Goal: Task Accomplishment & Management: Use online tool/utility

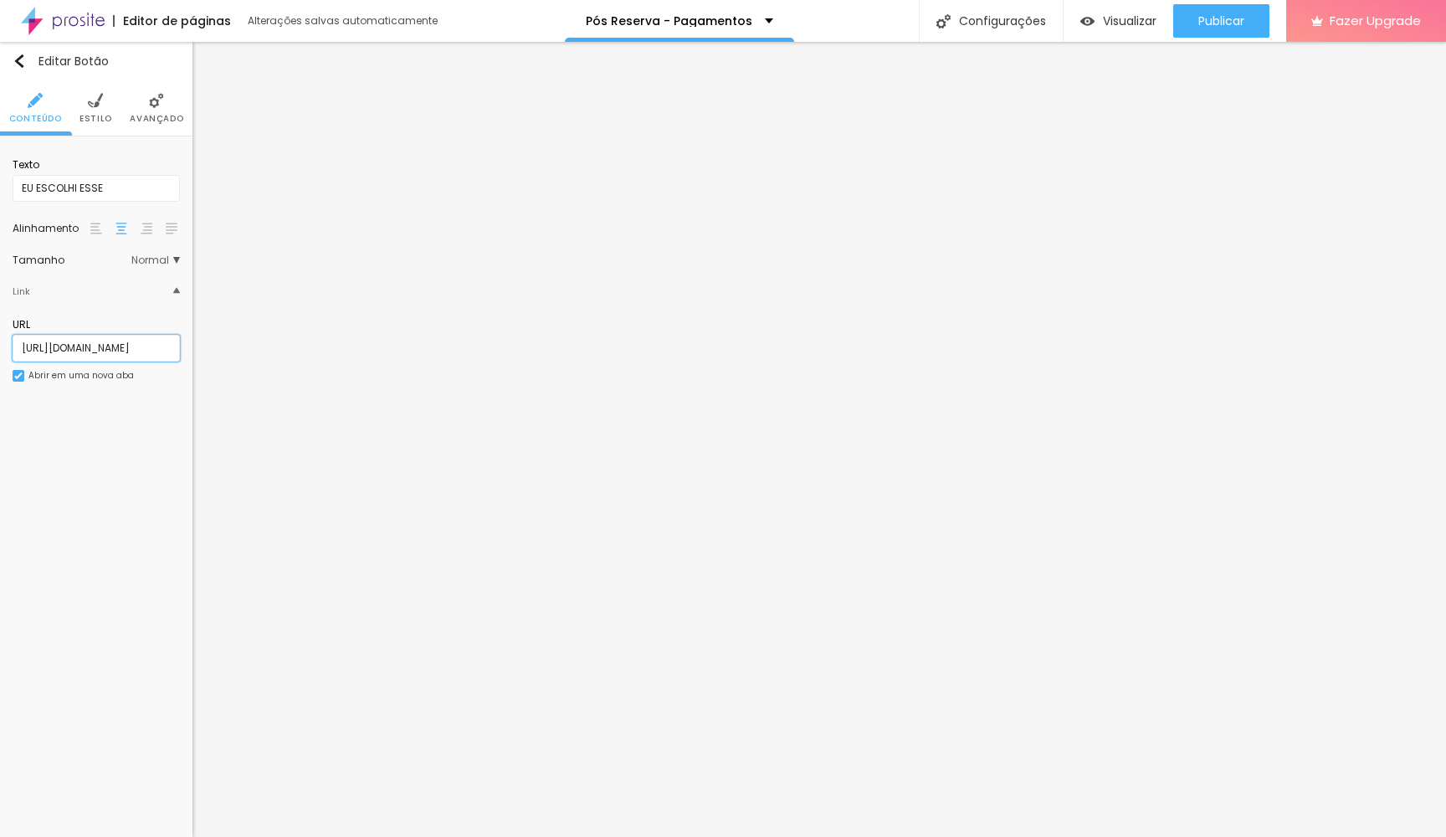
click at [137, 348] on input "[URL][DOMAIN_NAME]" at bounding box center [96, 348] width 167 height 27
paste input "[URL][DOMAIN_NAME][DATE]"
type input "[URL][DOMAIN_NAME][DATE]"
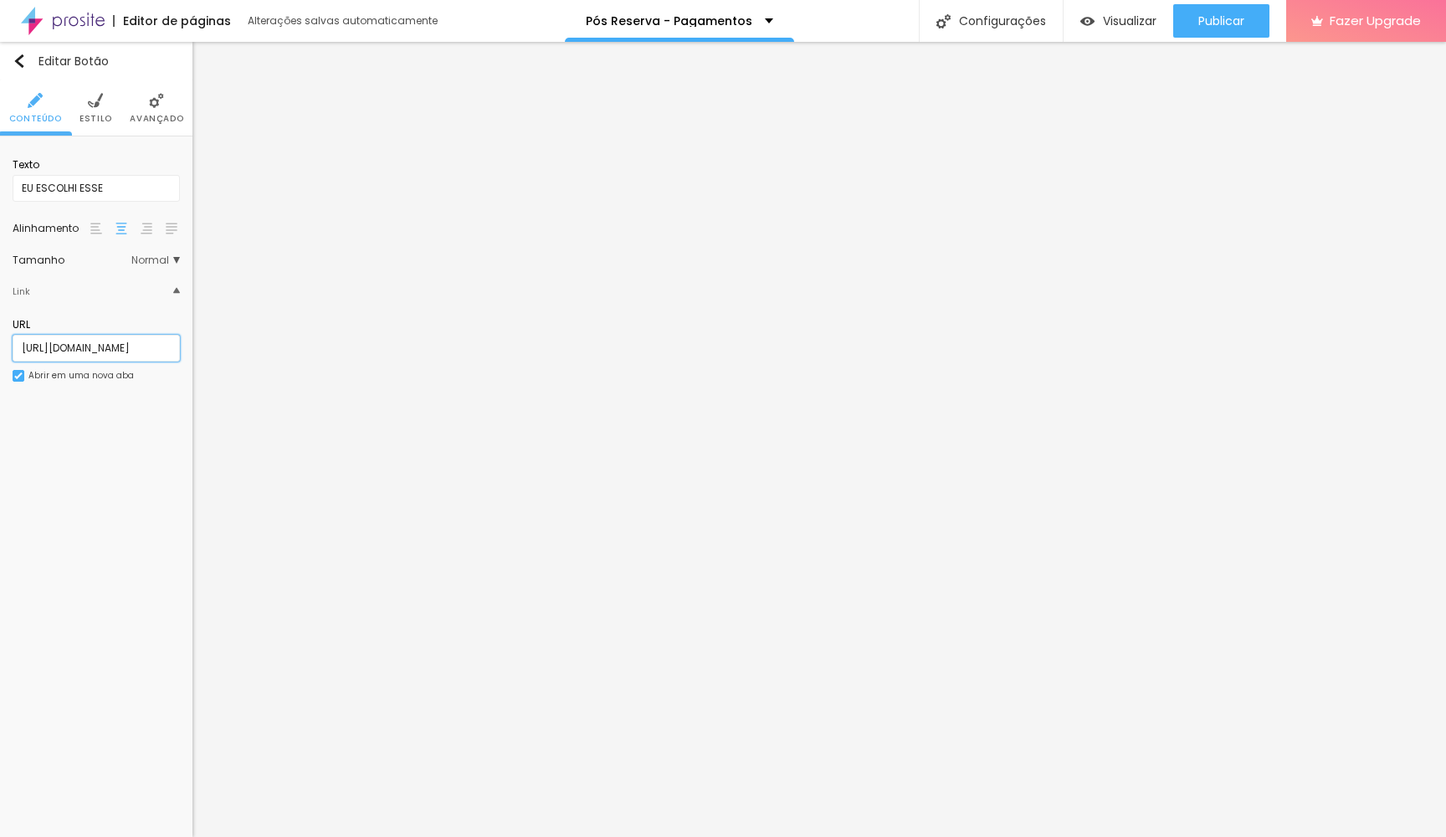
click at [125, 355] on input "[URL][DOMAIN_NAME]" at bounding box center [96, 348] width 167 height 27
paste input "[DOMAIN_NAME][URL][DATE]"
type input "[URL][DOMAIN_NAME][DATE]"
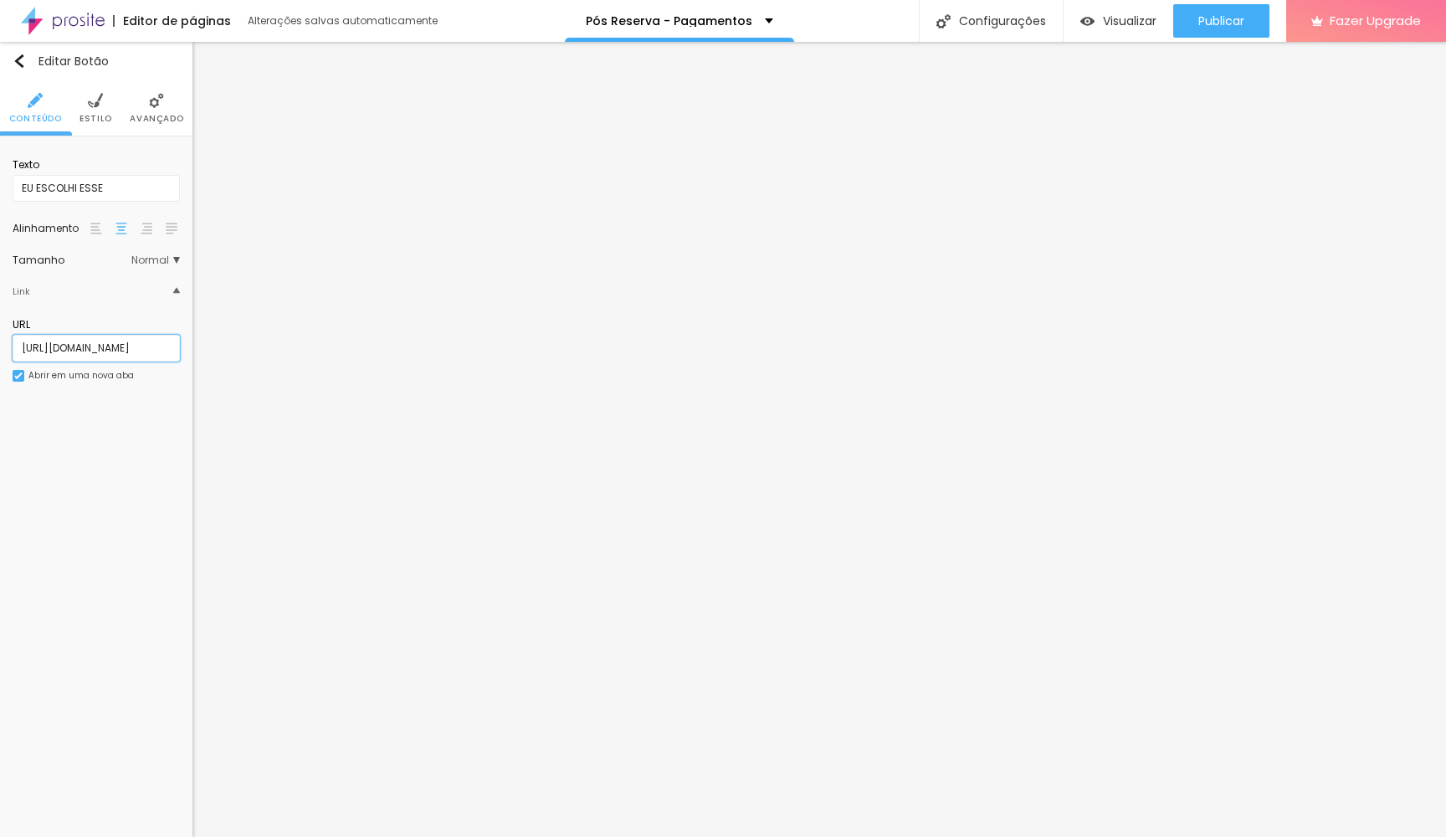
click at [108, 354] on input "[URL][DOMAIN_NAME]" at bounding box center [96, 348] width 167 height 27
paste input "[URL][DOMAIN_NAME][DATE]"
type input "[URL][DOMAIN_NAME][DATE]"
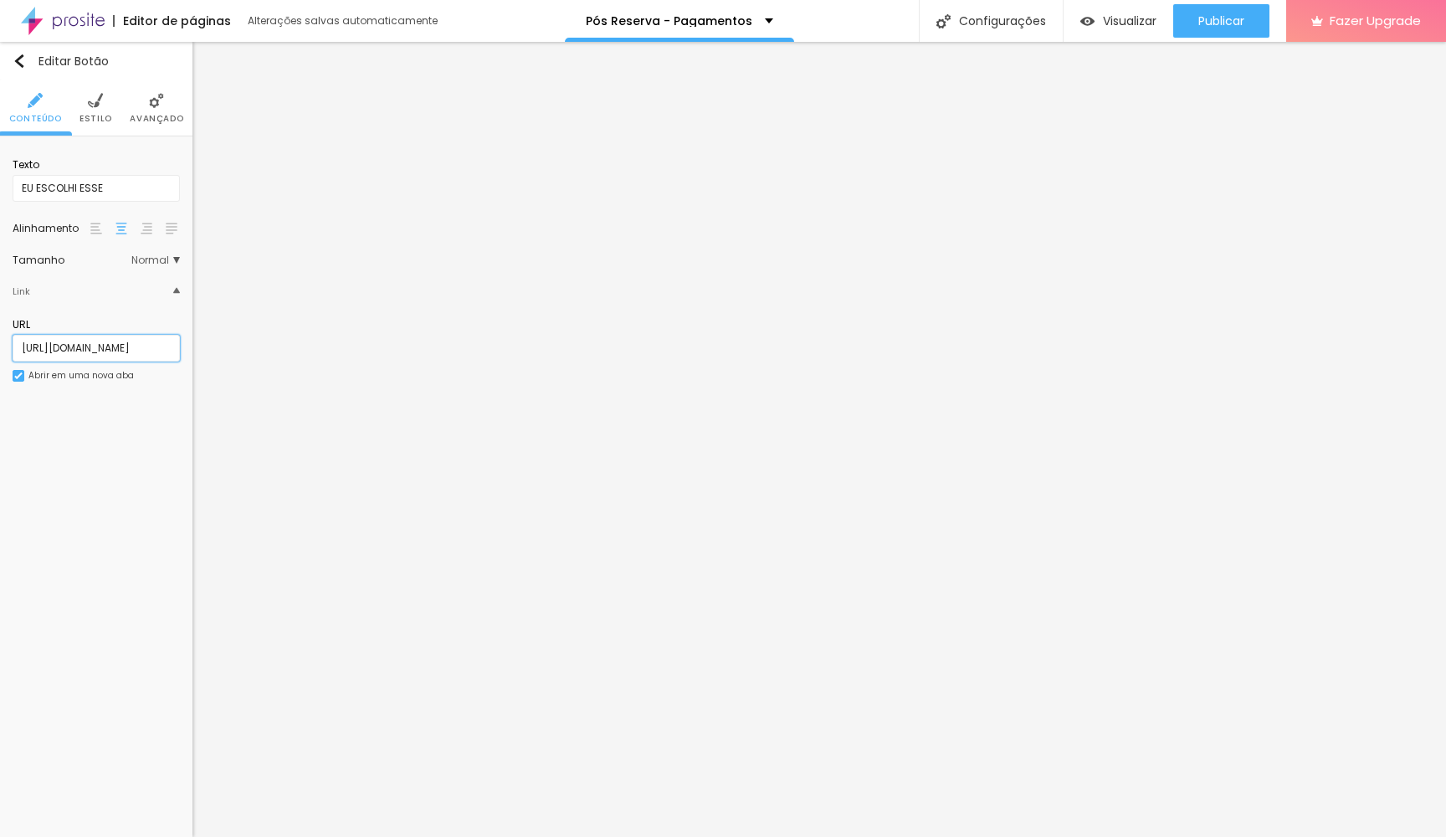
click at [102, 353] on input "[URL][DOMAIN_NAME]" at bounding box center [96, 348] width 167 height 27
paste input "[DOMAIN_NAME][URL][DATE]"
type input "[URL][DOMAIN_NAME][DATE]"
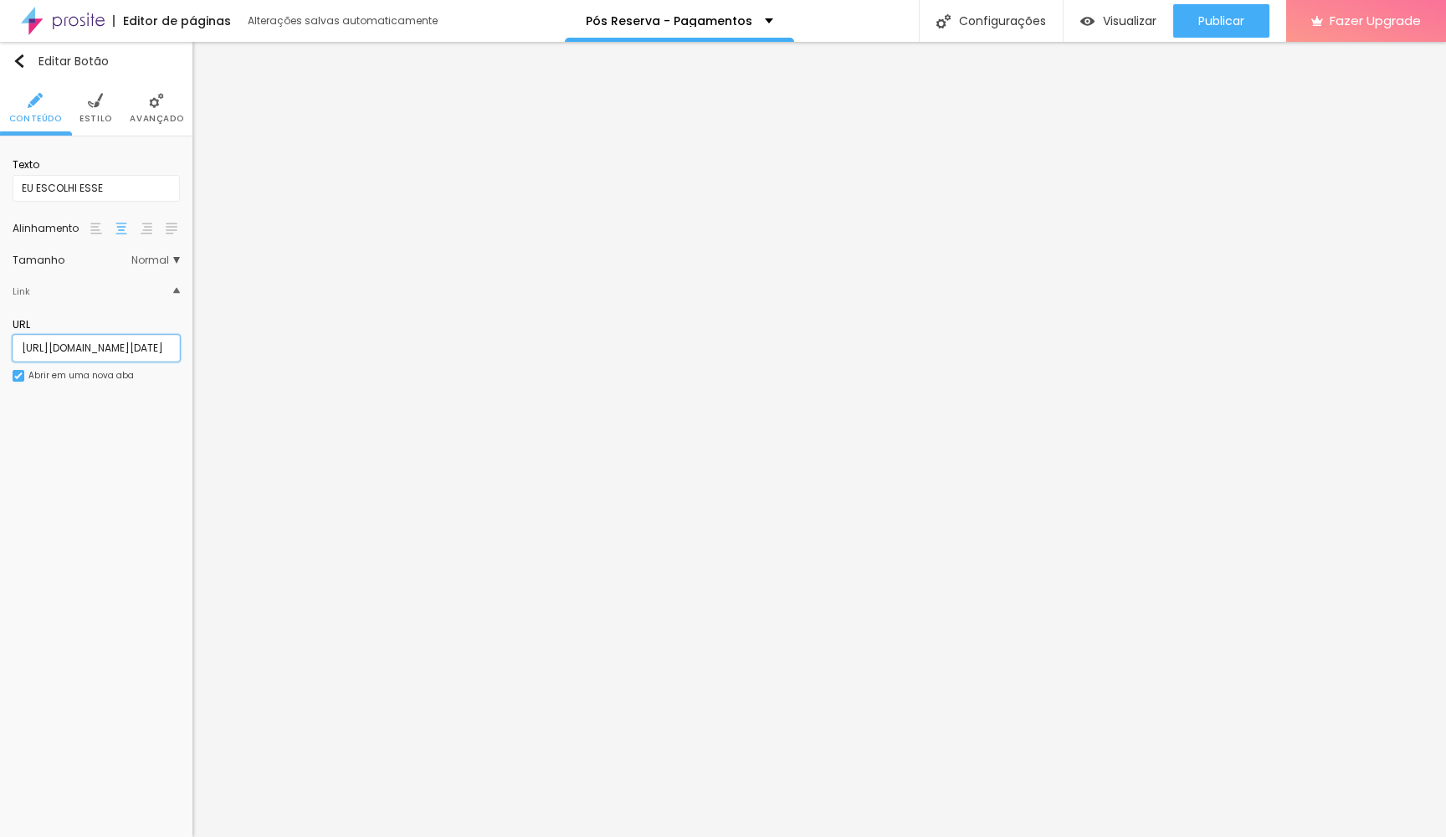
click at [151, 351] on input "[URL][DOMAIN_NAME][DATE]" at bounding box center [96, 348] width 167 height 27
paste input "[URL][DOMAIN_NAME][DATE]"
type input "[URL][DOMAIN_NAME][DATE]"
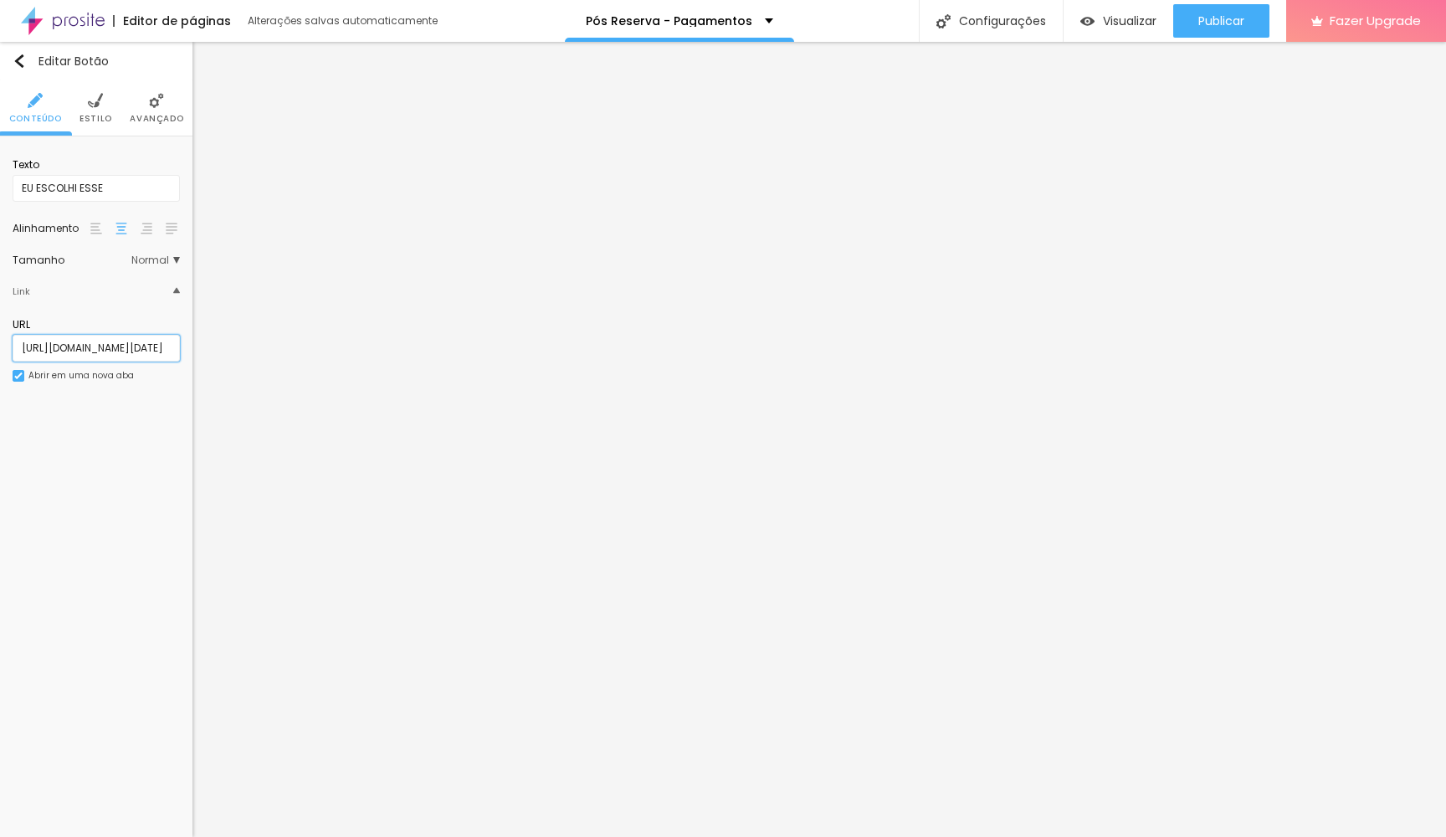
click at [139, 351] on input "[URL][DOMAIN_NAME][DATE]" at bounding box center [96, 348] width 167 height 27
click at [76, 353] on input "[URL][DOMAIN_NAME]" at bounding box center [96, 348] width 167 height 27
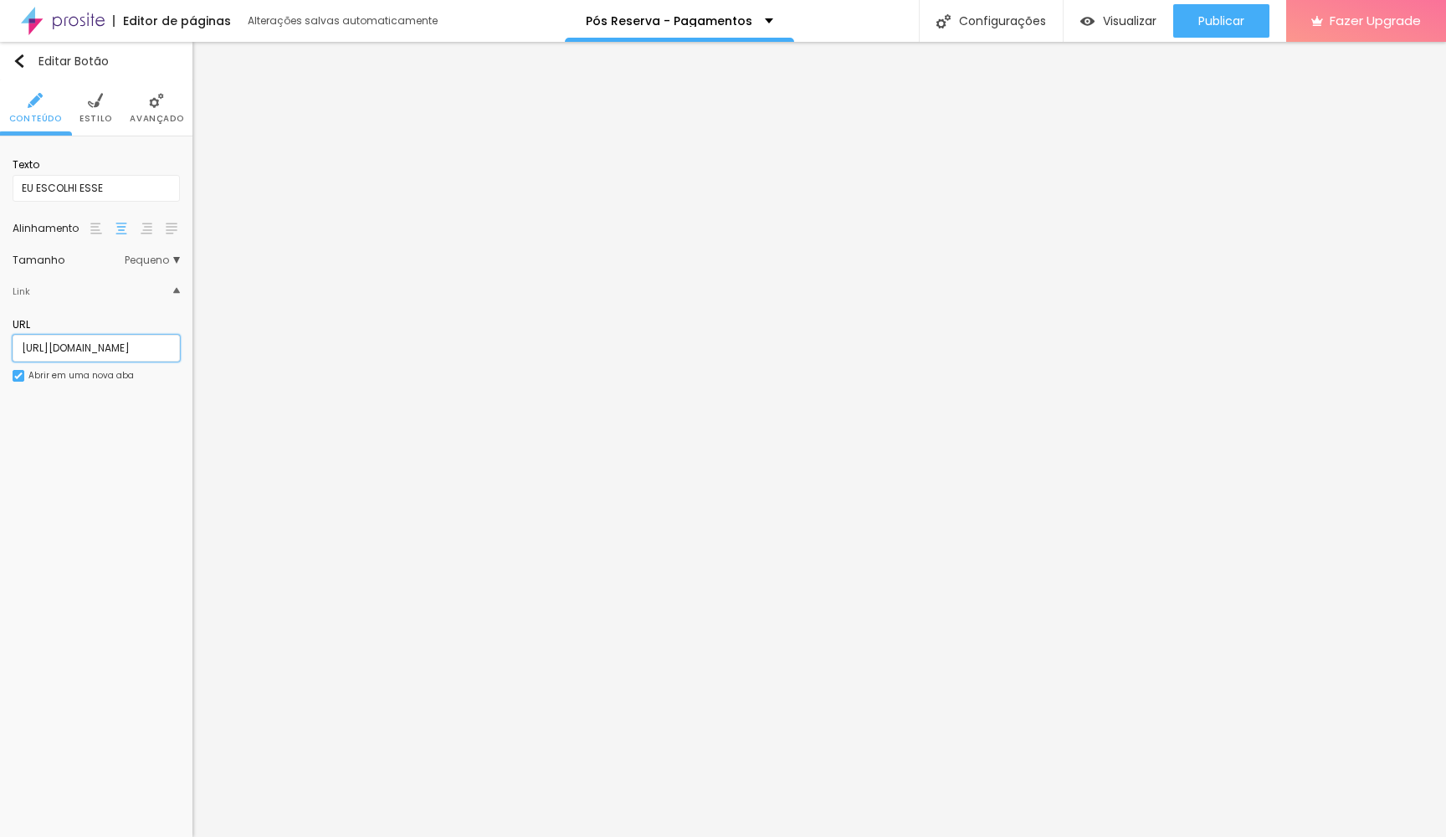
click at [76, 353] on input "[URL][DOMAIN_NAME]" at bounding box center [96, 348] width 167 height 27
paste input "[DOMAIN_NAME][URL][DATE]"
type input "[URL][DOMAIN_NAME][DATE]"
click at [104, 356] on input "[URL][DOMAIN_NAME]" at bounding box center [96, 348] width 167 height 27
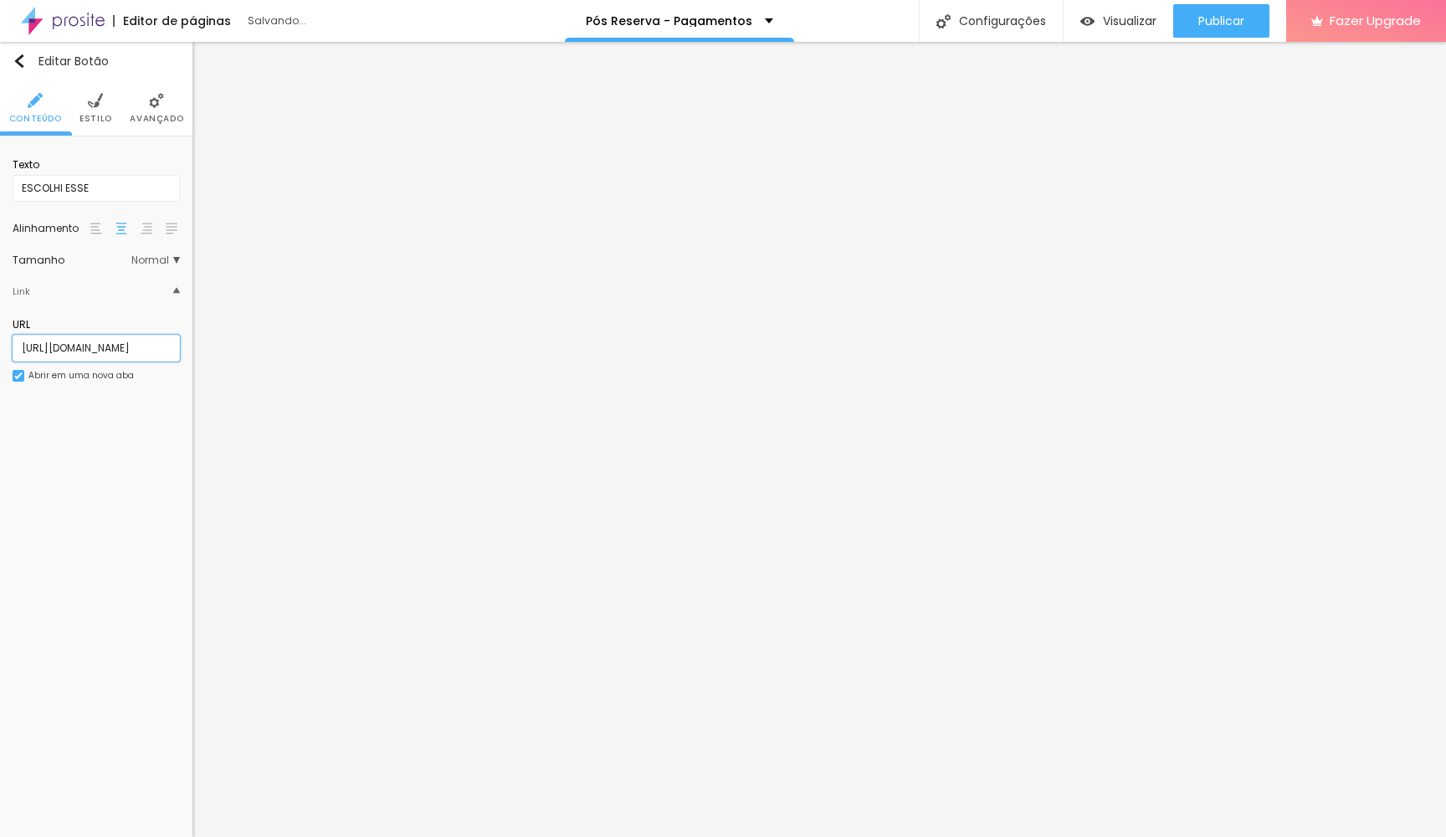
click at [104, 356] on input "[URL][DOMAIN_NAME]" at bounding box center [96, 348] width 167 height 27
paste input "[DOMAIN_NAME][URL][DATE]"
type input "[URL][DOMAIN_NAME][DATE]"
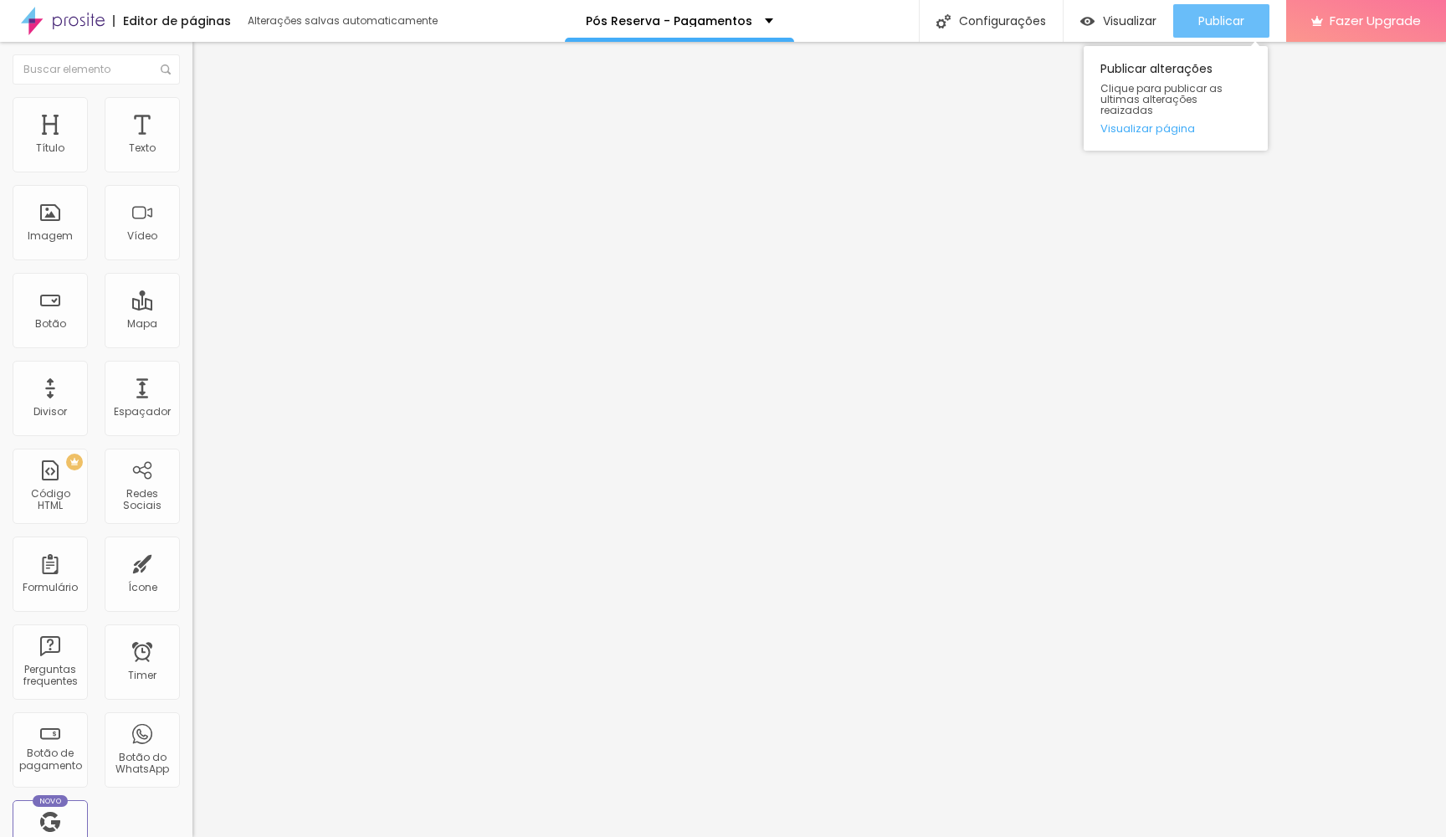
click at [1222, 26] on span "Publicar" at bounding box center [1221, 20] width 46 height 13
click at [1137, 18] on span "Visualizar" at bounding box center [1130, 20] width 54 height 13
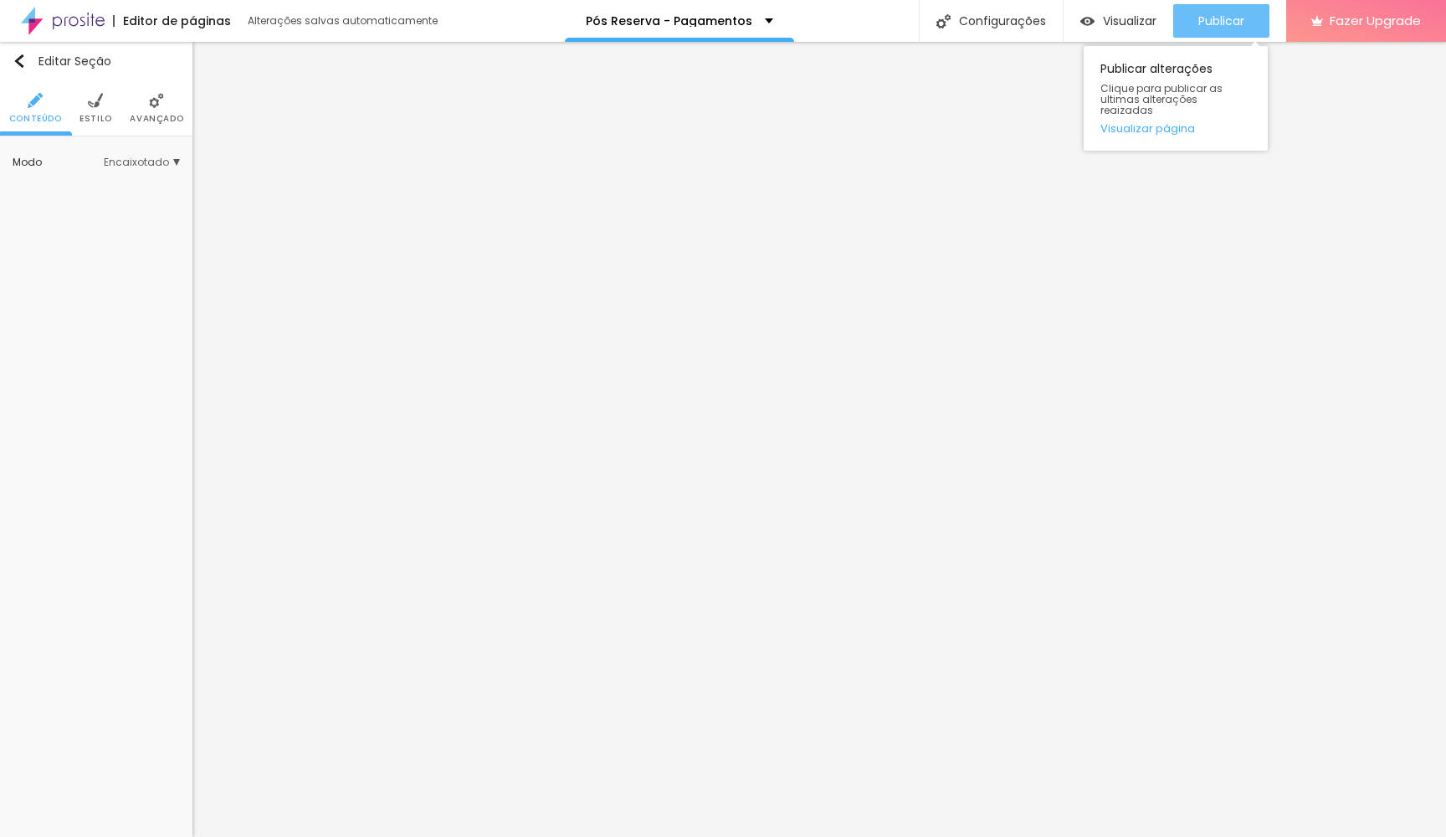
click at [1237, 23] on span "Publicar" at bounding box center [1221, 20] width 46 height 13
click at [1136, 9] on div "Visualizar" at bounding box center [1118, 20] width 76 height 33
click at [21, 60] on img "button" at bounding box center [19, 60] width 13 height 13
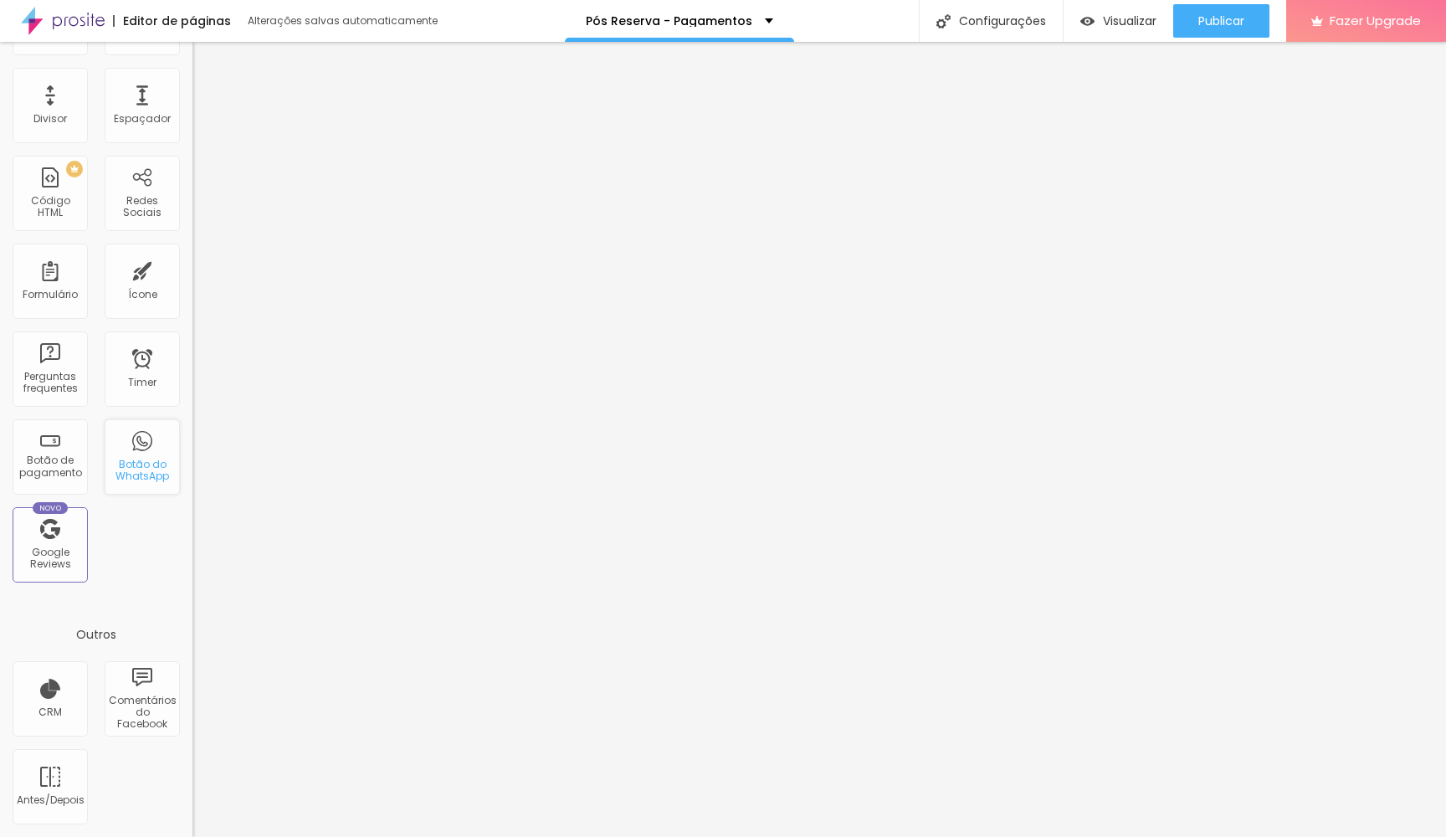
scroll to position [296, 0]
click at [129, 459] on div "Botão do WhatsApp" at bounding box center [142, 470] width 66 height 24
click at [138, 484] on div "Botão do WhatsApp" at bounding box center [142, 456] width 75 height 75
click at [128, 455] on div "Botão do WhatsApp" at bounding box center [142, 456] width 75 height 75
click at [136, 472] on div "Botão do WhatsApp" at bounding box center [142, 470] width 66 height 24
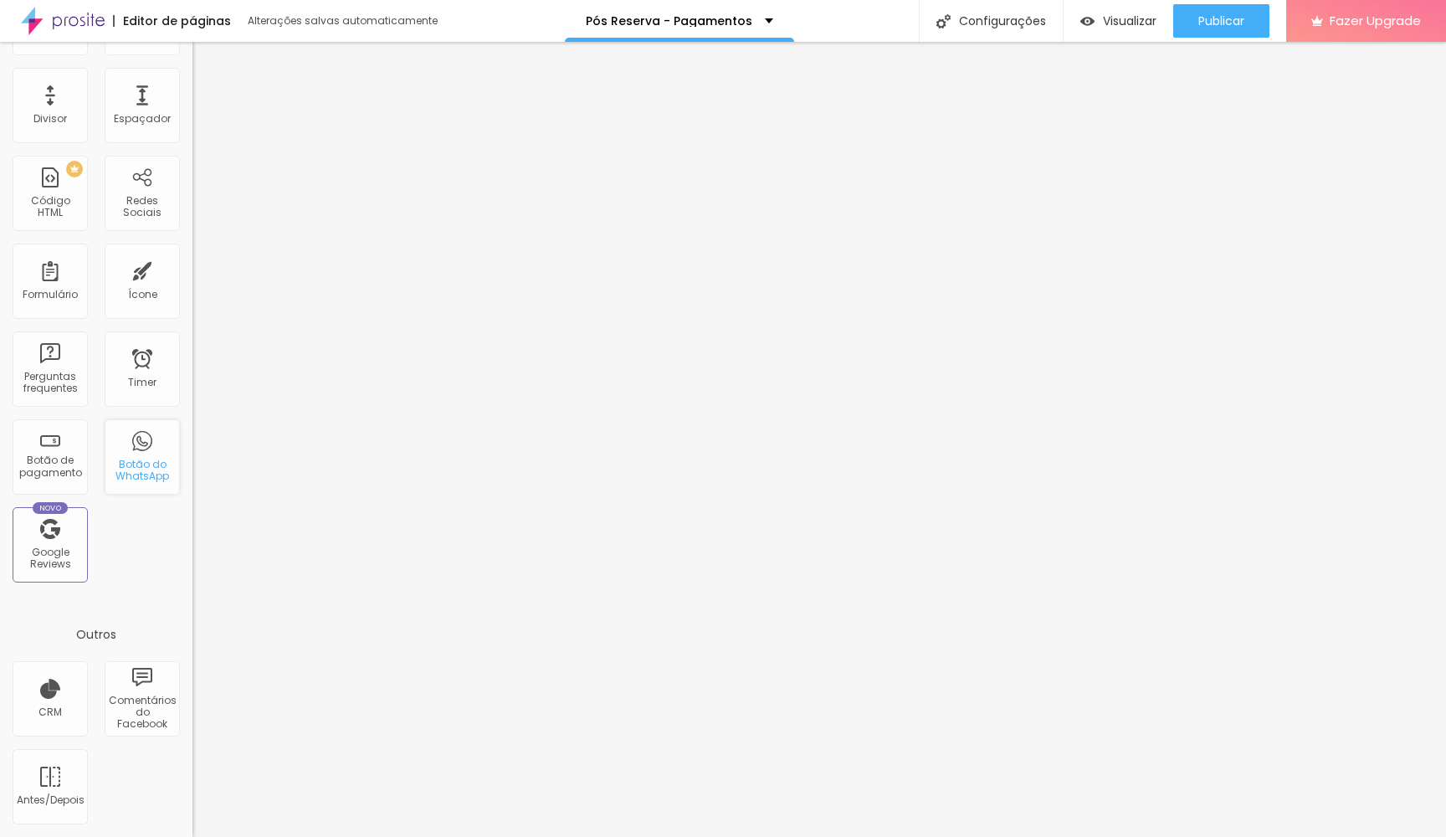
click at [136, 472] on div "Botão do WhatsApp" at bounding box center [142, 470] width 66 height 24
click at [134, 446] on div "Botão do WhatsApp" at bounding box center [142, 456] width 75 height 75
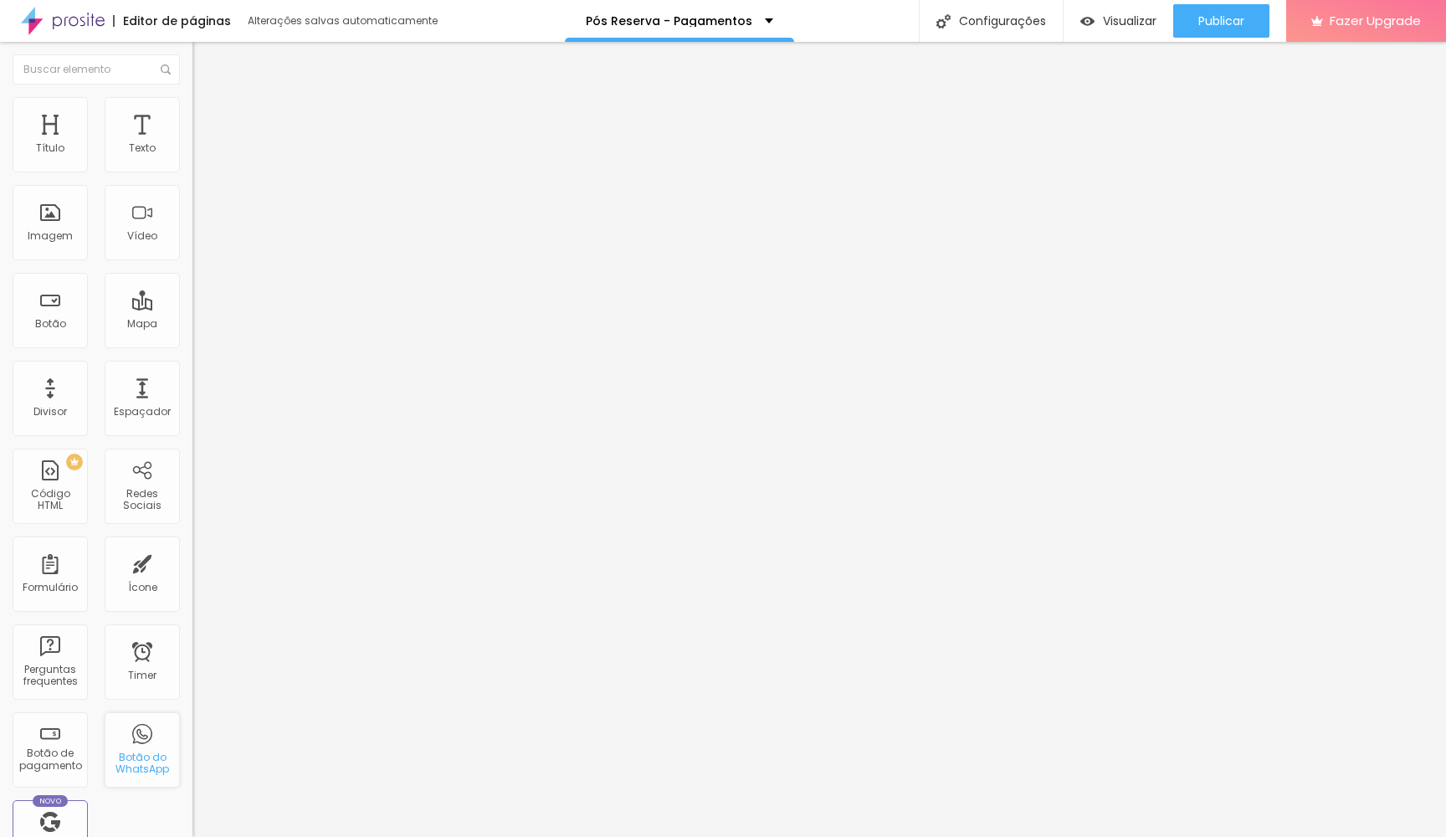
click at [135, 735] on div "Botão do WhatsApp" at bounding box center [142, 749] width 75 height 75
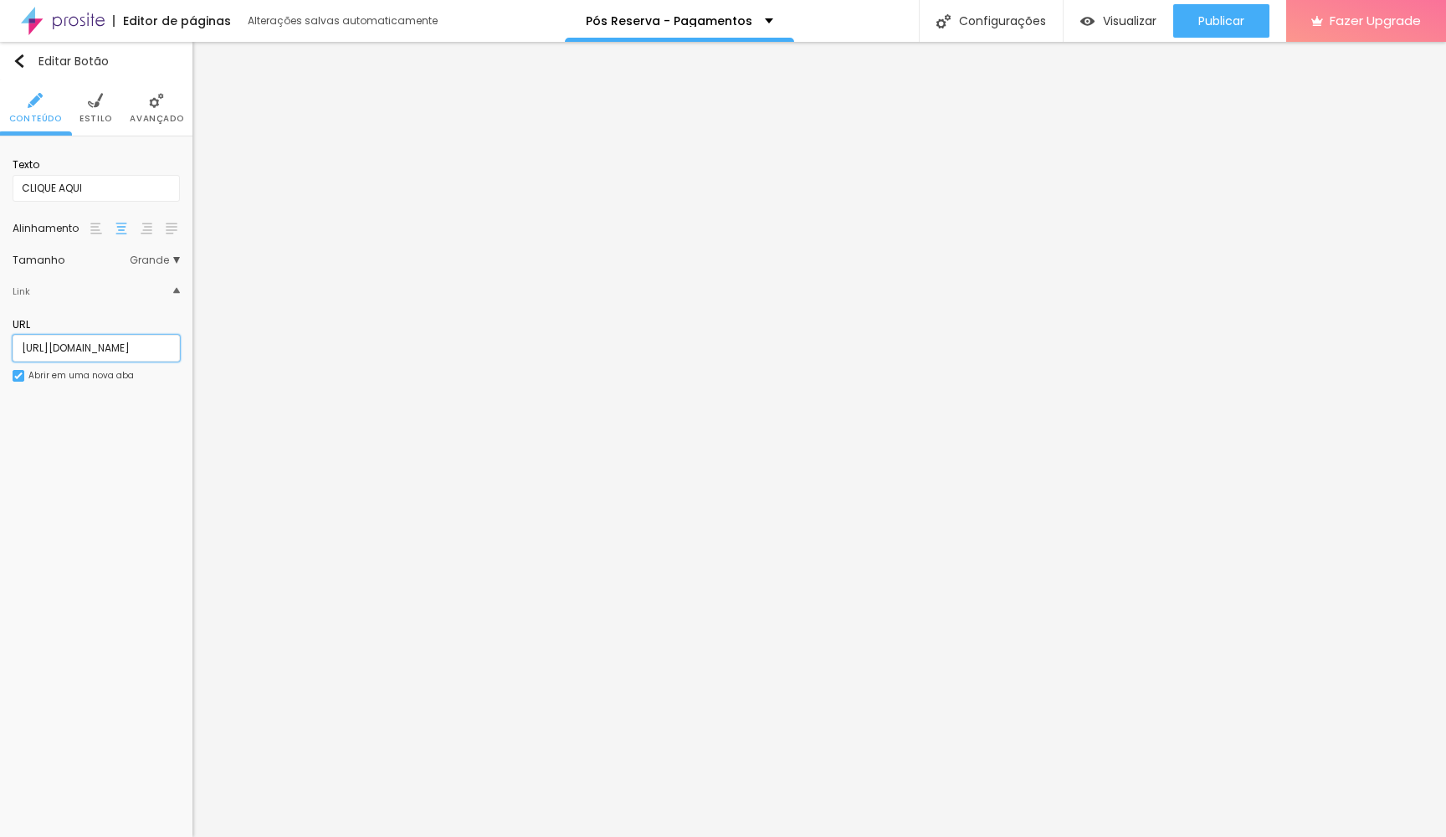
click at [146, 352] on input "[URL][DOMAIN_NAME]" at bounding box center [96, 348] width 167 height 27
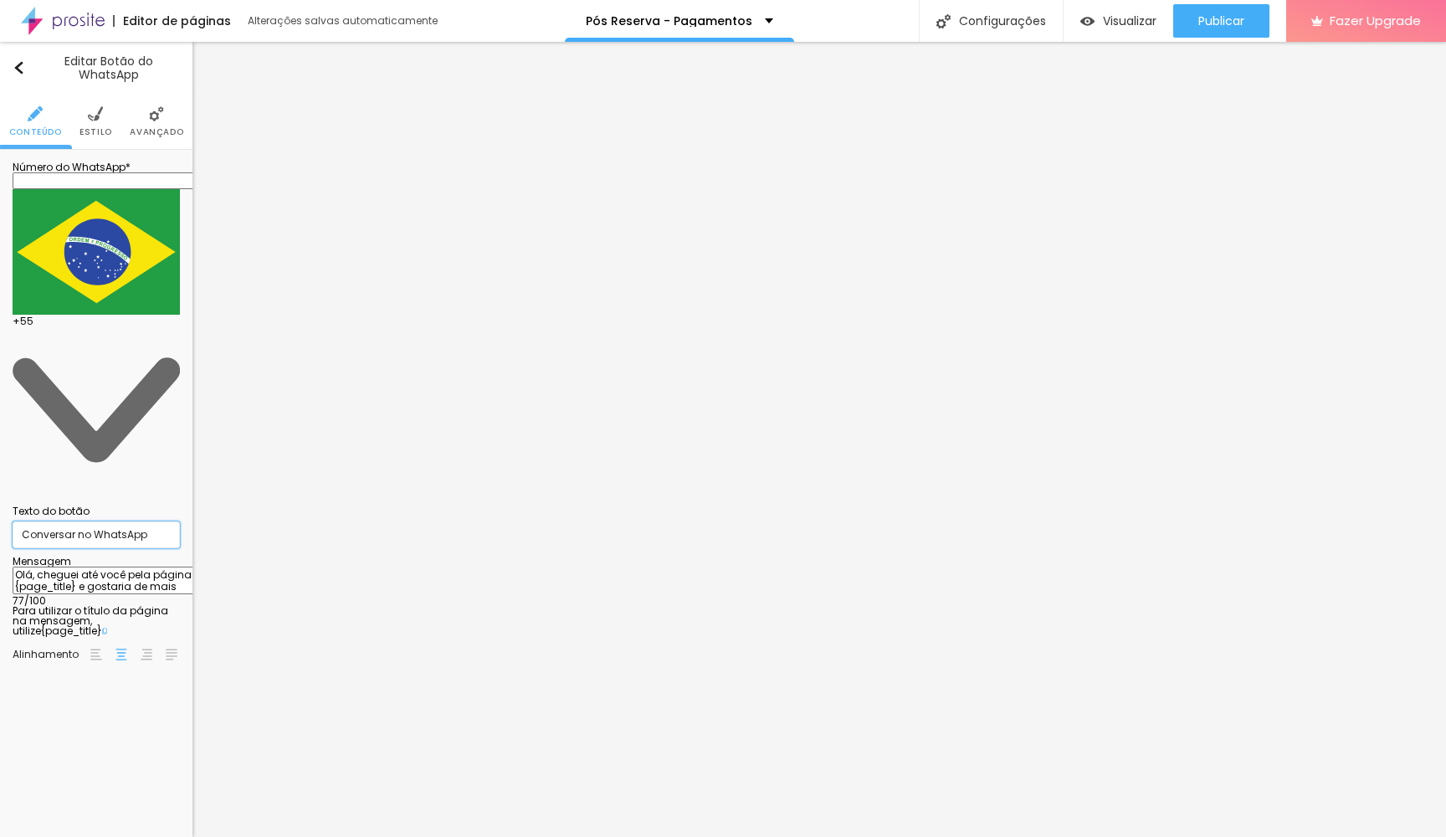
click at [97, 521] on input "Conversar no WhatsApp" at bounding box center [96, 534] width 167 height 27
type input "Chame a gente no W"
type textarea "Olá, cheguei até você pela página {page_title} e gostaria de mais informações"
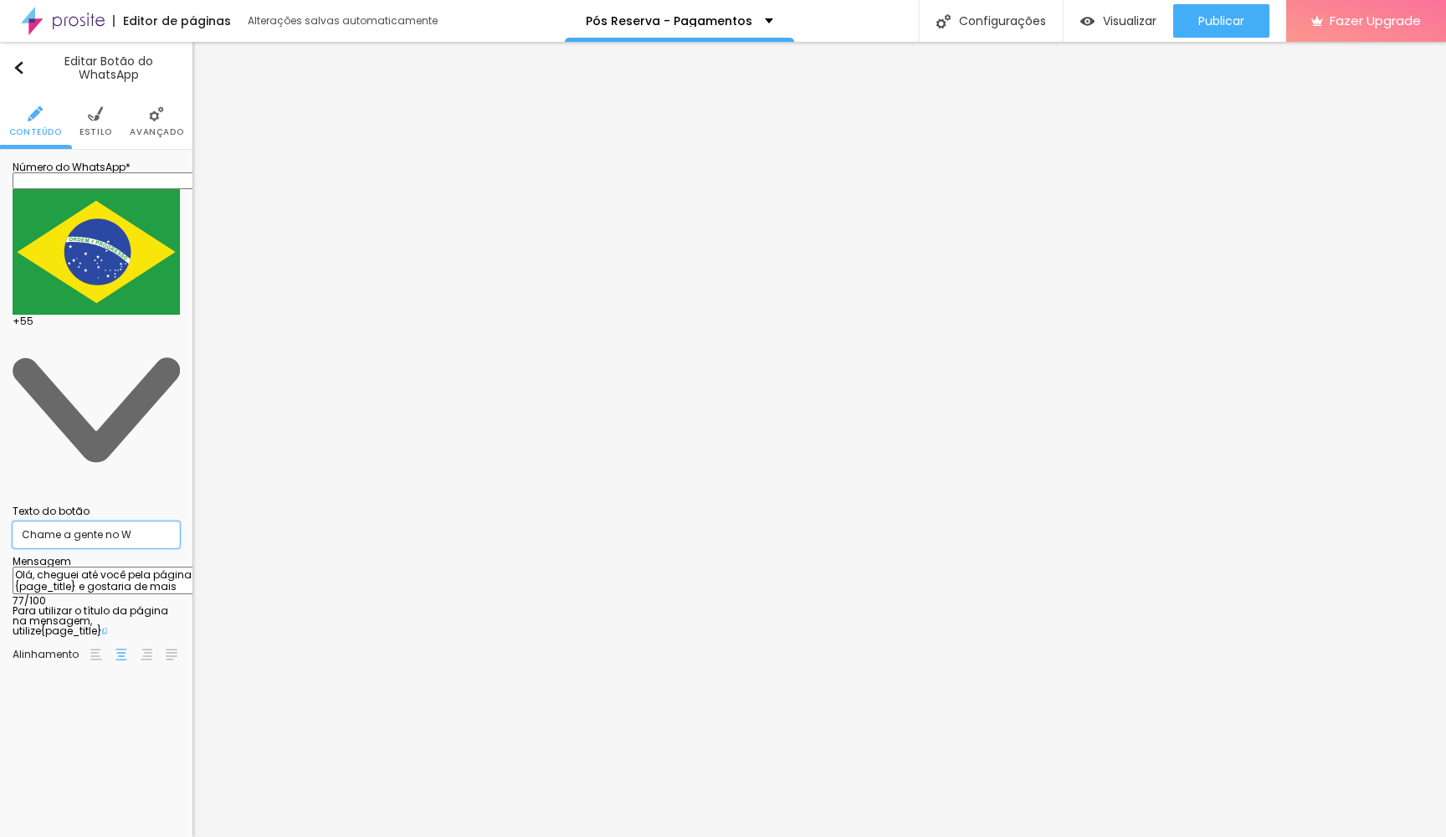
drag, startPoint x: 107, startPoint y: 247, endPoint x: 143, endPoint y: 246, distance: 36.0
click at [143, 521] on input "Chame a gente no W" at bounding box center [96, 534] width 167 height 27
type input "Chame a gente"
drag, startPoint x: 107, startPoint y: 336, endPoint x: 40, endPoint y: 295, distance: 78.1
click at [40, 566] on textarea "Olá, cheguei até você pela página {page_title} e gostaria de mais informações" at bounding box center [107, 580] width 189 height 28
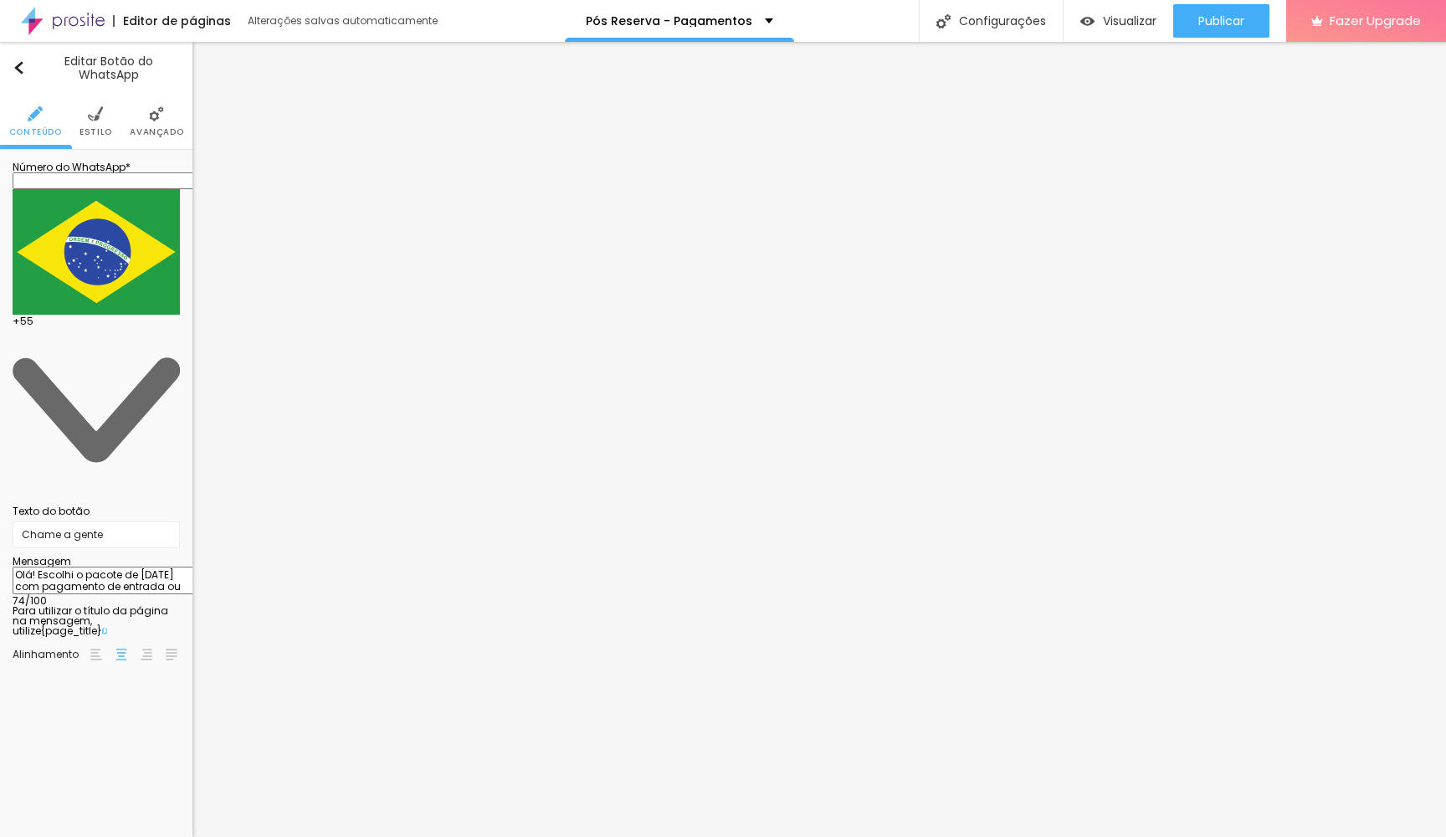
drag, startPoint x: 74, startPoint y: 334, endPoint x: 69, endPoint y: 327, distance: 8.9
click at [69, 566] on textarea "Olá! Escolhi o pacote de [DATE] com pagamento de entrada ou incluir membros" at bounding box center [107, 580] width 189 height 28
click at [105, 566] on textarea "Olá! Escolhi o pacote de [DATE] com pagamento de entrada + 1 ou incluir membros" at bounding box center [107, 580] width 189 height 28
click at [99, 566] on textarea "Olá! Escolhi o pacote de [DATE] com pagamento de entrada + 1 ou incluir membros" at bounding box center [107, 580] width 189 height 28
click at [100, 566] on textarea "Olá! Escolhi o pacote de [DATE] com pagamento de entrada + 1 ougostaria de incl…" at bounding box center [107, 580] width 189 height 28
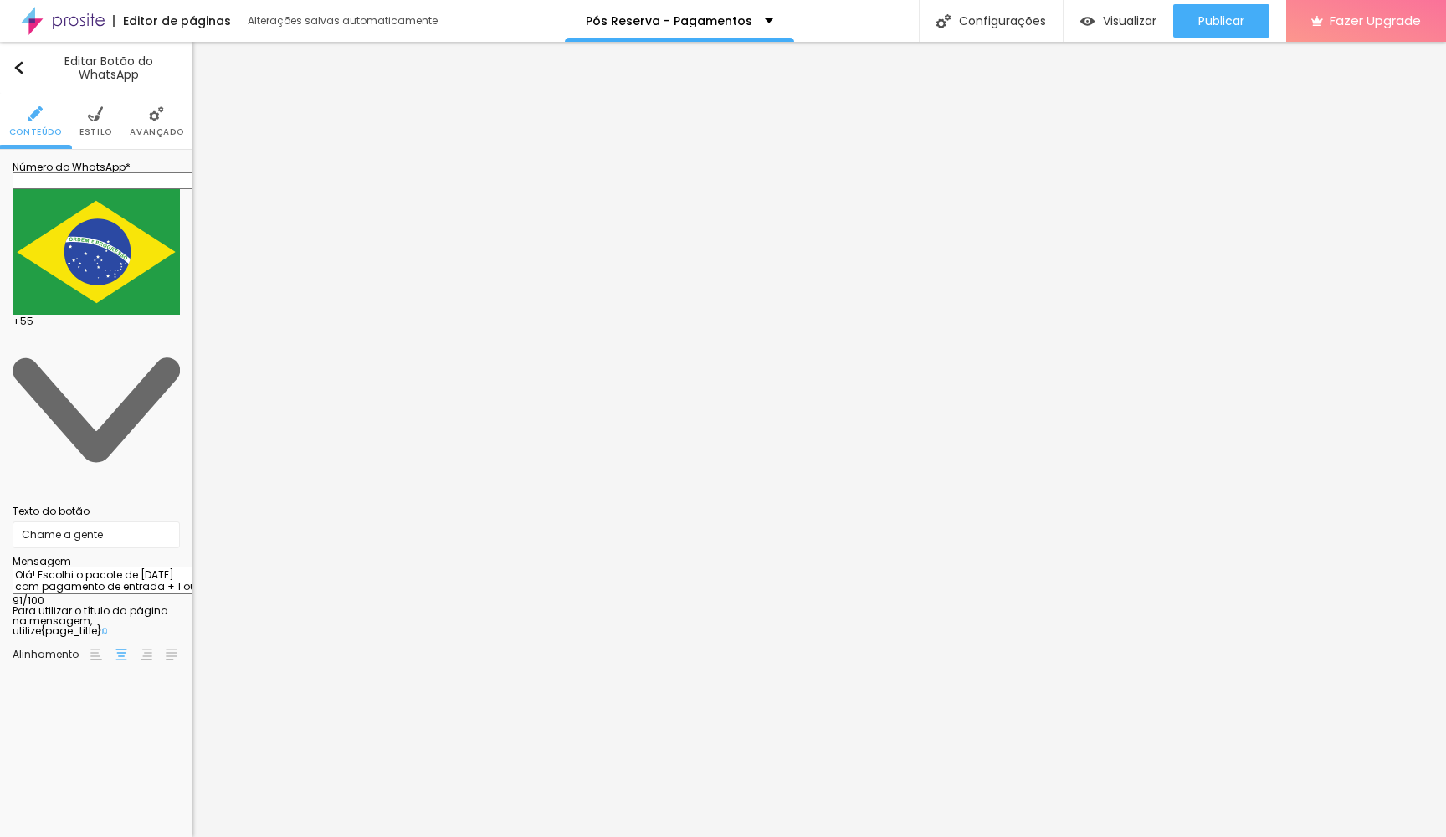
click at [138, 566] on textarea "Olá! Escolhi o pacote de [DATE] com pagamento de entrada + 1 ou gostaria de inc…" at bounding box center [107, 580] width 189 height 28
type textarea "Olá! Escolhi o pacote de [DATE] com pagamento de entrada + 1 ou gostaria de inc…"
click at [141, 187] on input "text" at bounding box center [113, 180] width 201 height 17
type input "[PHONE_NUMBER]"
click at [103, 122] on li "Estilo" at bounding box center [95, 121] width 33 height 55
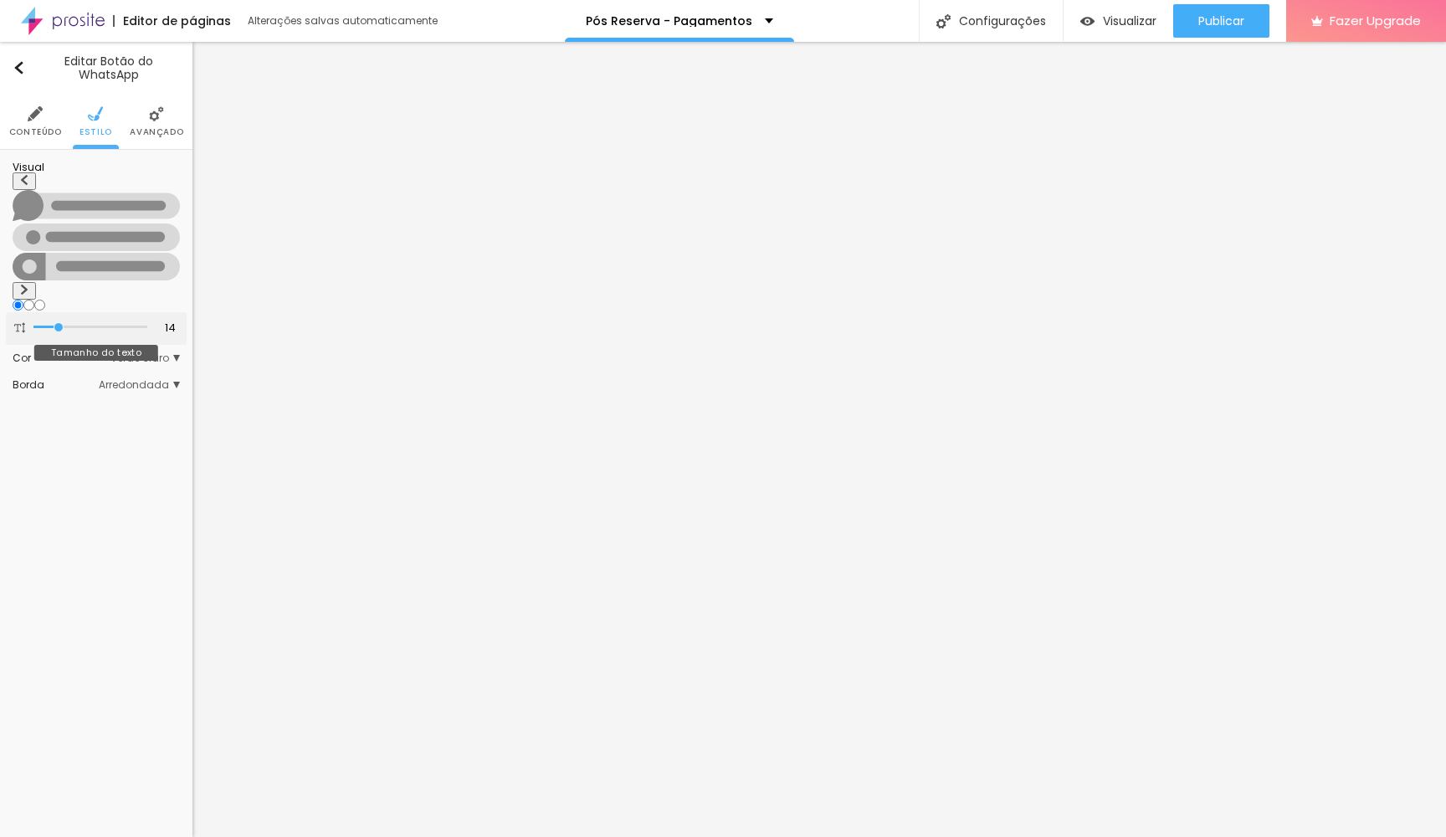
type input "15"
drag, startPoint x: 59, startPoint y: 265, endPoint x: 83, endPoint y: 264, distance: 23.4
type input "15"
click at [83, 323] on input "range" at bounding box center [90, 327] width 114 height 8
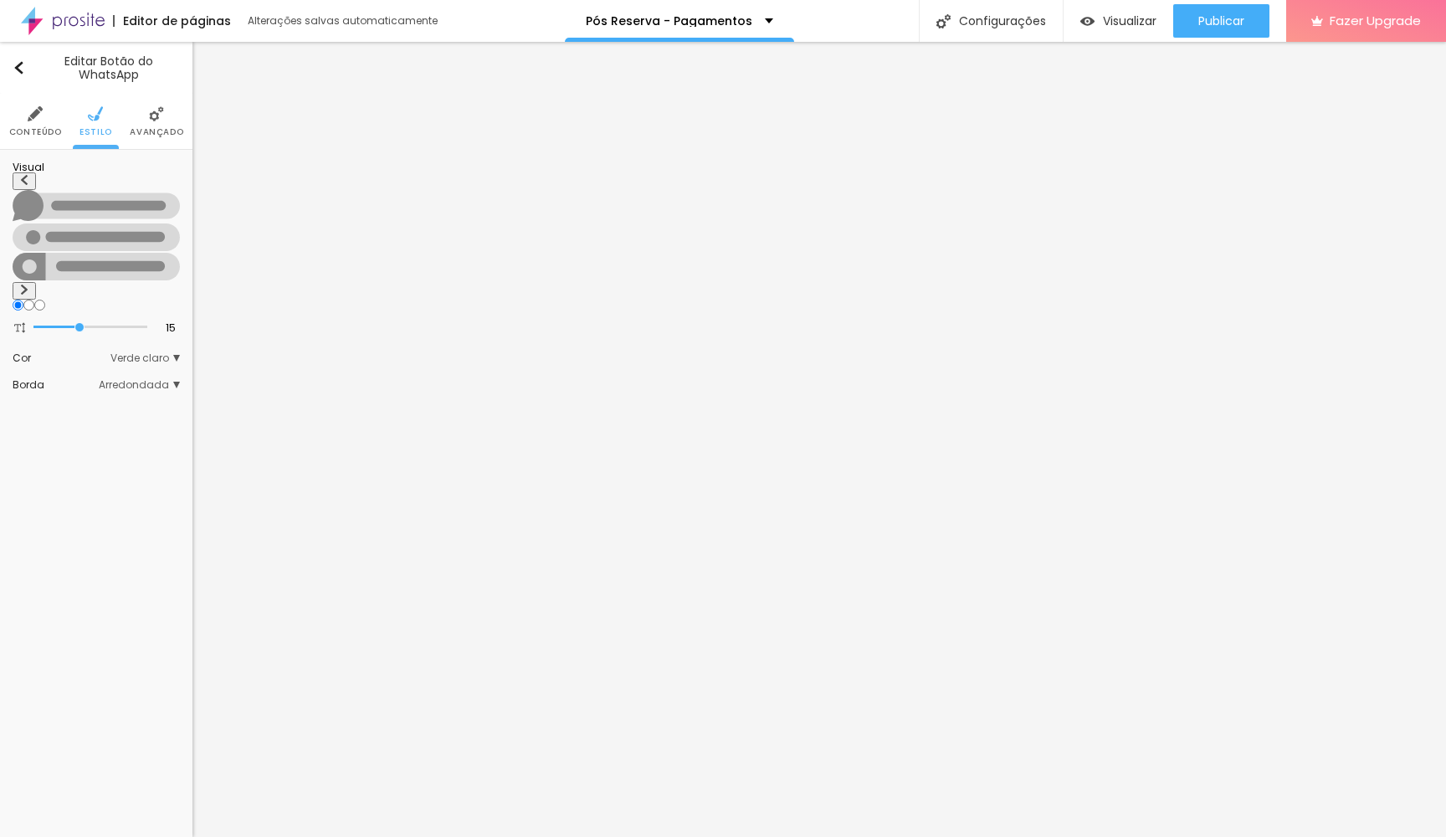
click at [29, 284] on img at bounding box center [24, 289] width 10 height 10
radio input "false"
click at [29, 284] on img at bounding box center [24, 289] width 10 height 10
radio input "false"
radio input "true"
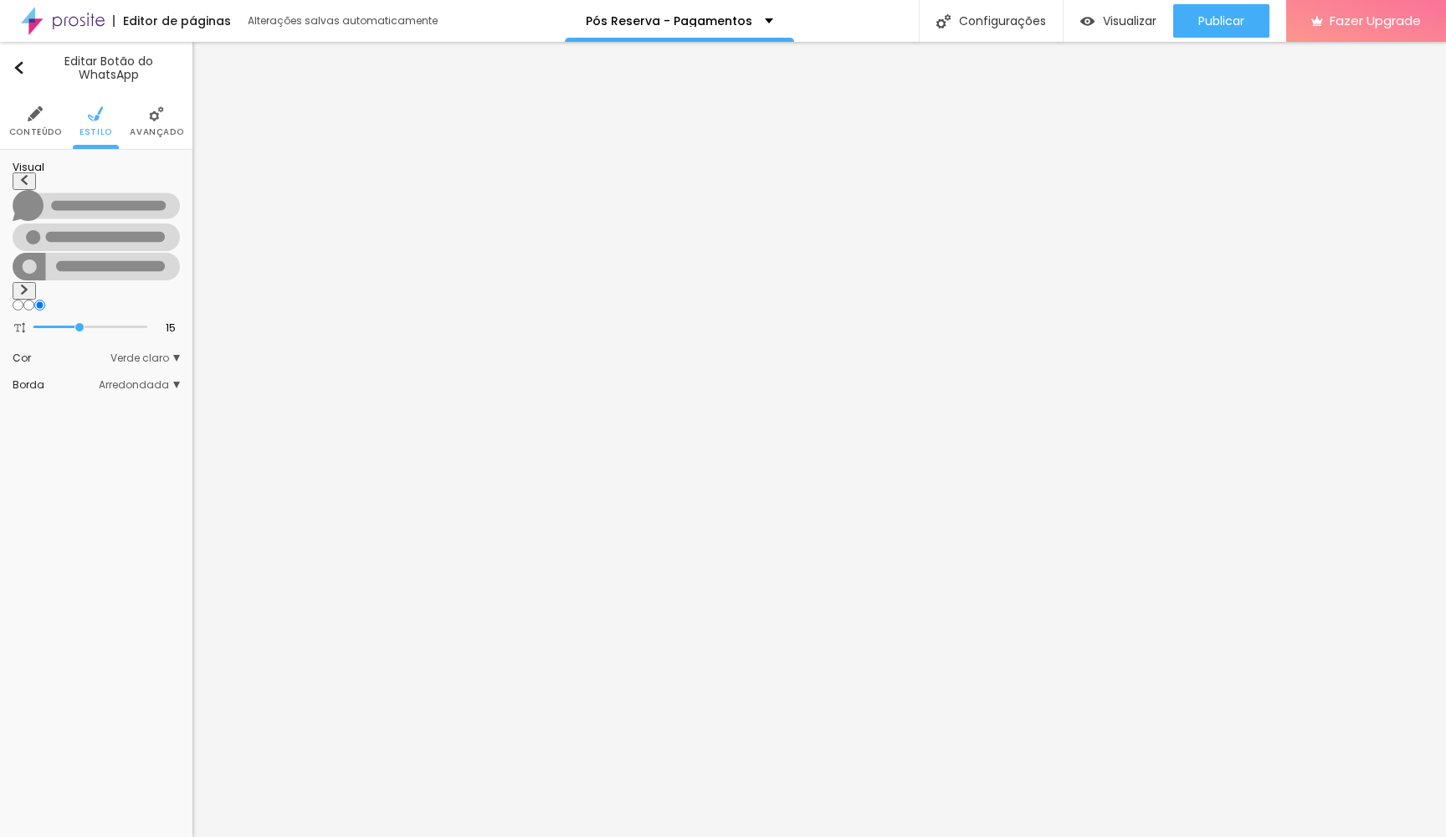
click at [29, 284] on img at bounding box center [24, 289] width 10 height 10
radio input "true"
radio input "false"
click at [29, 284] on img at bounding box center [24, 289] width 10 height 10
radio input "false"
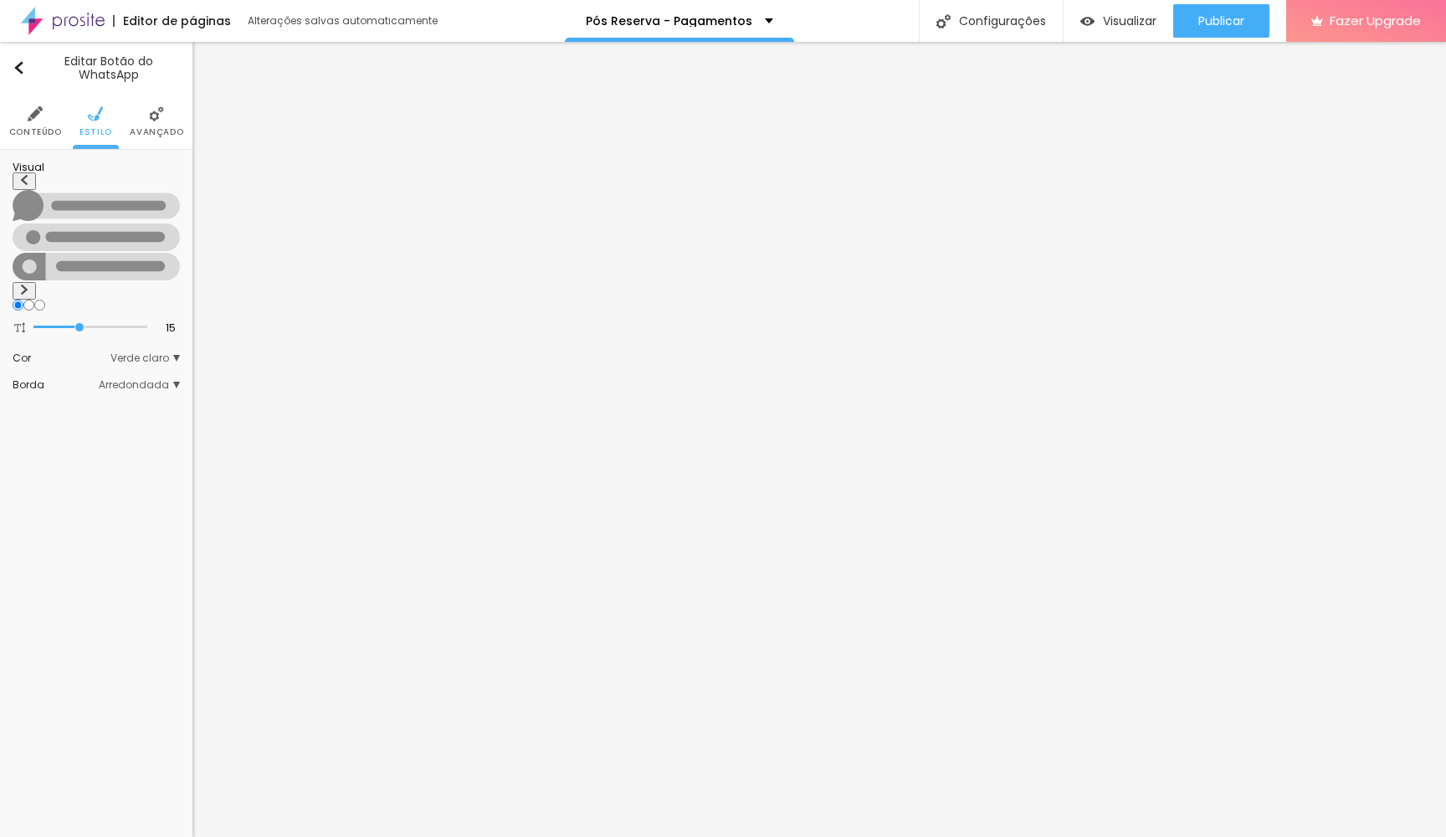
radio input "true"
click at [136, 353] on span "Verde claro" at bounding box center [144, 358] width 69 height 10
click at [118, 397] on span "Verde escuro" at bounding box center [97, 404] width 67 height 14
click at [132, 433] on span "Arredondada" at bounding box center [139, 438] width 81 height 10
click at [107, 478] on span "Curvada" at bounding box center [87, 485] width 47 height 14
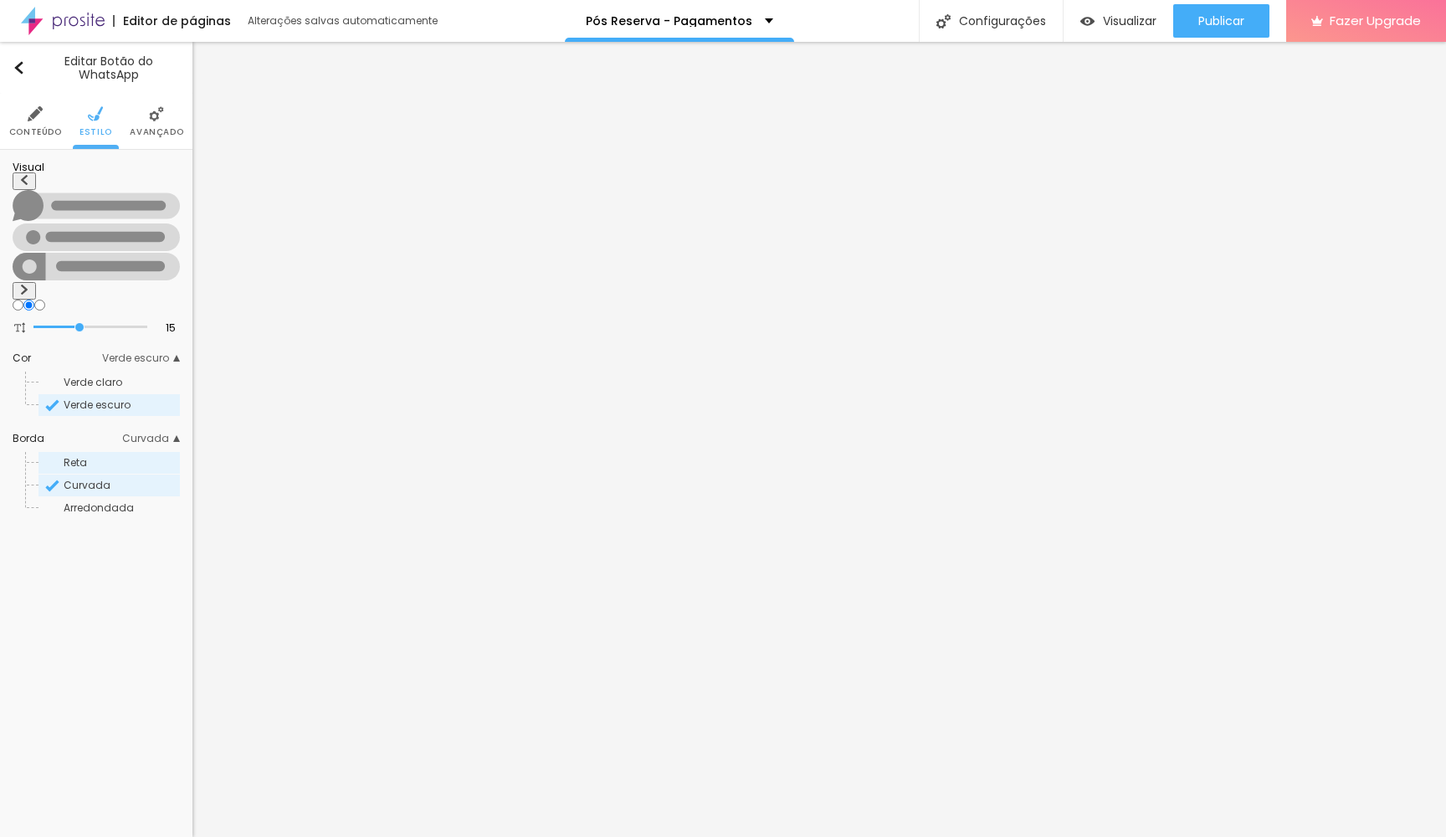
click at [102, 458] on span "Reta" at bounding box center [121, 463] width 114 height 10
click at [102, 497] on div "Arredondada" at bounding box center [108, 508] width 141 height 22
click at [146, 117] on li "Avançado" at bounding box center [157, 121] width 54 height 55
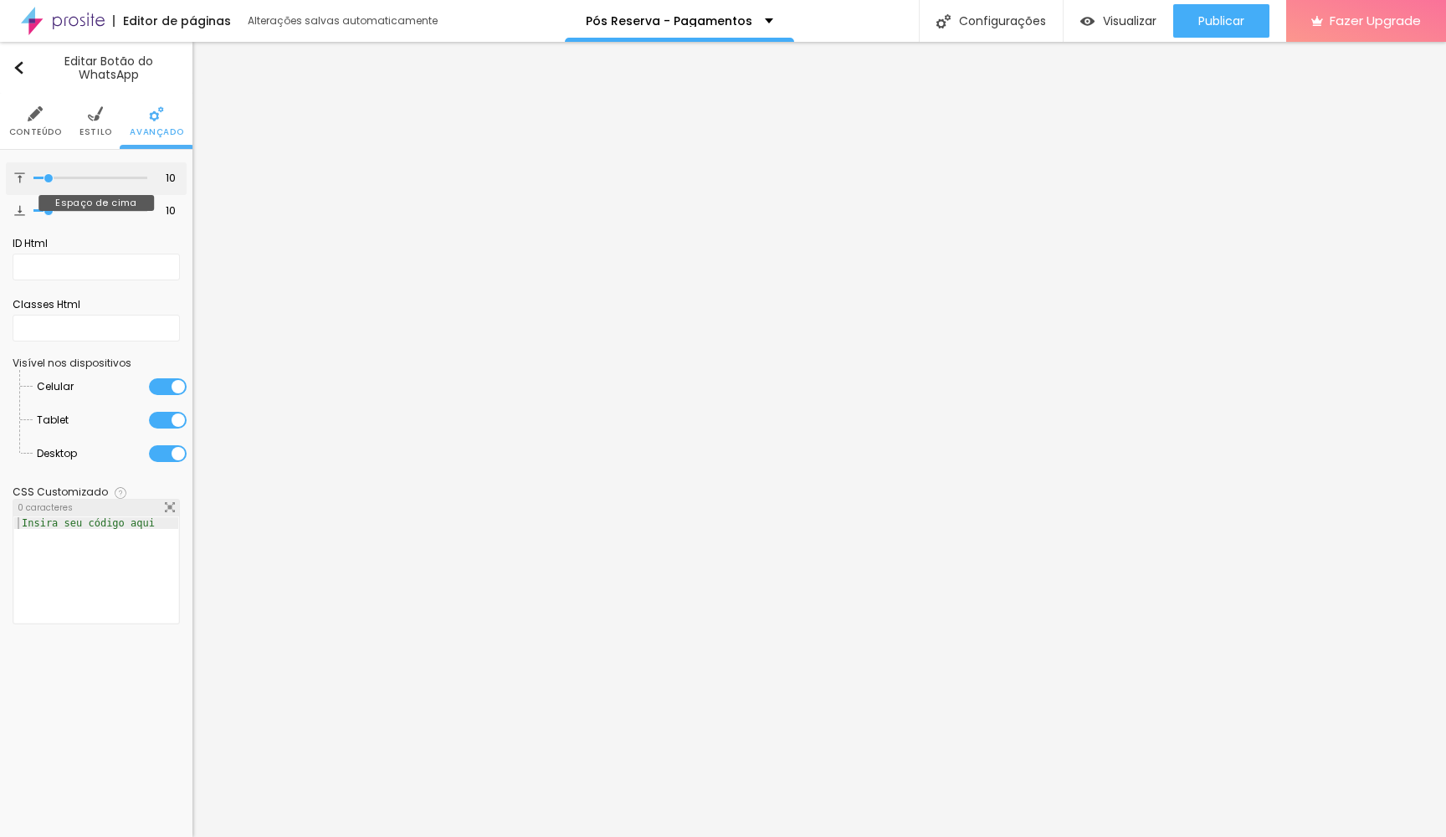
type input "8"
type input "9"
type input "11"
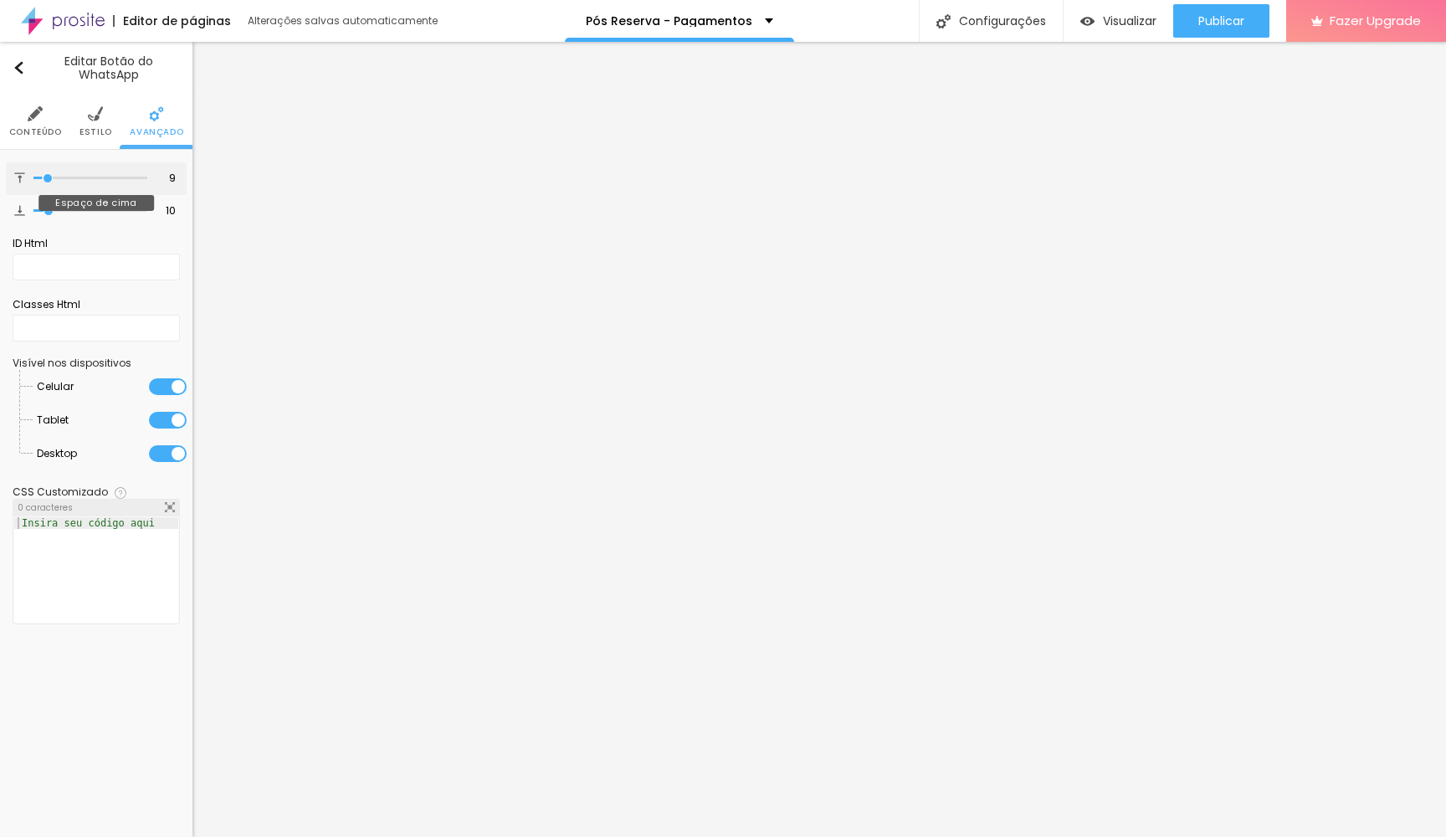
type input "11"
type input "12"
type input "13"
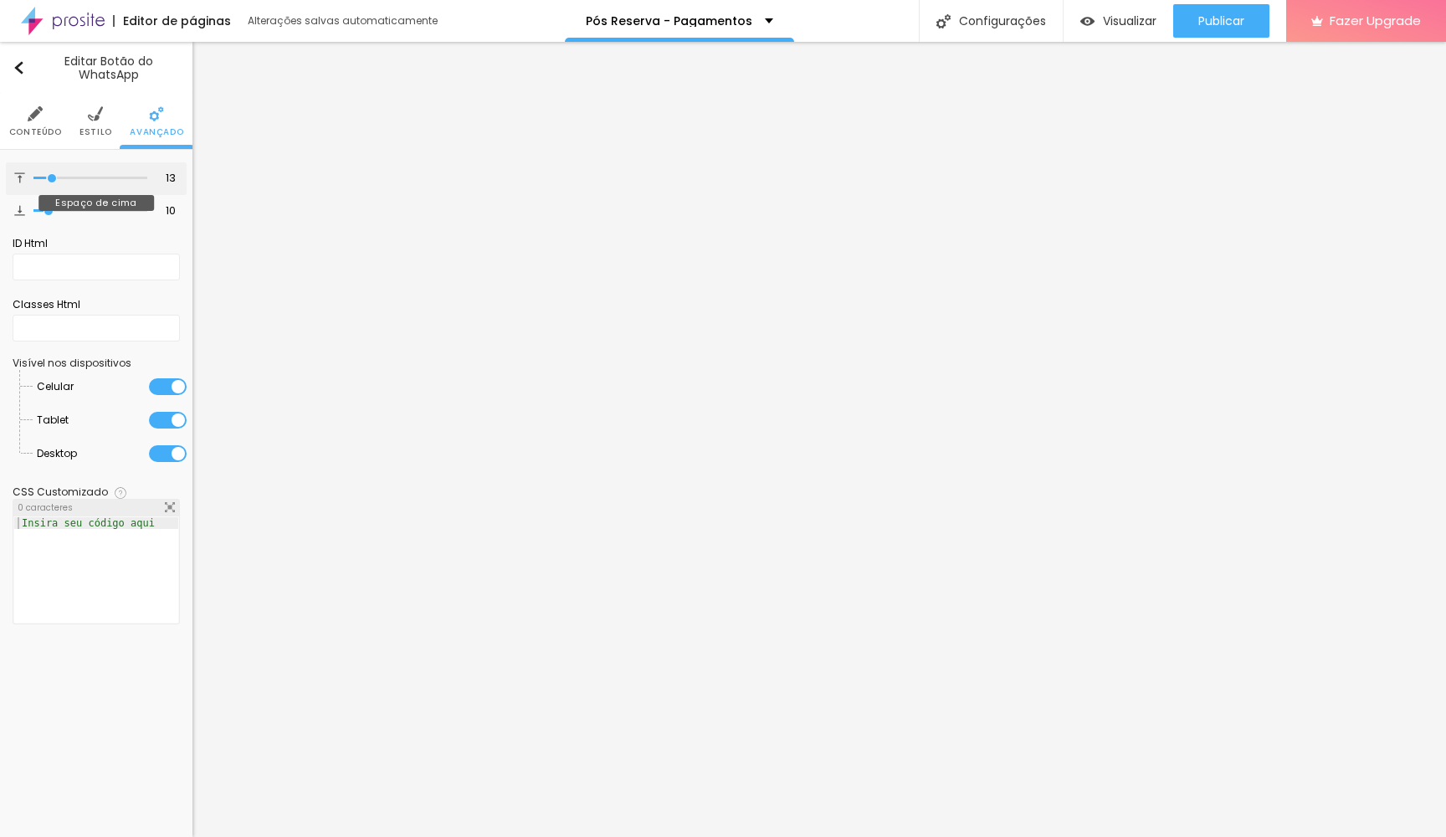
type input "14"
type input "15"
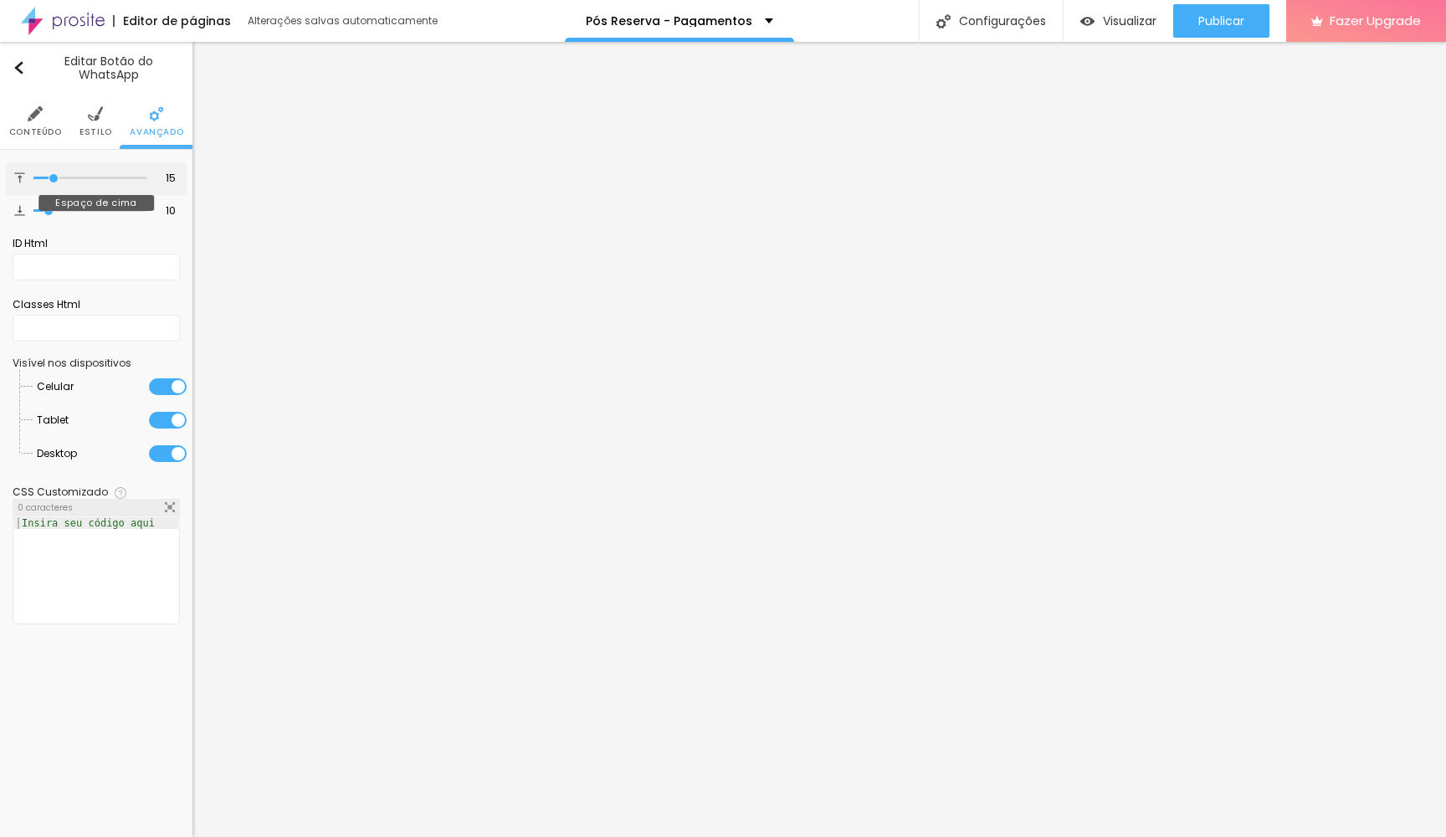
click at [54, 177] on input "range" at bounding box center [90, 178] width 114 height 8
click at [34, 117] on img at bounding box center [35, 113] width 15 height 15
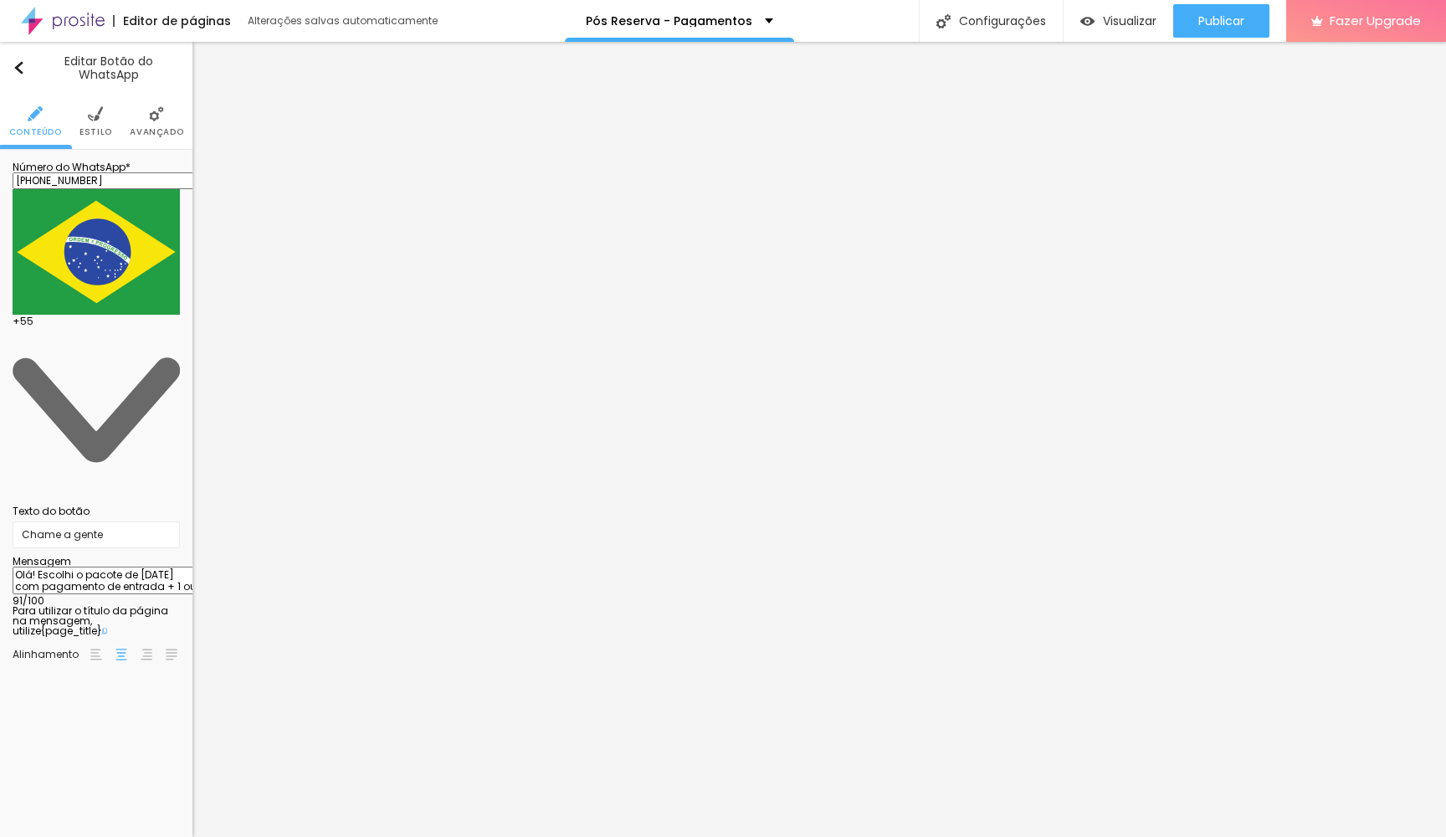
click at [89, 121] on li "Estilo" at bounding box center [95, 121] width 33 height 55
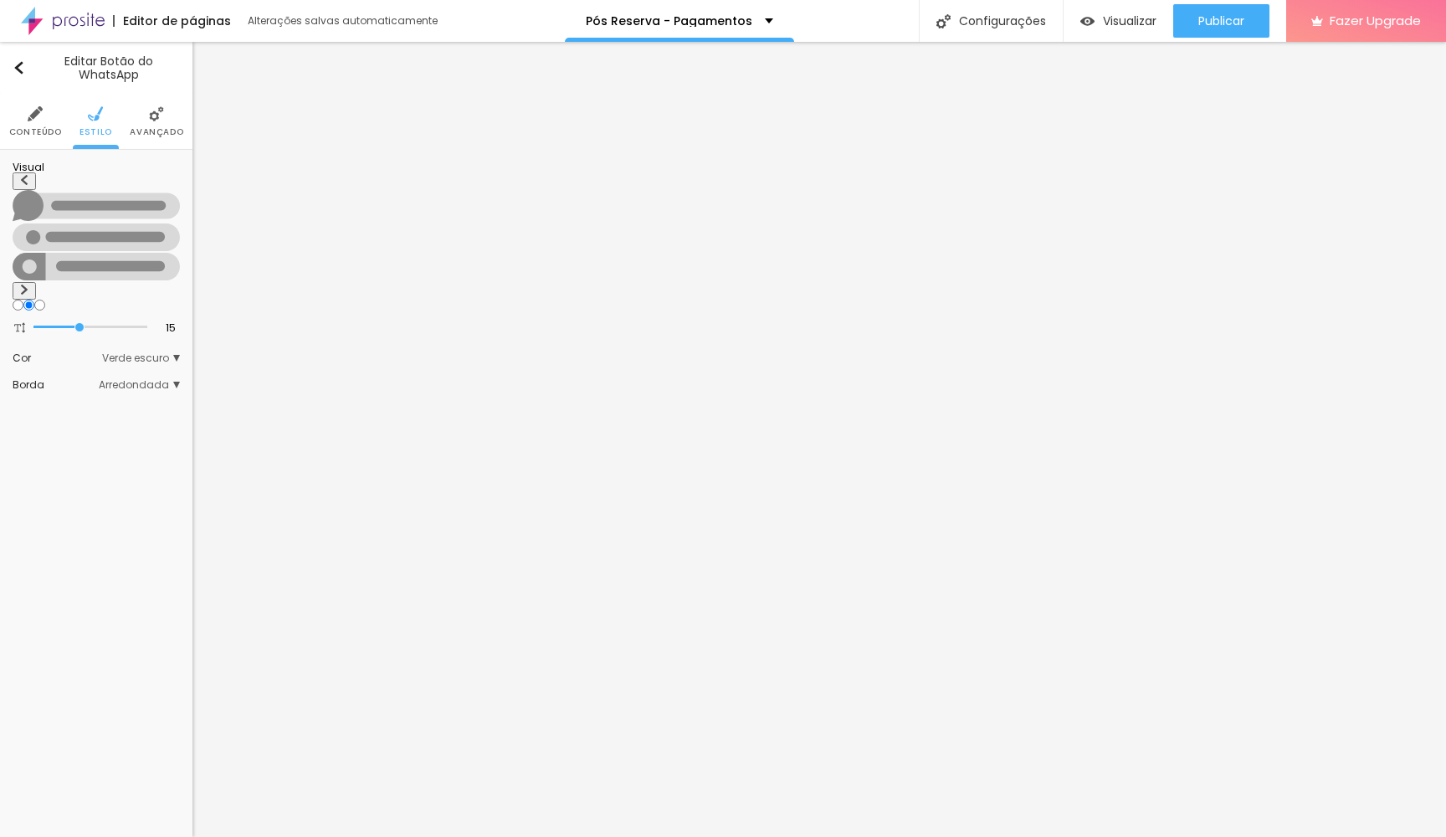
click at [114, 353] on span "Verde escuro" at bounding box center [141, 358] width 78 height 10
click at [111, 416] on div "Editar Botão do WhatsApp Conteúdo Estilo Avançado Visual 15 Tamanho do texto Co…" at bounding box center [96, 439] width 192 height 795
click at [18, 77] on div "Editar Botão do WhatsApp" at bounding box center [96, 67] width 167 height 27
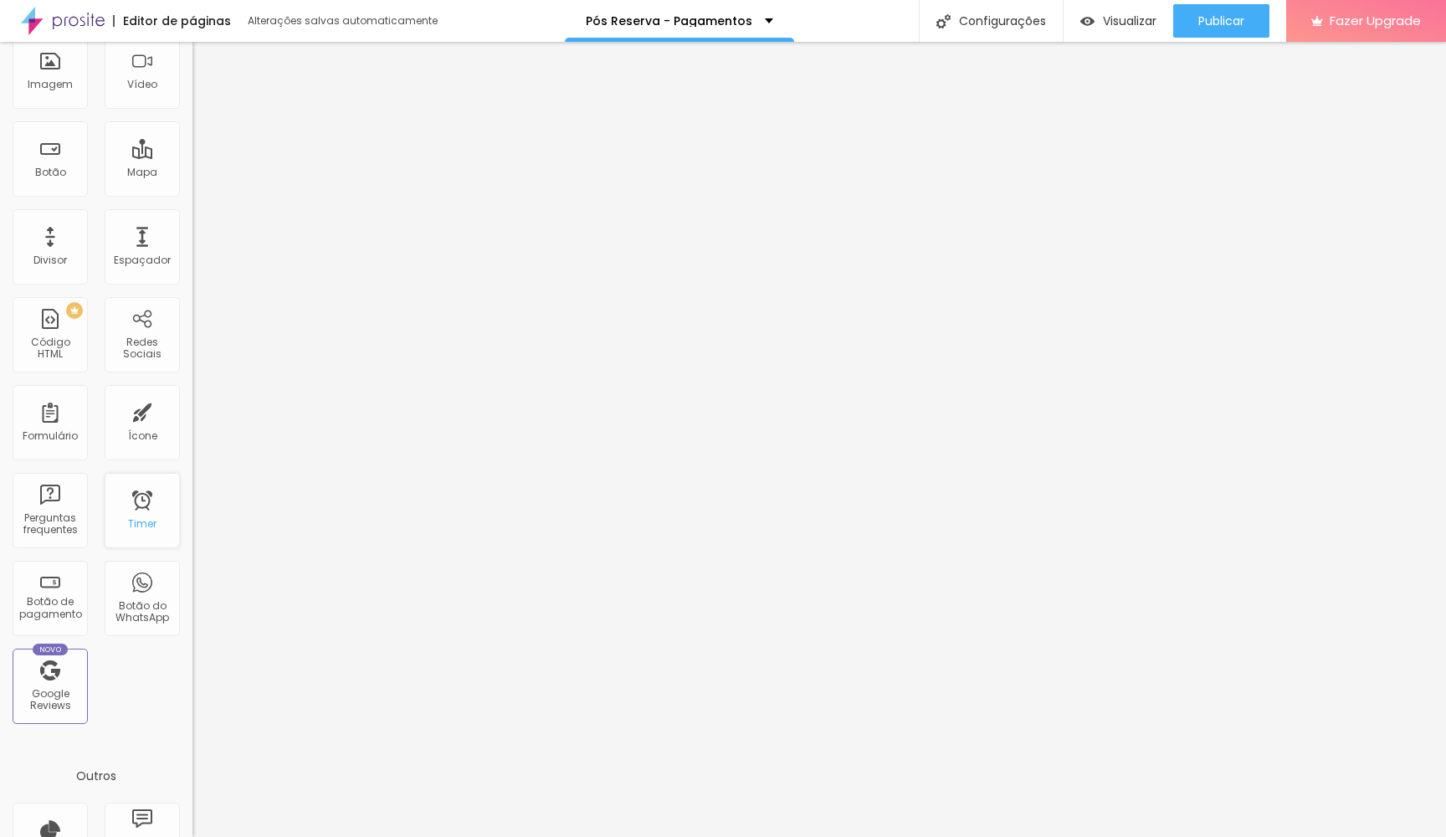
scroll to position [150, 0]
click at [56, 435] on div "Formulário" at bounding box center [50, 438] width 55 height 12
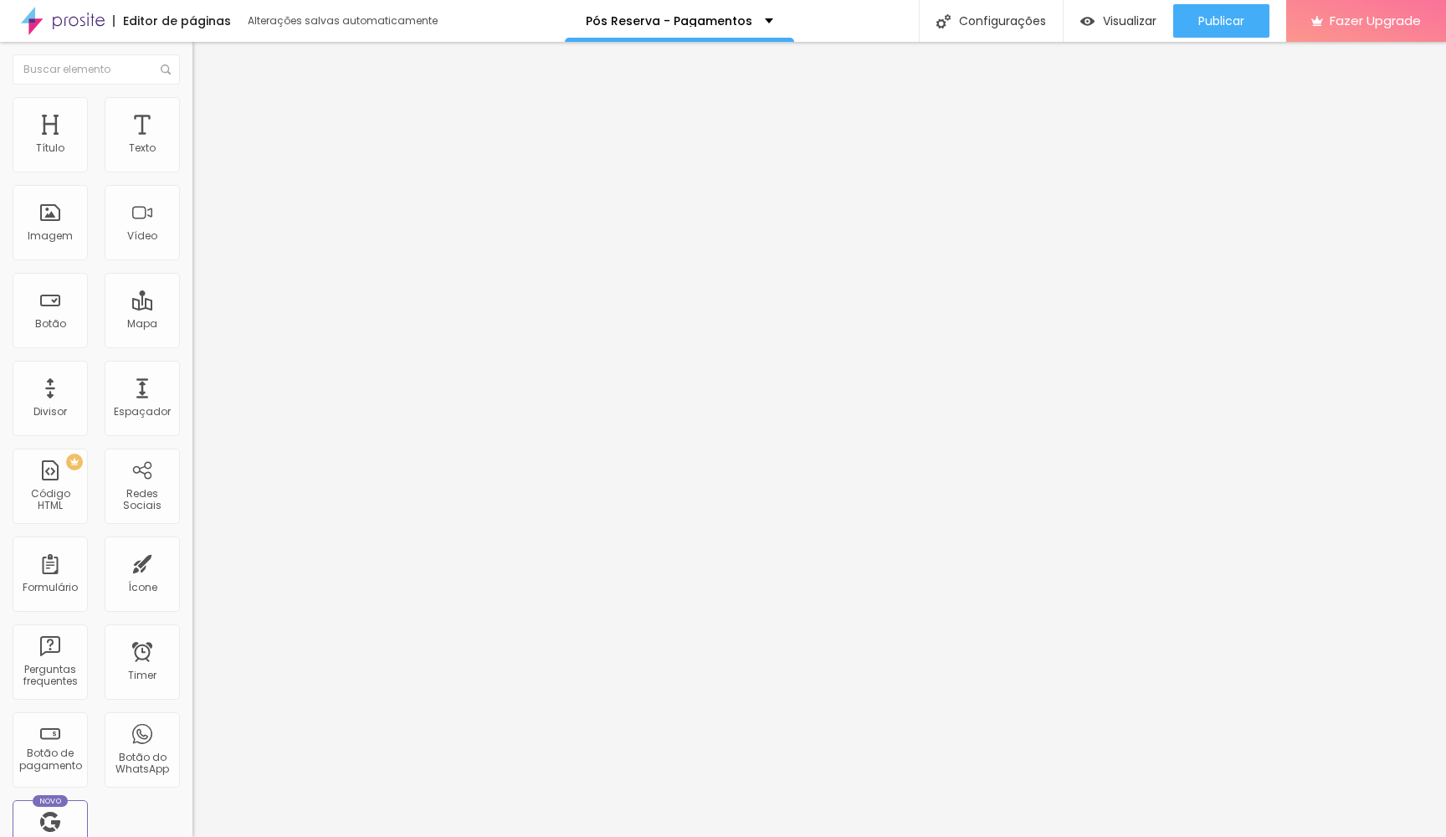
scroll to position [0, 0]
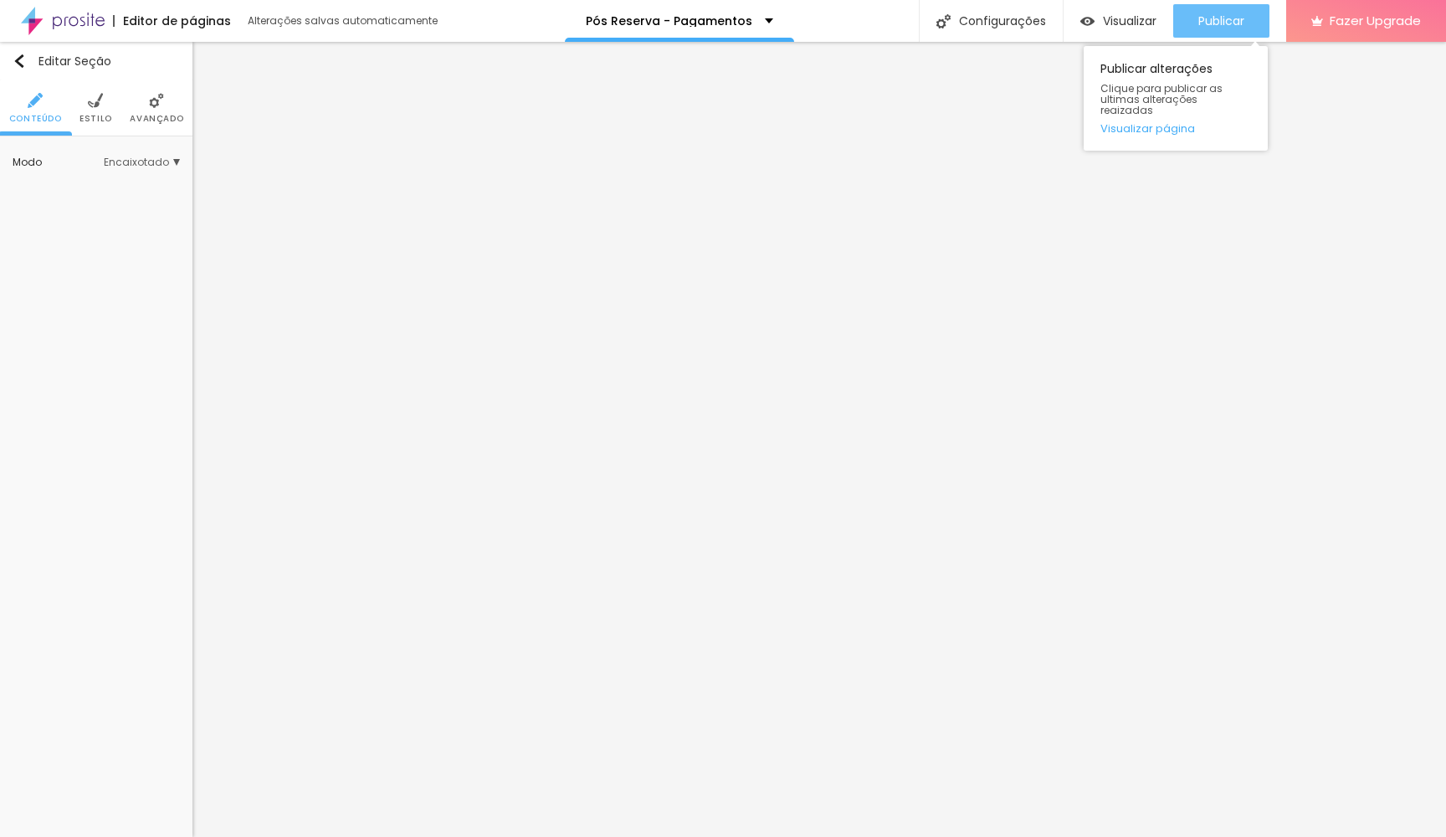
click at [1223, 18] on span "Publicar" at bounding box center [1221, 20] width 46 height 13
click at [164, 105] on li "Avançado" at bounding box center [157, 107] width 54 height 55
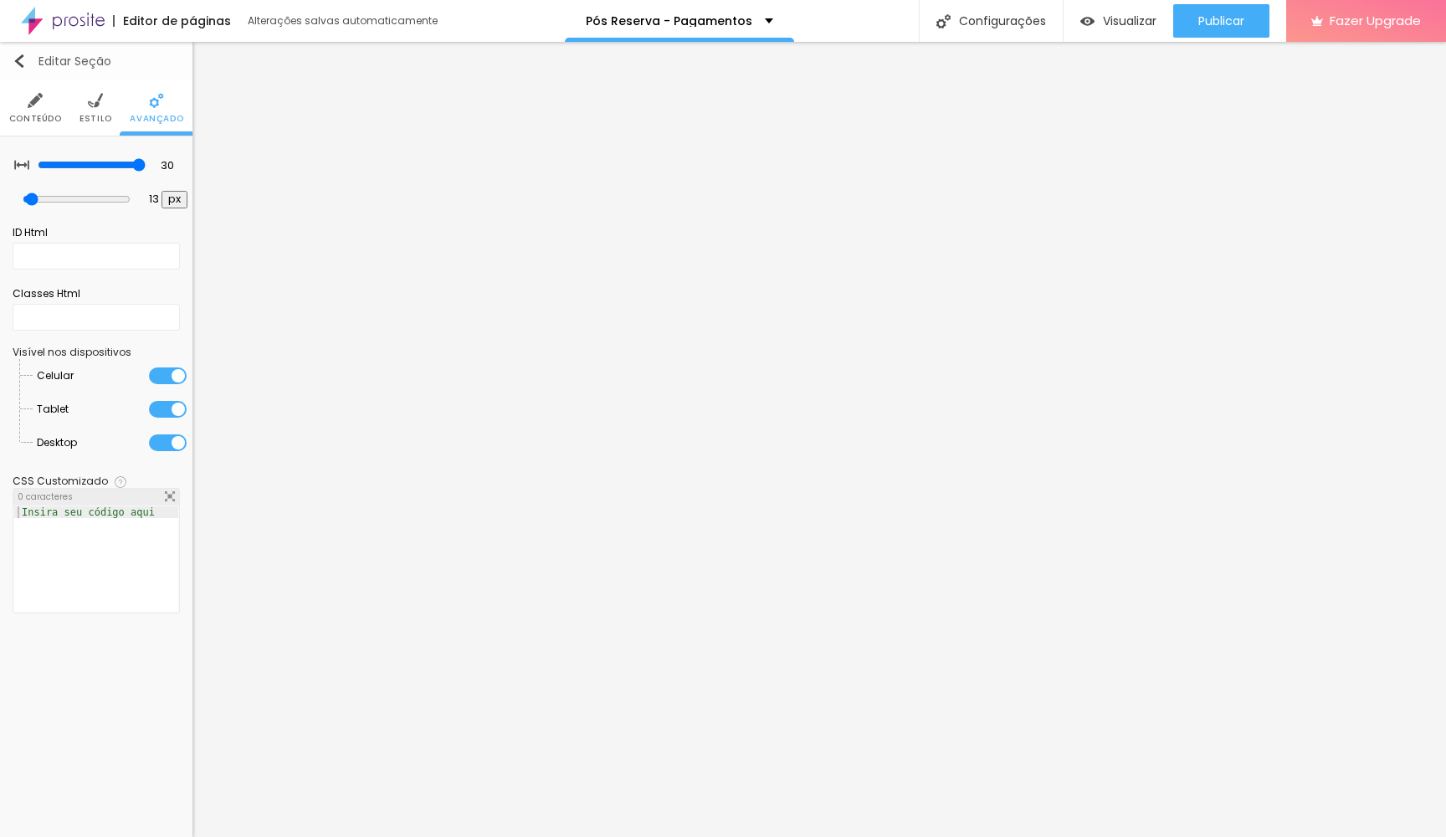
click at [24, 71] on button "Editar Seção" at bounding box center [96, 61] width 192 height 38
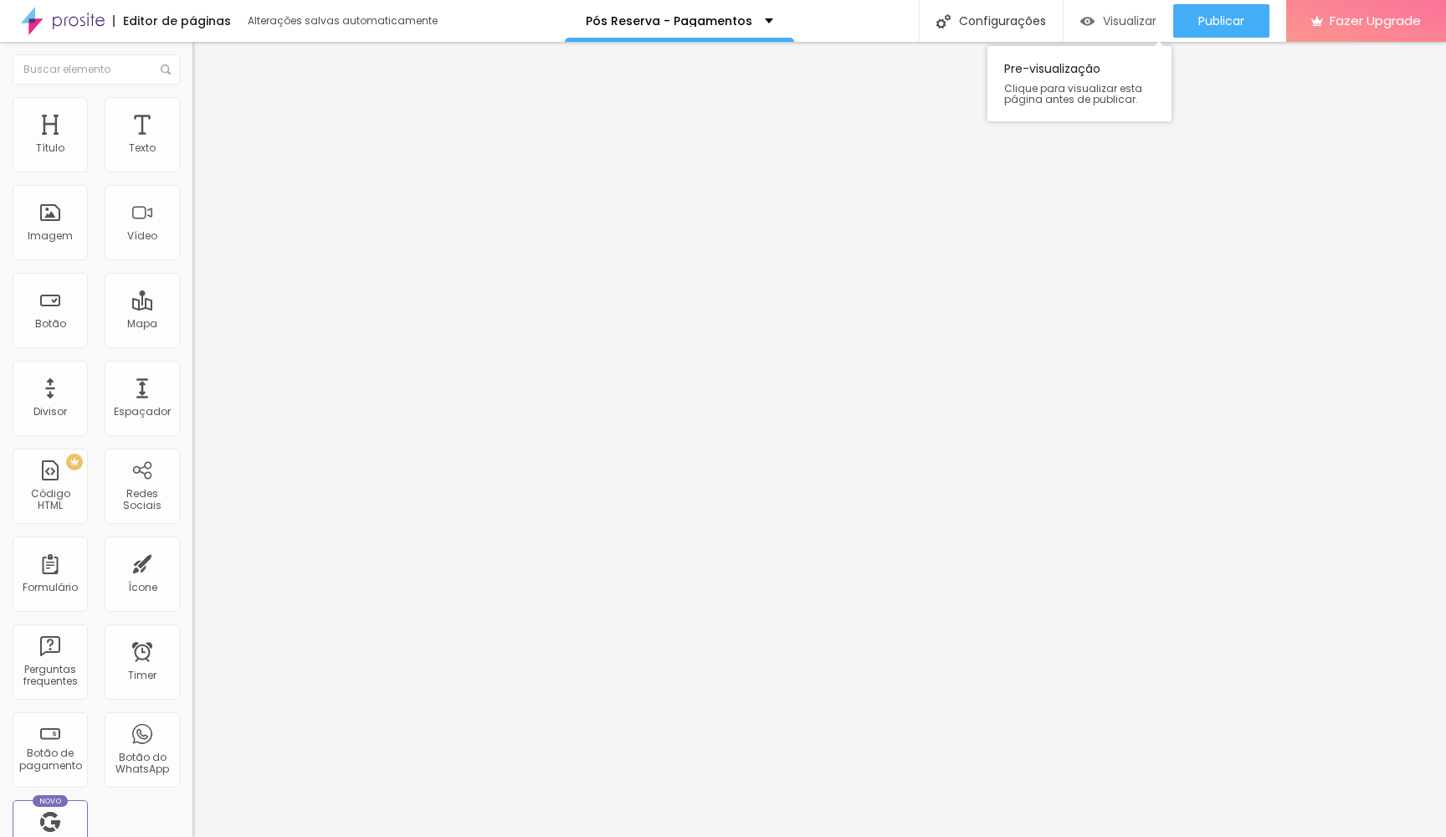
click at [1139, 19] on span "Visualizar" at bounding box center [1130, 20] width 54 height 13
click at [192, 110] on li "Avançado" at bounding box center [288, 105] width 192 height 17
click at [192, 94] on img at bounding box center [199, 87] width 15 height 15
click at [192, 158] on span "Titulo 2" at bounding box center [219, 147] width 54 height 21
click at [192, 144] on span "Titulo 1" at bounding box center [219, 131] width 54 height 23
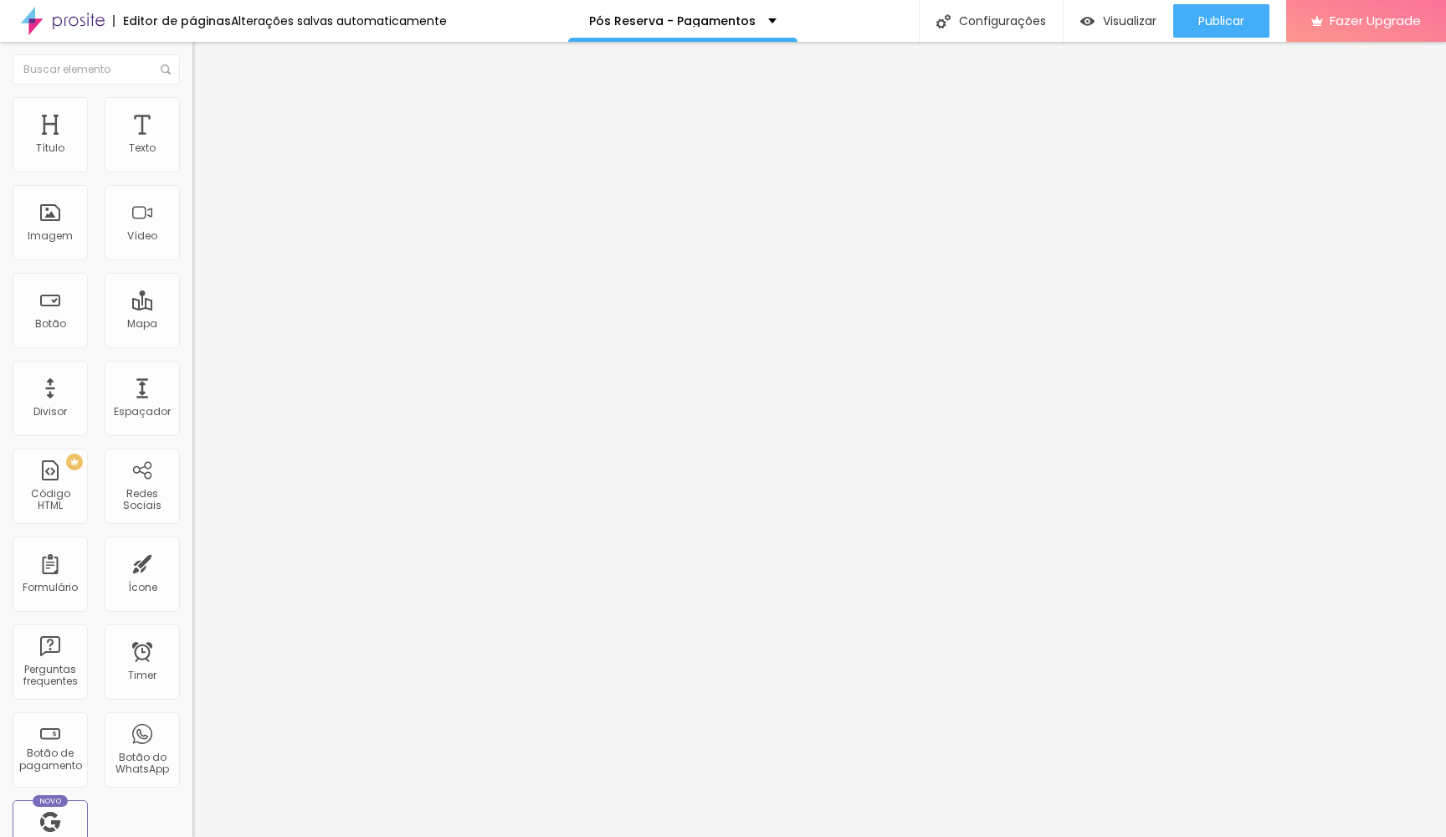
click at [199, 243] on icon "button" at bounding box center [204, 238] width 10 height 10
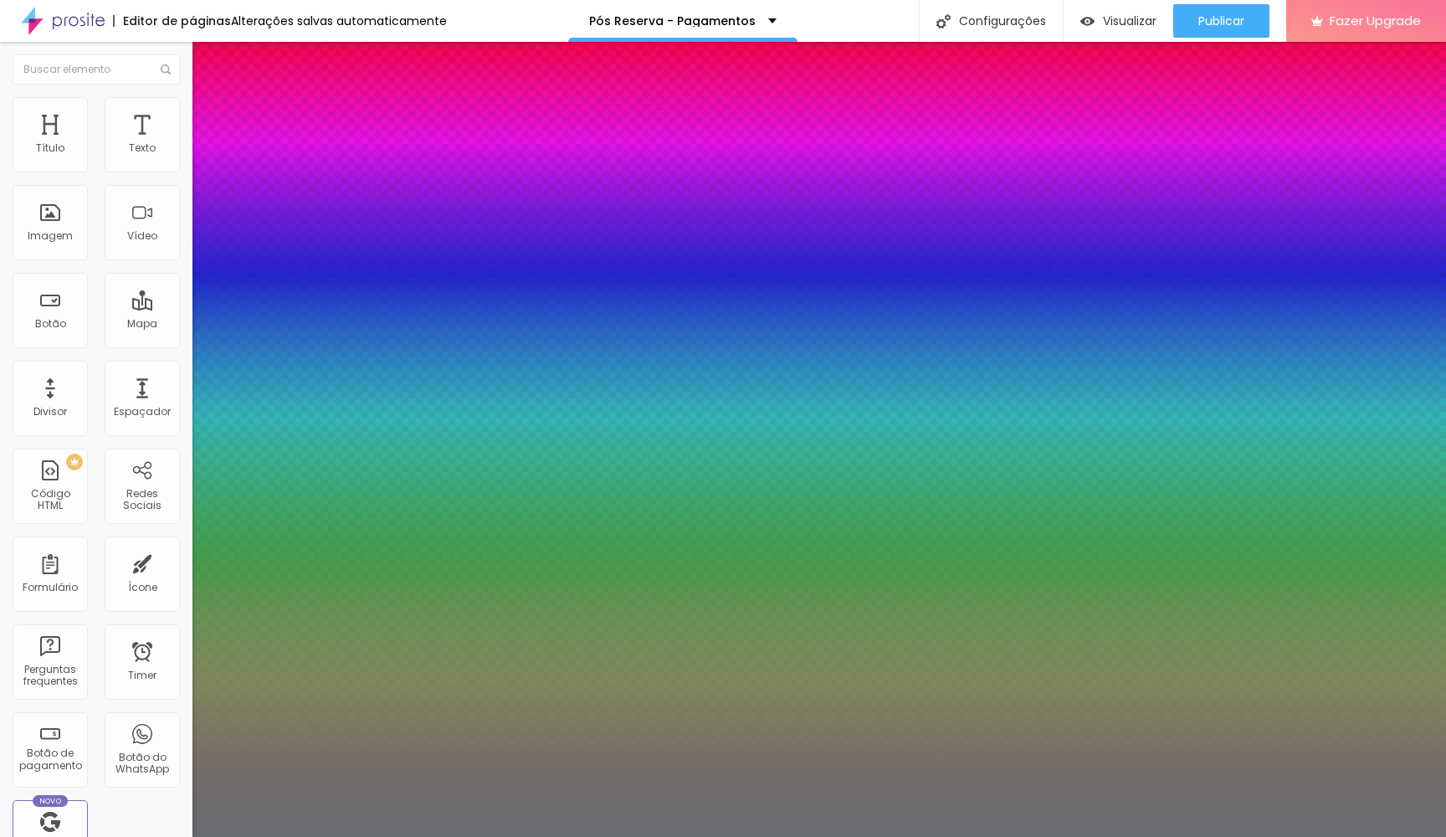
type input "1"
type input "0.5"
type input "18"
type input "1"
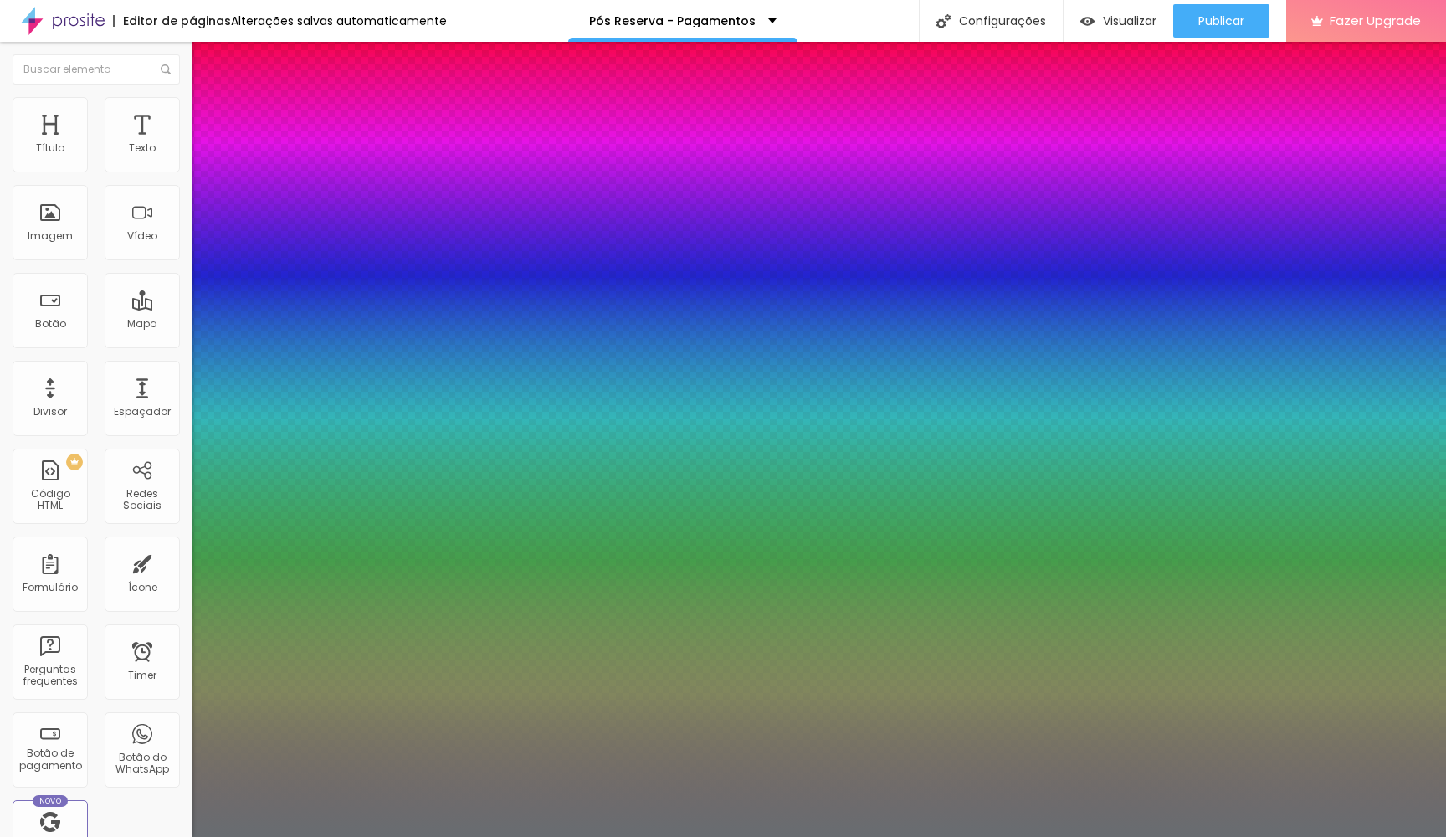
type input "0.5"
type input "19"
type input "1"
type input "0.5"
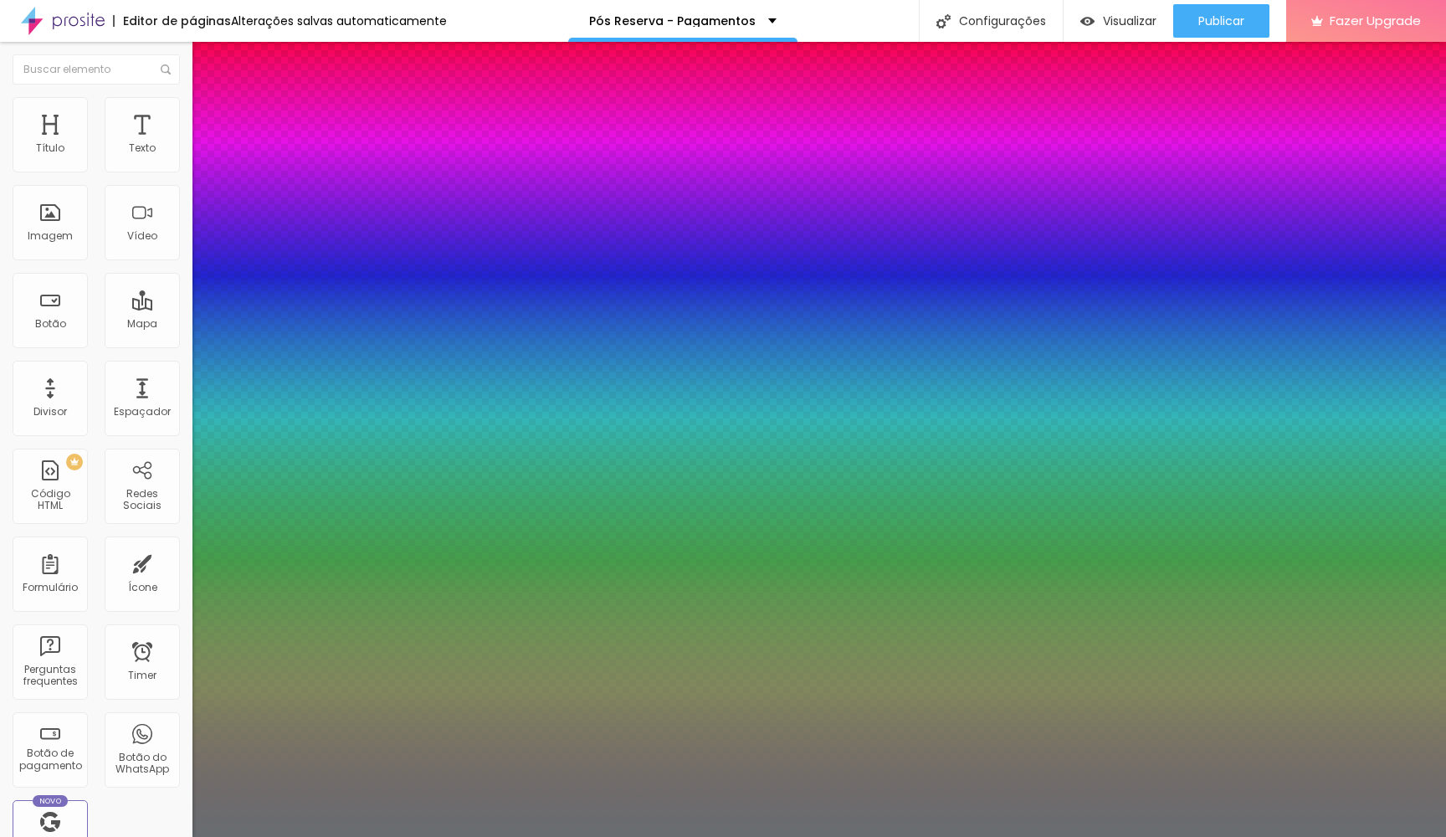
type input "20"
type input "1"
type input "0.5"
type input "21"
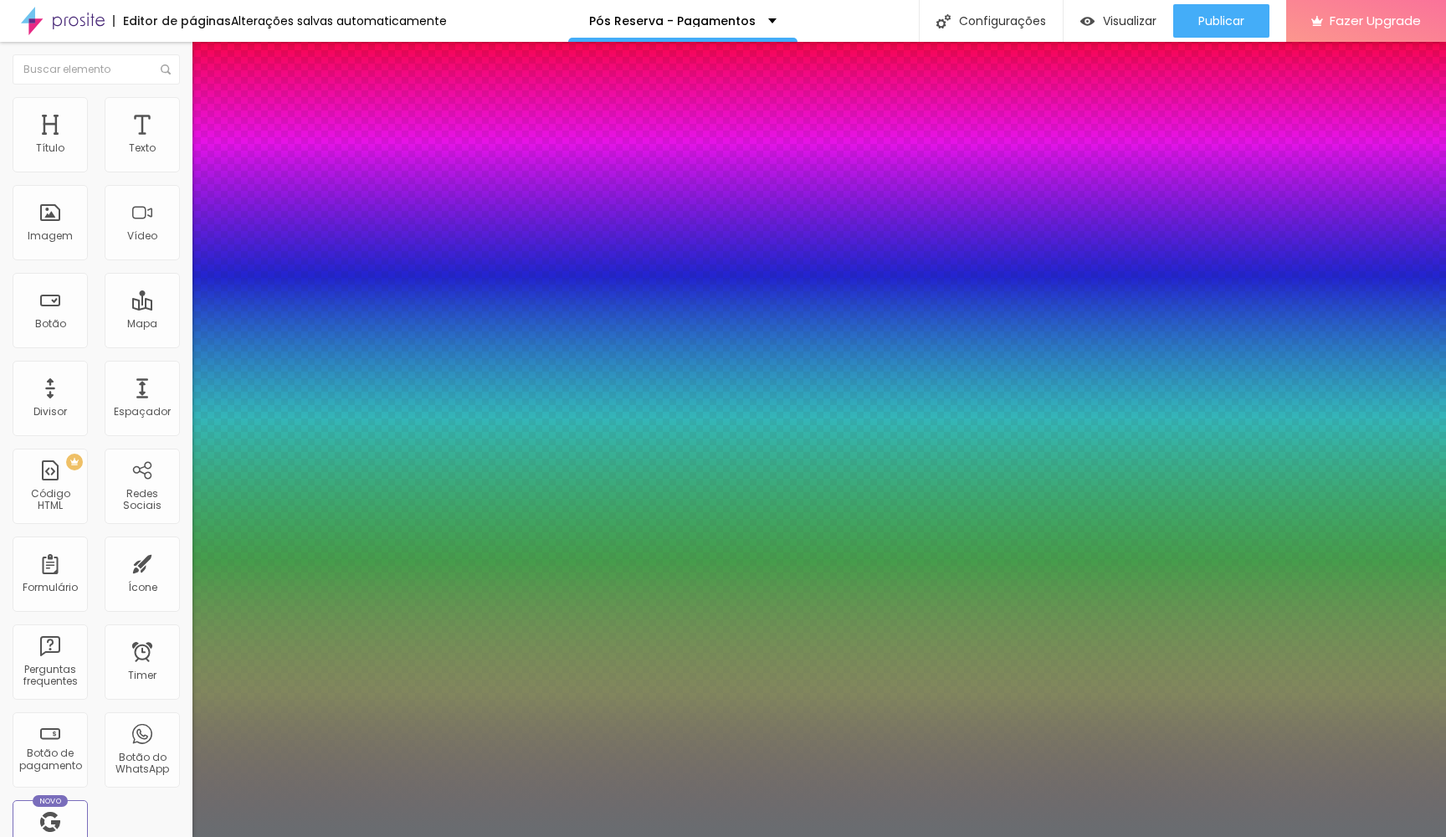
type input "21"
type input "1"
type input "0.5"
type input "22"
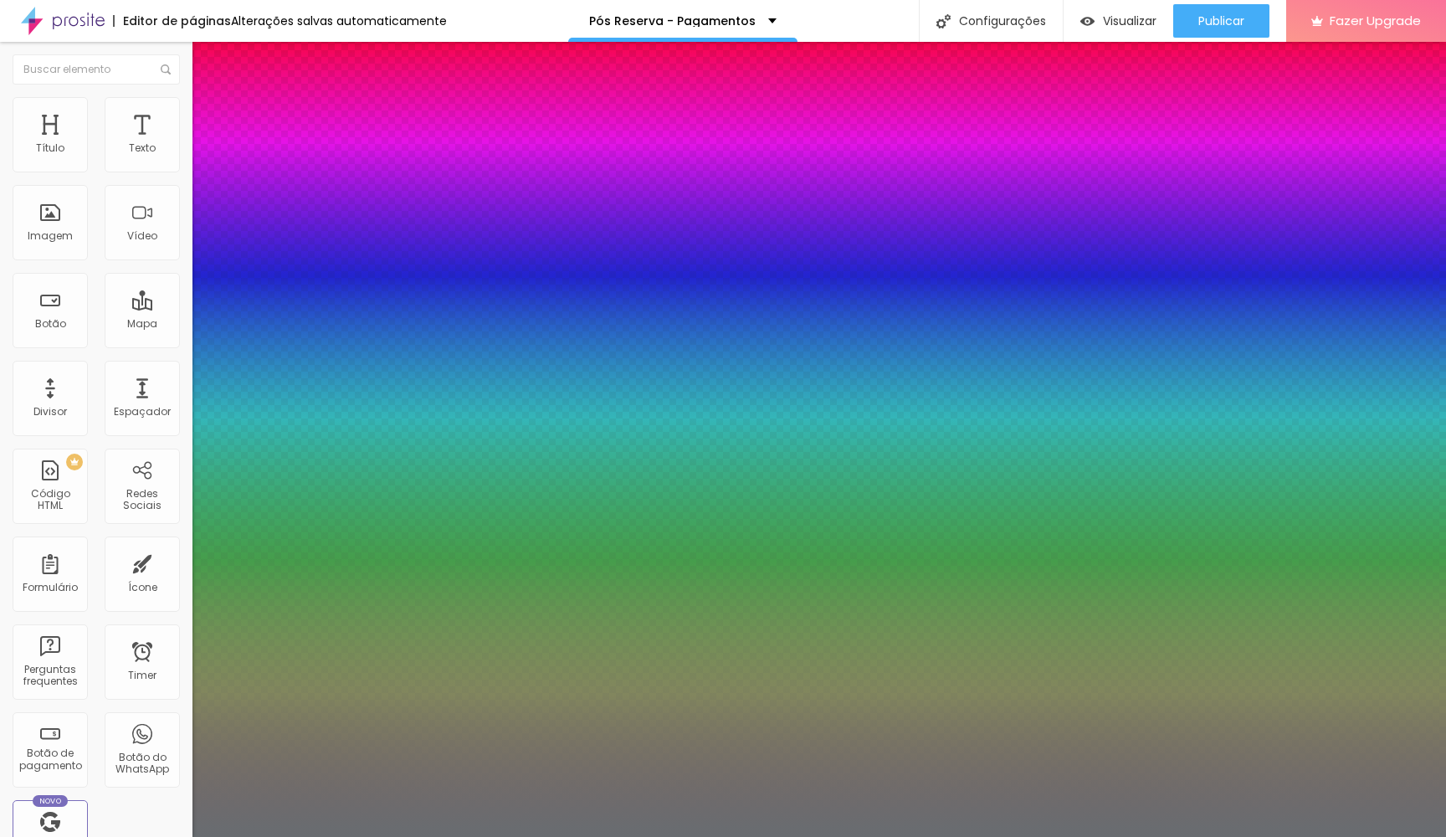
type input "1"
type input "0.5"
type input "23"
type input "1"
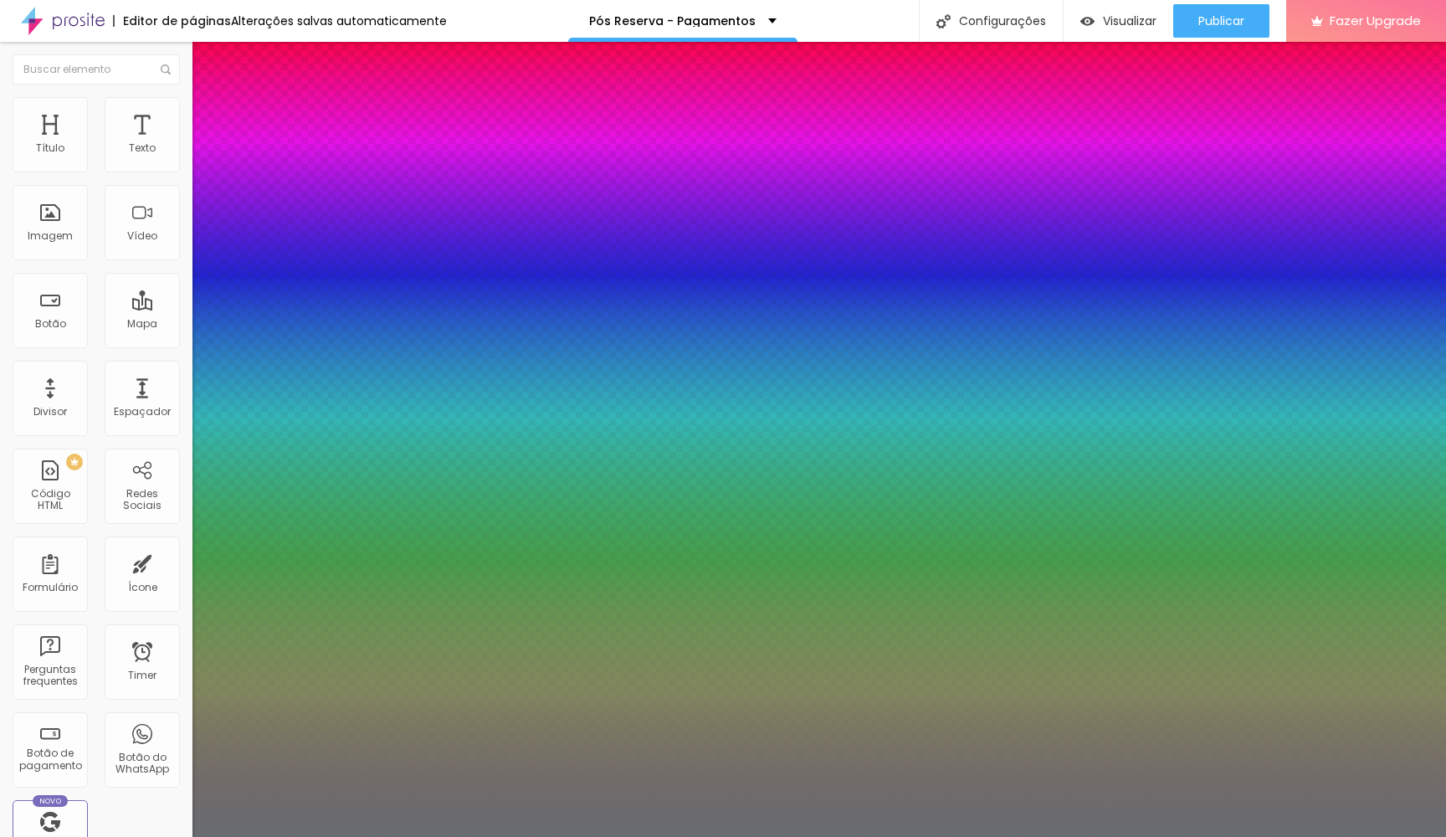
type input "0.5"
type input "24"
type input "1"
type input "0.5"
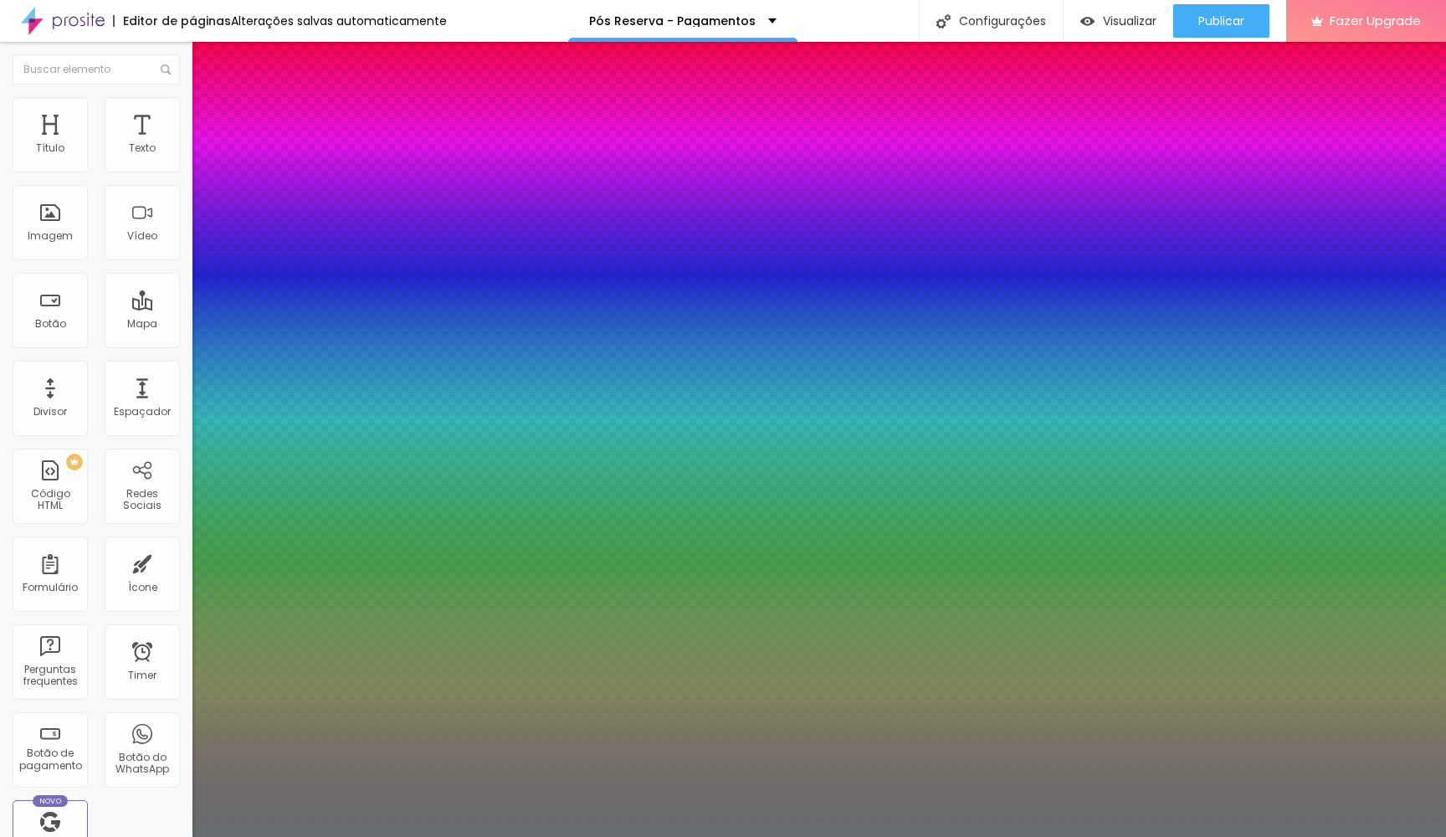
type input "25"
type input "1"
type input "0.5"
type input "26"
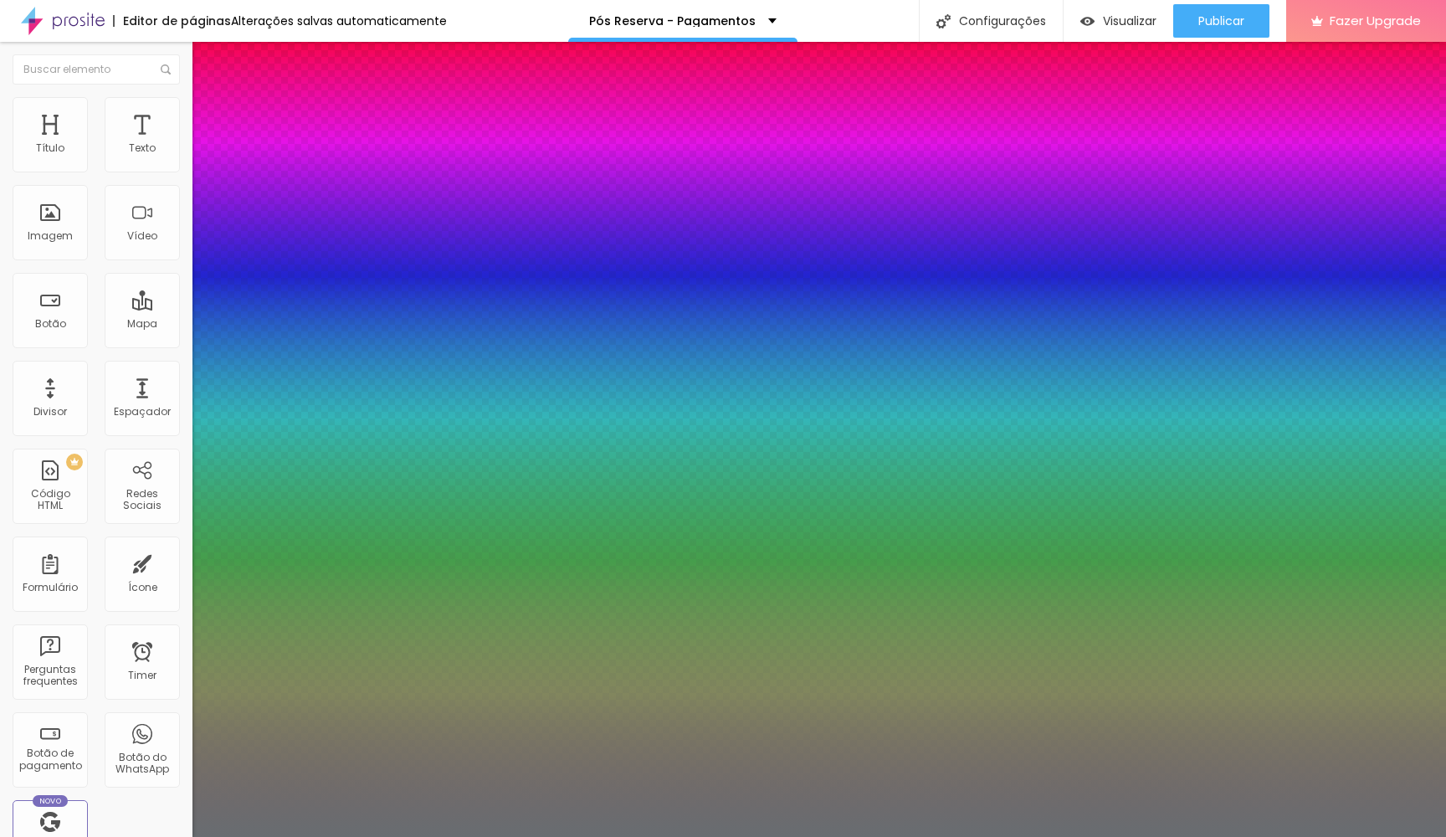
type input "26"
type input "1"
type input "0.5"
type input "27"
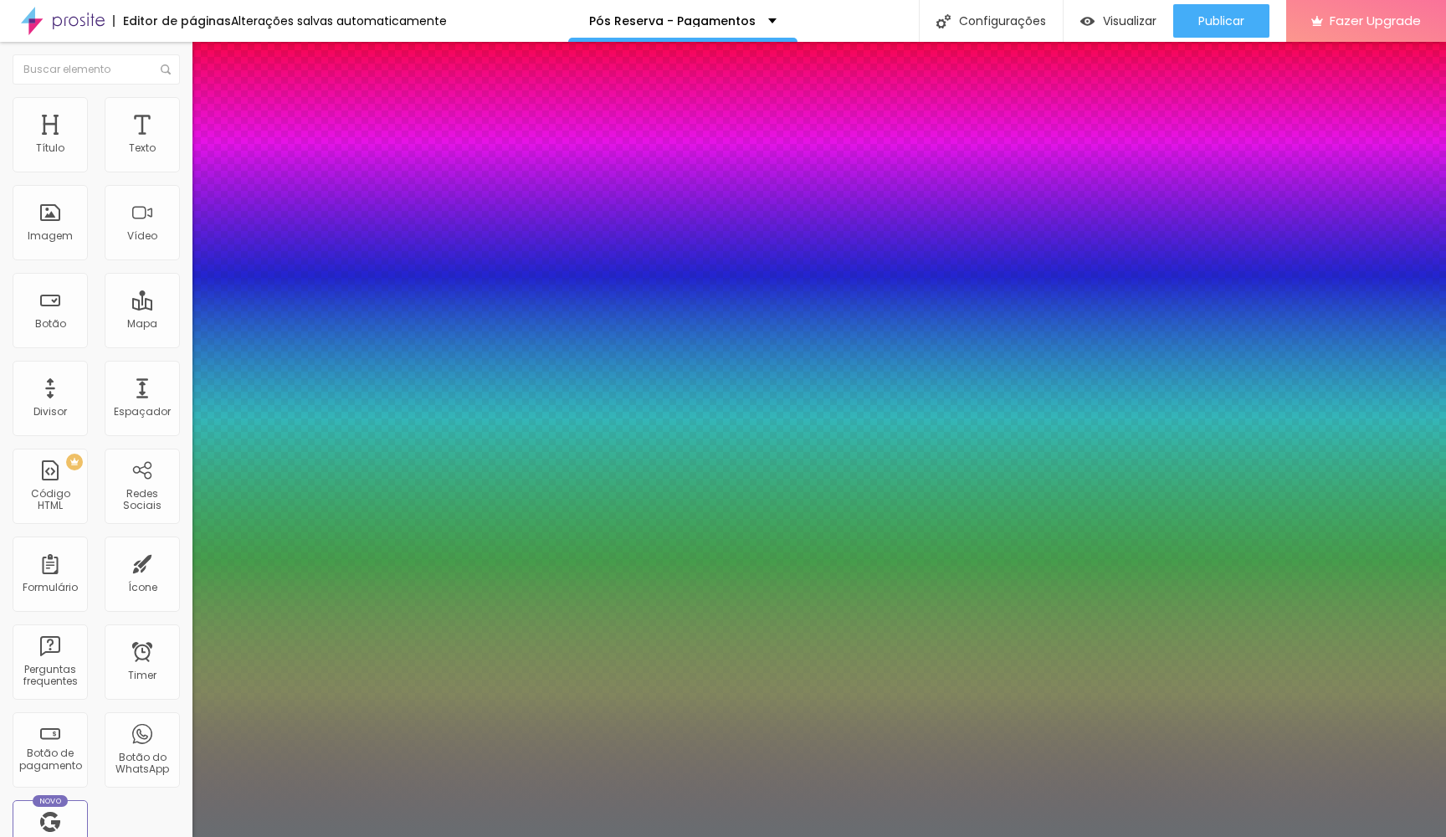
type input "1"
type input "0.5"
type input "28"
type input "1"
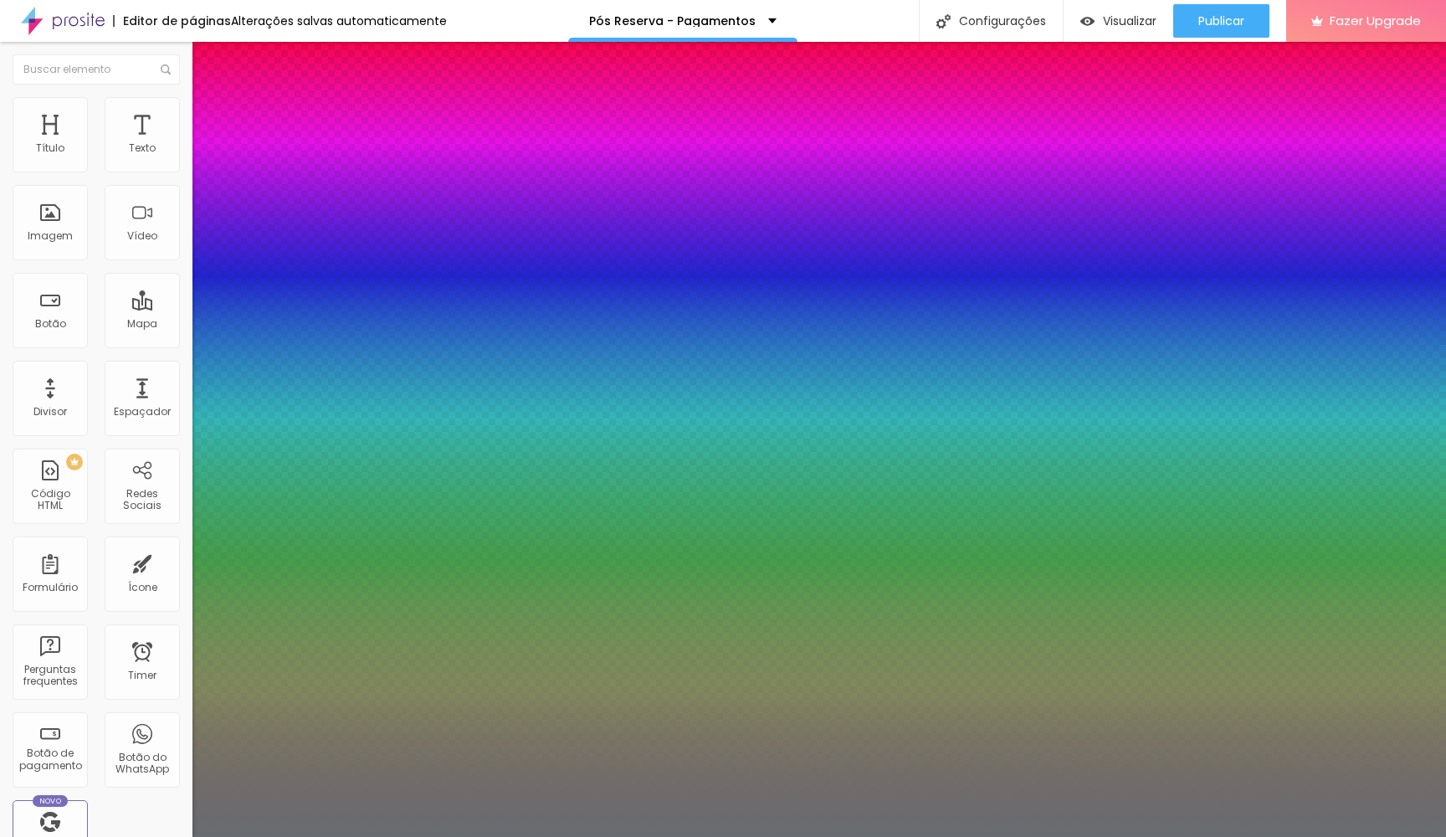
type input "0.5"
type input "29"
type input "1"
type input "0.5"
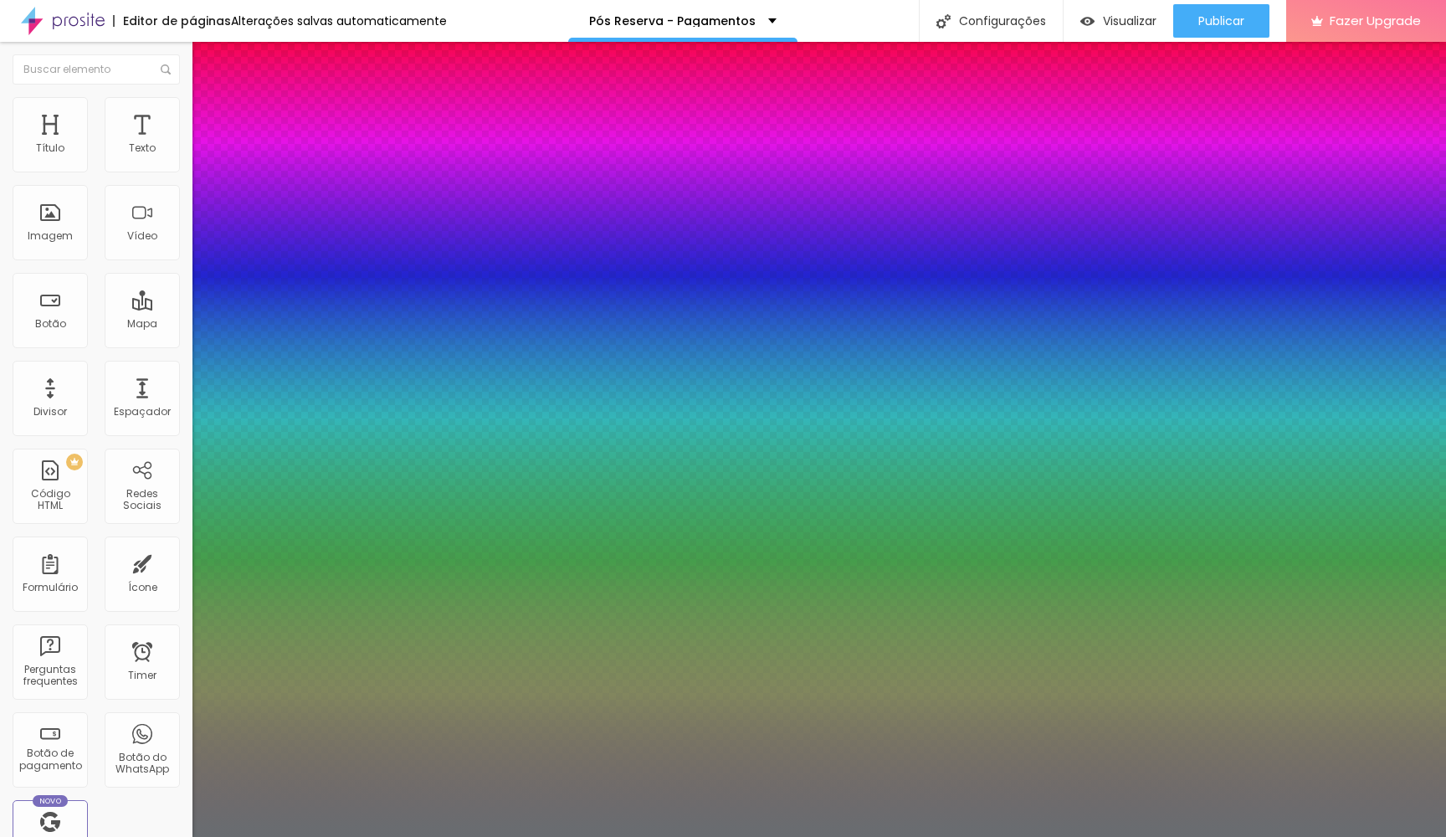
type input "30"
type input "1"
type input "0.5"
type input "31"
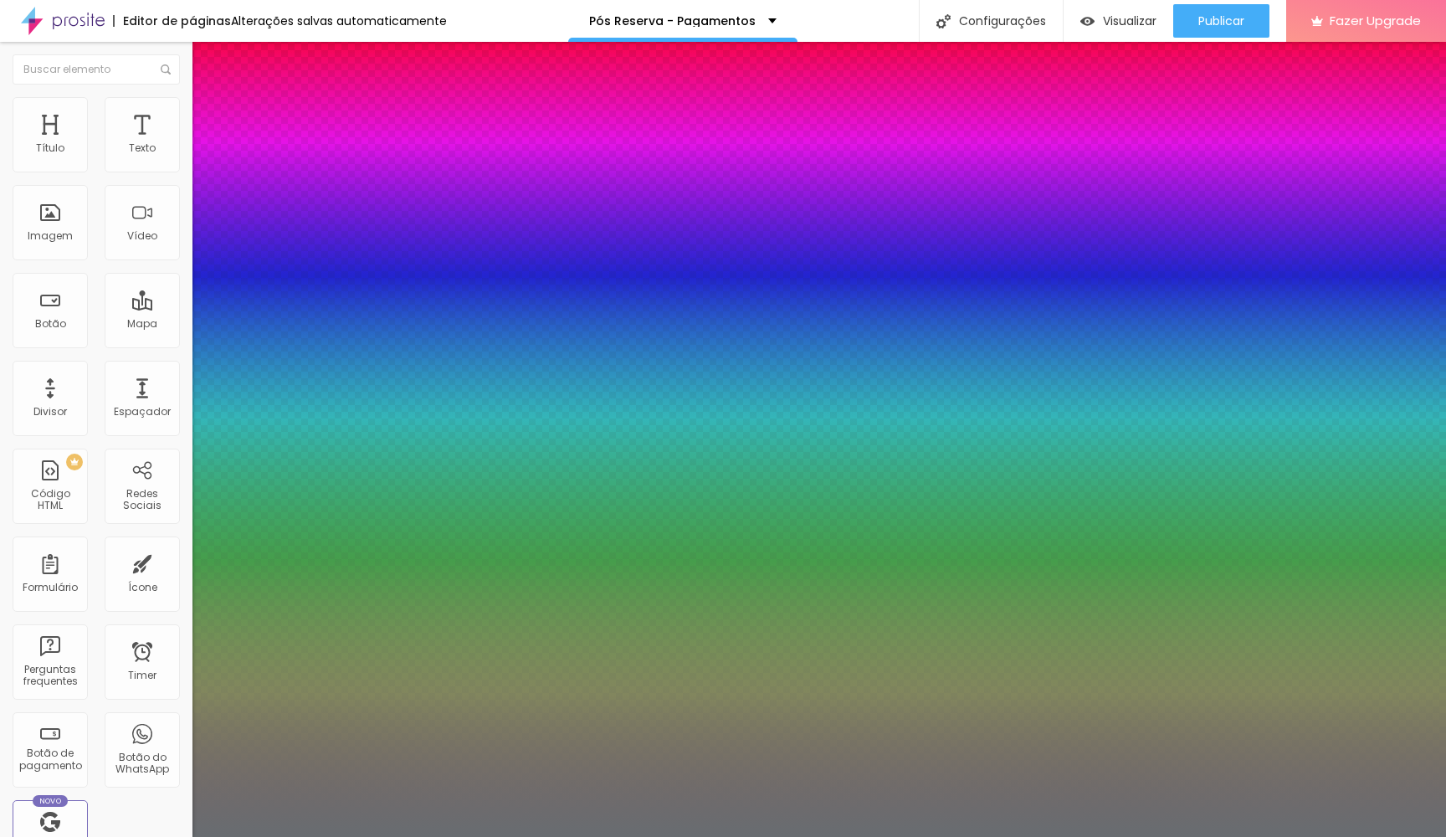
type input "31"
type input "1"
type input "0.5"
type input "32"
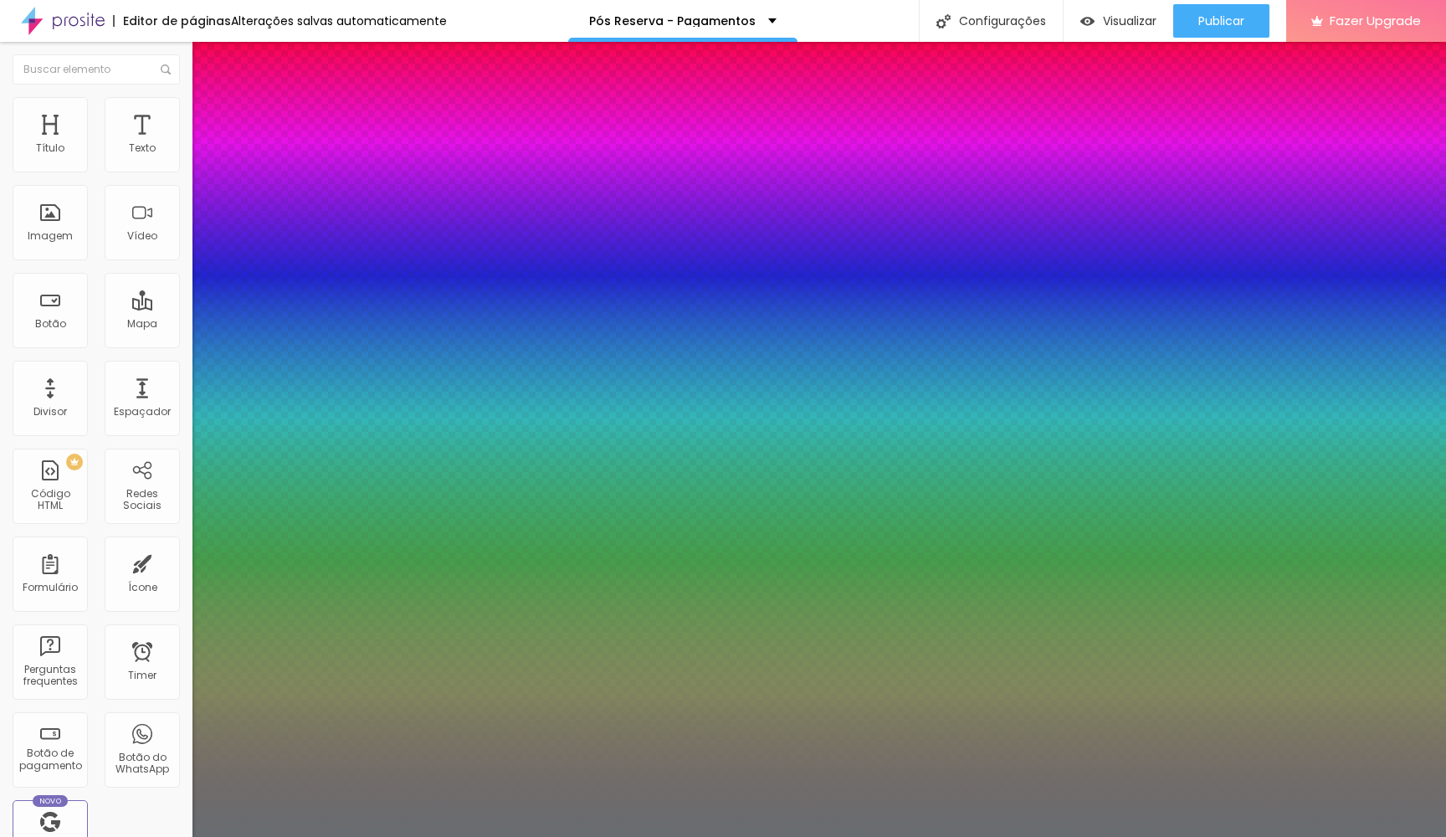
type input "1"
type input "0.5"
type input "33"
type input "1"
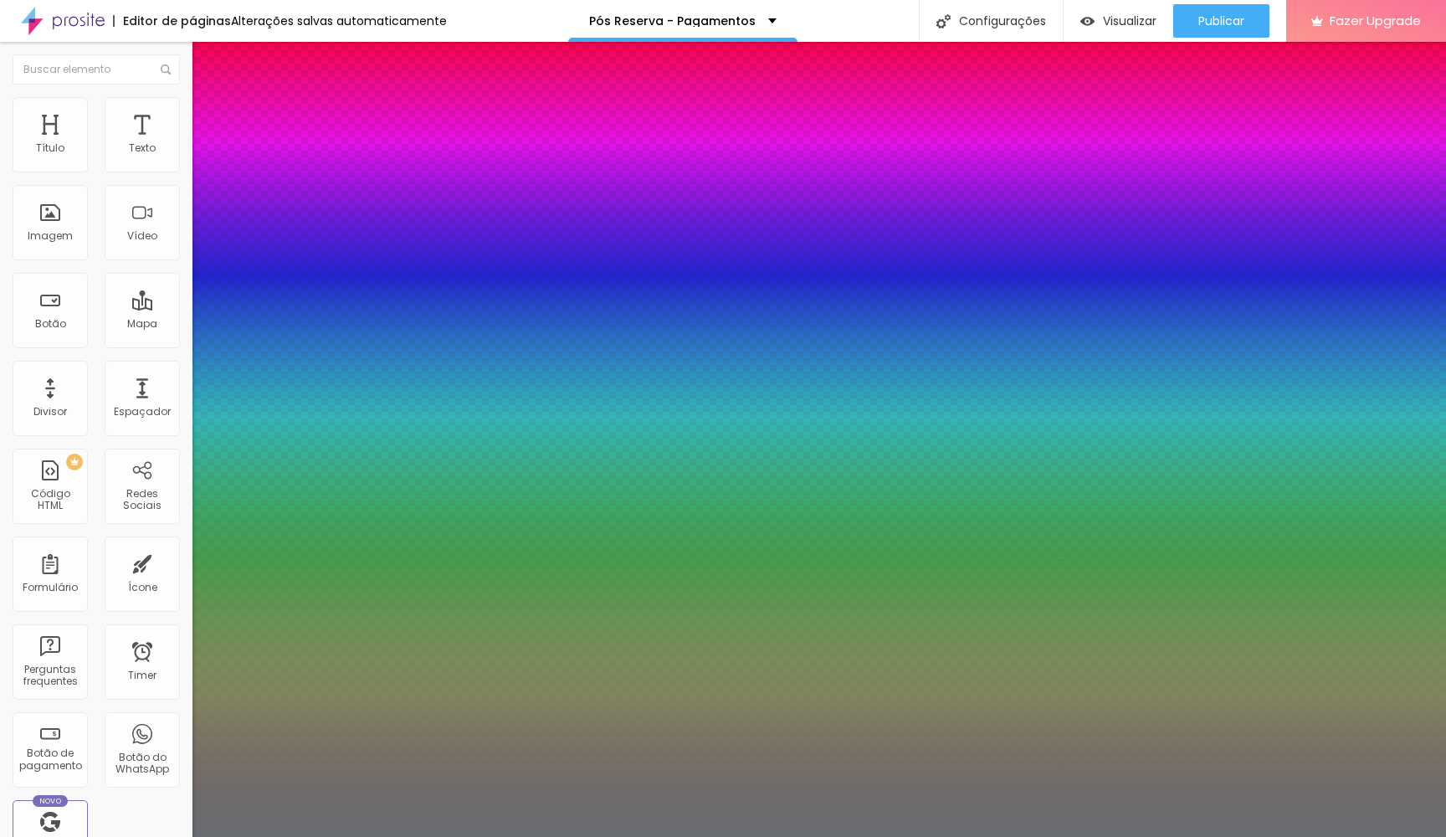
type input "0.5"
type input "34"
type input "1"
type input "0.5"
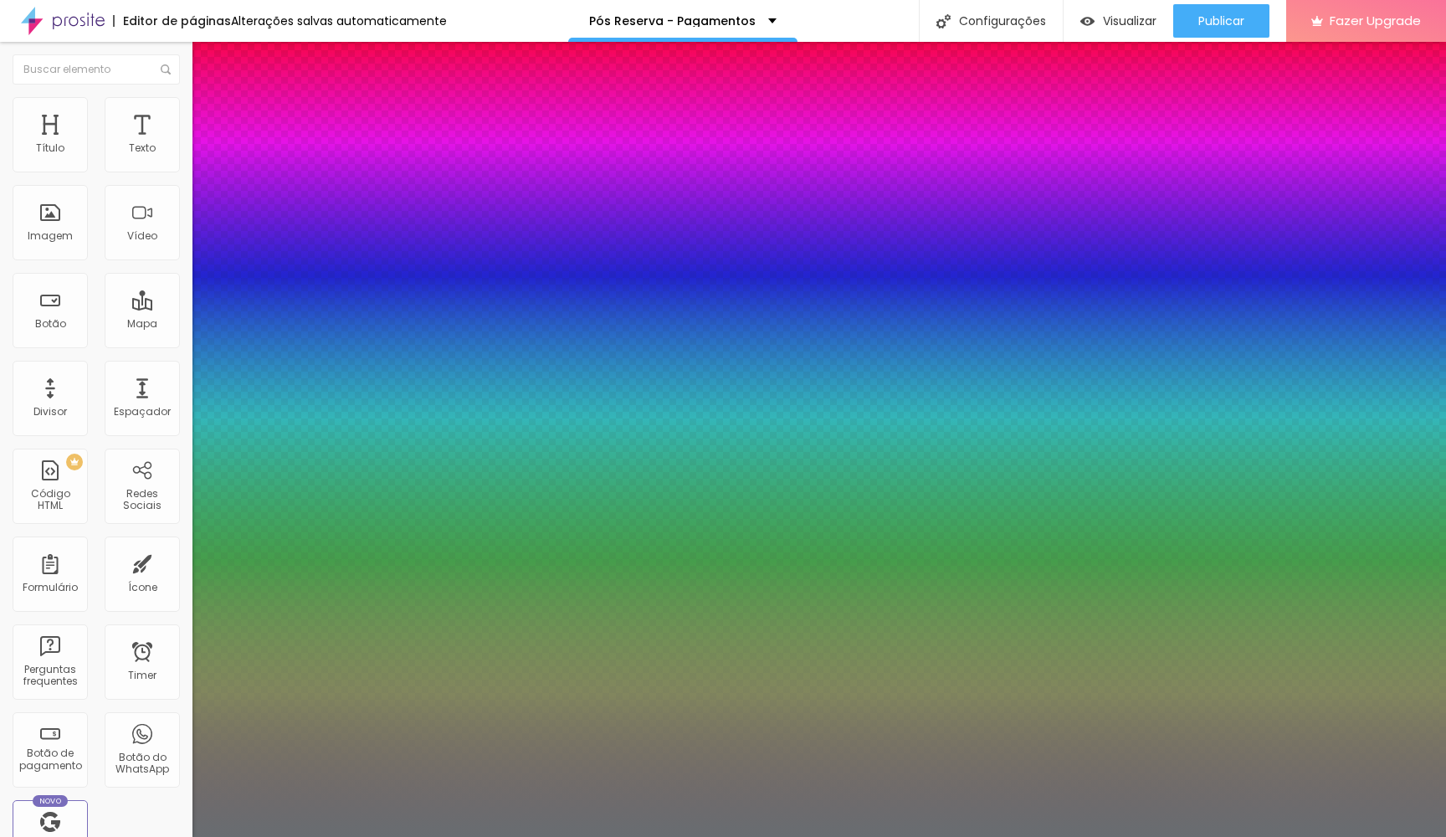
type input "35"
type input "1"
type input "0.5"
type input "36"
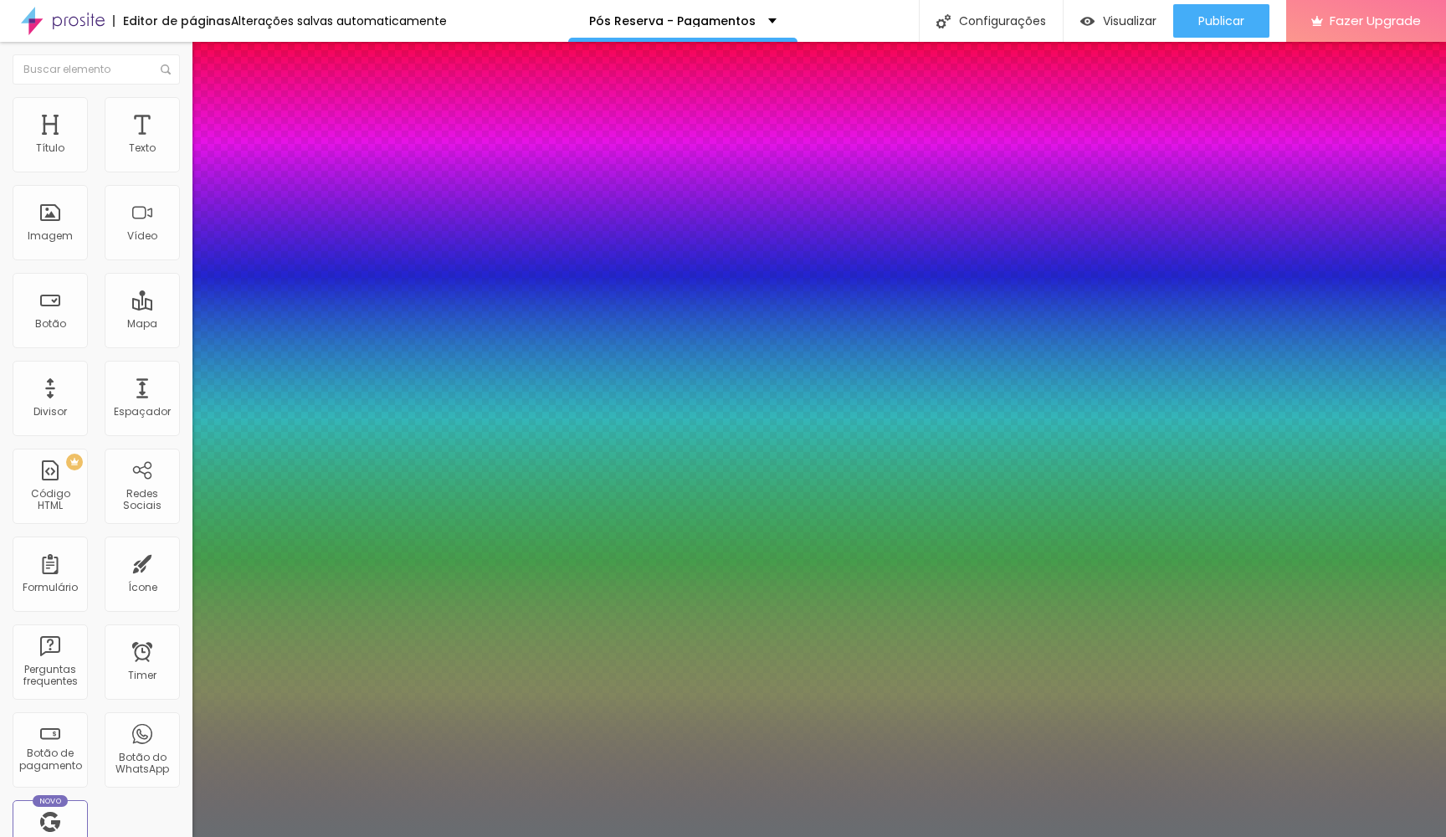
type input "36"
type input "1"
type input "0.5"
type input "37"
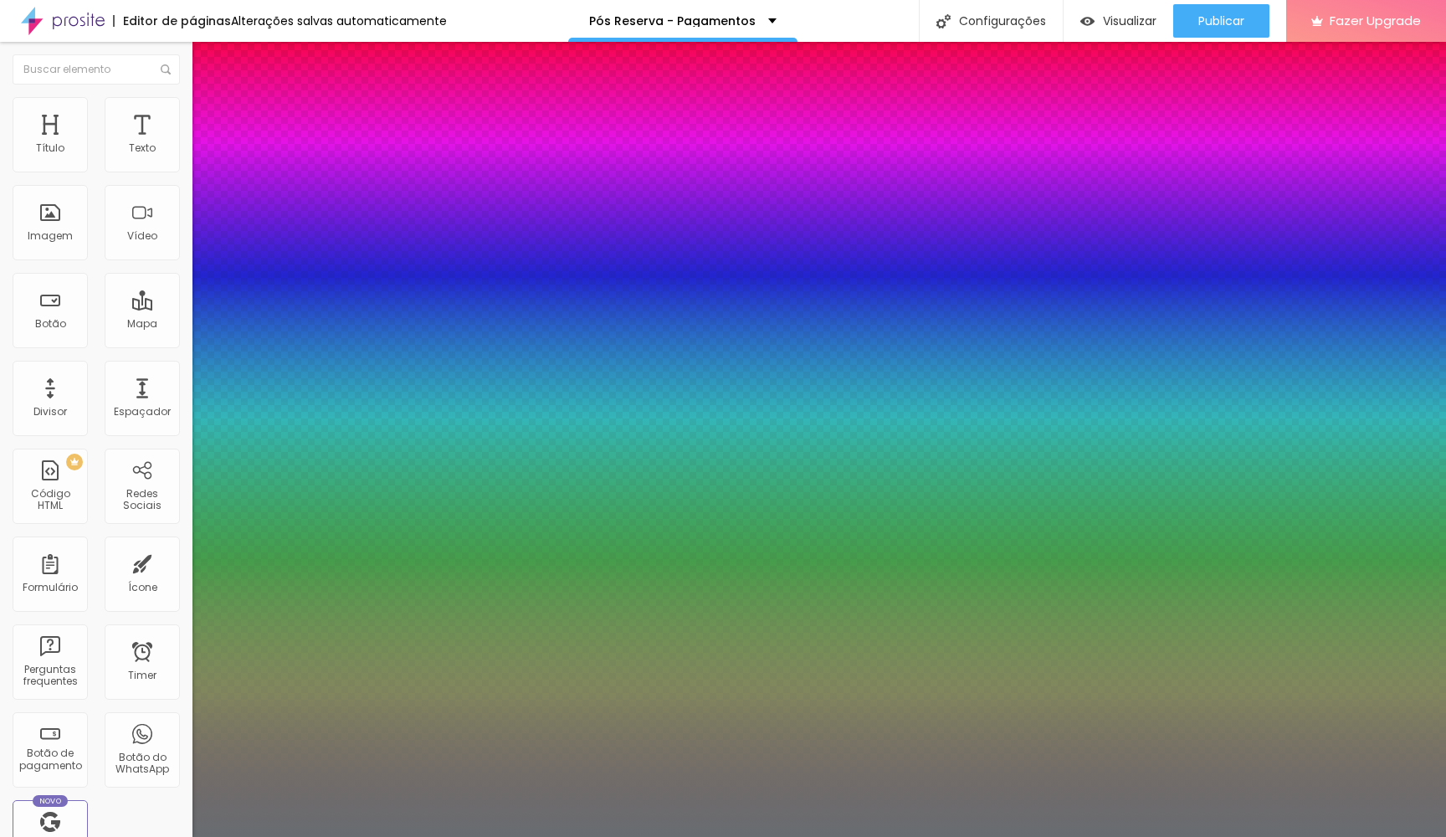
type input "1"
type input "0.5"
type input "38"
type input "1"
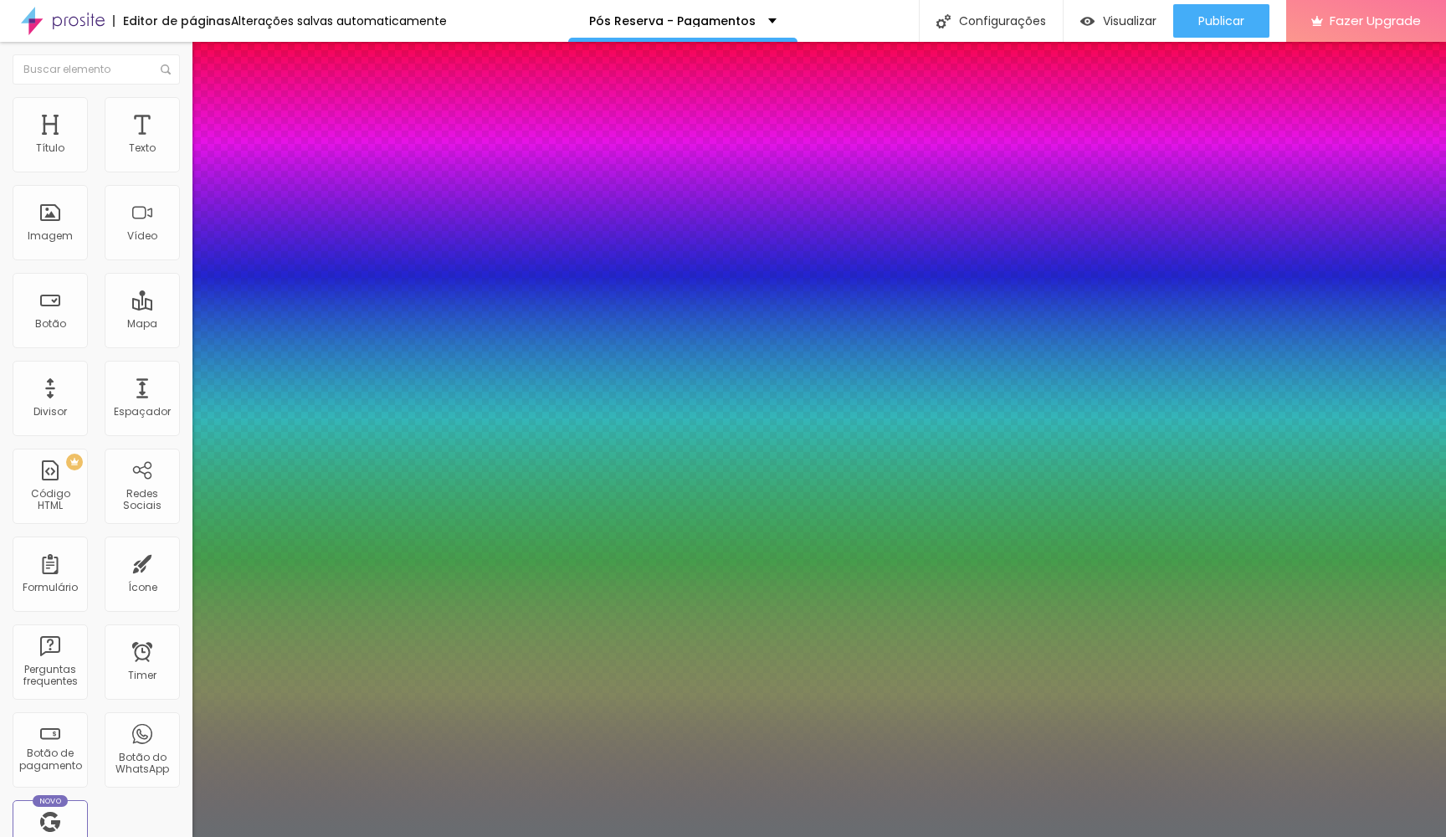
type input "0.5"
type input "39"
type input "1"
type input "0.5"
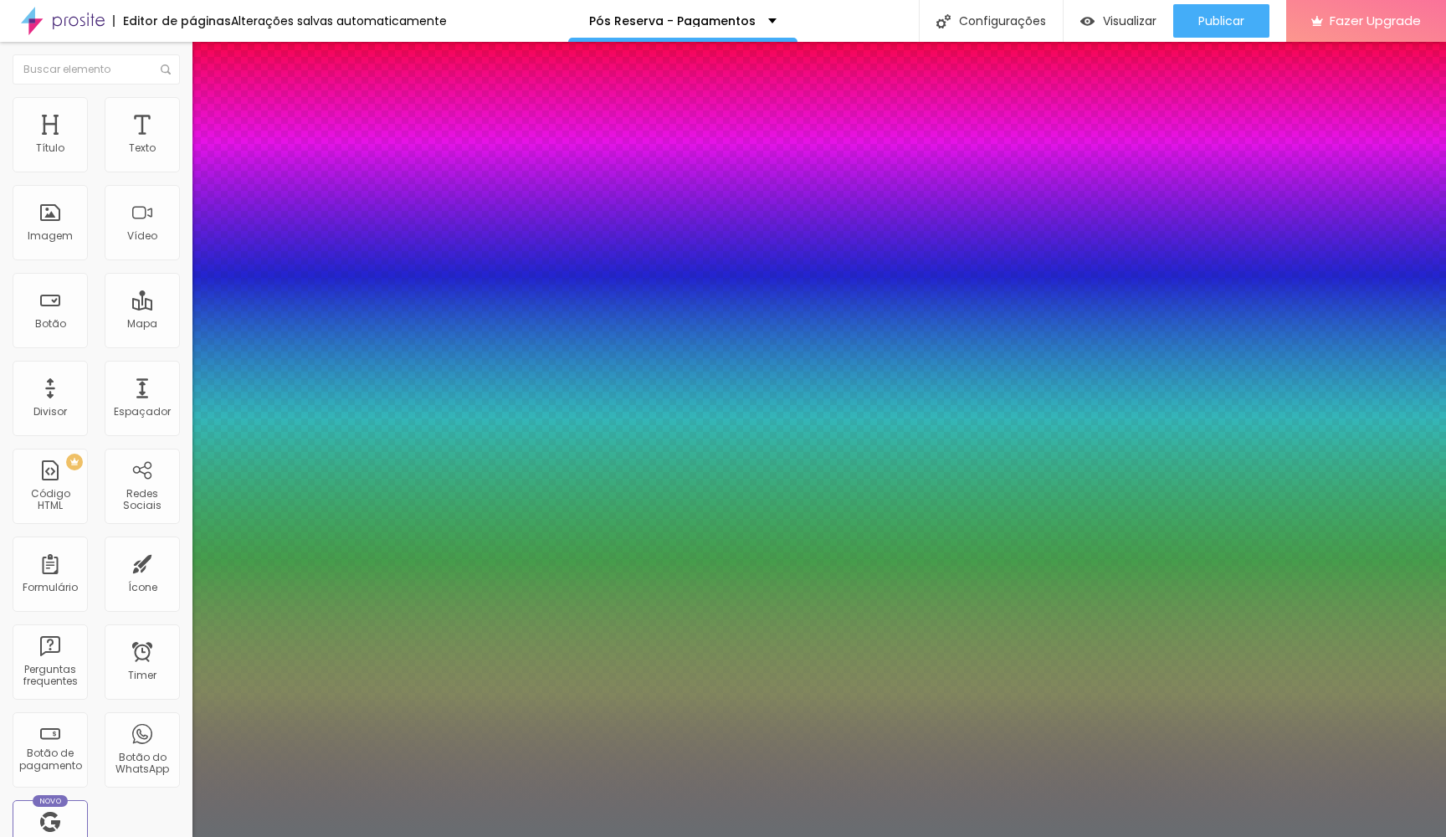
type input "40"
type input "1"
type input "0.5"
type input "1"
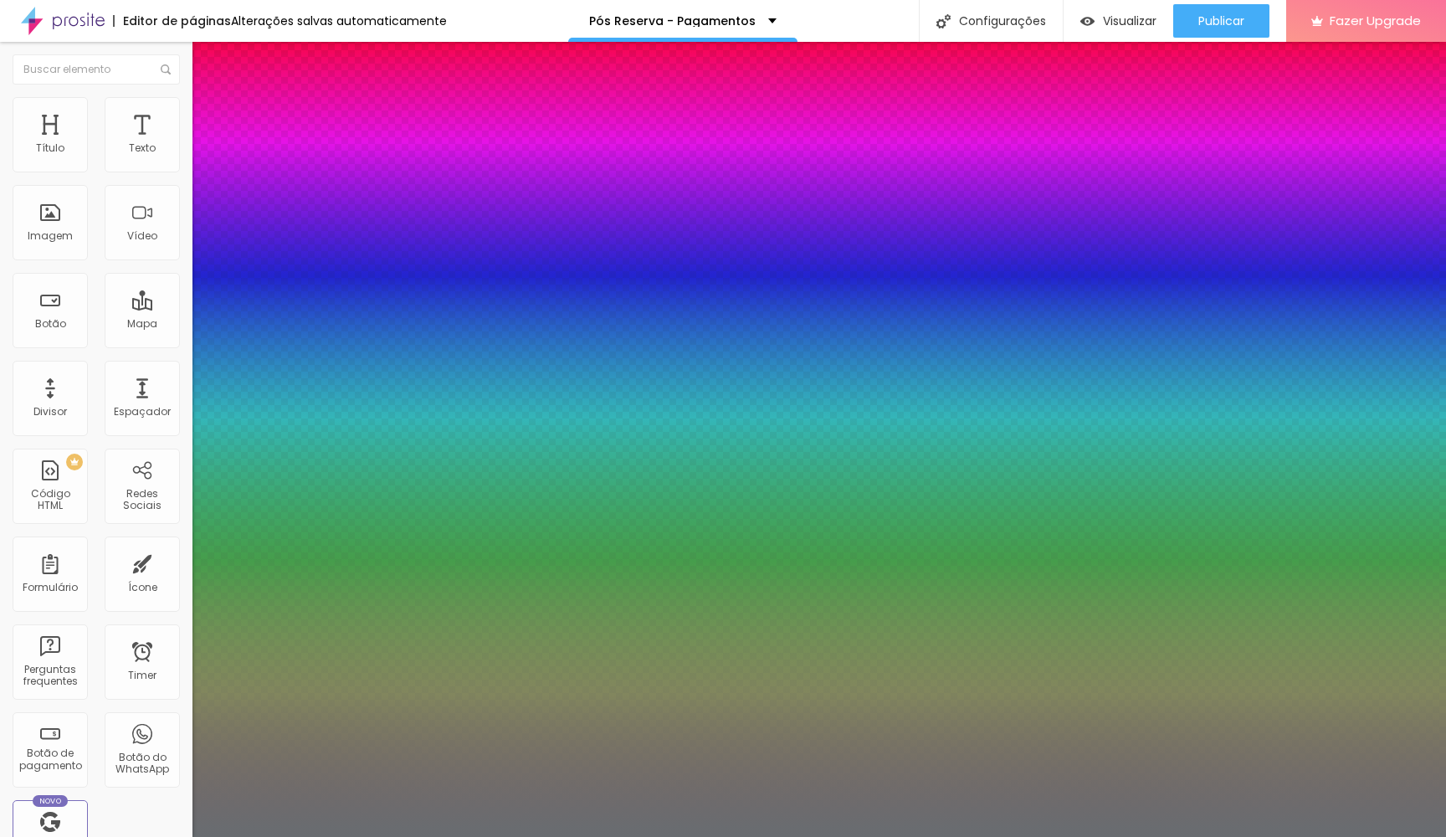
type input "0.5"
type input "41"
type input "1"
type input "0.5"
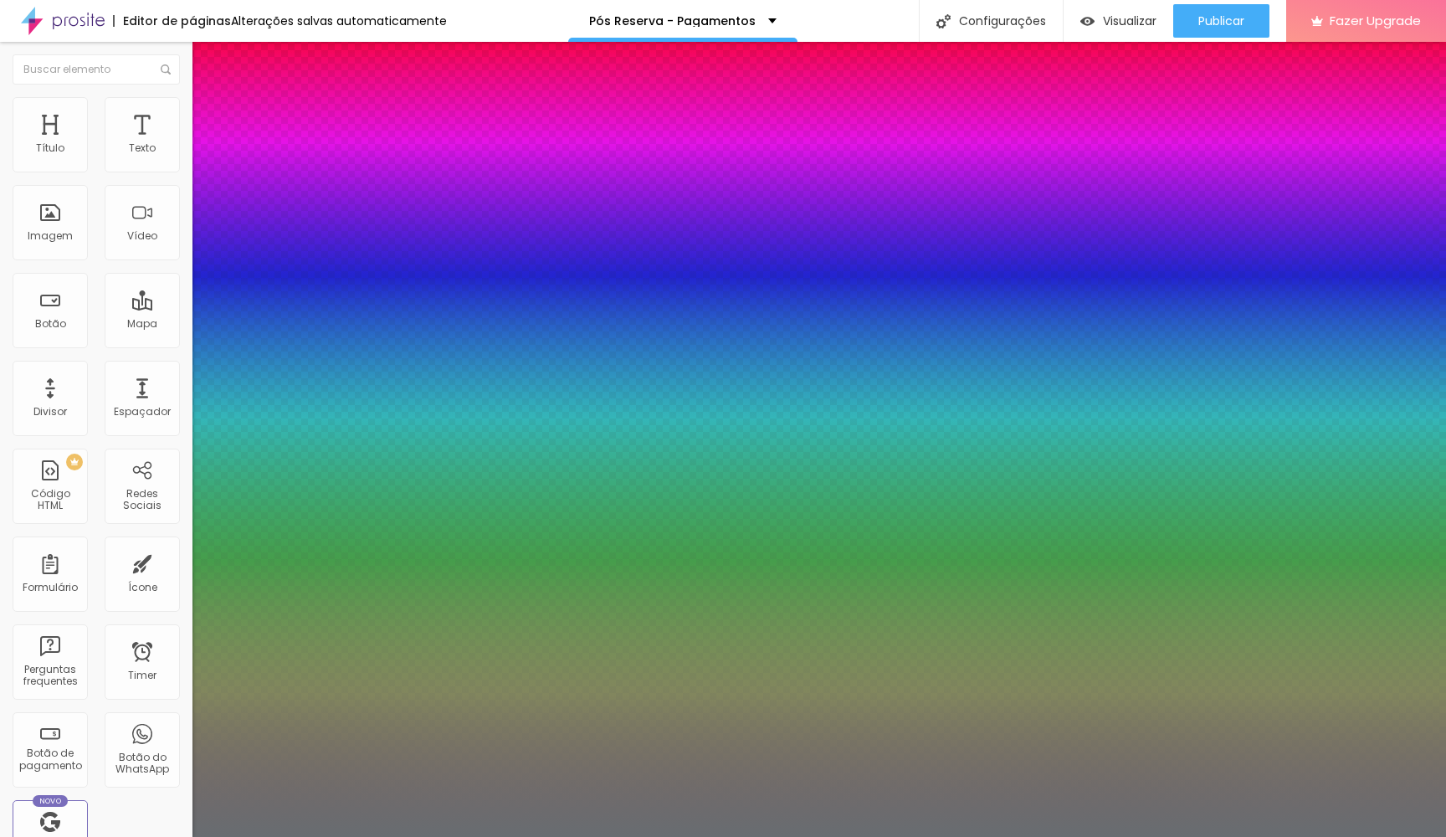
type input "42"
type input "1"
type input "0.5"
type input "43"
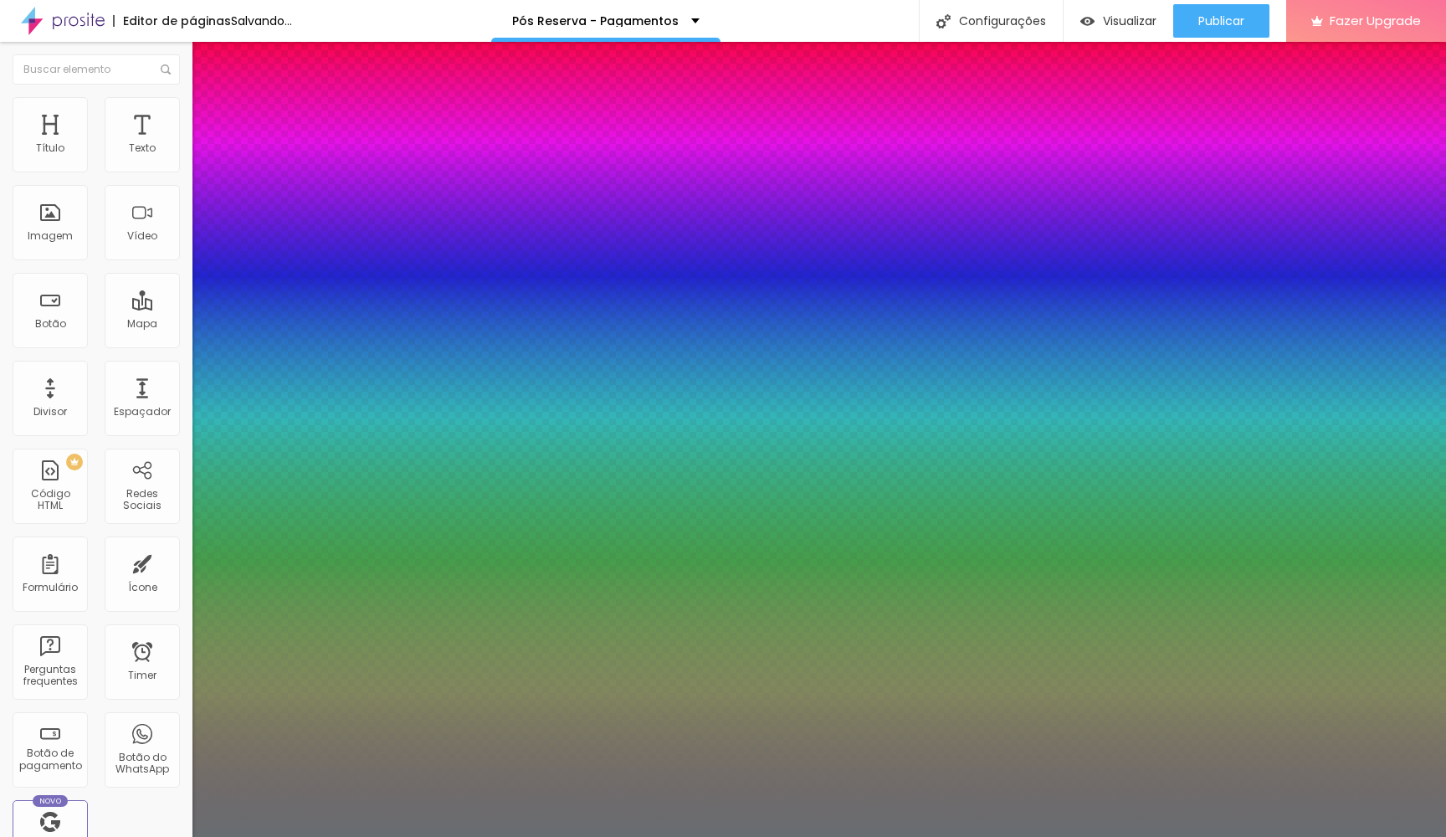
type input "43"
type input "1"
type input "0.5"
type input "1"
type input "0.5"
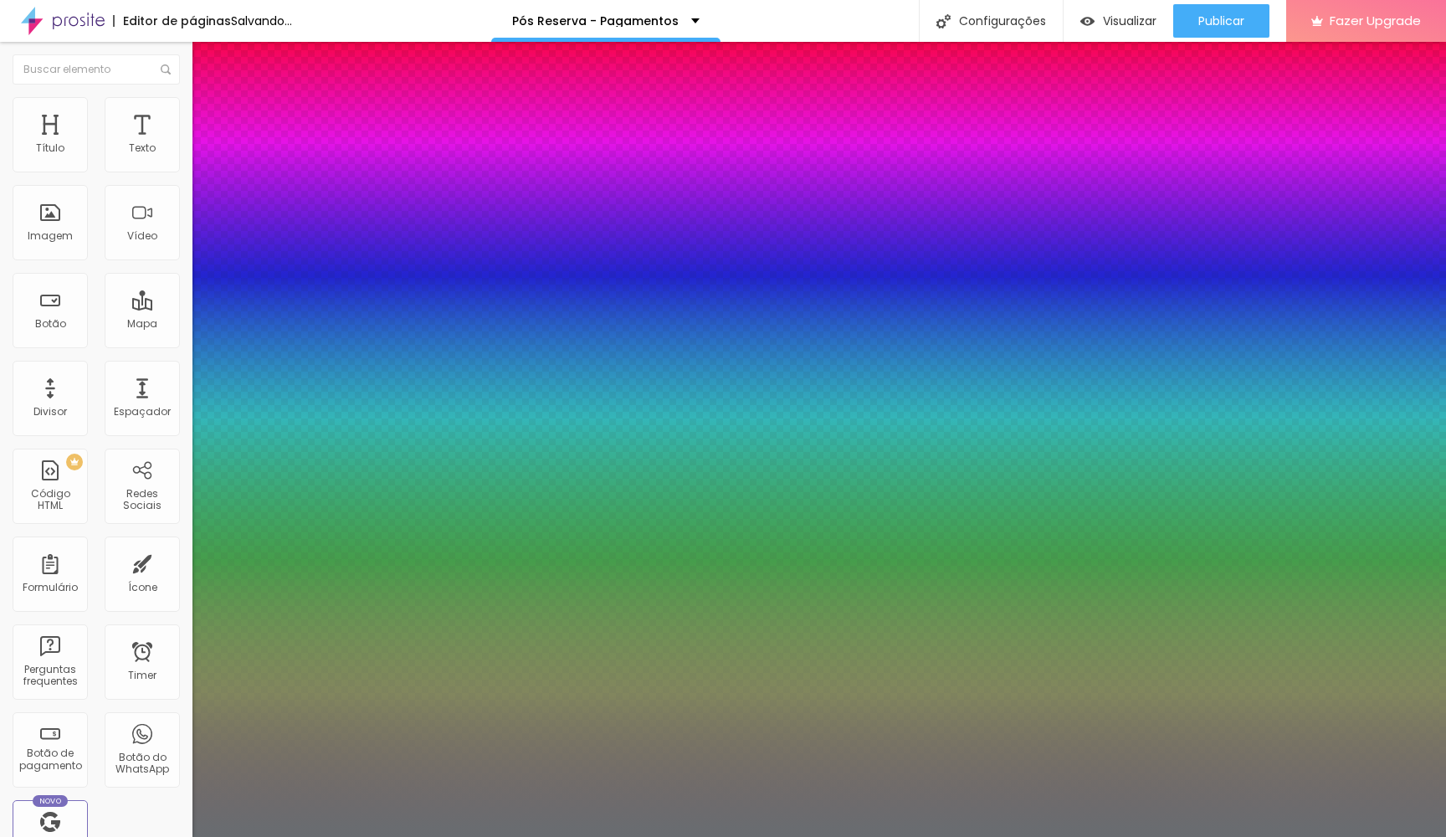
type input "42"
type input "1"
type input "0.5"
type input "43"
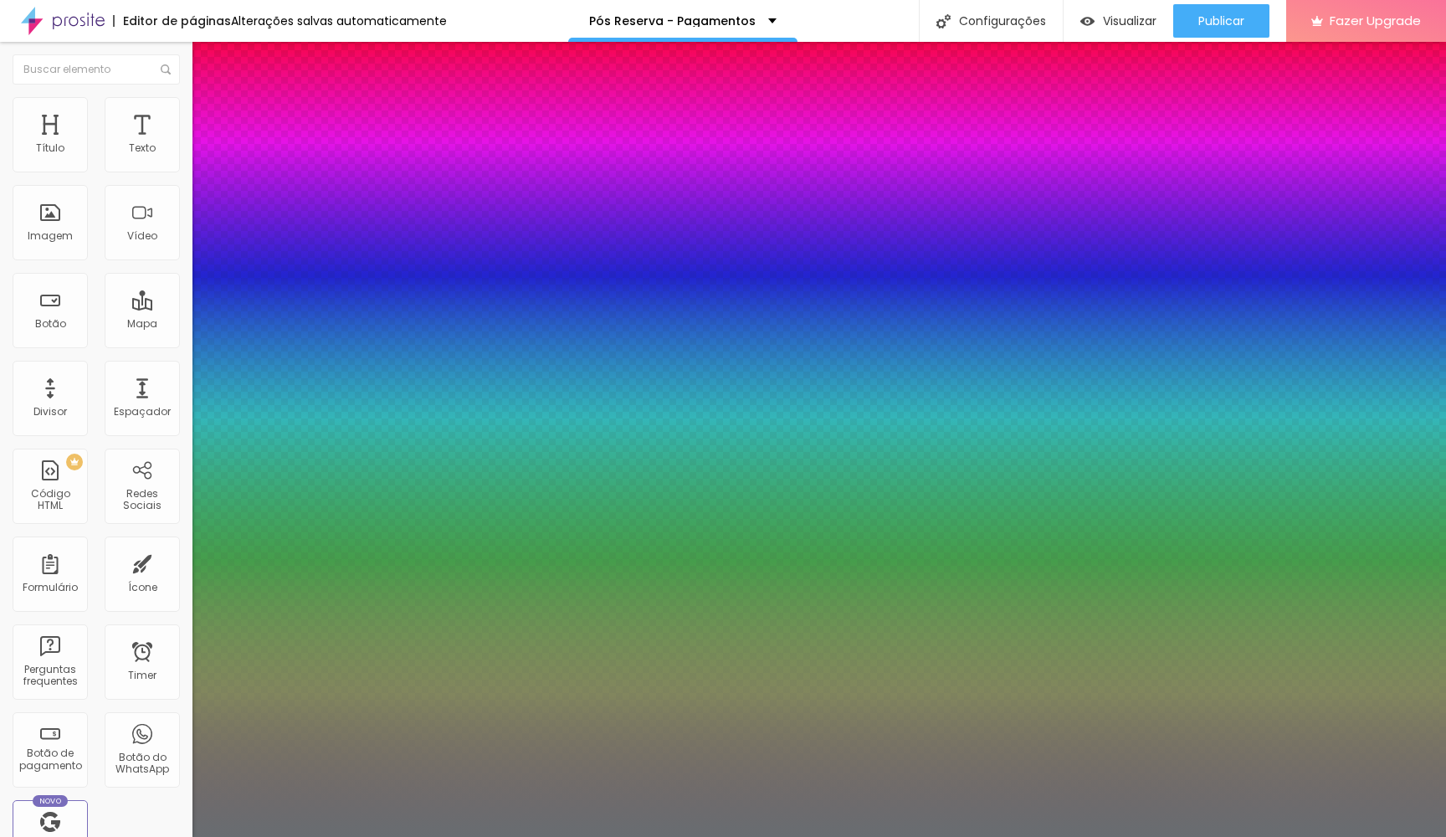
type input "43"
type input "1"
type input "0.5"
type input "44"
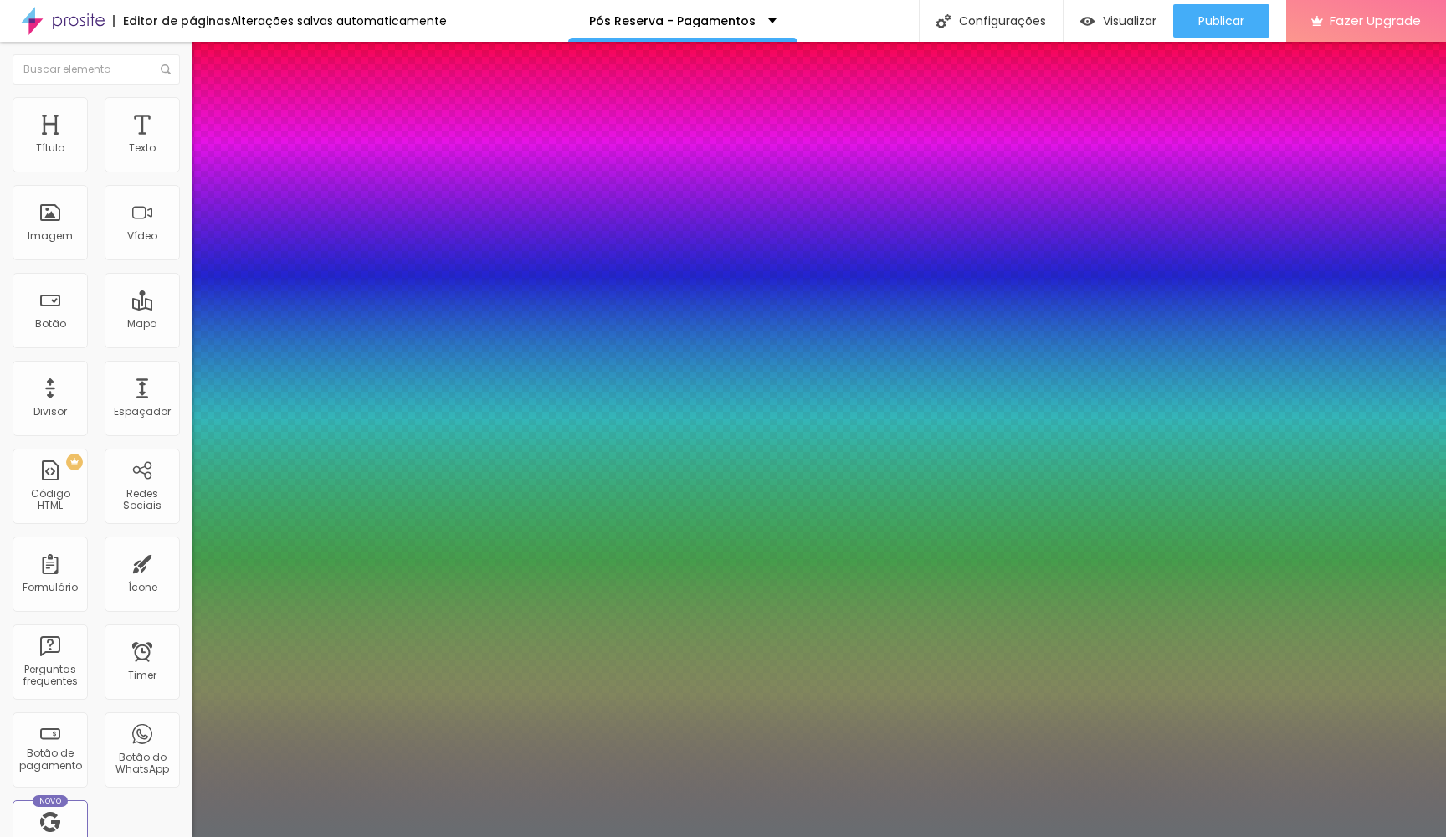
type input "1"
type input "0.5"
type input "45"
type input "1"
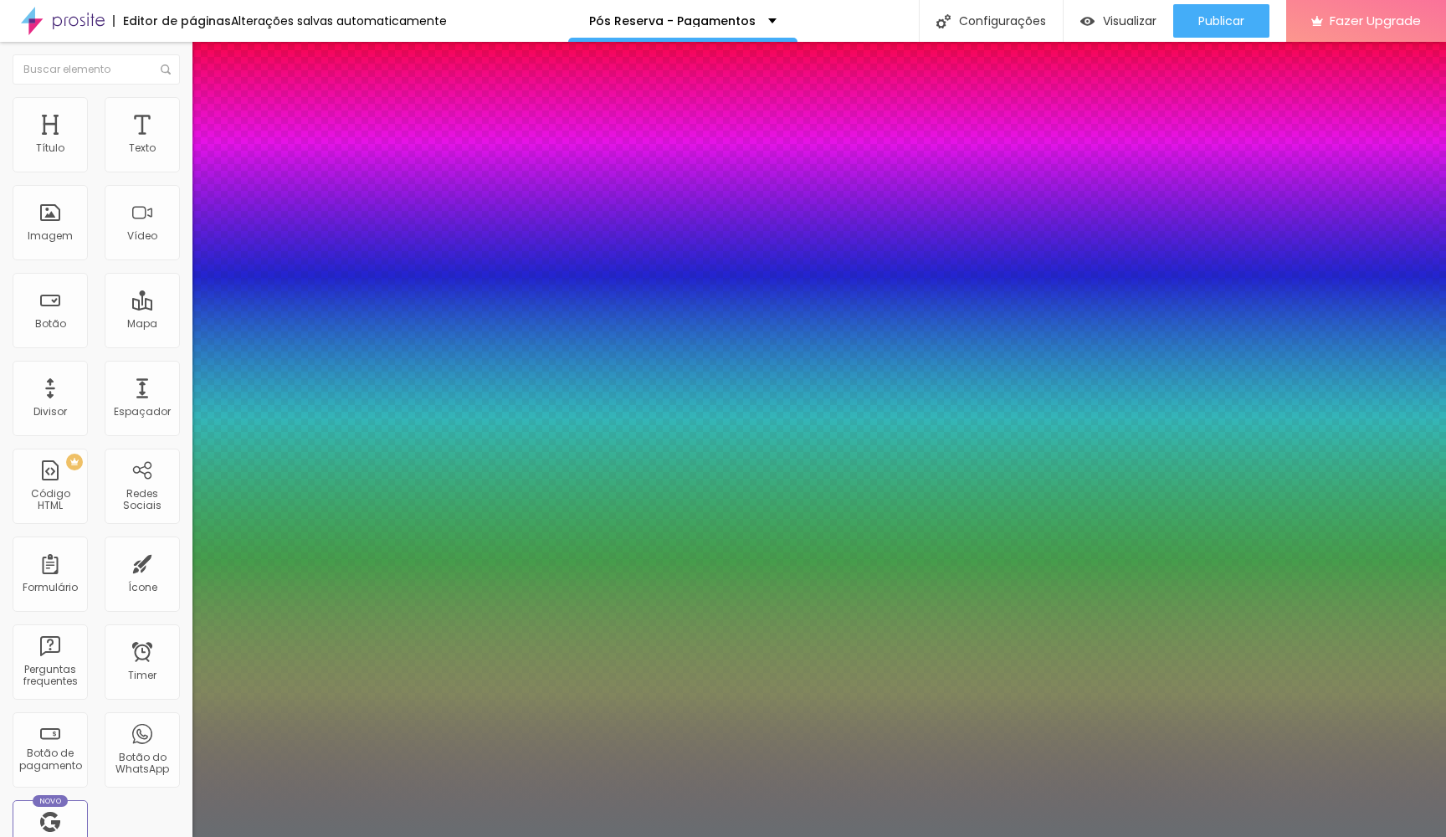
type input "0.5"
type input "46"
type input "1"
type input "0.5"
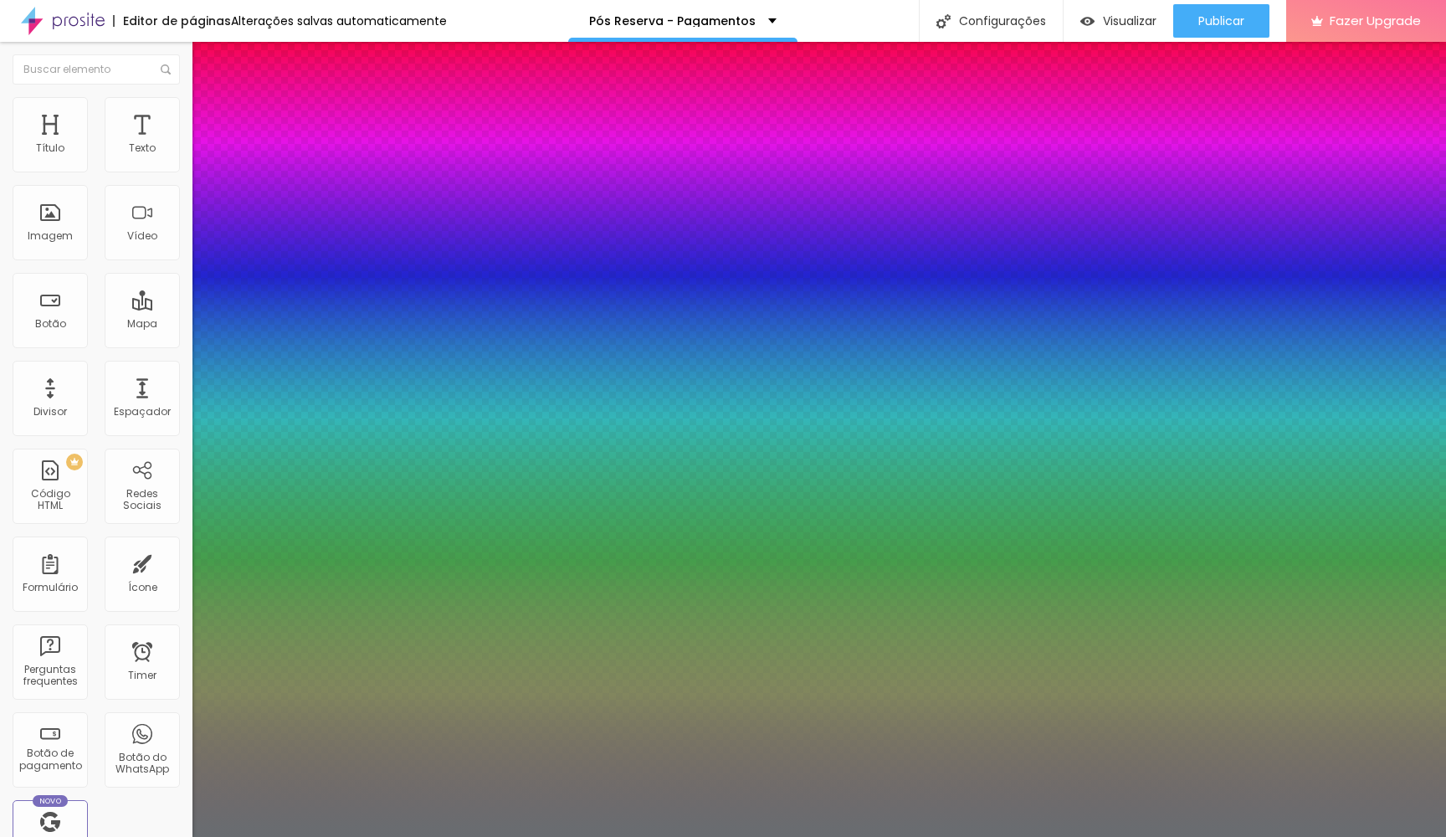
type input "45"
type input "1"
type input "0.5"
type input "44"
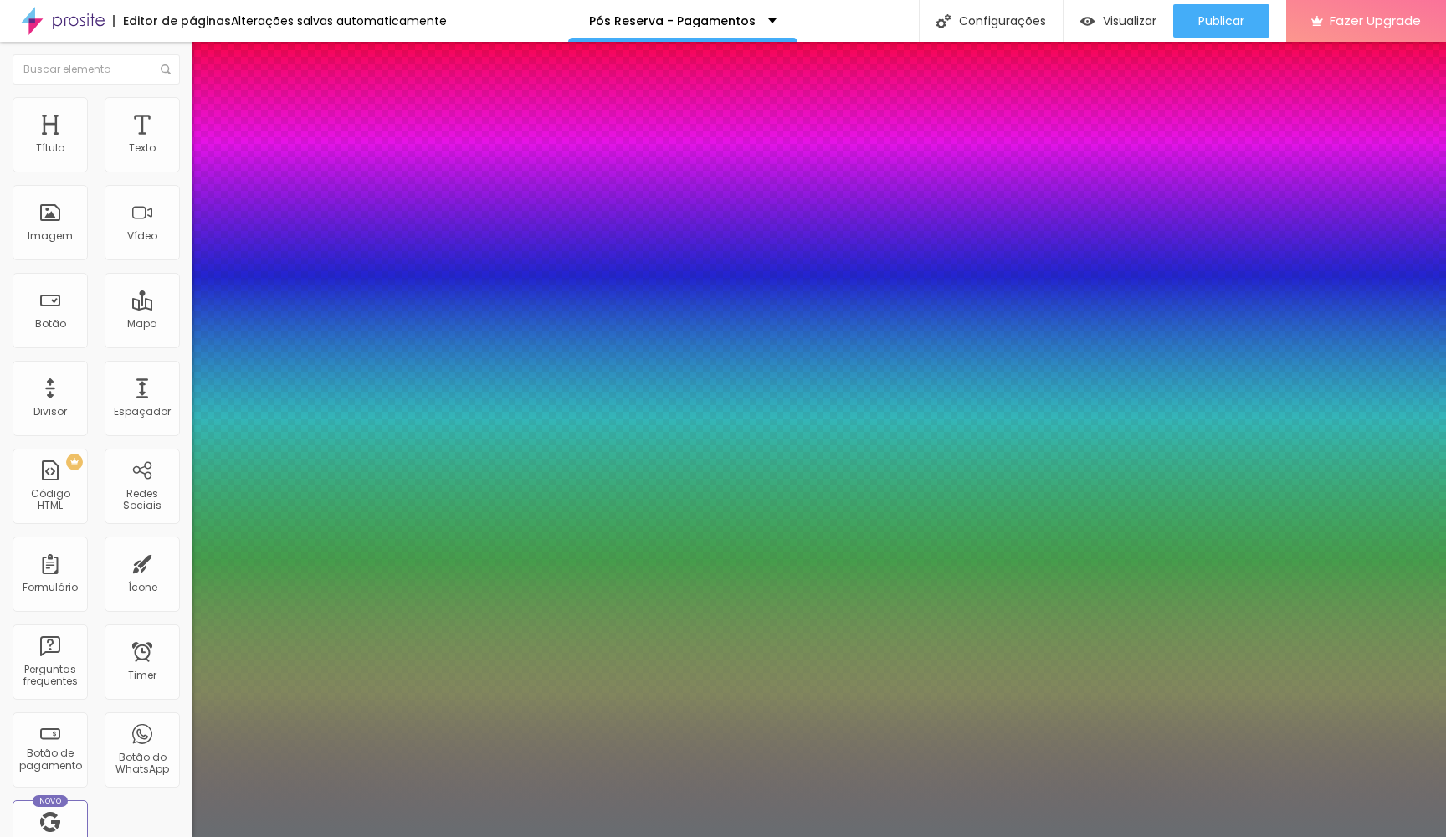
type input "44"
type input "1"
type input "0.5"
type input "43"
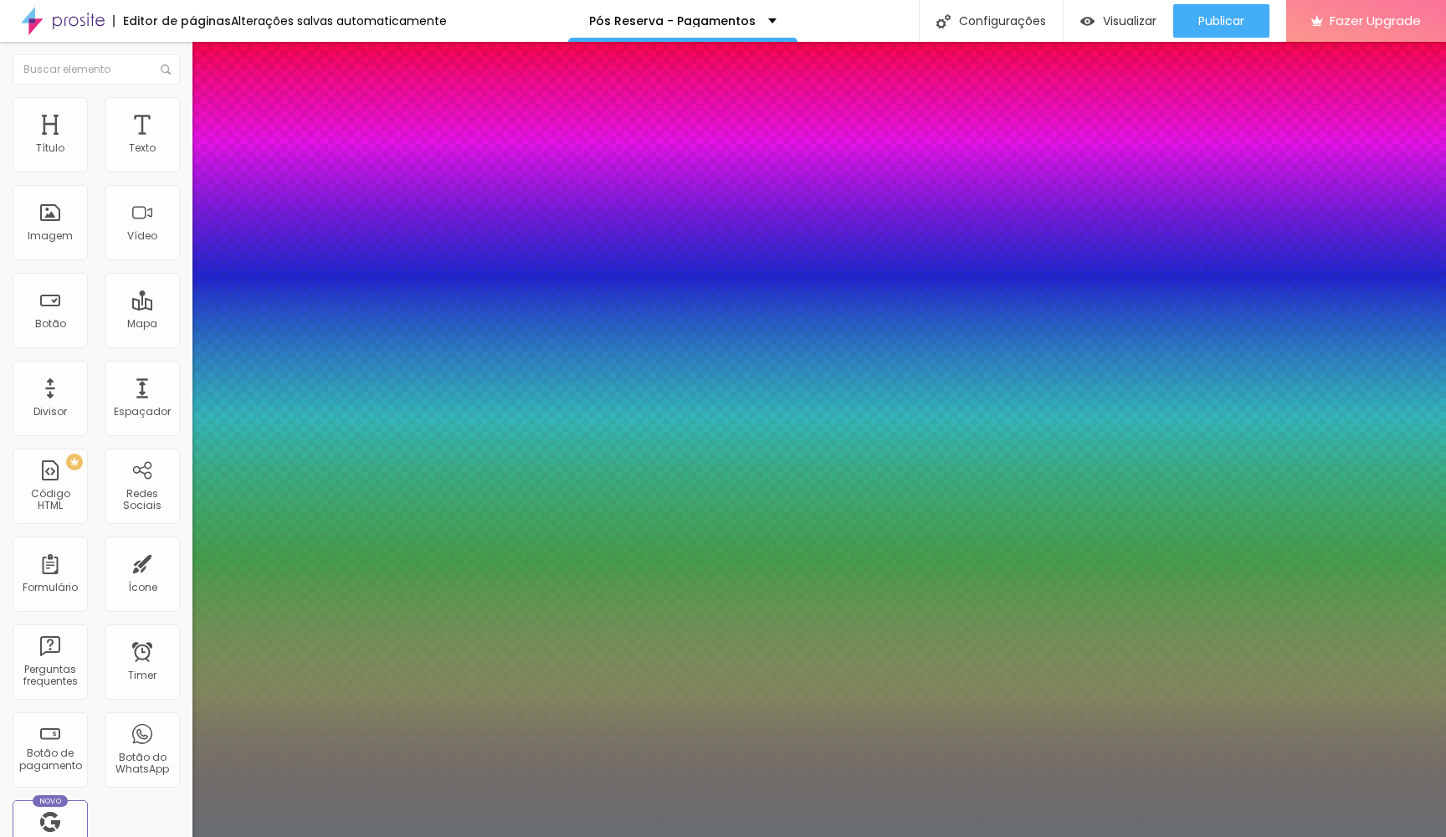
type input "1"
type input "0.5"
type input "1"
type input "0.5"
type input "44"
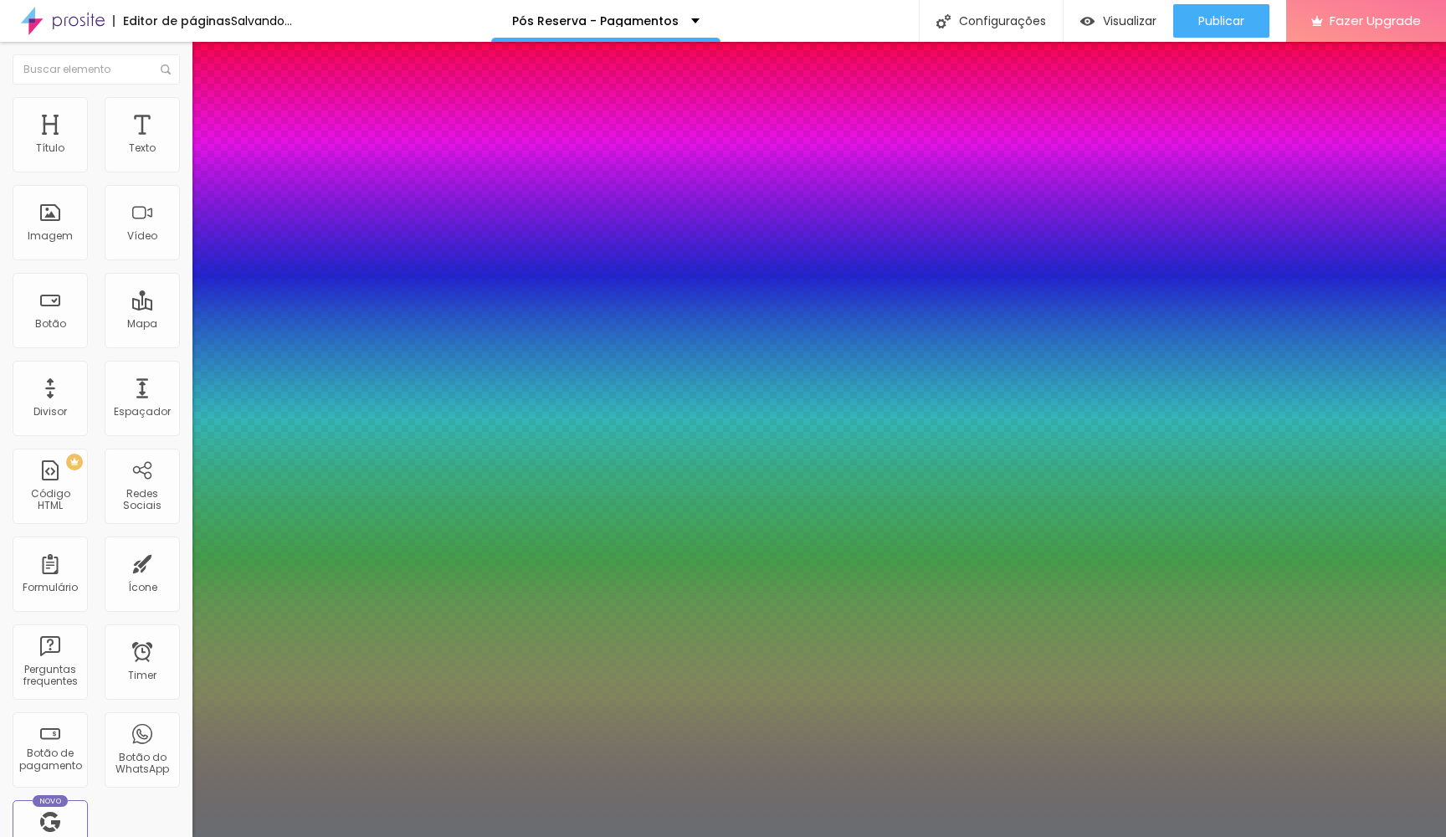
type input "44"
type input "1"
type input "0.5"
type input "45"
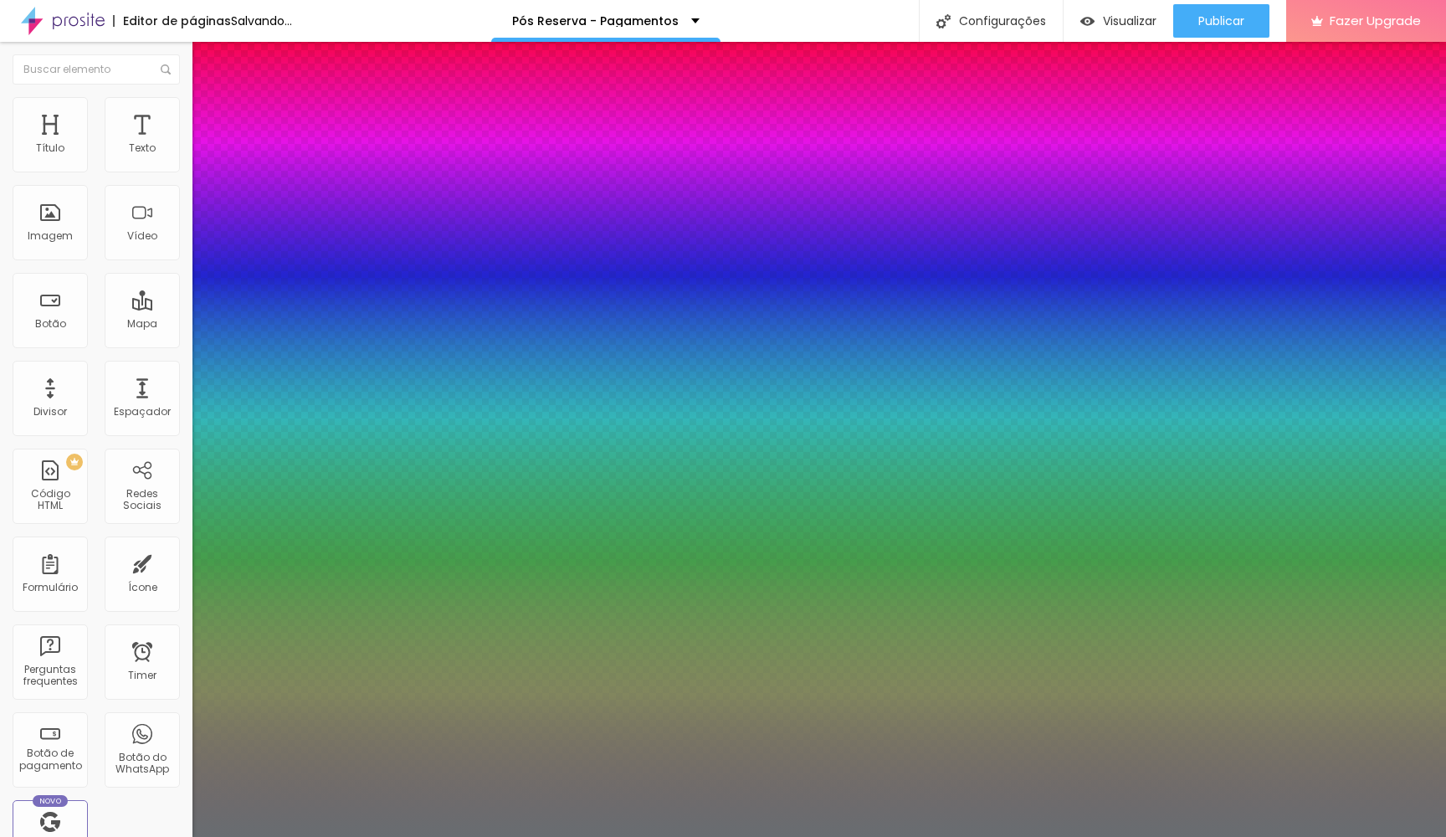
type input "1"
type input "0.5"
type input "1"
type input "0.5"
type input "44"
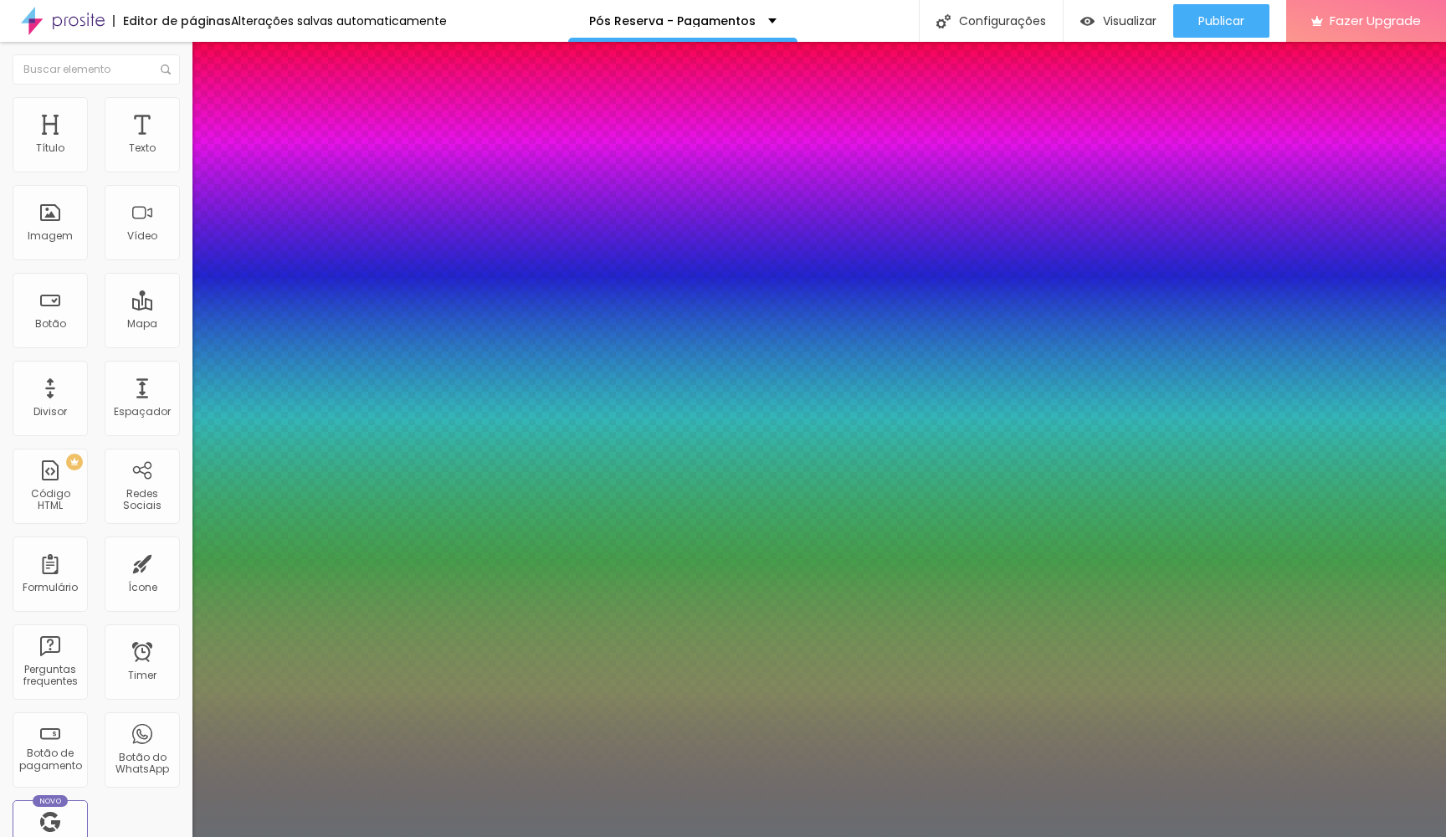
type input "44"
type input "1"
type input "0.5"
type input "45"
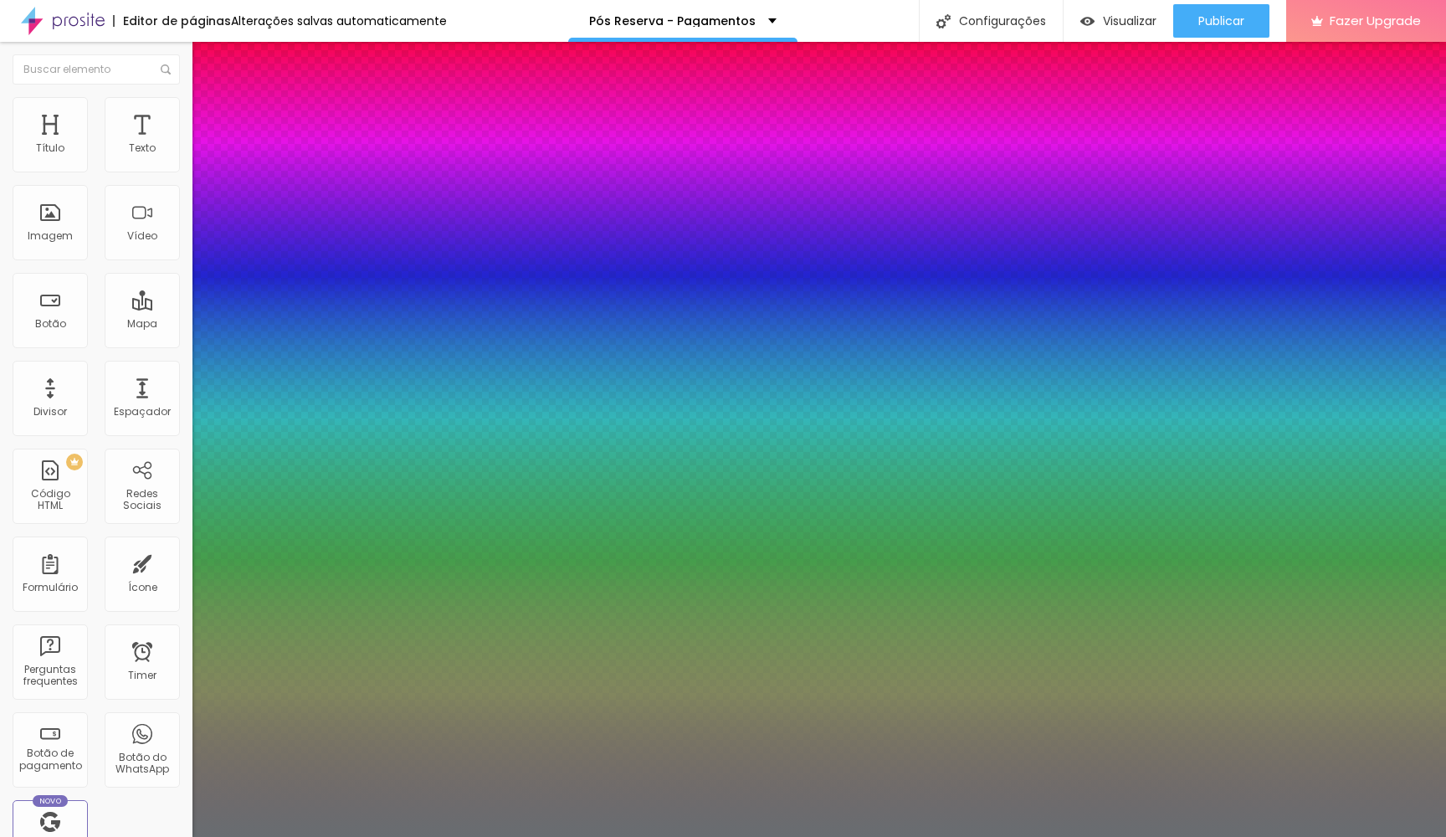
type input "1"
type input "0.5"
type input "46"
type input "1"
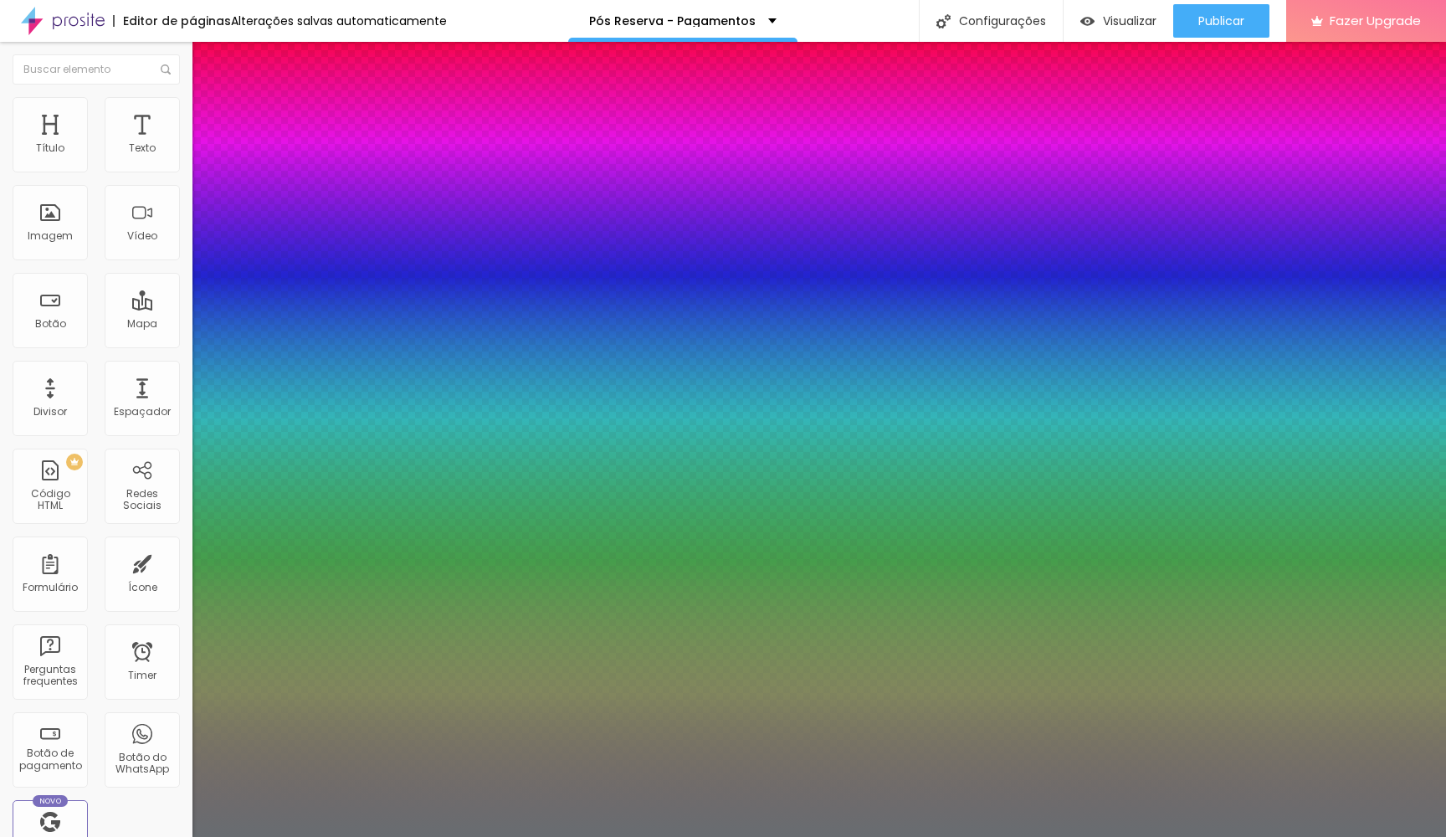
type input "0.5"
type input "45"
type input "1"
type input "0.5"
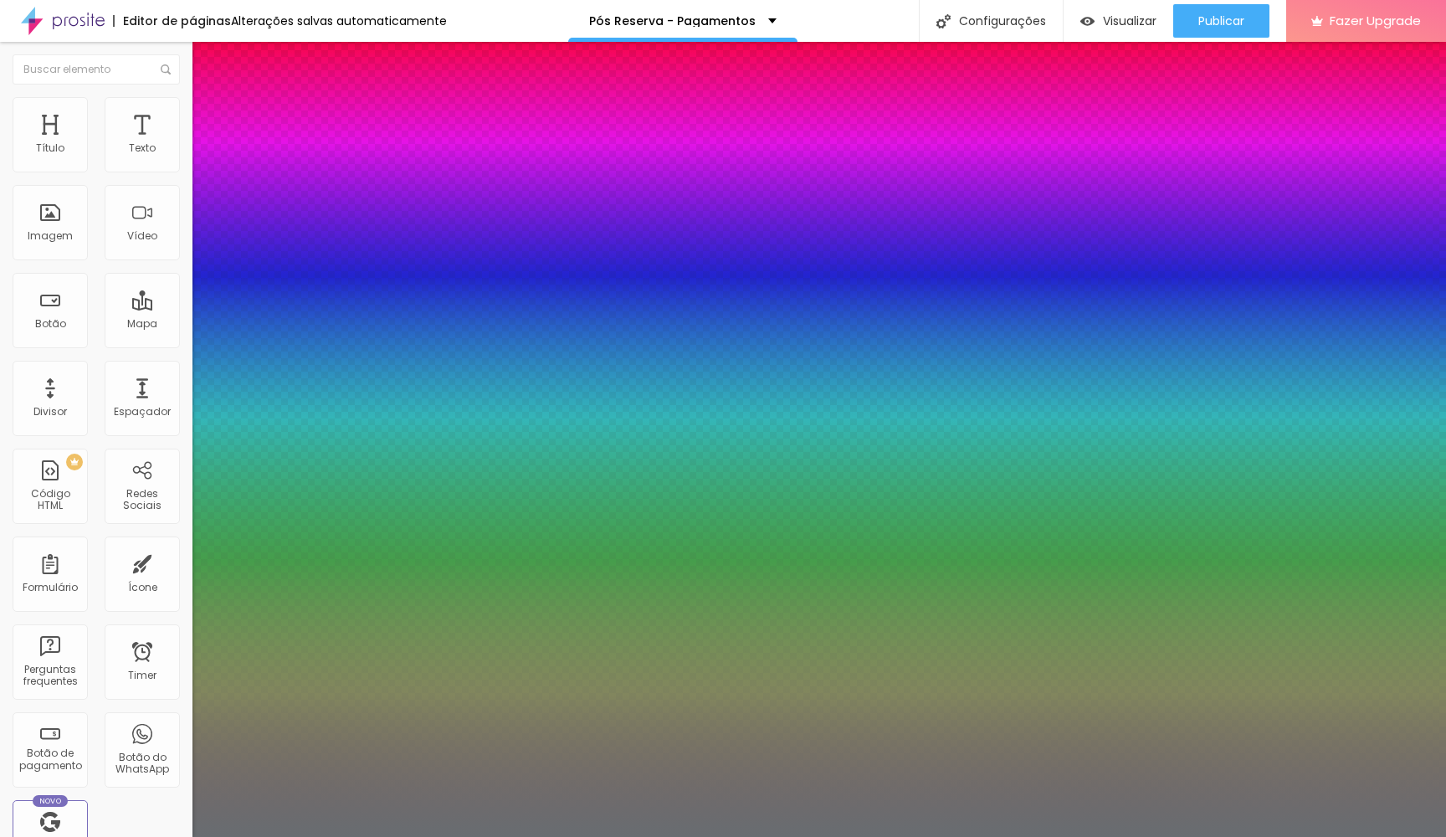
drag, startPoint x: 229, startPoint y: 466, endPoint x: 264, endPoint y: 466, distance: 34.3
type input "45"
type input "1"
type input "0.5"
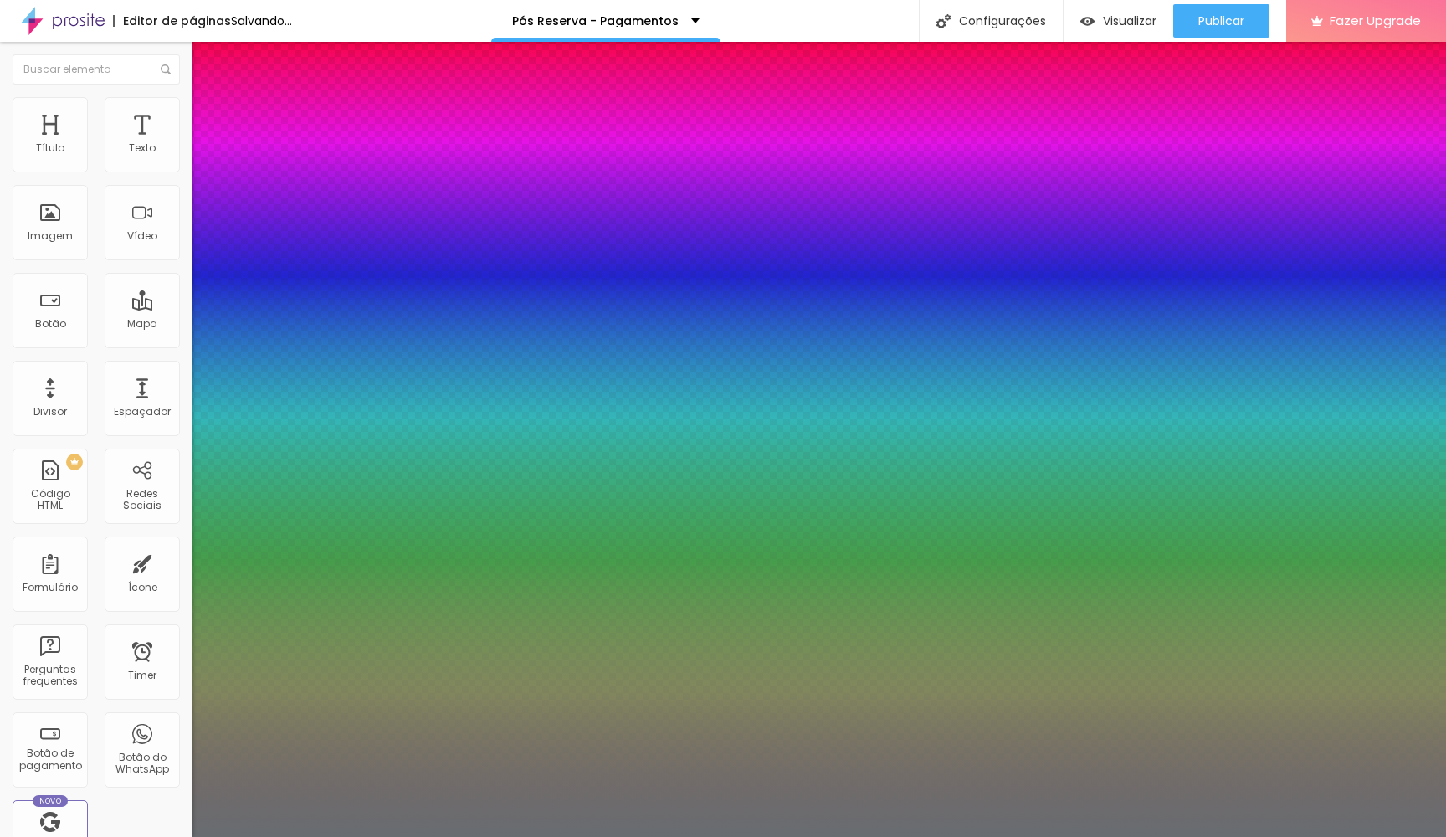
type input "1"
type input "0.5"
click at [787, 836] on div at bounding box center [723, 837] width 1446 height 0
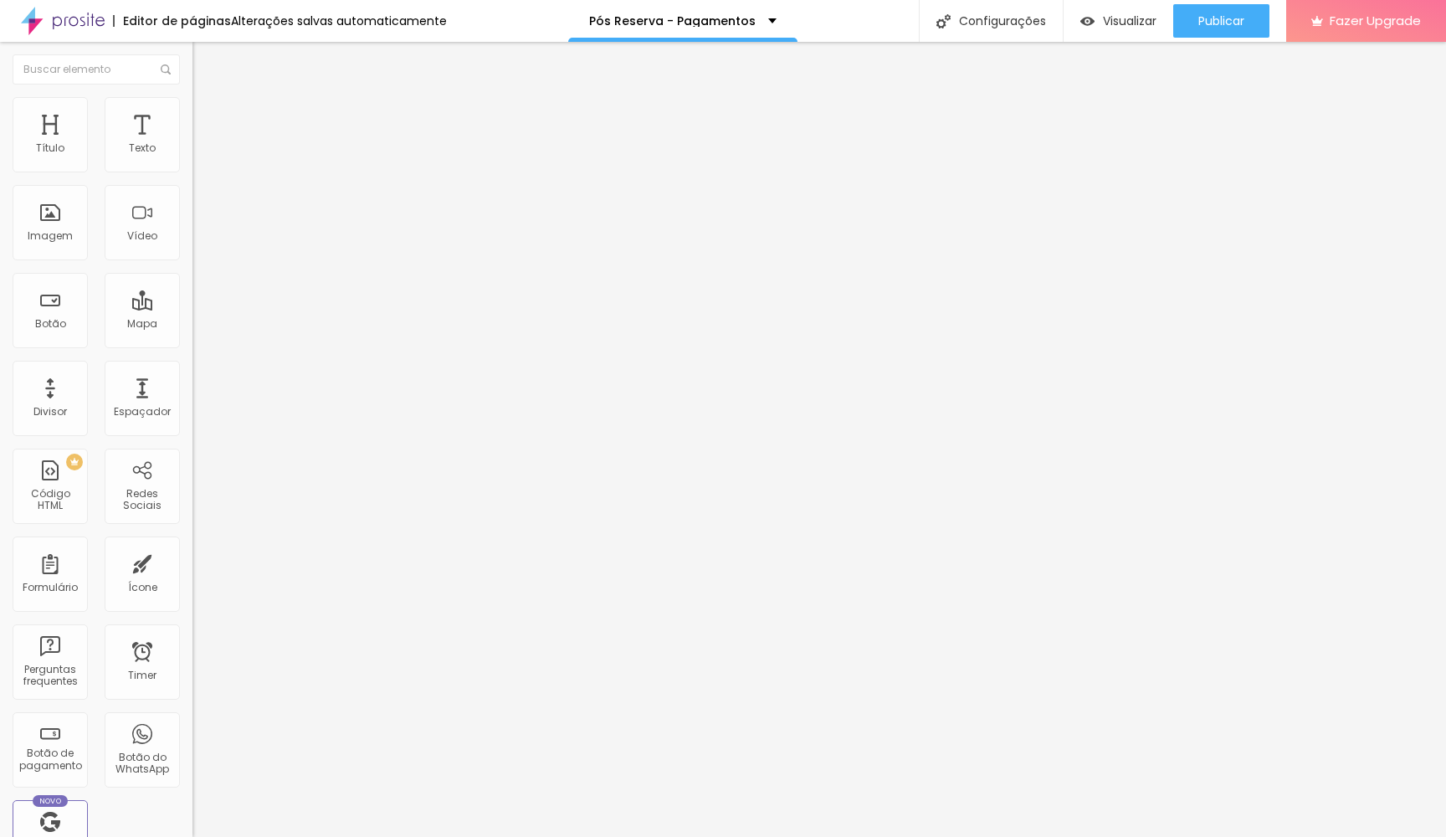
click at [192, 252] on button "button" at bounding box center [203, 243] width 23 height 18
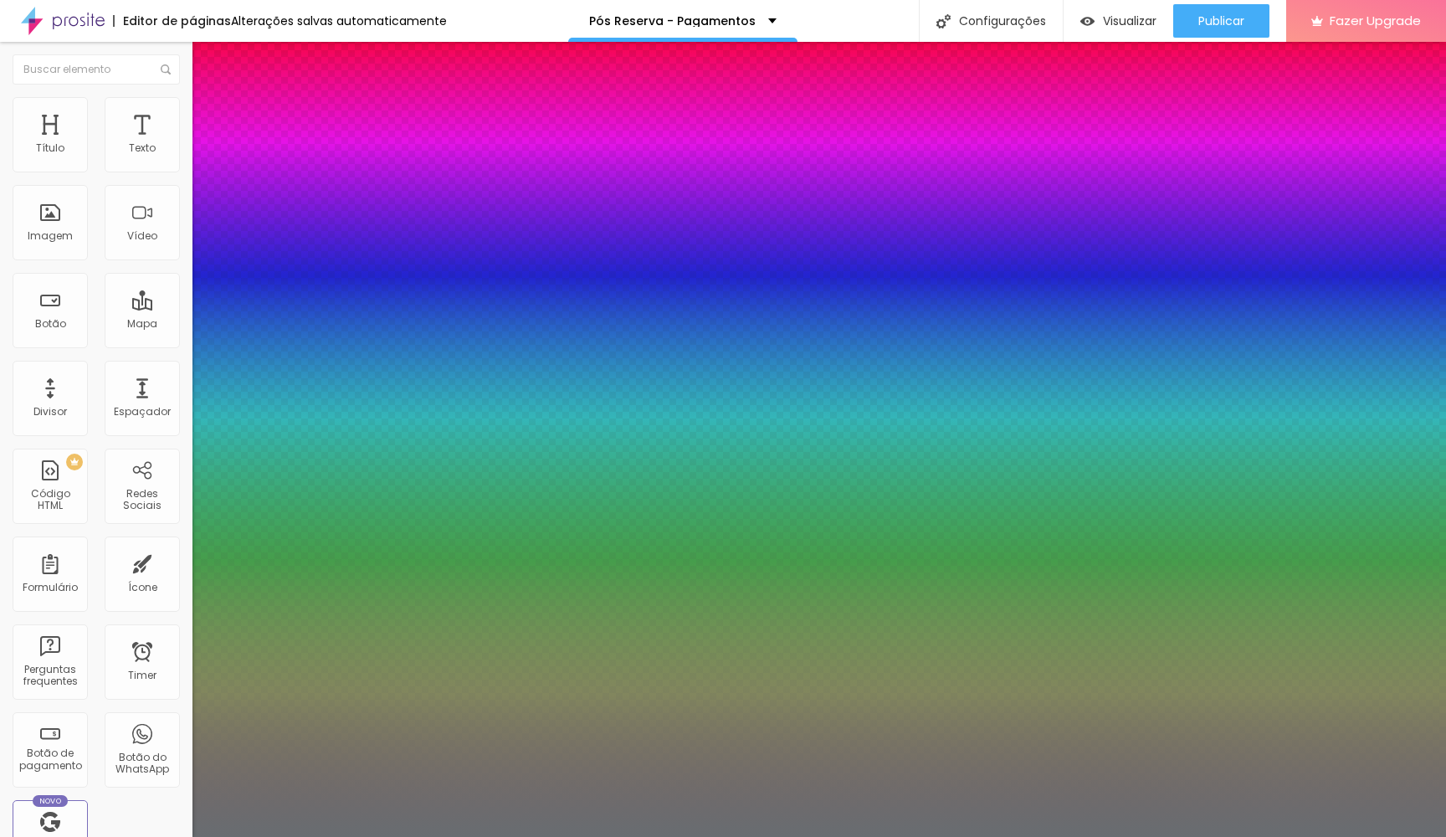
type input "1"
type input "0.5"
type input "11"
type input "1"
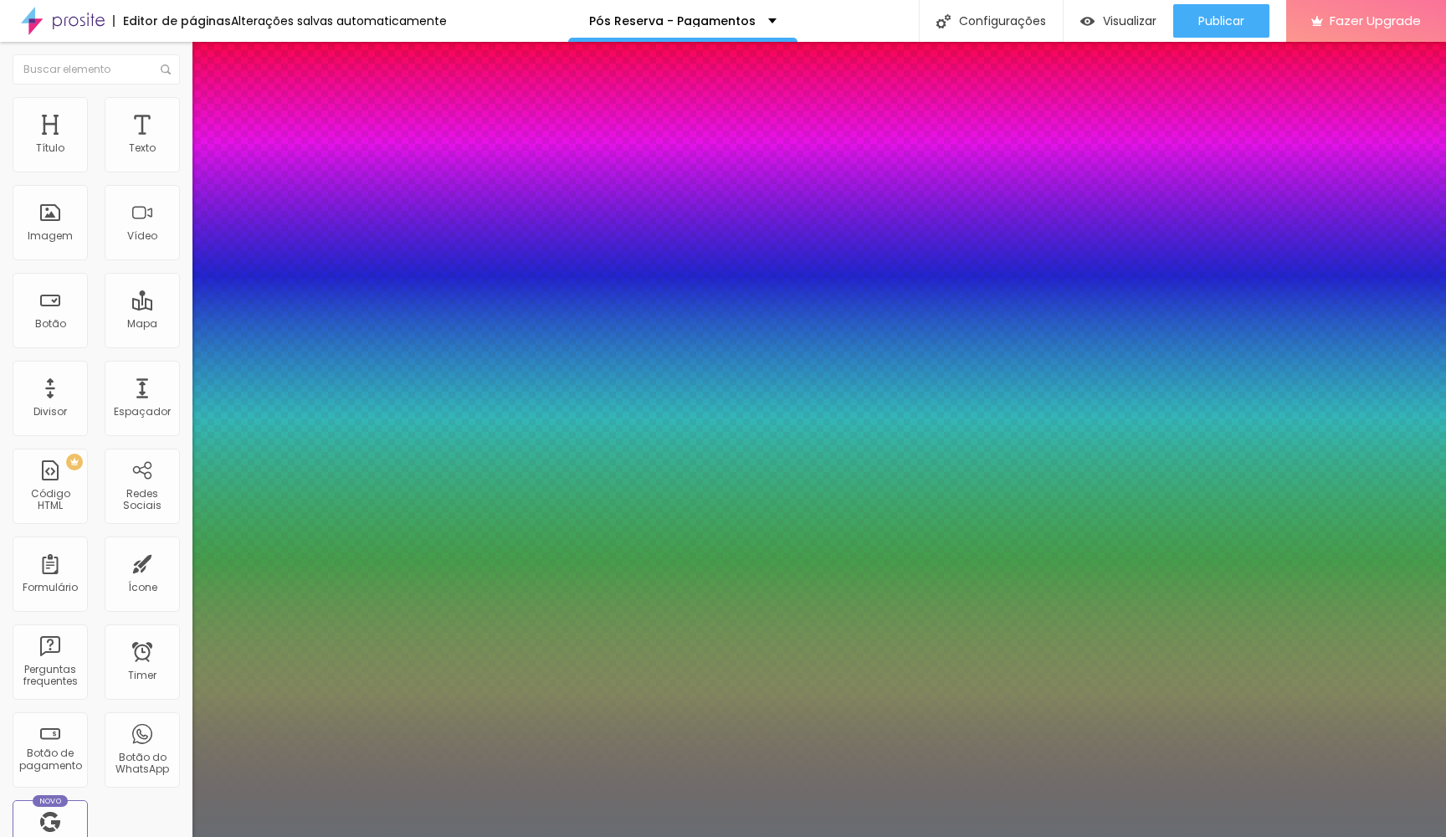
type input "0.5"
type input "12"
type input "1"
type input "0.5"
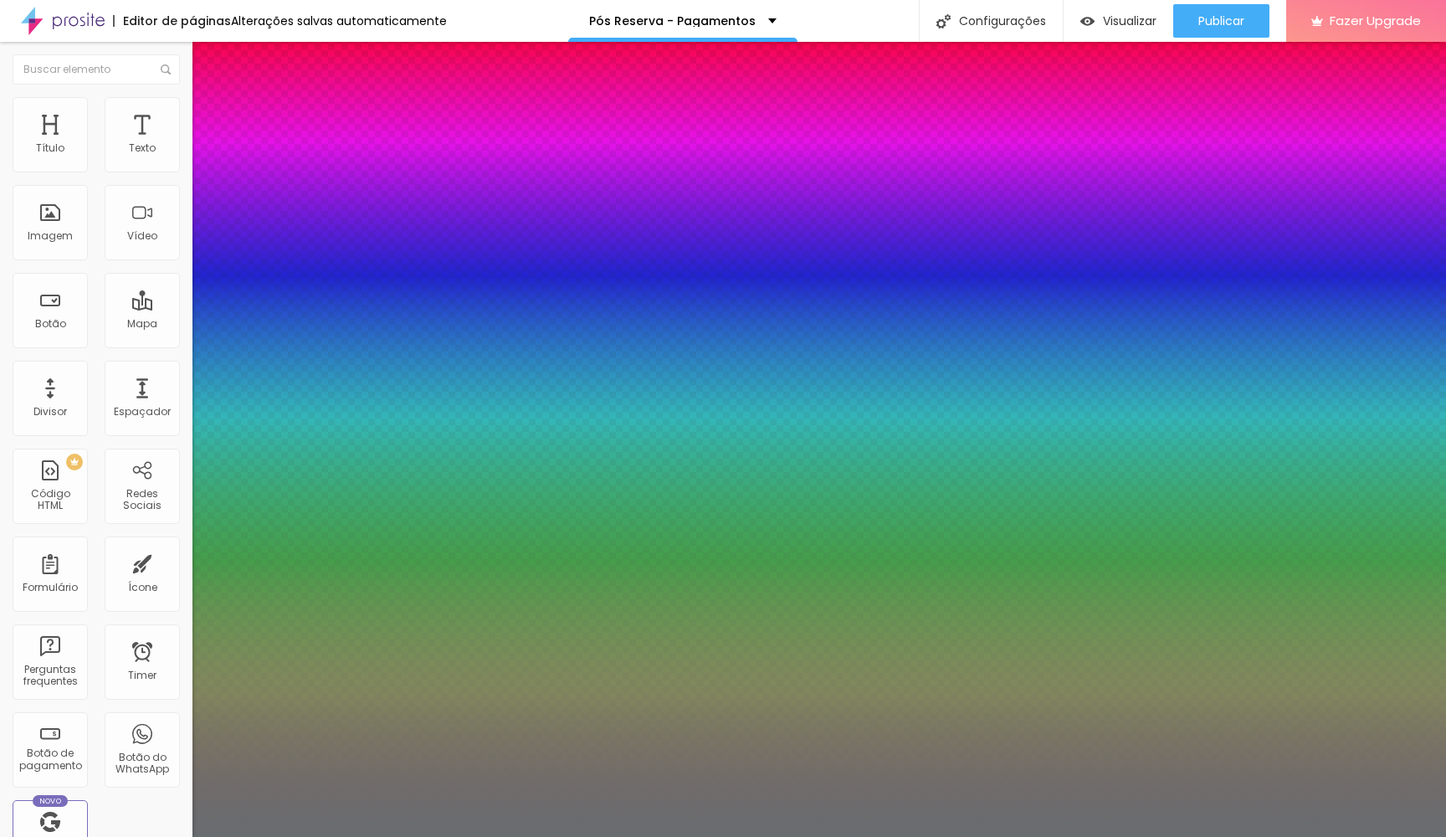
type input "13"
type input "1"
type input "0.5"
type input "14"
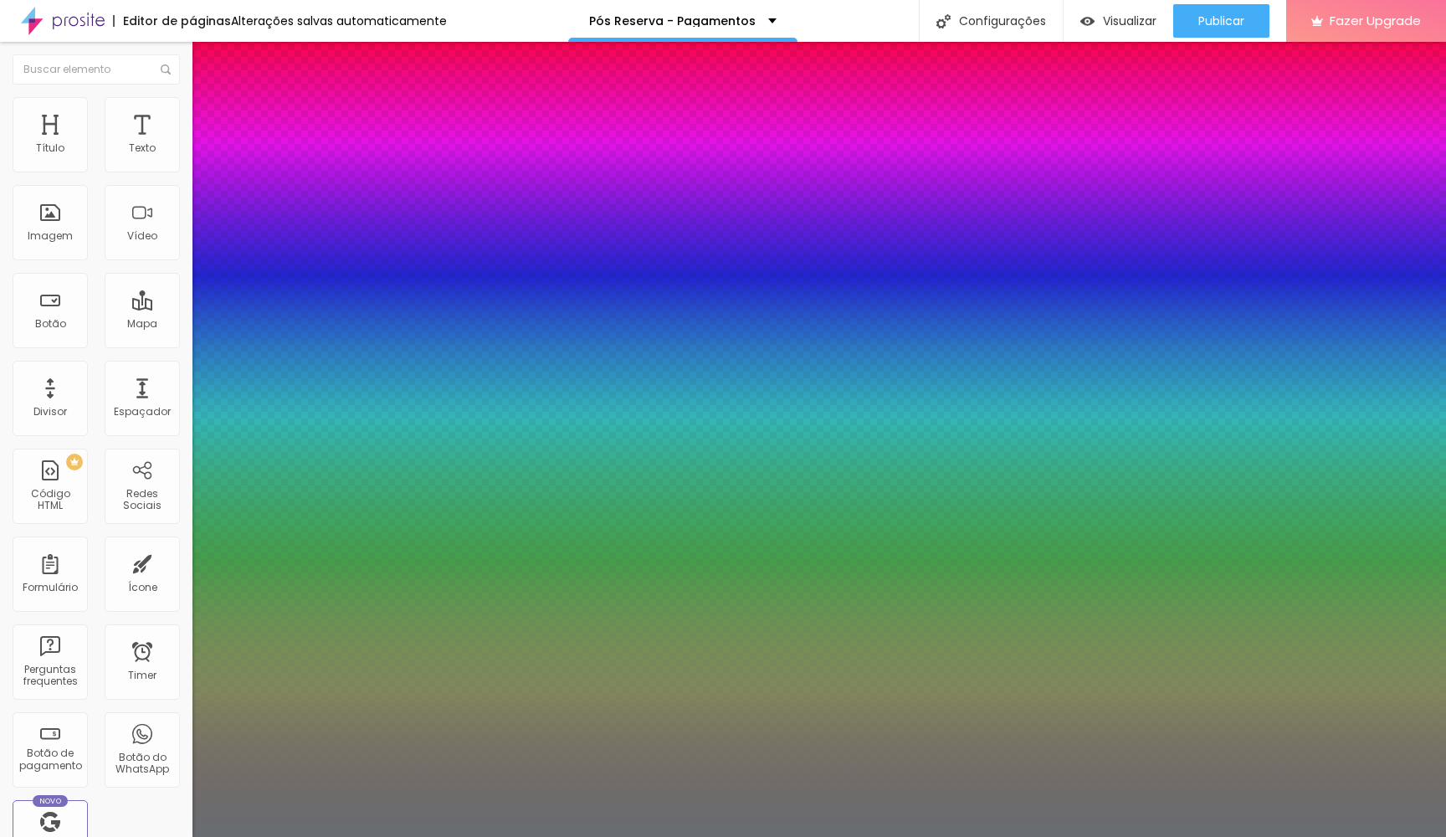
type input "14"
type input "1"
type input "0.5"
type input "15"
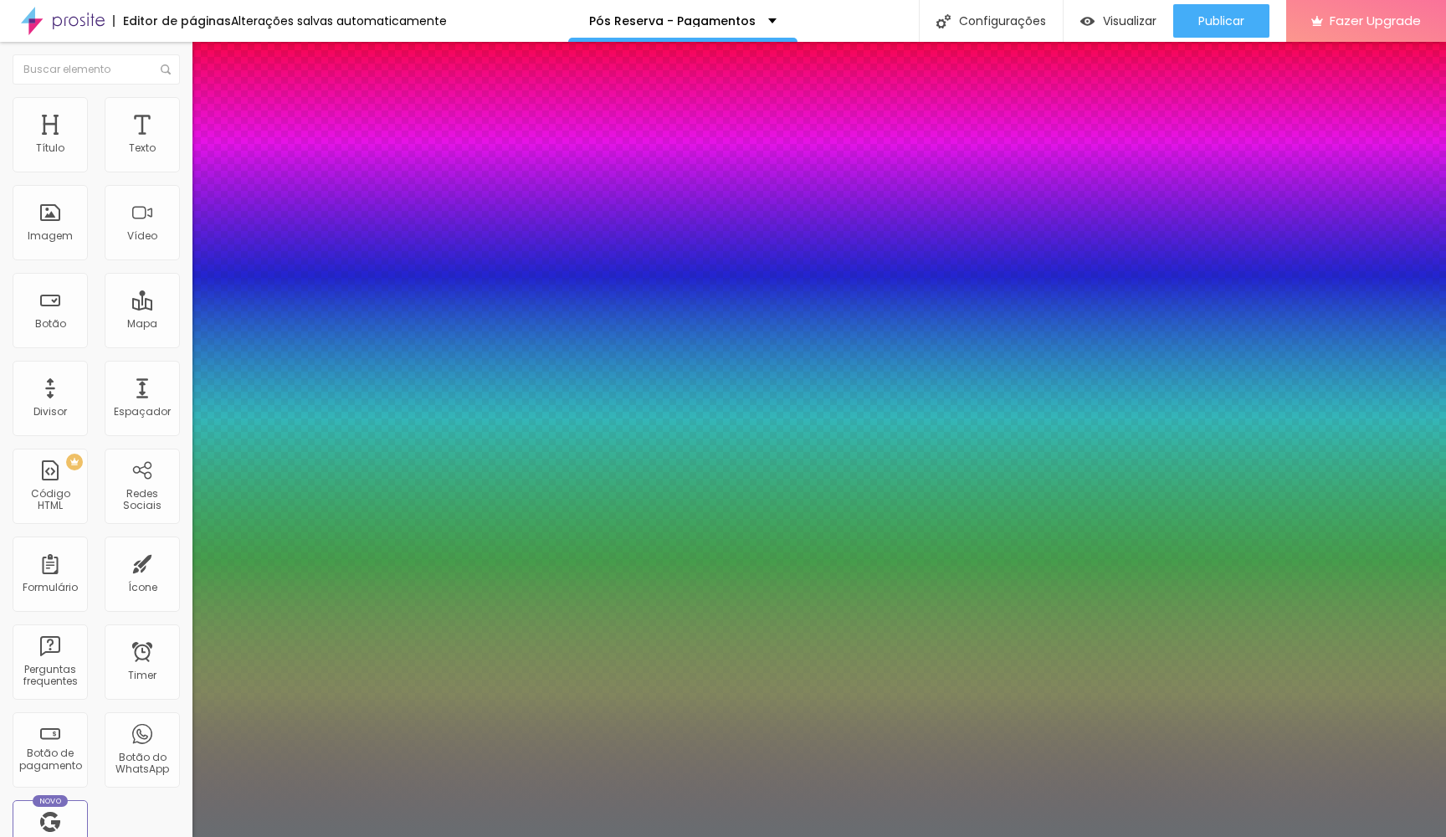
type input "1"
type input "0.5"
type input "16"
type input "1"
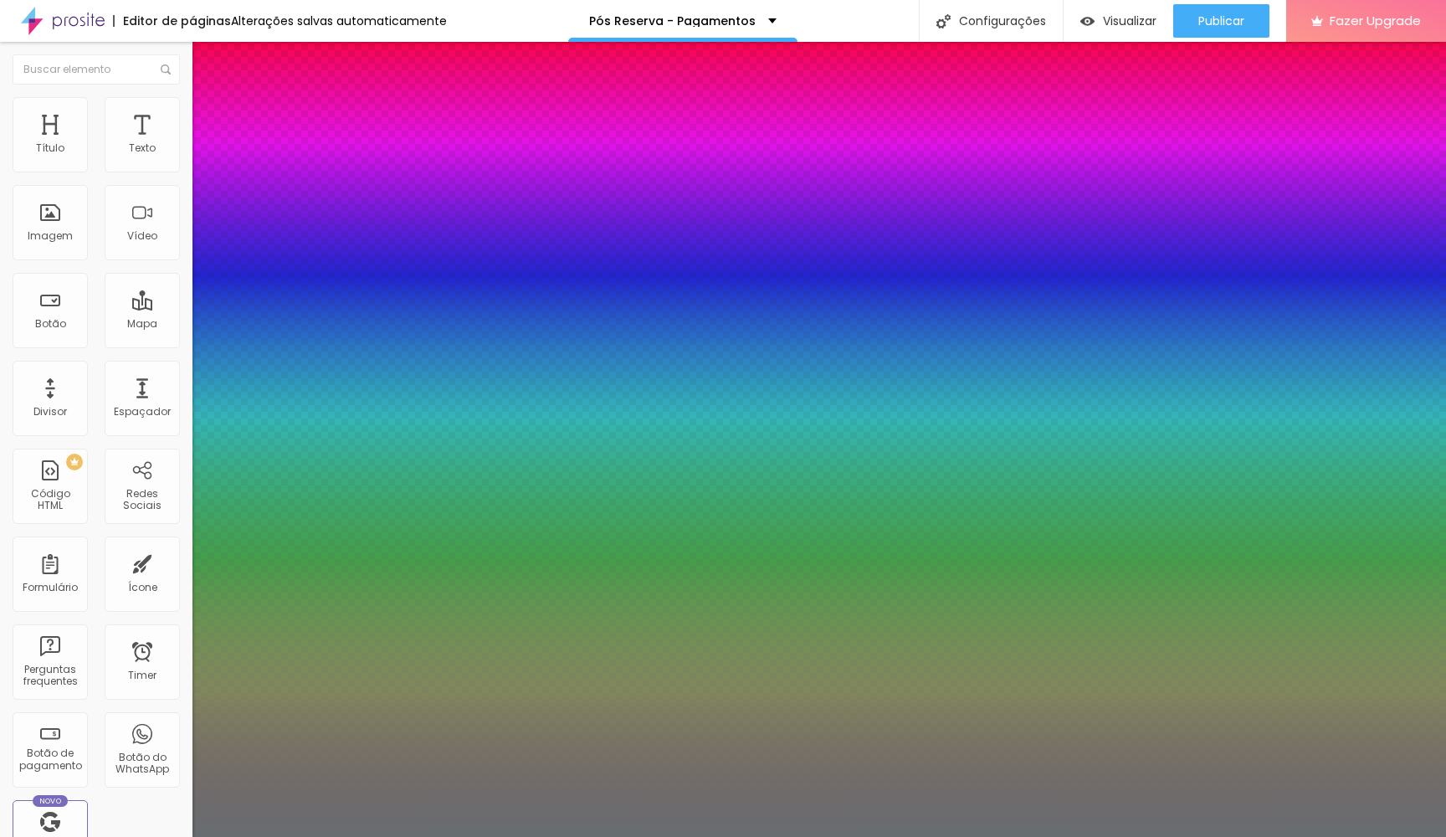
drag, startPoint x: 220, startPoint y: 464, endPoint x: 237, endPoint y: 464, distance: 16.8
click at [237, 836] on div at bounding box center [723, 837] width 1446 height 0
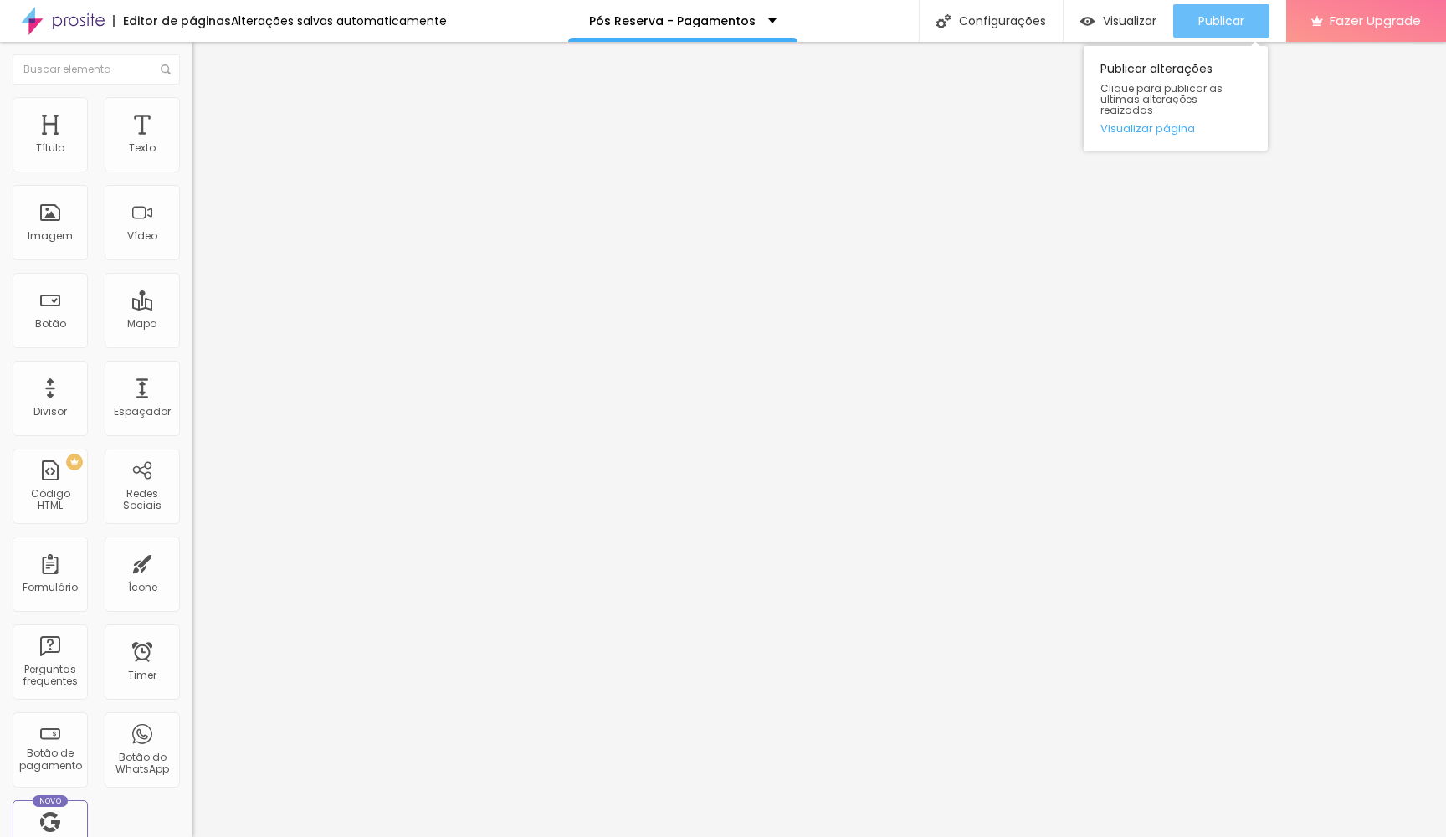
click at [1237, 11] on div "Publicar" at bounding box center [1221, 20] width 46 height 33
click at [1139, 15] on span "Visualizar" at bounding box center [1130, 20] width 54 height 13
click at [1204, 23] on span "Publicar" at bounding box center [1221, 20] width 46 height 13
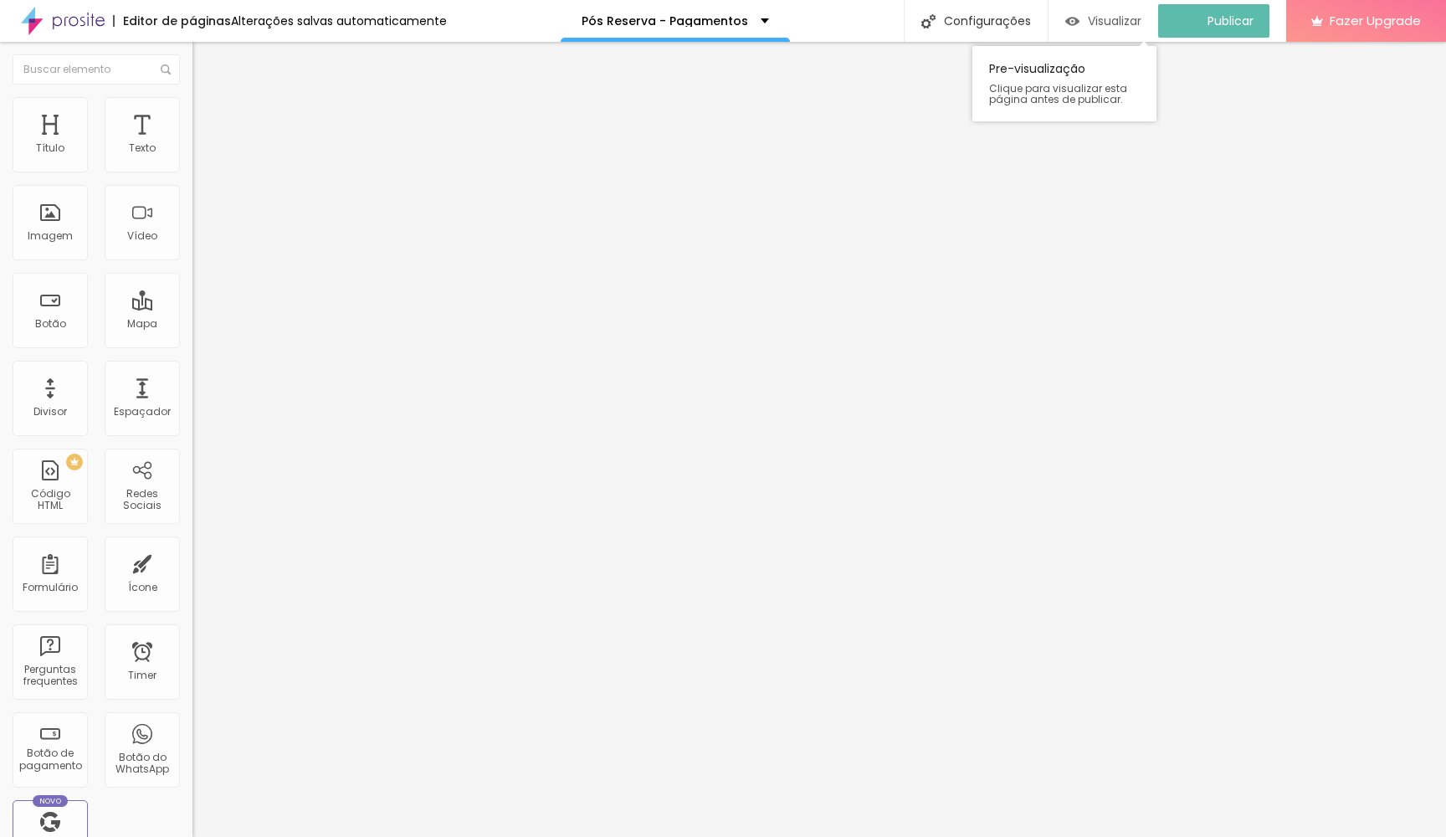
click at [1135, 20] on span "Visualizar" at bounding box center [1115, 20] width 54 height 13
click at [192, 104] on li "Avançado" at bounding box center [288, 105] width 192 height 17
click at [192, 105] on img at bounding box center [199, 104] width 15 height 15
click at [1124, 18] on span "Visualizar" at bounding box center [1130, 20] width 54 height 13
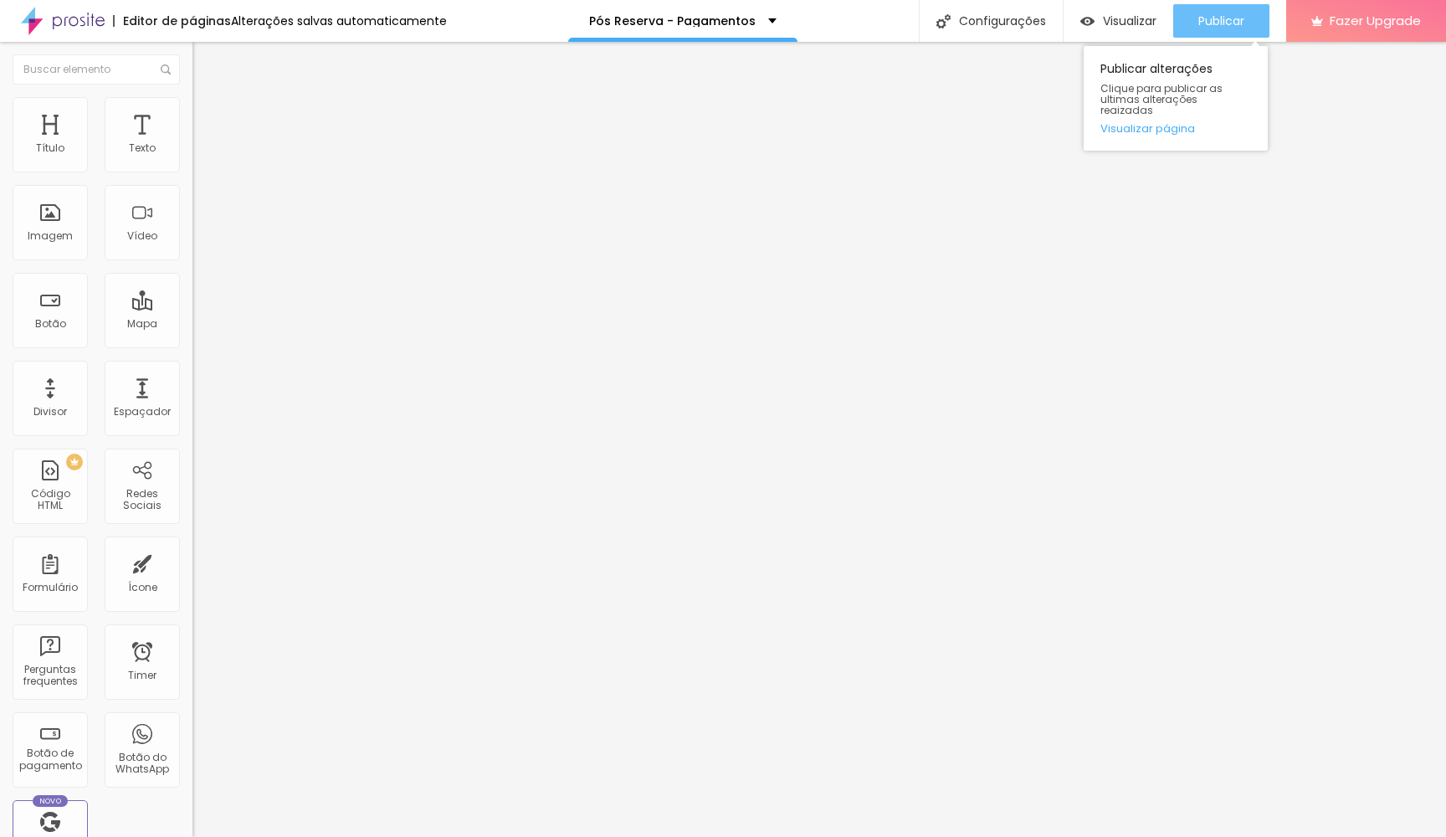
click at [1216, 14] on span "Publicar" at bounding box center [1221, 20] width 46 height 13
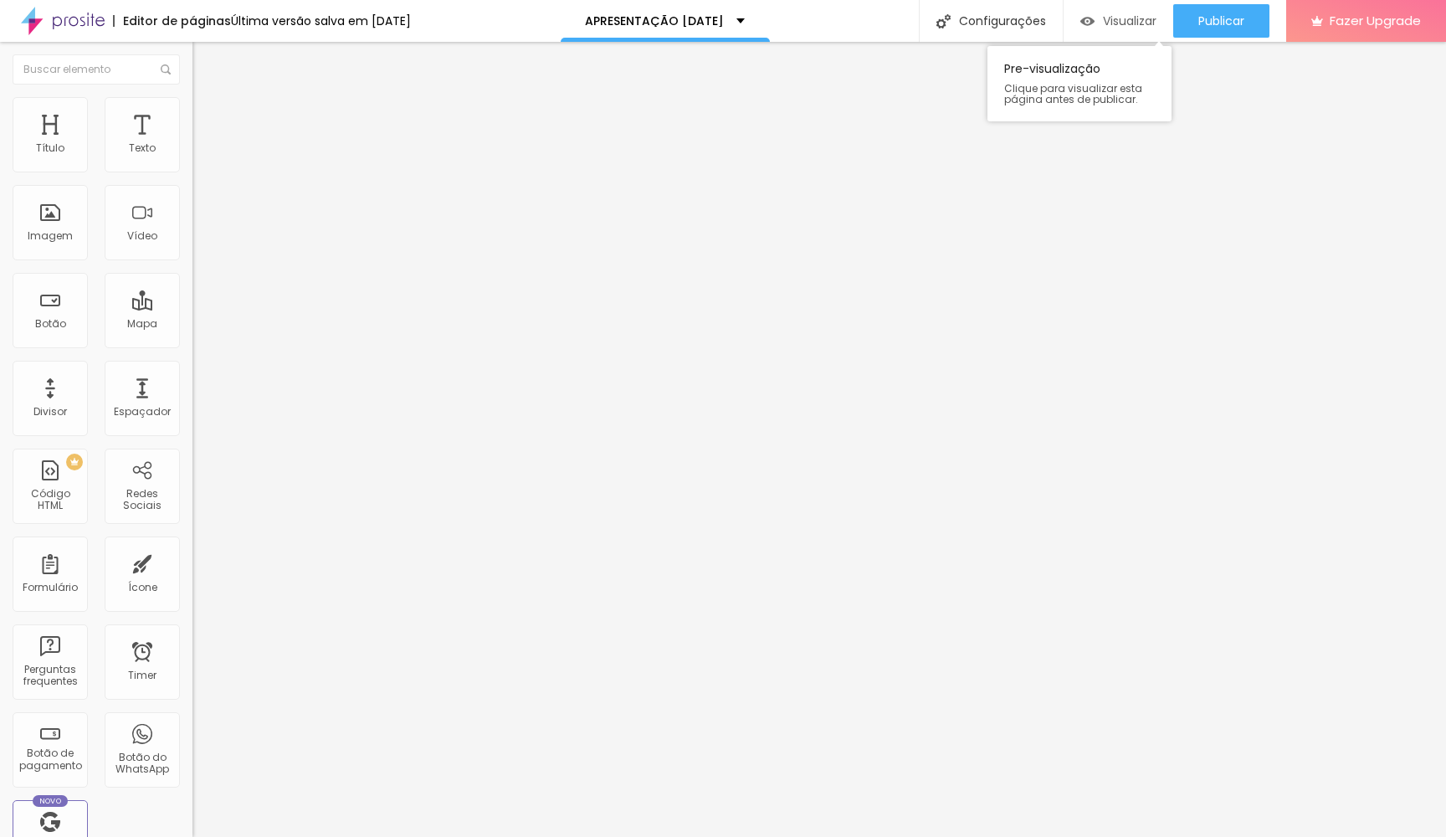
click at [1105, 19] on span "Visualizar" at bounding box center [1130, 20] width 54 height 13
click at [192, 100] on li "Avançado" at bounding box center [288, 105] width 192 height 17
click at [192, 703] on li "Tablet" at bounding box center [288, 708] width 192 height 10
click at [192, 713] on div at bounding box center [288, 713] width 192 height 0
click at [192, 723] on div at bounding box center [288, 723] width 192 height 0
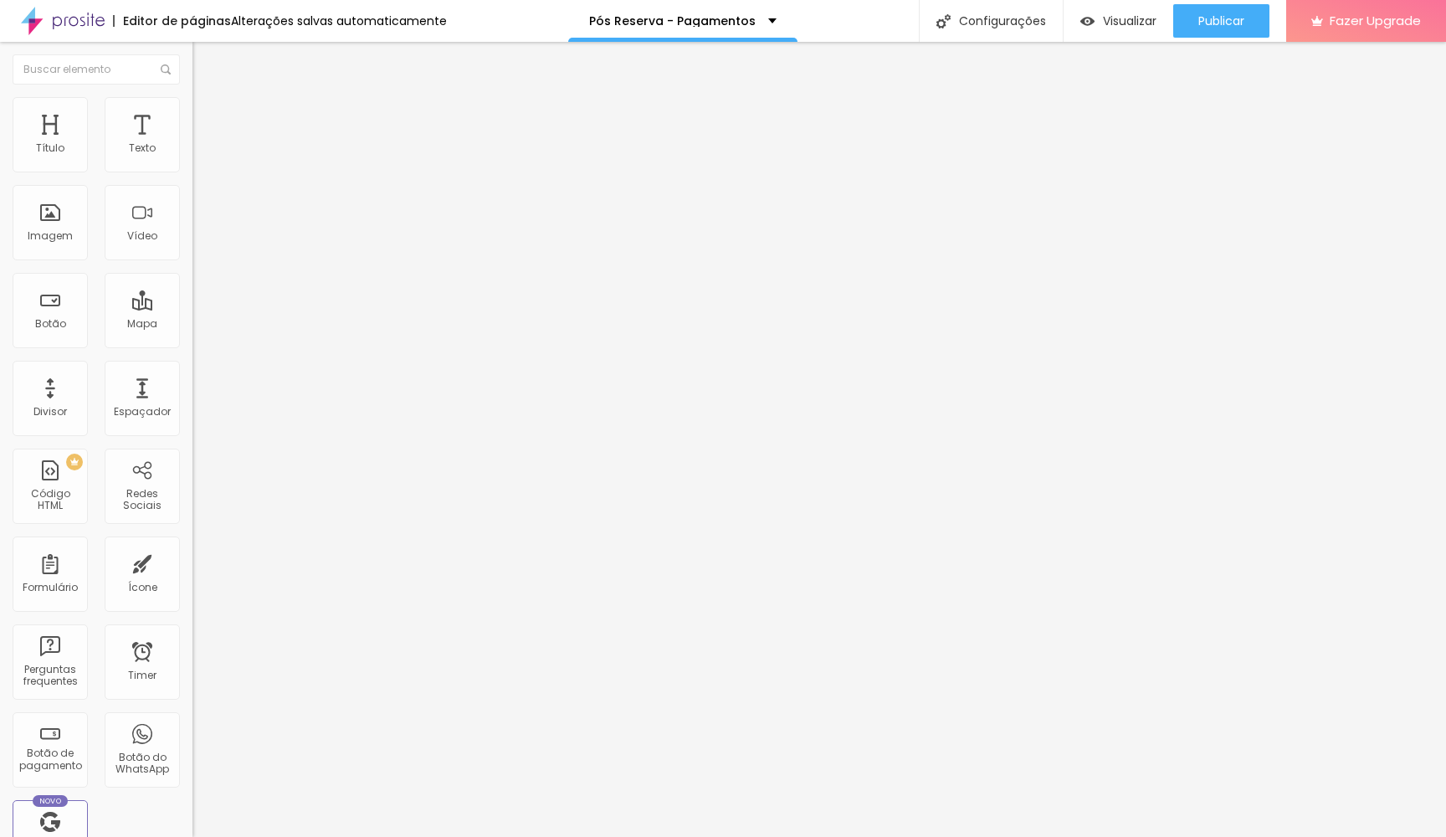
click at [192, 713] on div at bounding box center [288, 713] width 192 height 0
click at [192, 723] on div at bounding box center [288, 723] width 192 height 0
click at [192, 105] on li "Avançado" at bounding box center [288, 105] width 192 height 17
click at [192, 703] on li "Tablet" at bounding box center [288, 708] width 192 height 10
click at [192, 713] on div at bounding box center [288, 713] width 192 height 0
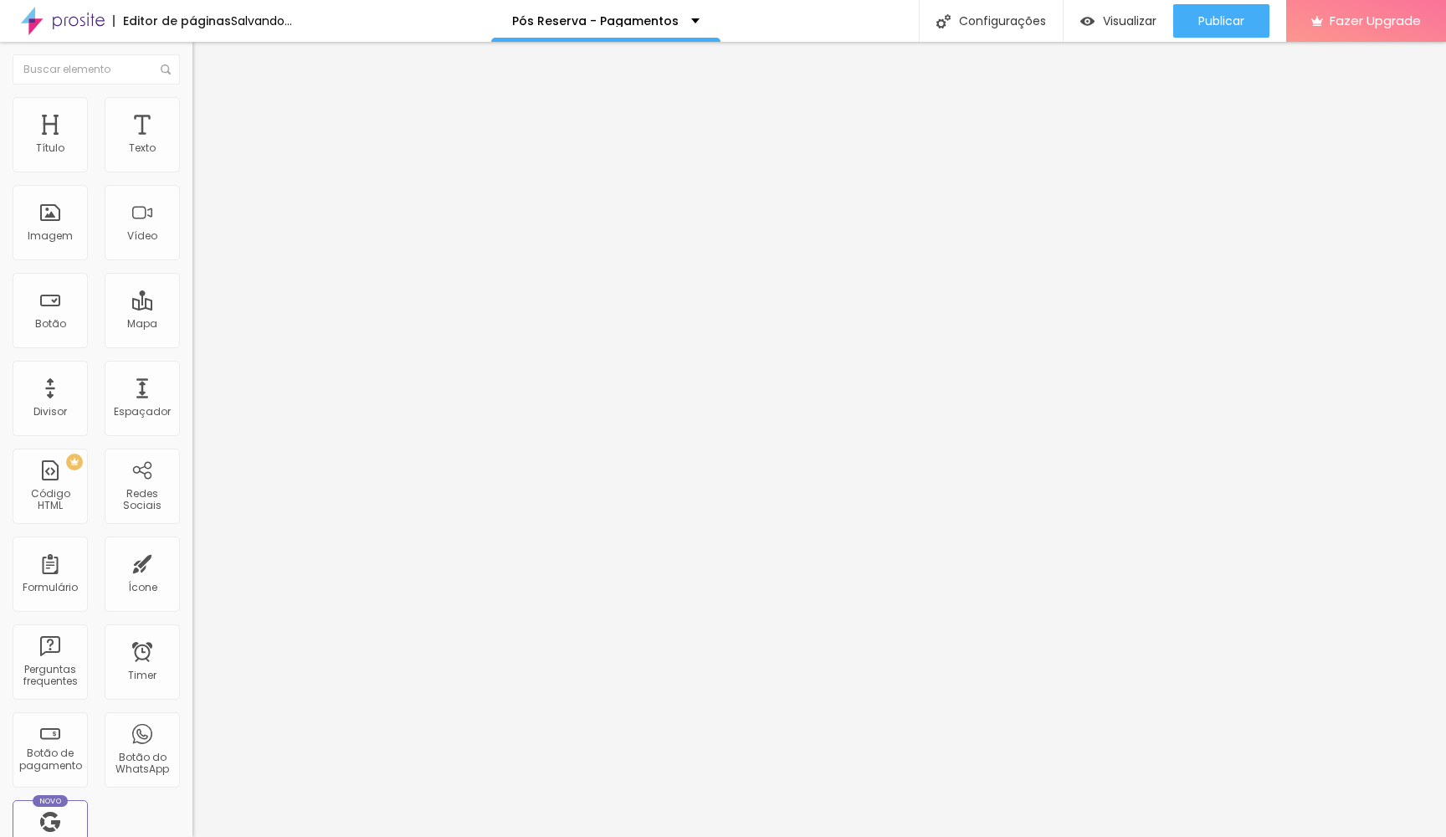
click at [192, 703] on div at bounding box center [288, 703] width 192 height 0
click at [192, 713] on div at bounding box center [288, 713] width 192 height 0
click at [1196, 17] on button "Publicar" at bounding box center [1221, 20] width 96 height 33
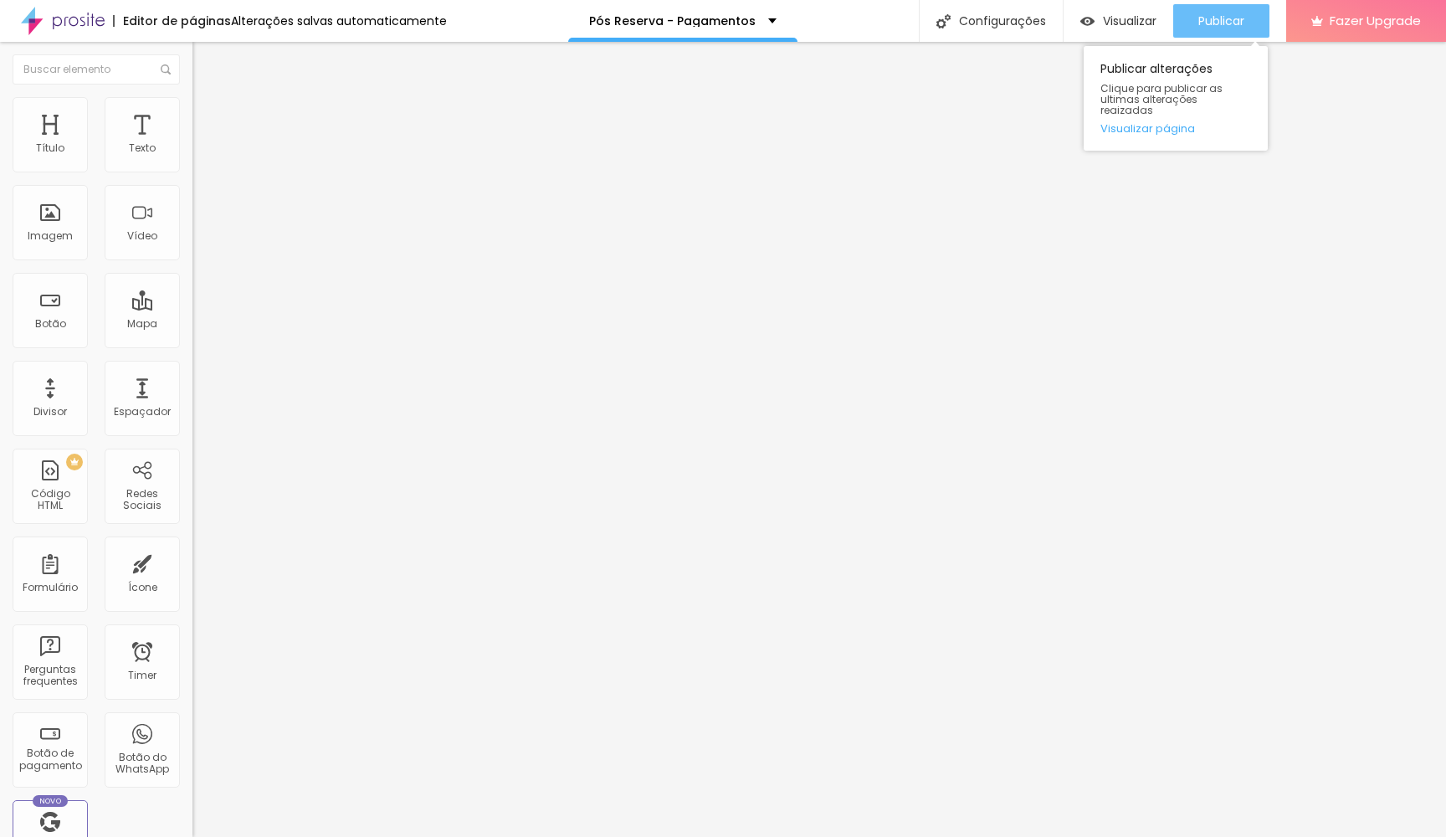
click at [1217, 23] on span "Publicar" at bounding box center [1221, 20] width 46 height 13
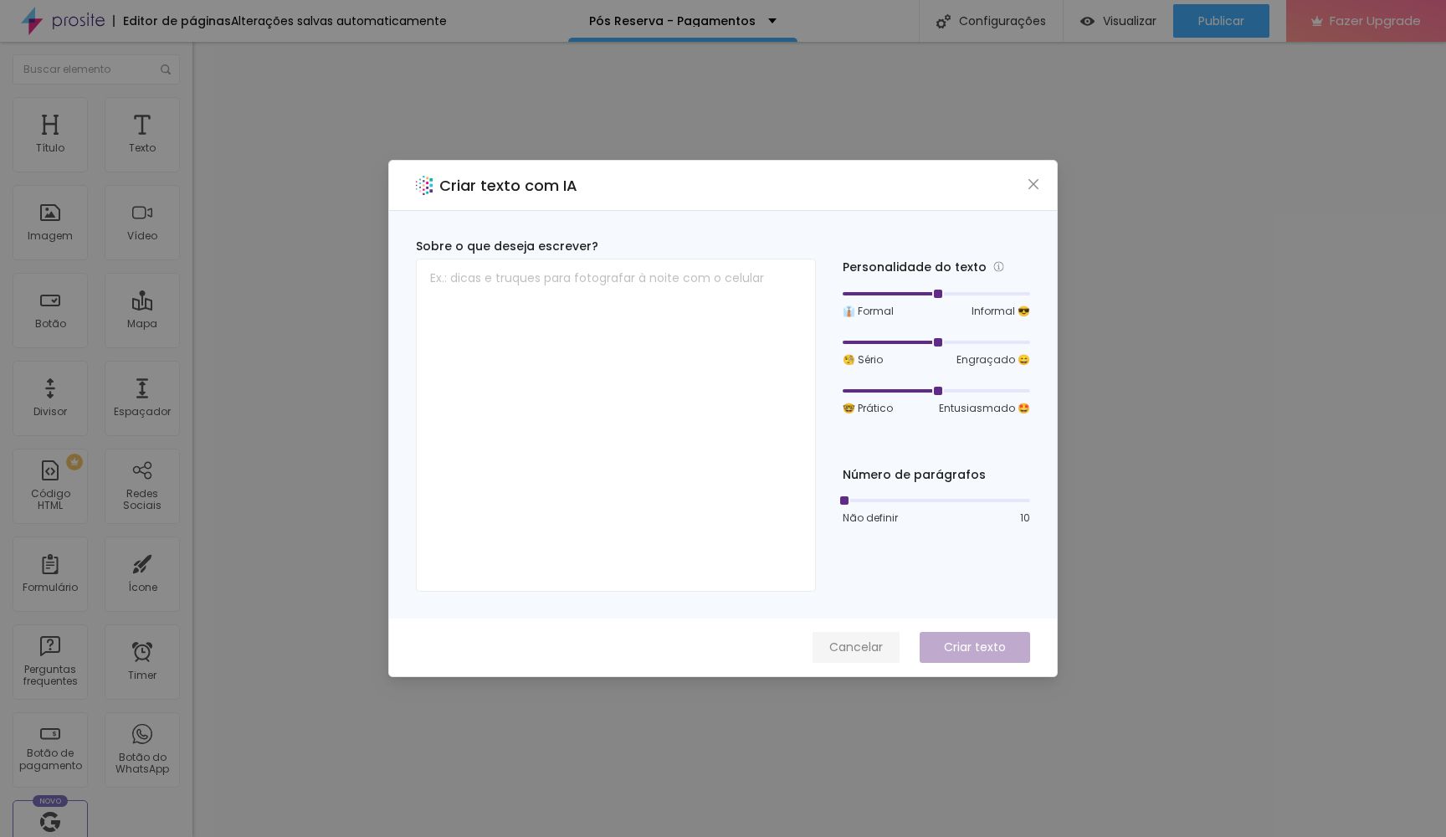
click at [870, 638] on button "Cancelar" at bounding box center [855, 647] width 87 height 31
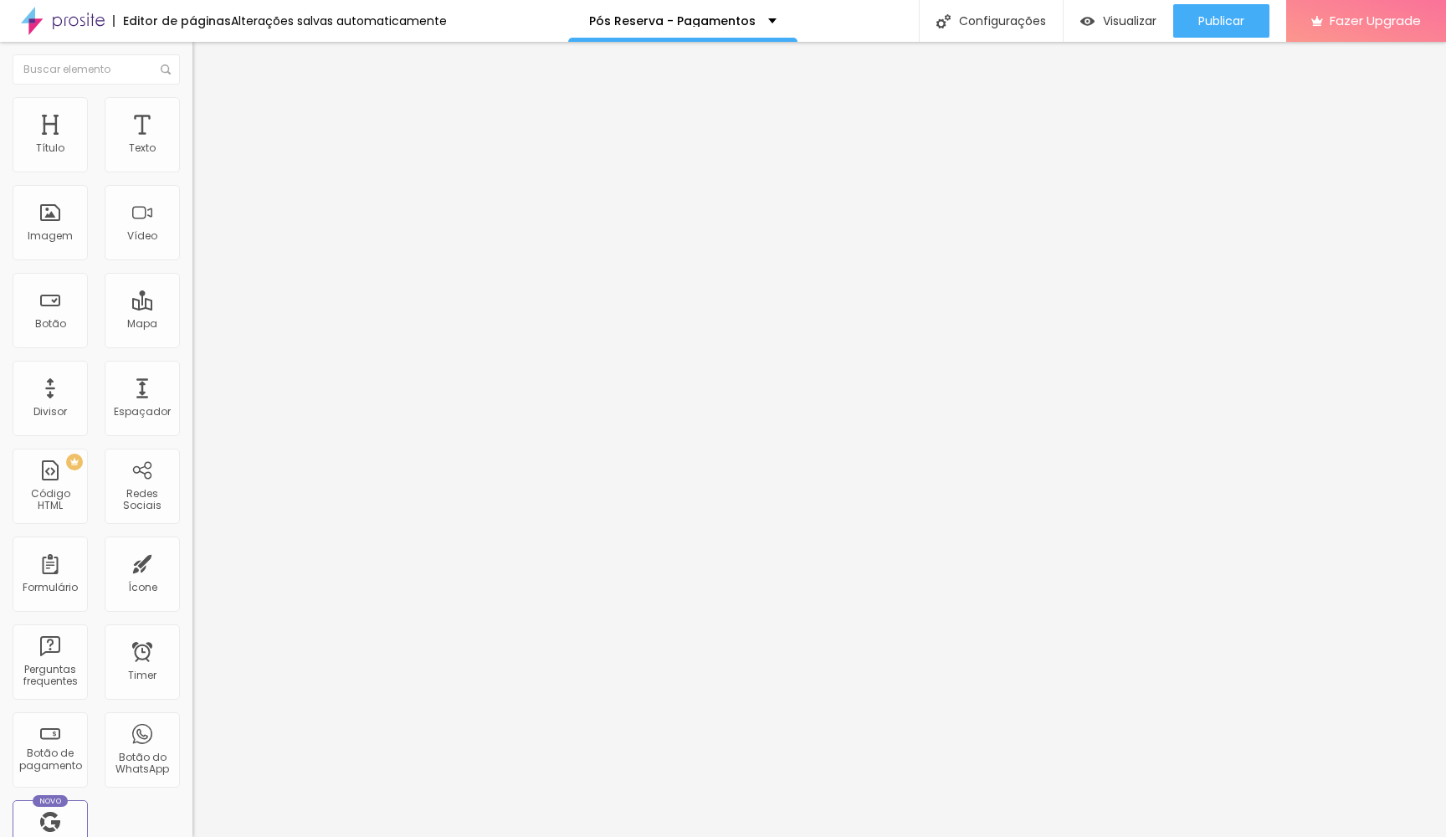
click at [192, 97] on li "Avançado" at bounding box center [288, 105] width 192 height 17
click at [192, 703] on div at bounding box center [288, 703] width 192 height 0
click at [192, 713] on div at bounding box center [288, 713] width 192 height 0
click at [192, 723] on div at bounding box center [288, 723] width 192 height 0
click at [1231, 18] on span "Publicar" at bounding box center [1221, 20] width 46 height 13
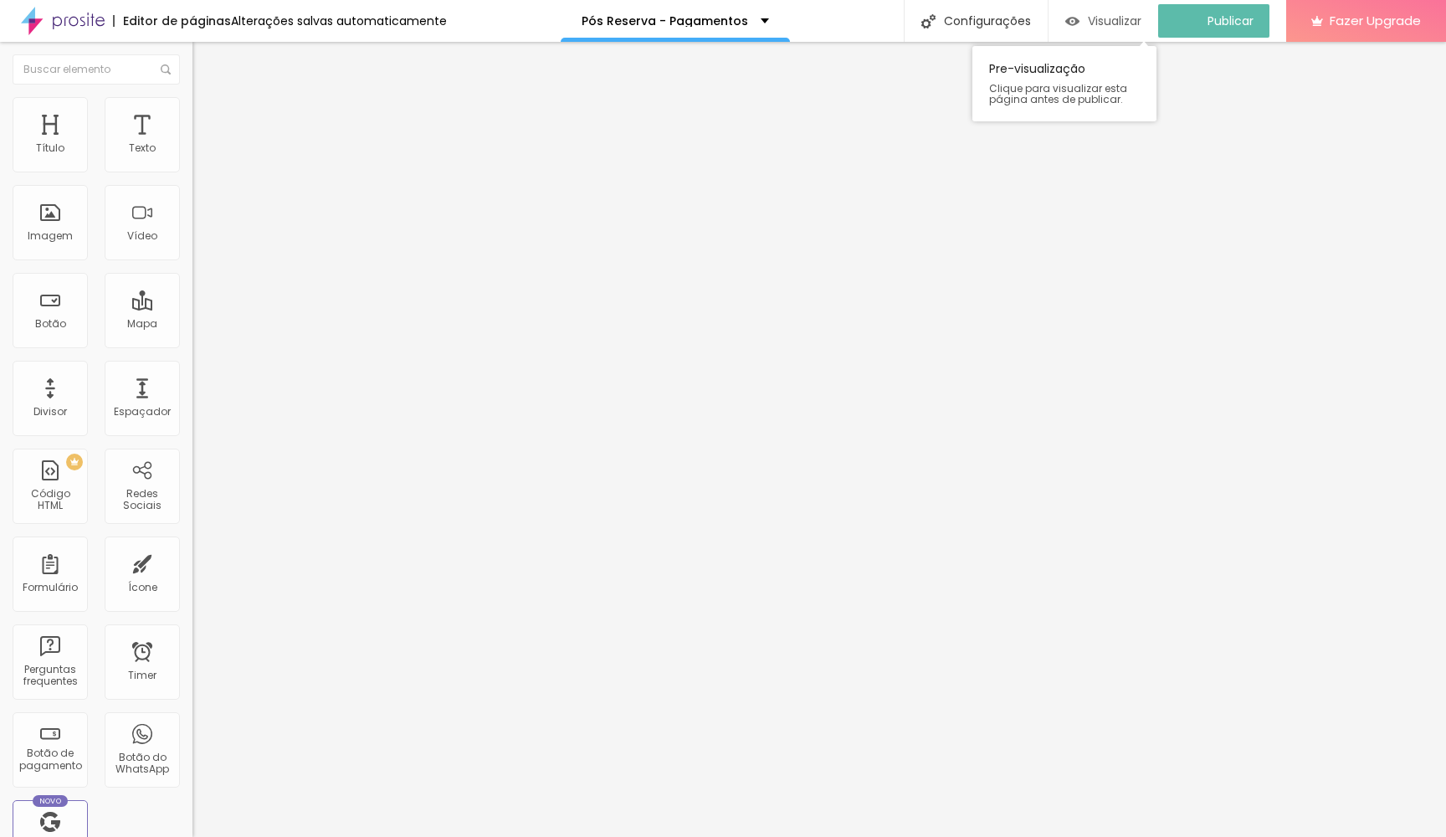
click at [1124, 27] on span "Visualizar" at bounding box center [1115, 20] width 54 height 13
click at [205, 58] on div "Editar Texto" at bounding box center [252, 60] width 95 height 13
click at [192, 156] on span "Titulo 2" at bounding box center [219, 149] width 54 height 14
click at [192, 141] on span "Titulo 1" at bounding box center [219, 134] width 54 height 14
click at [192, 248] on button "button" at bounding box center [203, 239] width 23 height 18
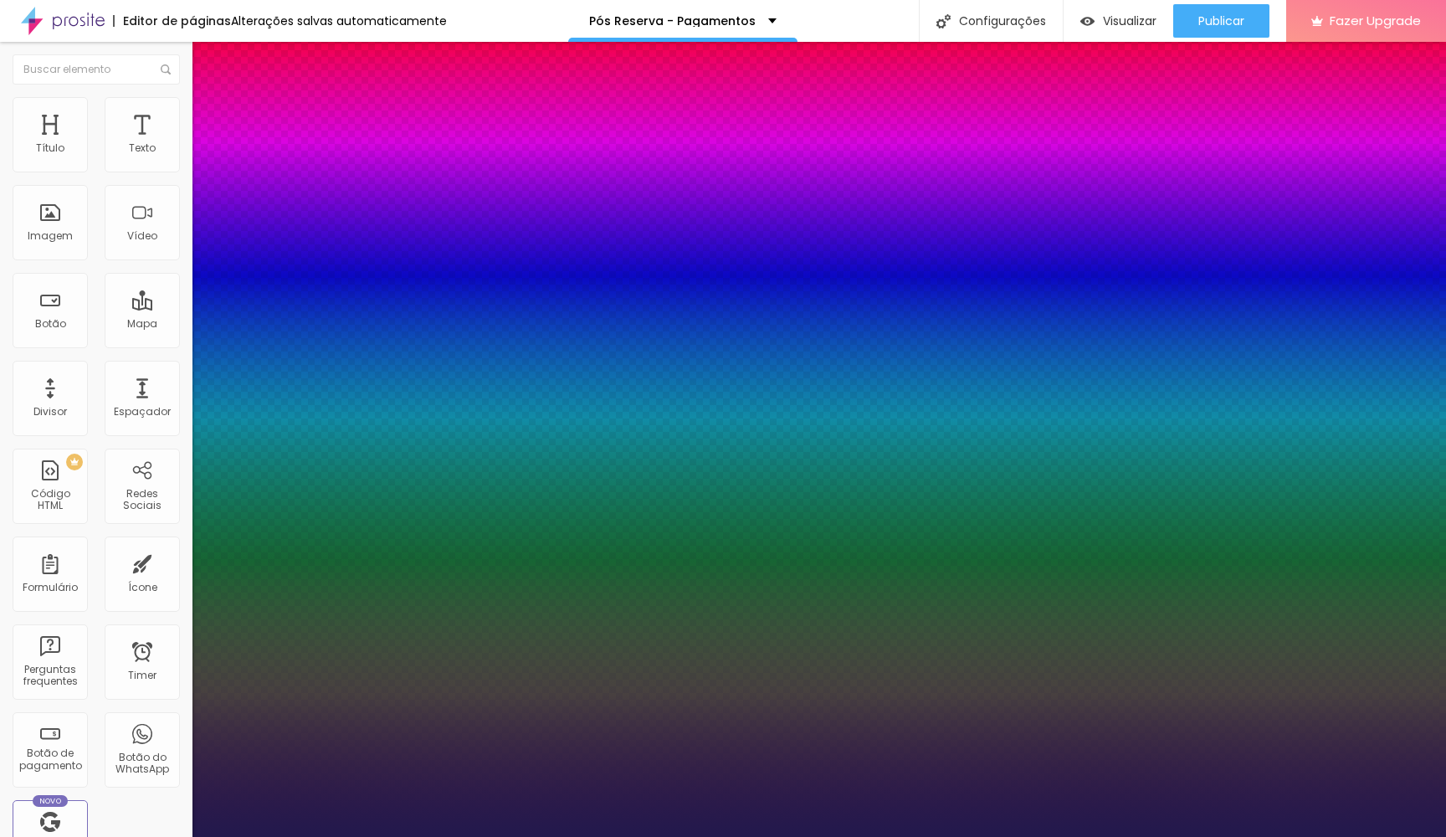
type input "1"
type input "38"
type input "1"
type input "39"
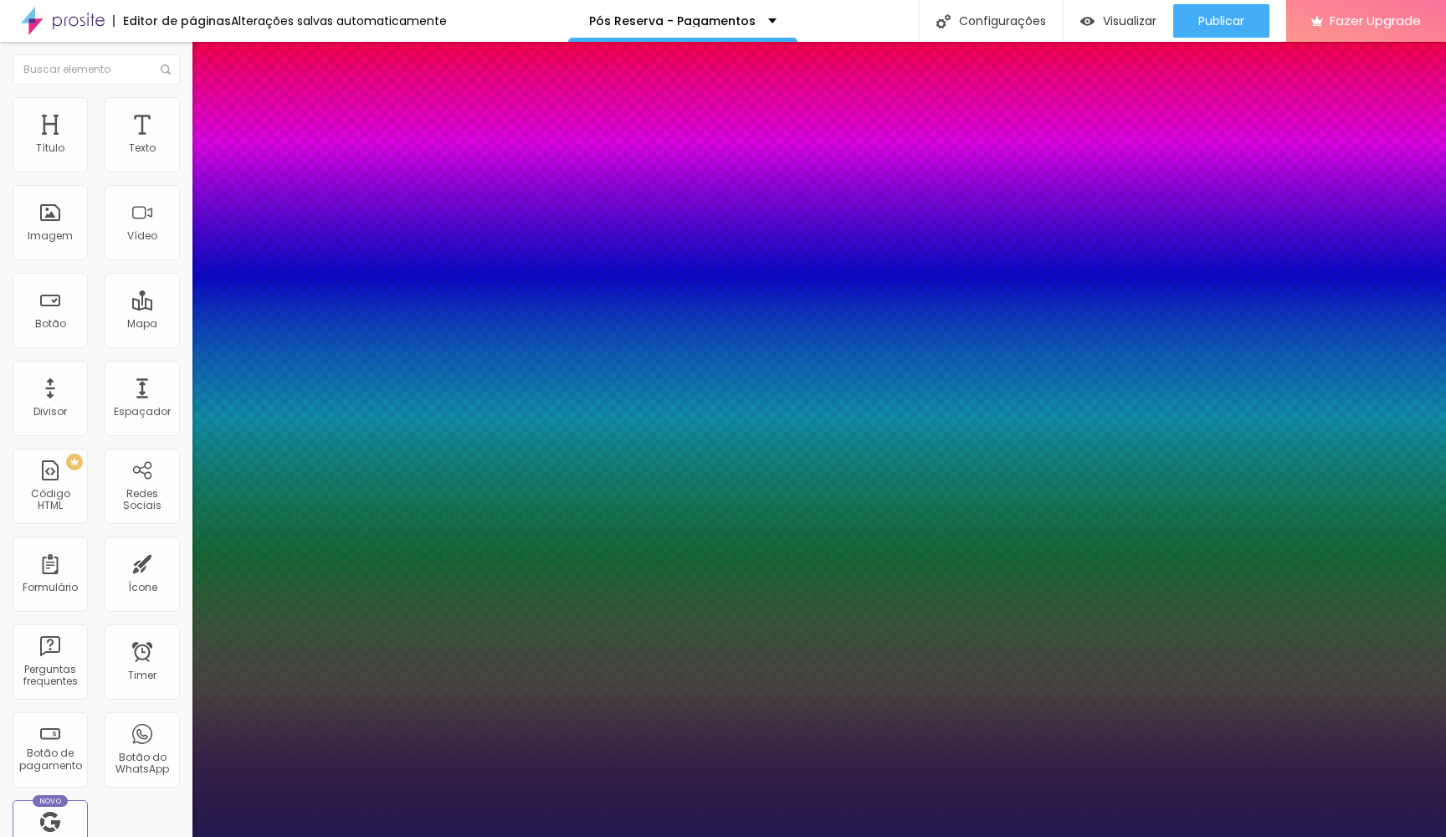
type input "39"
type input "1"
type input "40"
type input "1"
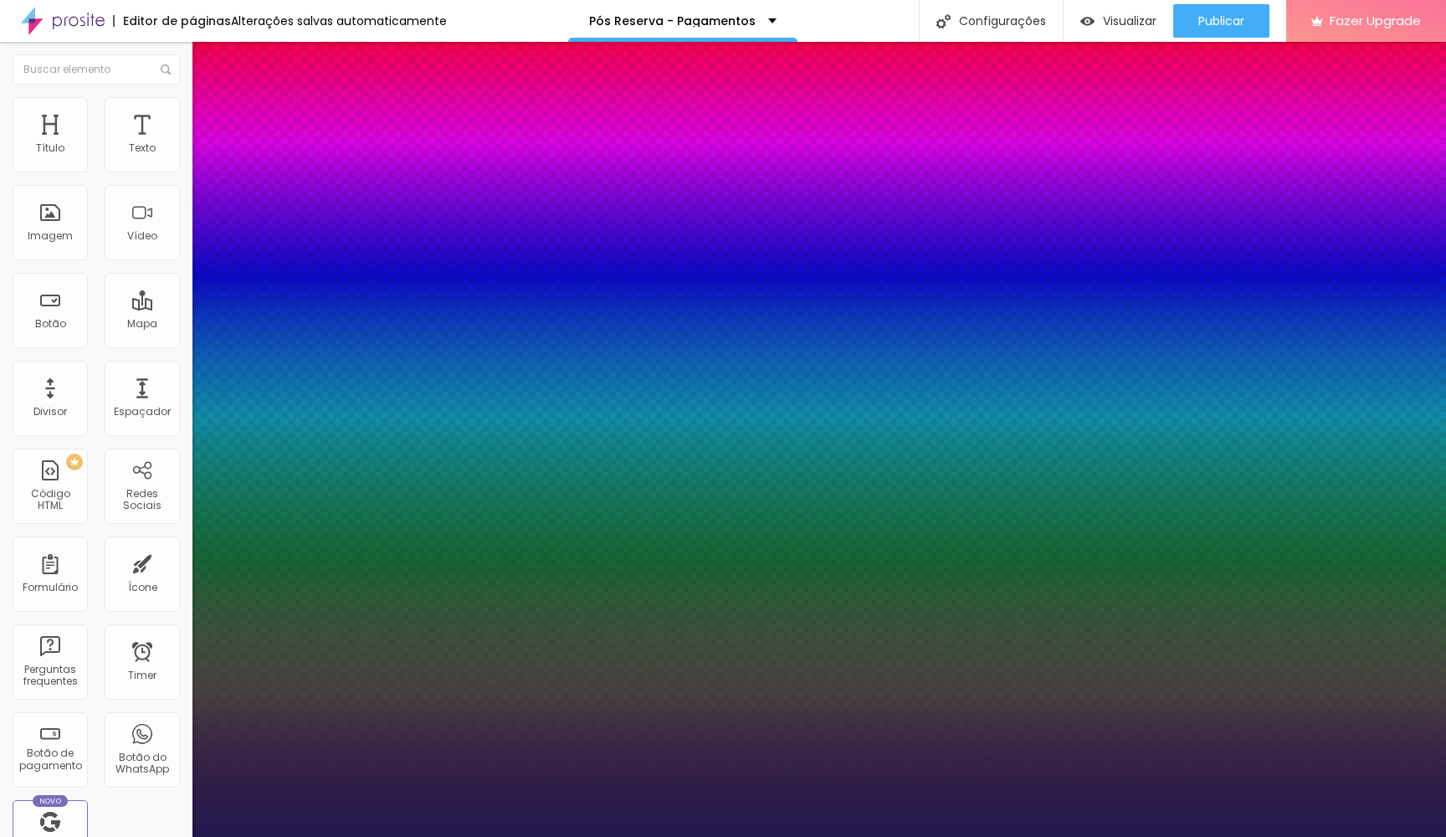
type input "41"
type input "1"
type input "42"
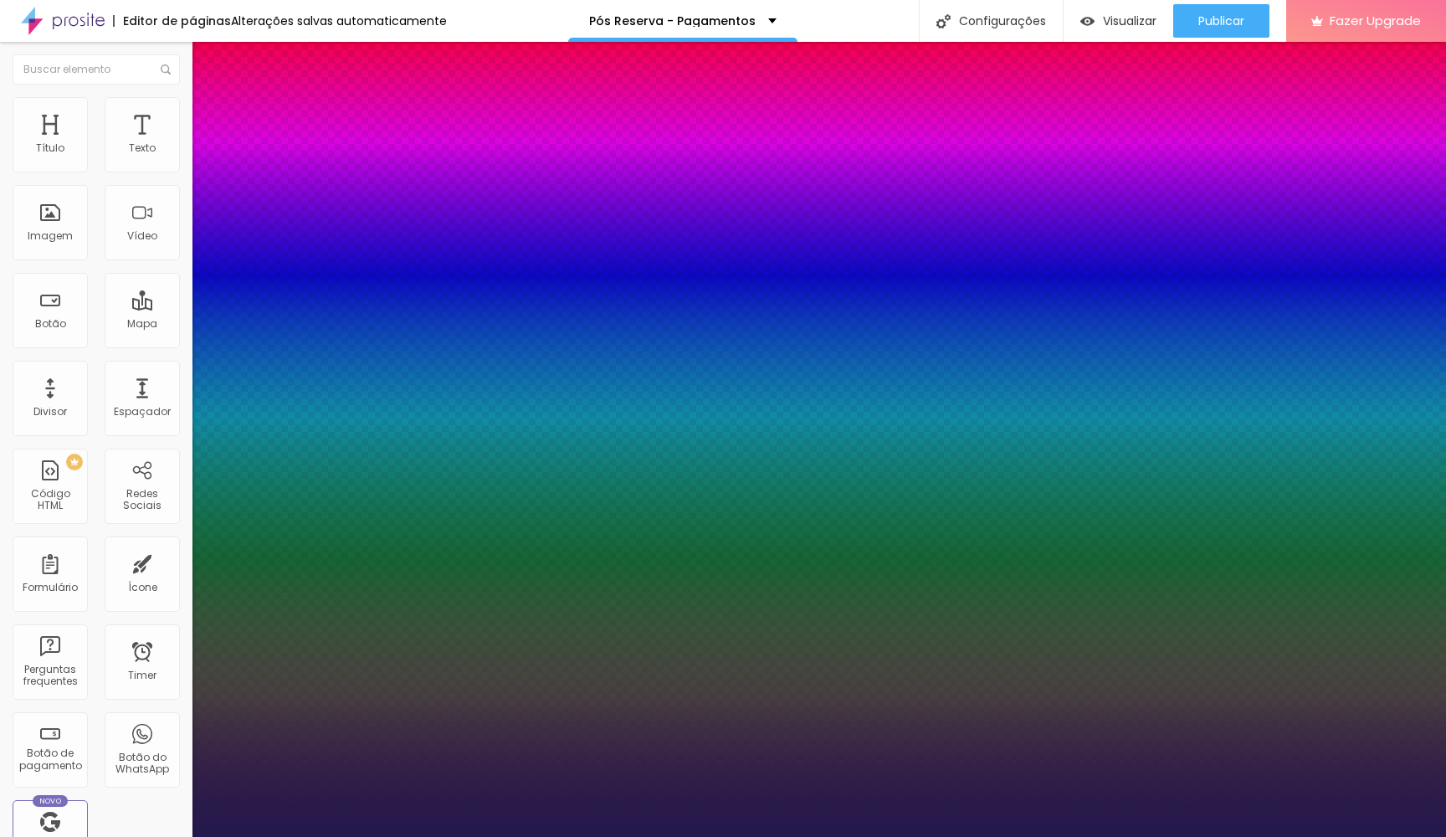
type input "1"
type input "43"
type input "1"
type input "44"
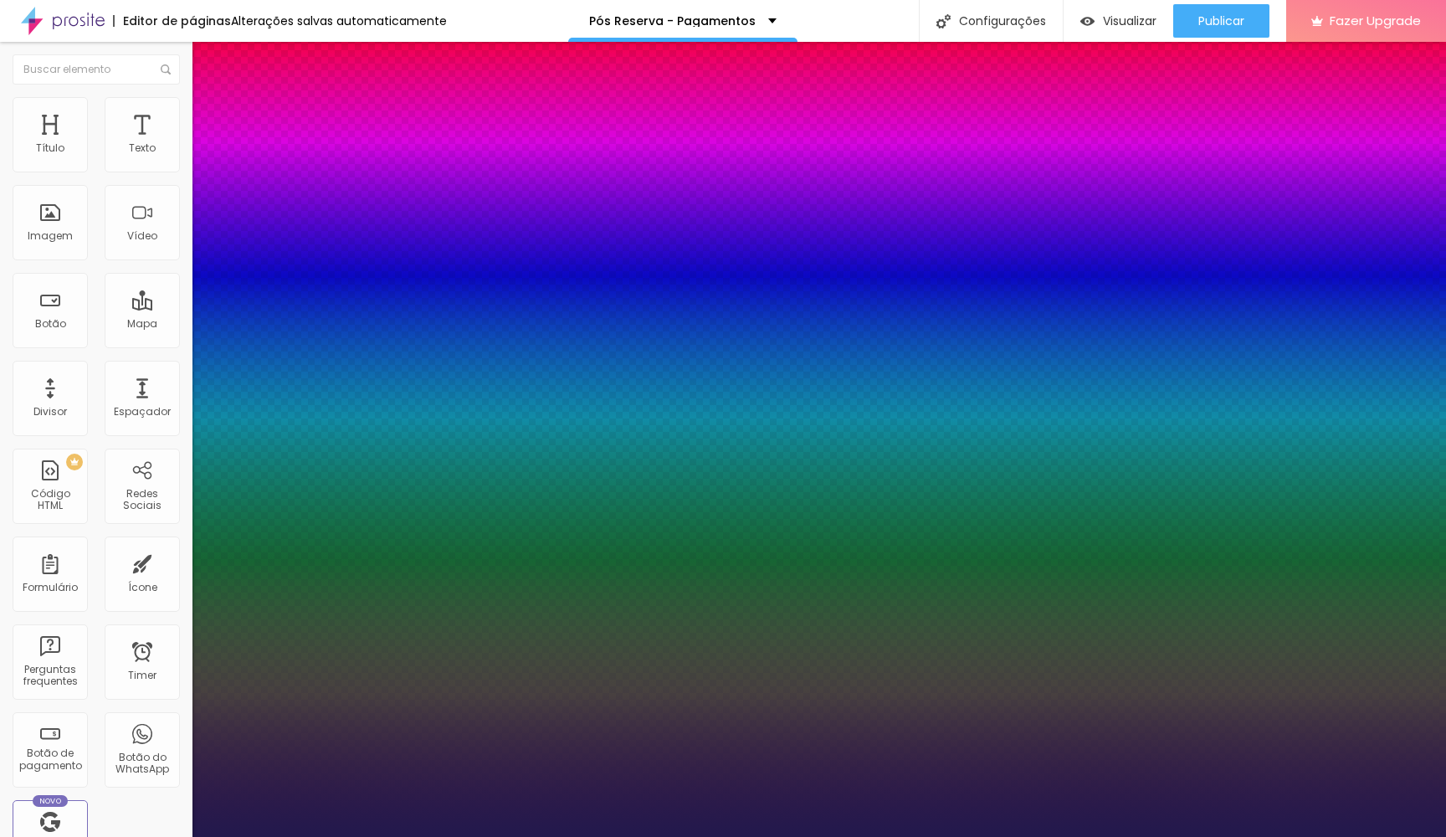
type input "44"
type input "1"
type input "45"
type input "1"
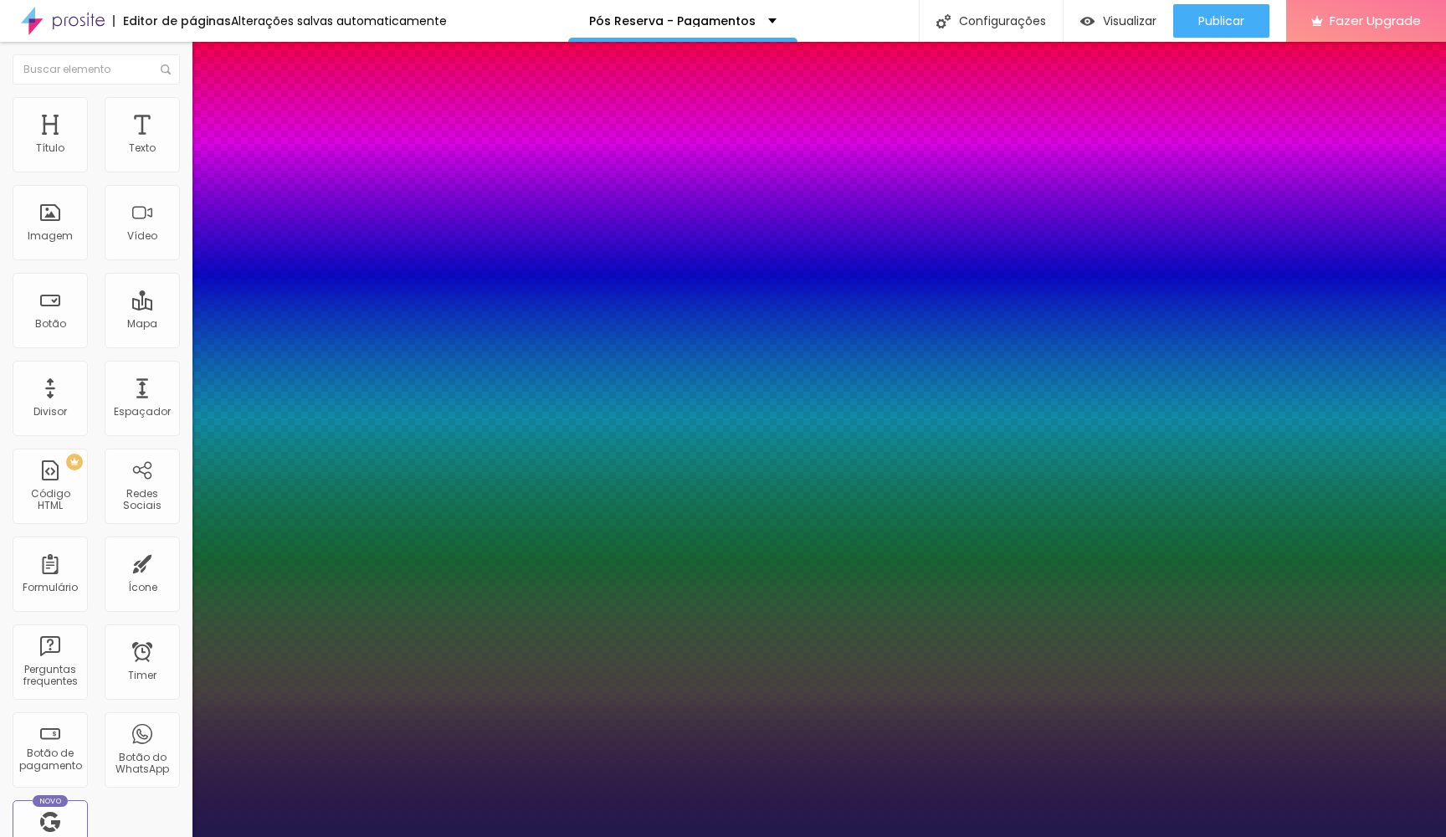
type input "44"
type input "1"
type input "43"
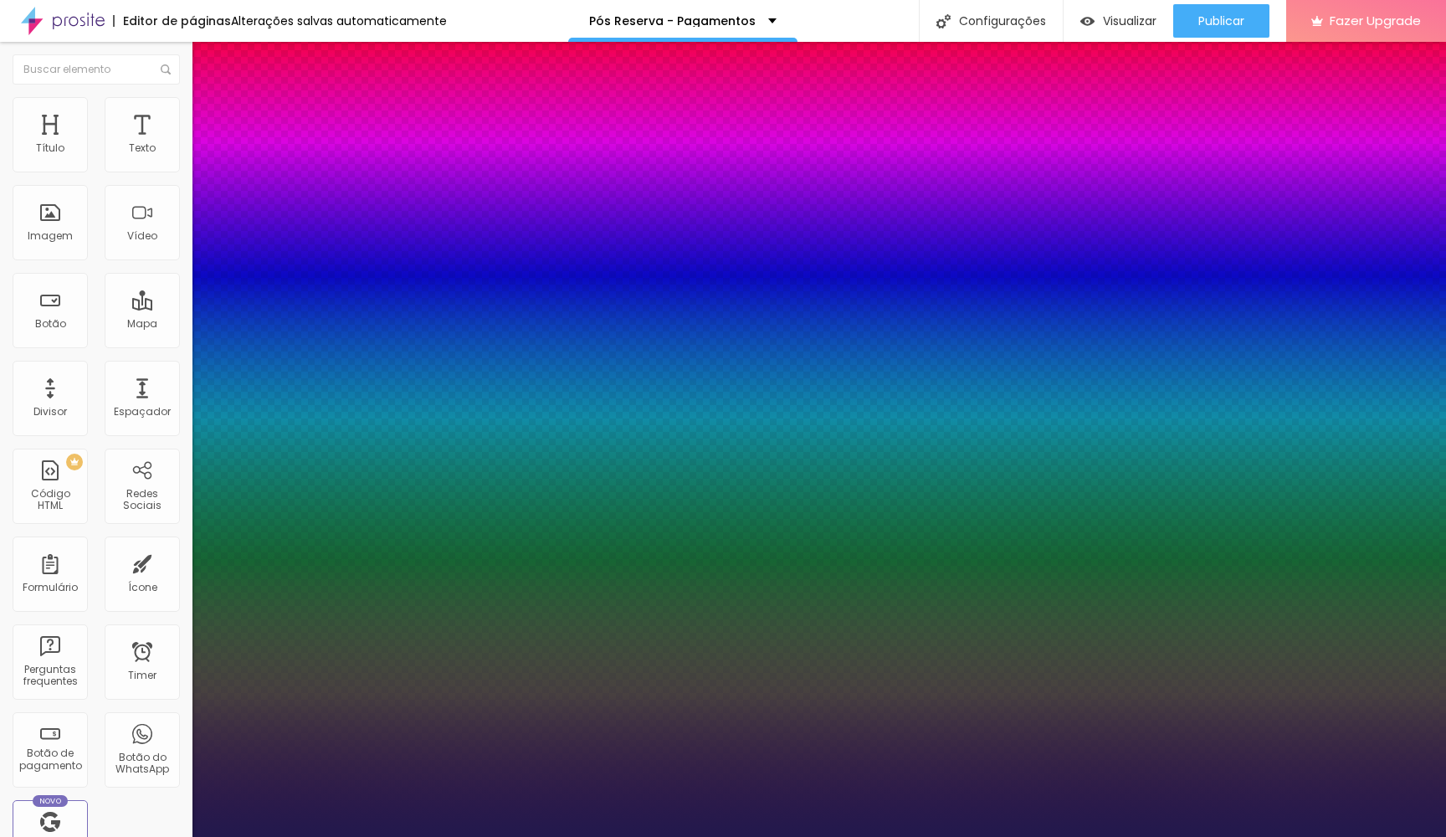
type input "1"
type input "42"
type input "1"
type input "41"
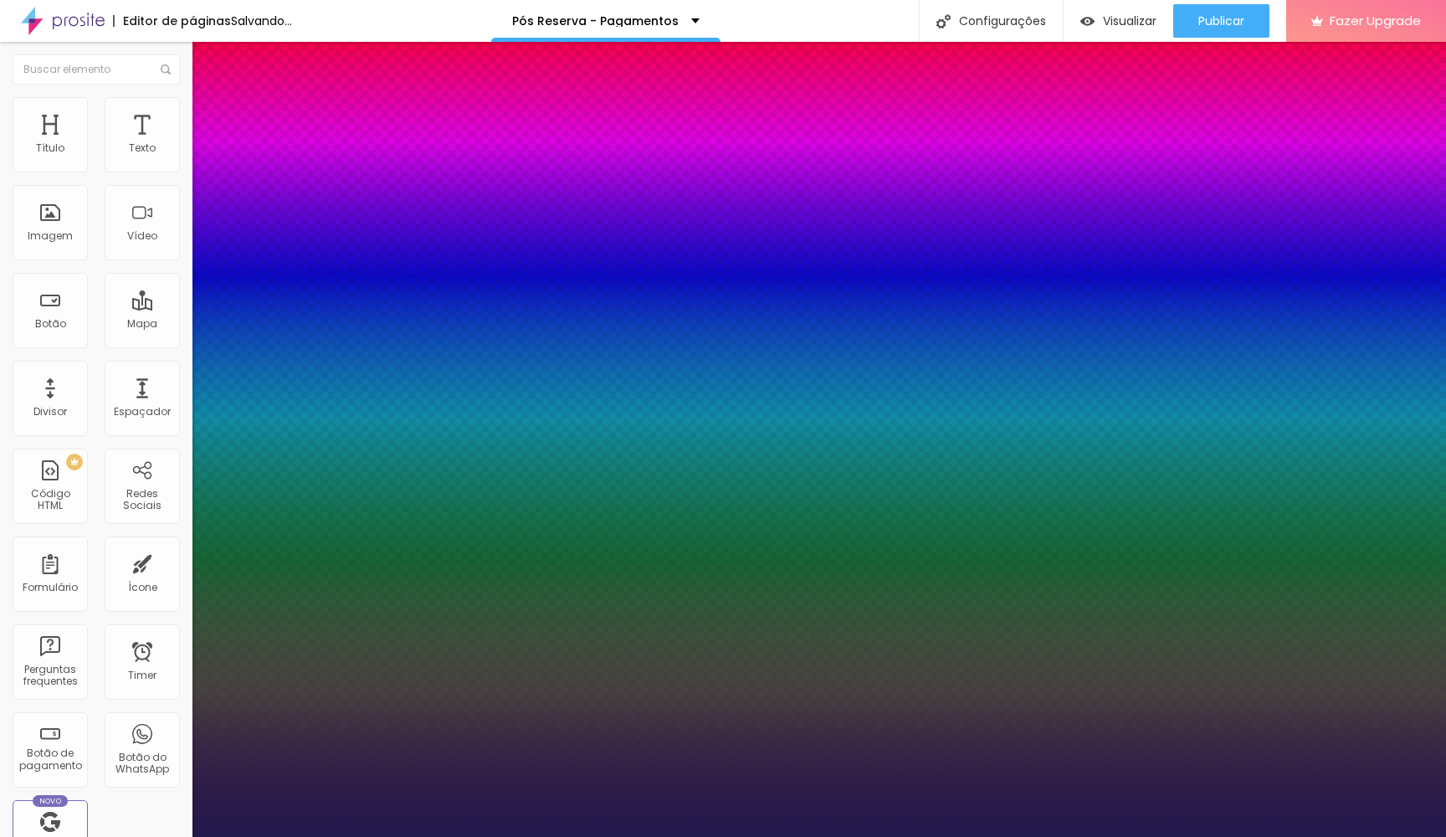
type input "41"
type input "1"
type input "40"
type input "1"
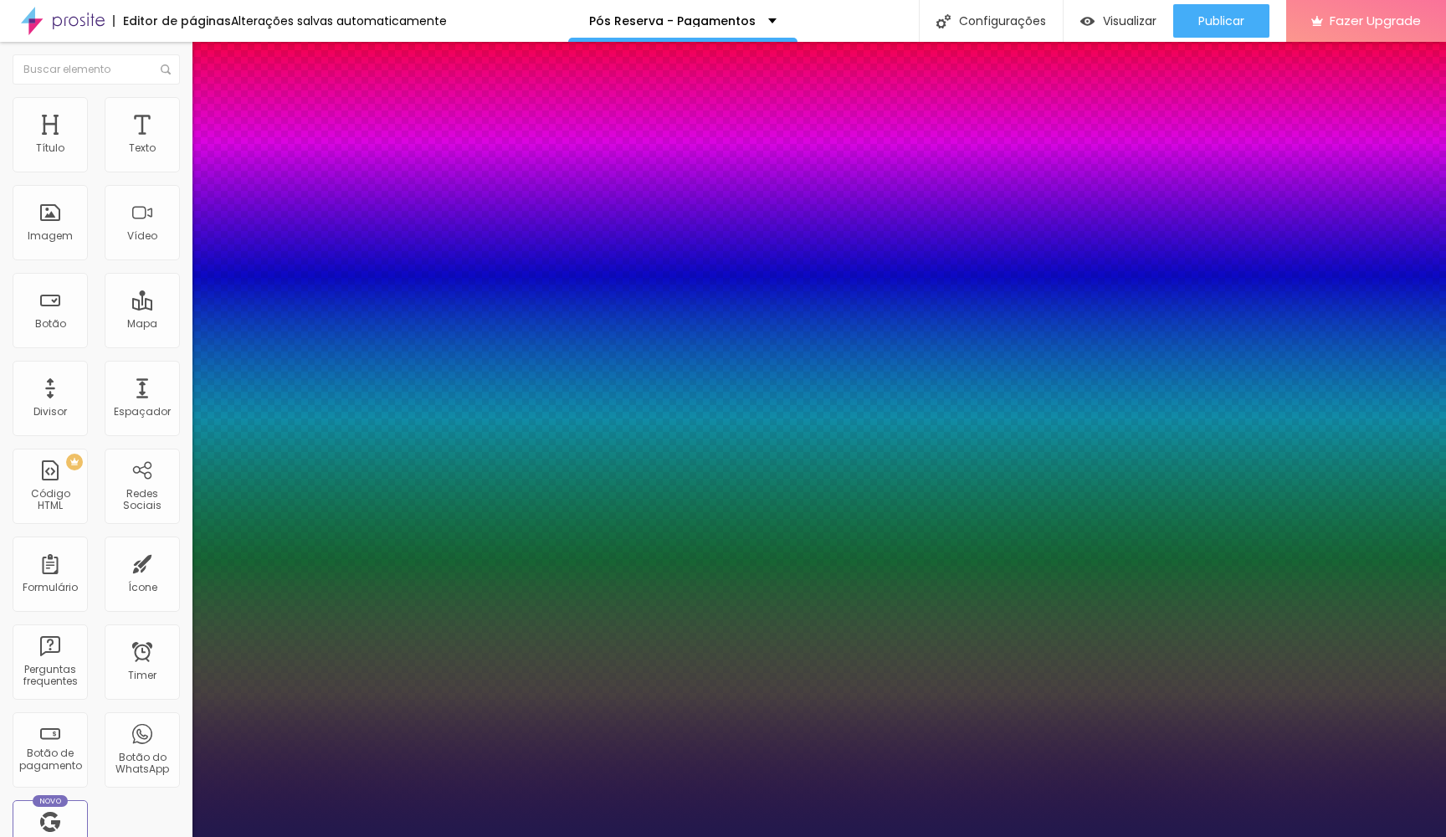
type input "40"
click at [759, 836] on div at bounding box center [723, 837] width 1446 height 0
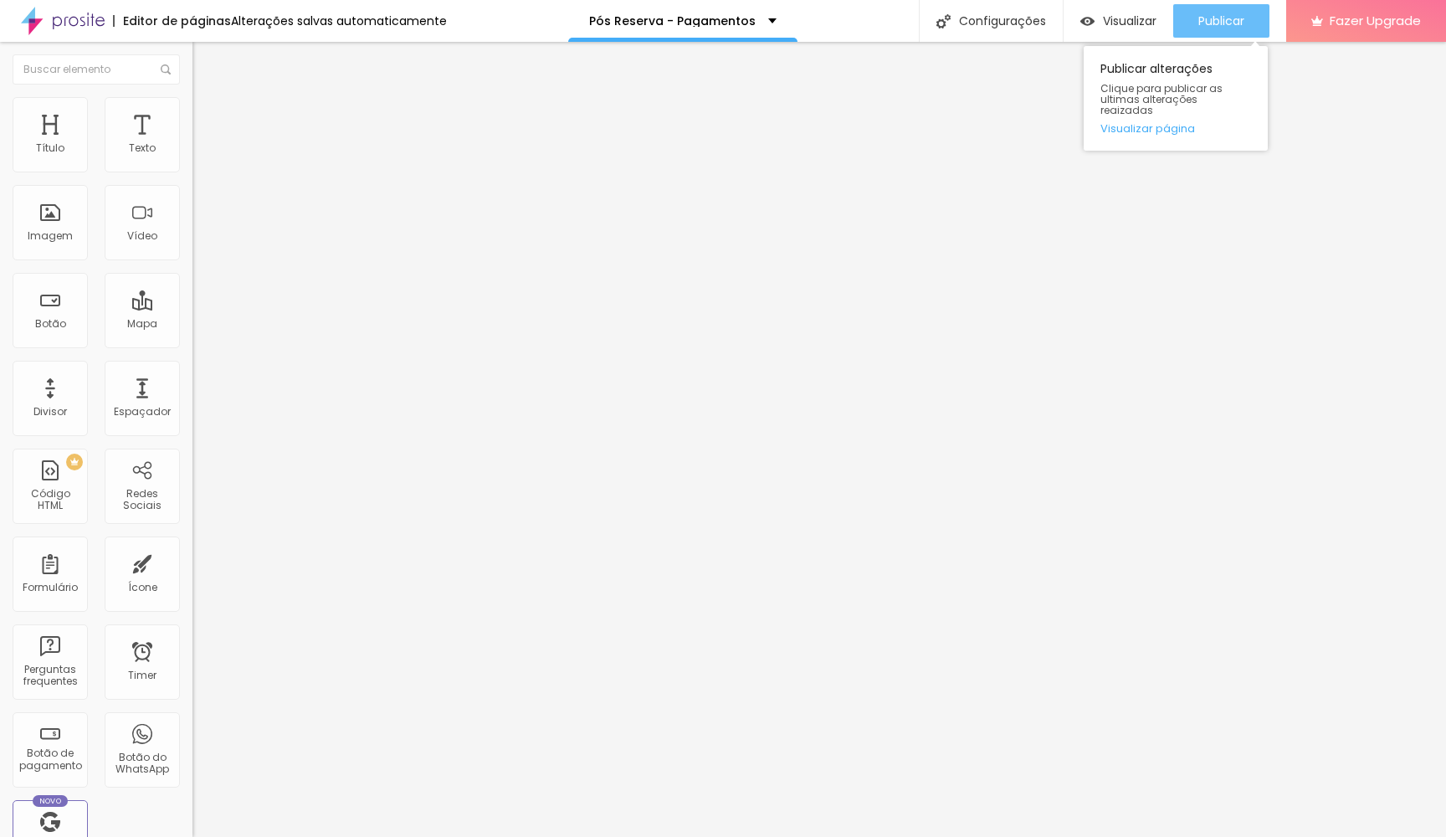
click at [1218, 17] on span "Publicar" at bounding box center [1221, 20] width 46 height 13
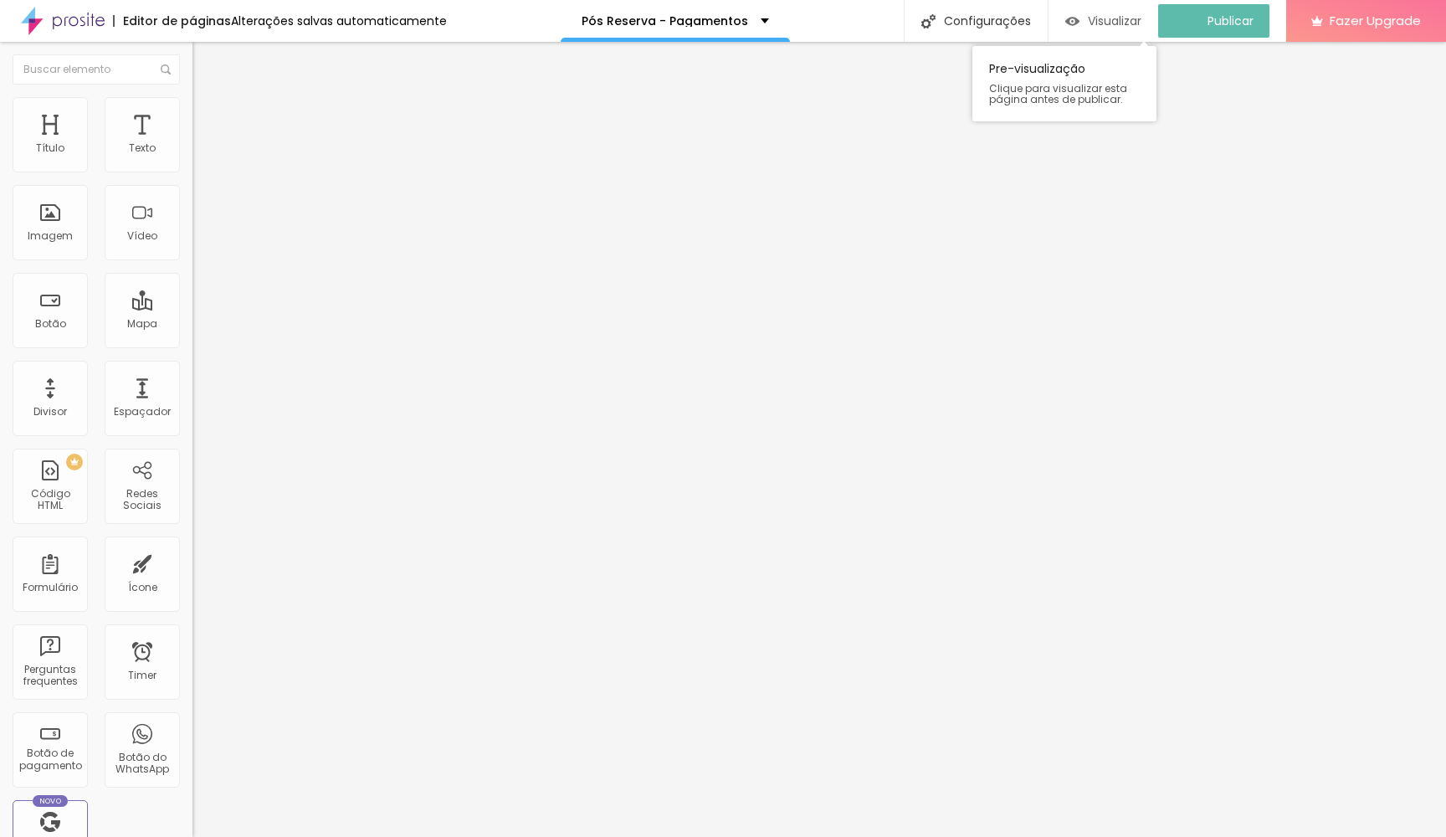
click at [1139, 21] on span "Visualizar" at bounding box center [1115, 20] width 54 height 13
click at [192, 248] on button "button" at bounding box center [203, 239] width 23 height 18
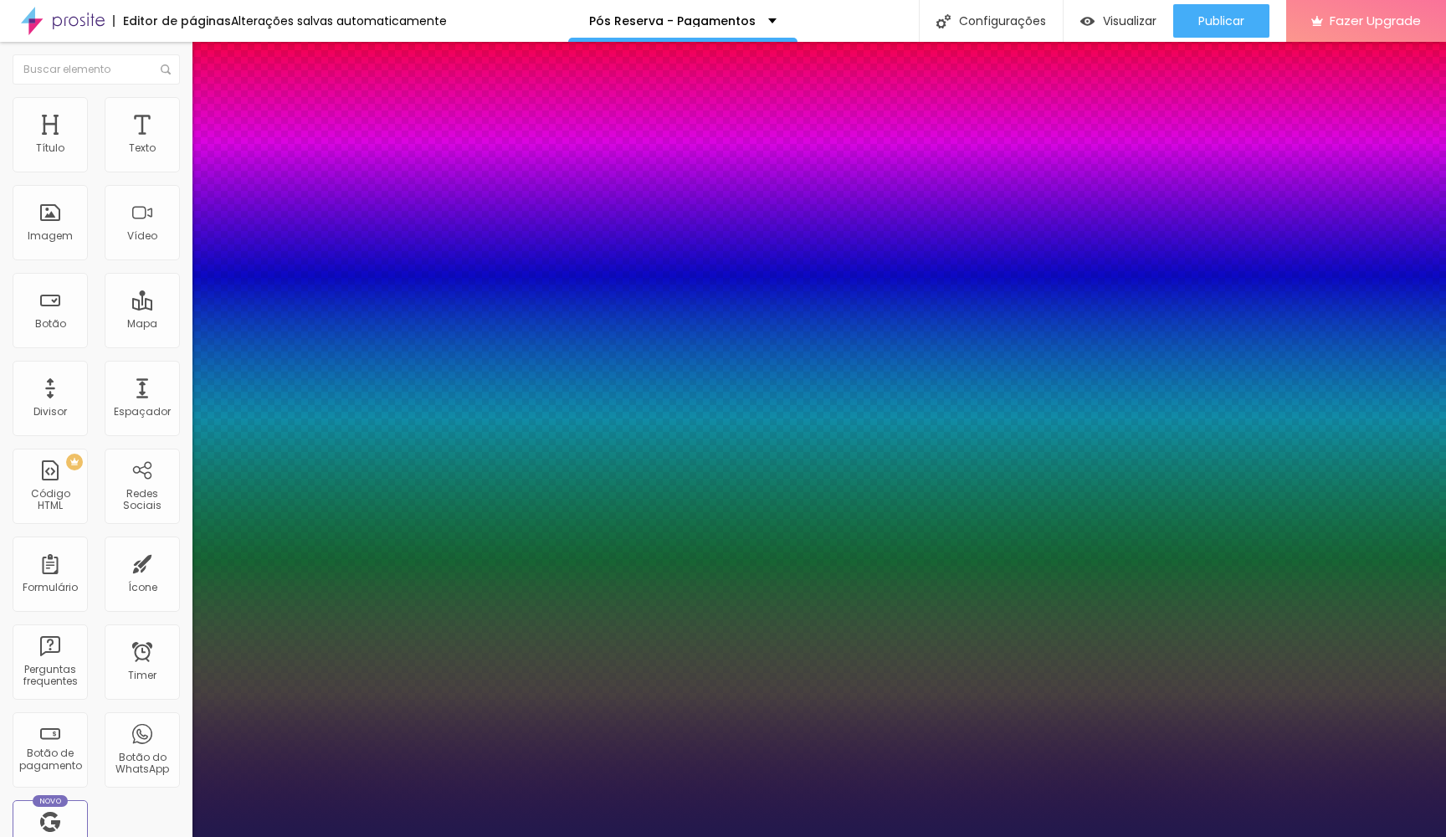
type input "1"
type input "25"
type input "1"
type input "24"
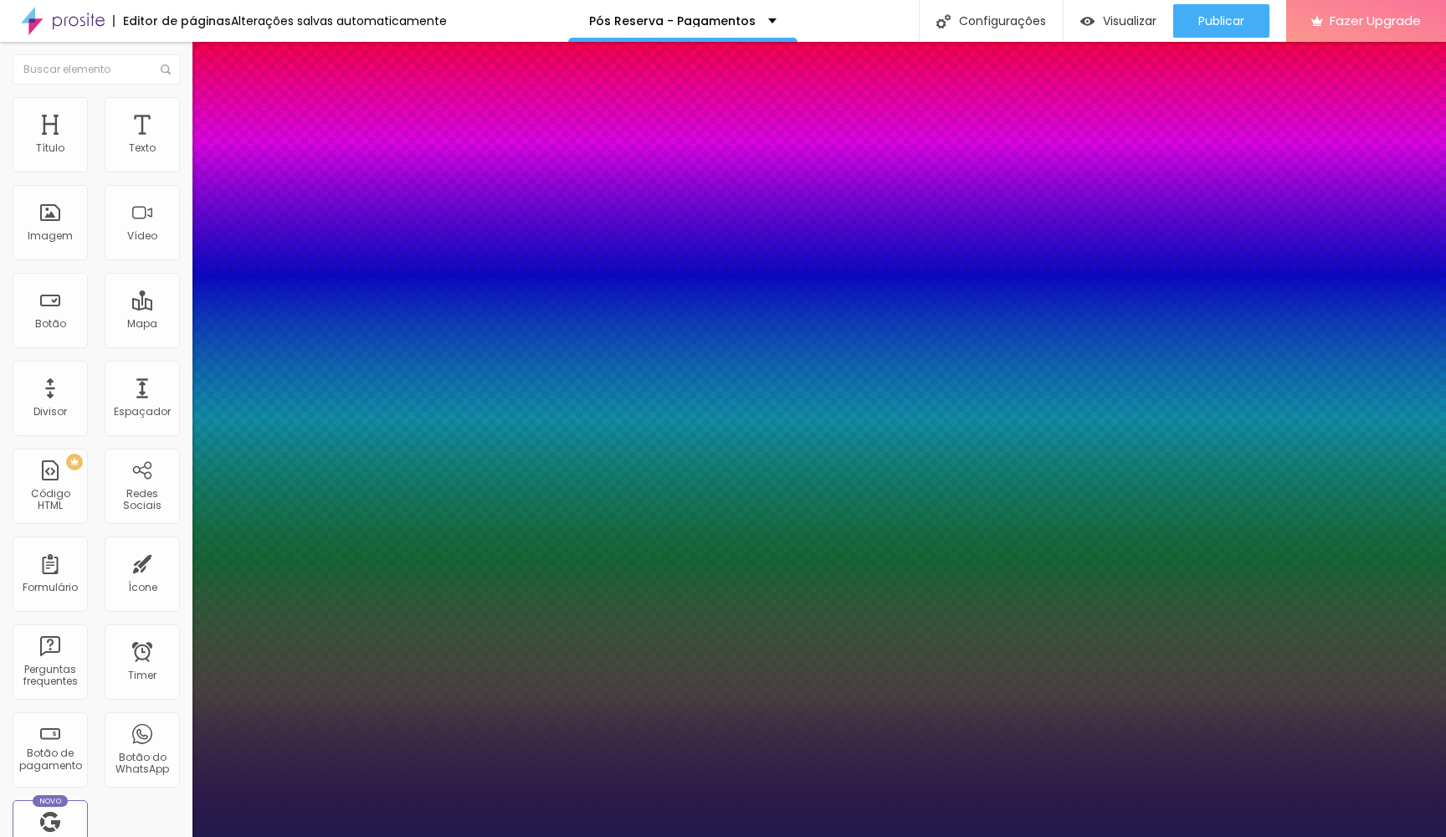
type input "24"
type input "1"
type input "23"
type input "1"
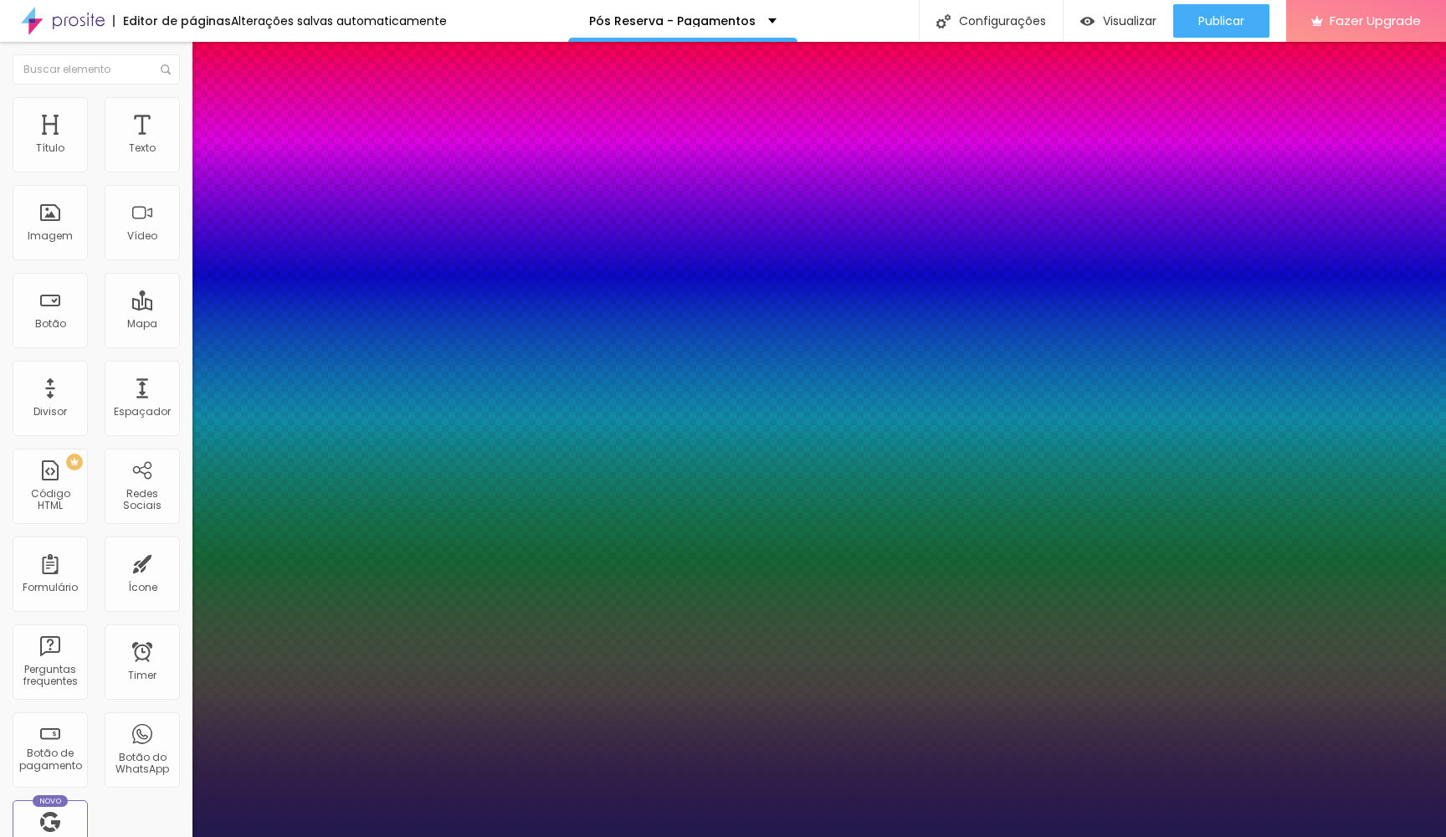
type input "22"
type input "1"
type input "21"
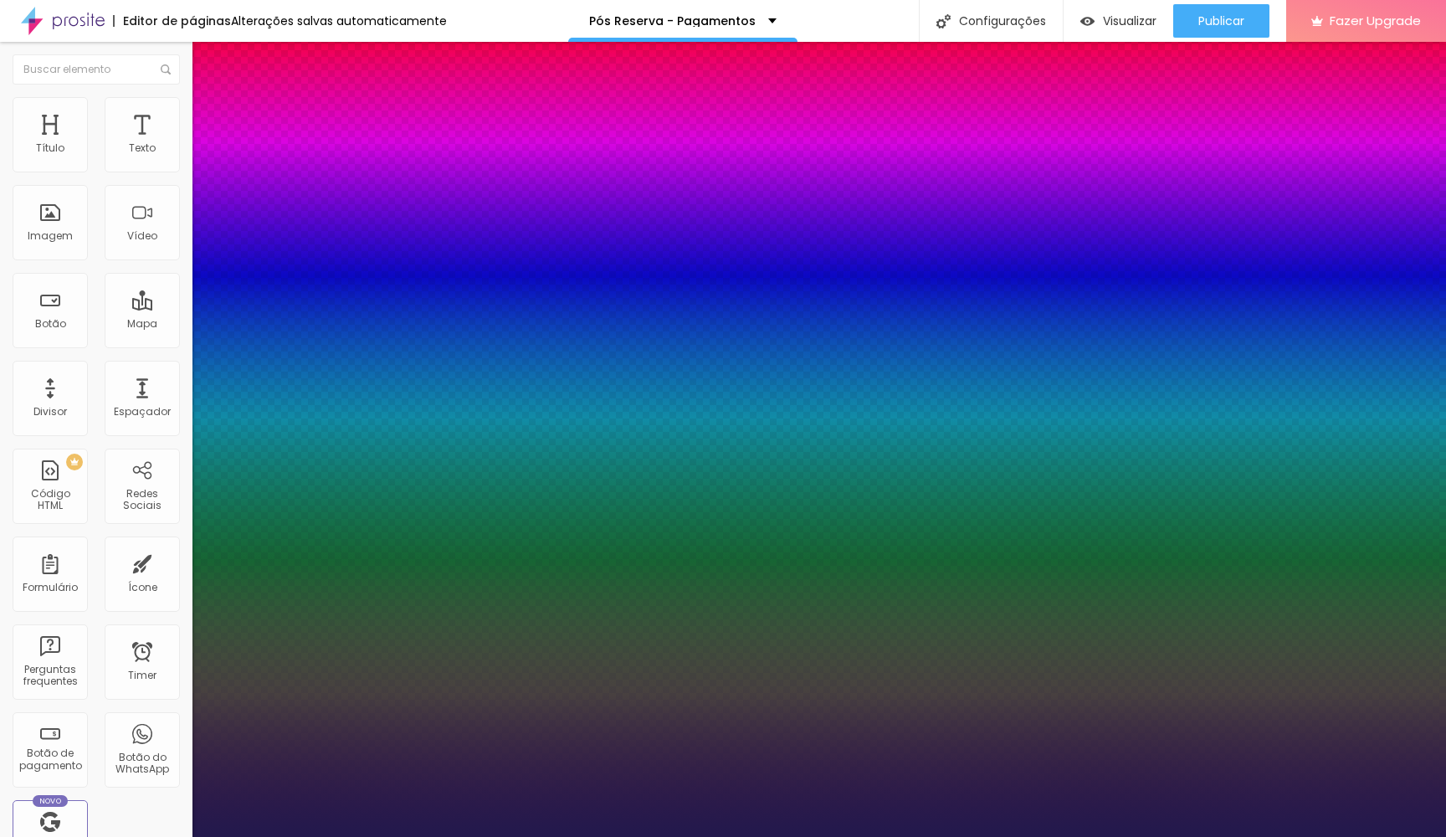
type input "1"
type input "22"
type input "1"
type input "21"
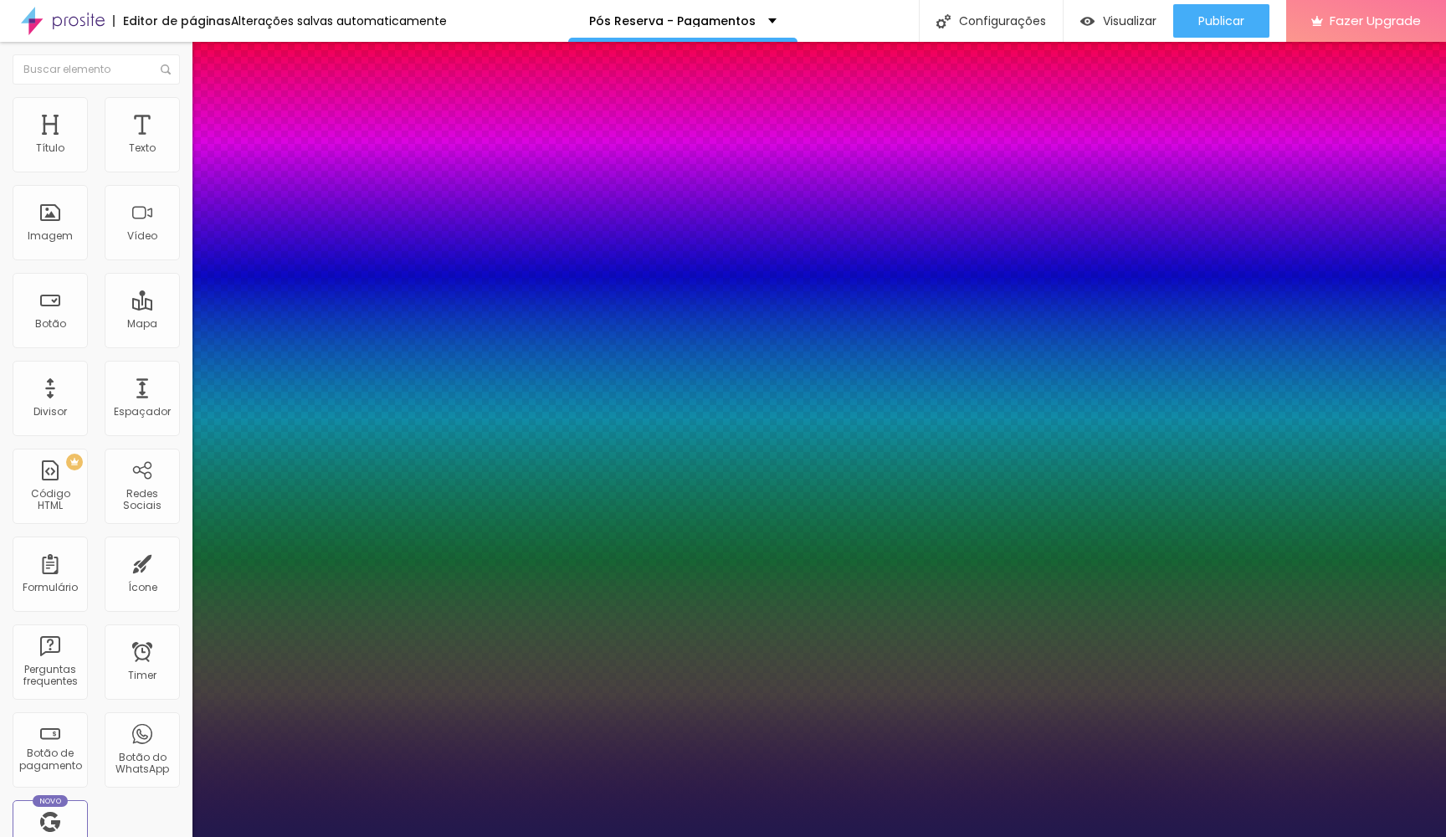
type input "21"
type input "1"
type input "20"
type input "1"
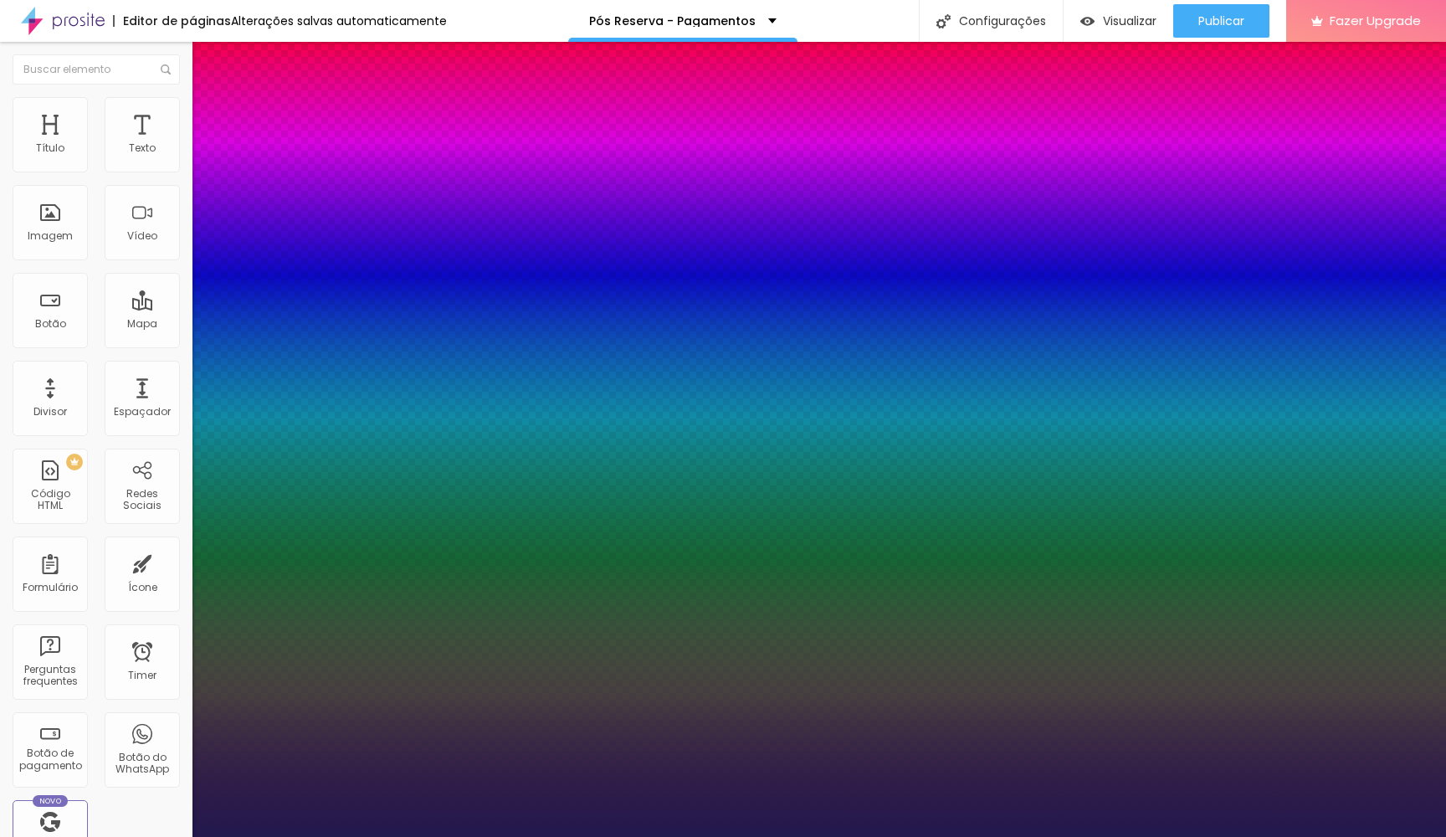
type input "20"
type input "1"
click at [1317, 836] on div at bounding box center [723, 837] width 1446 height 0
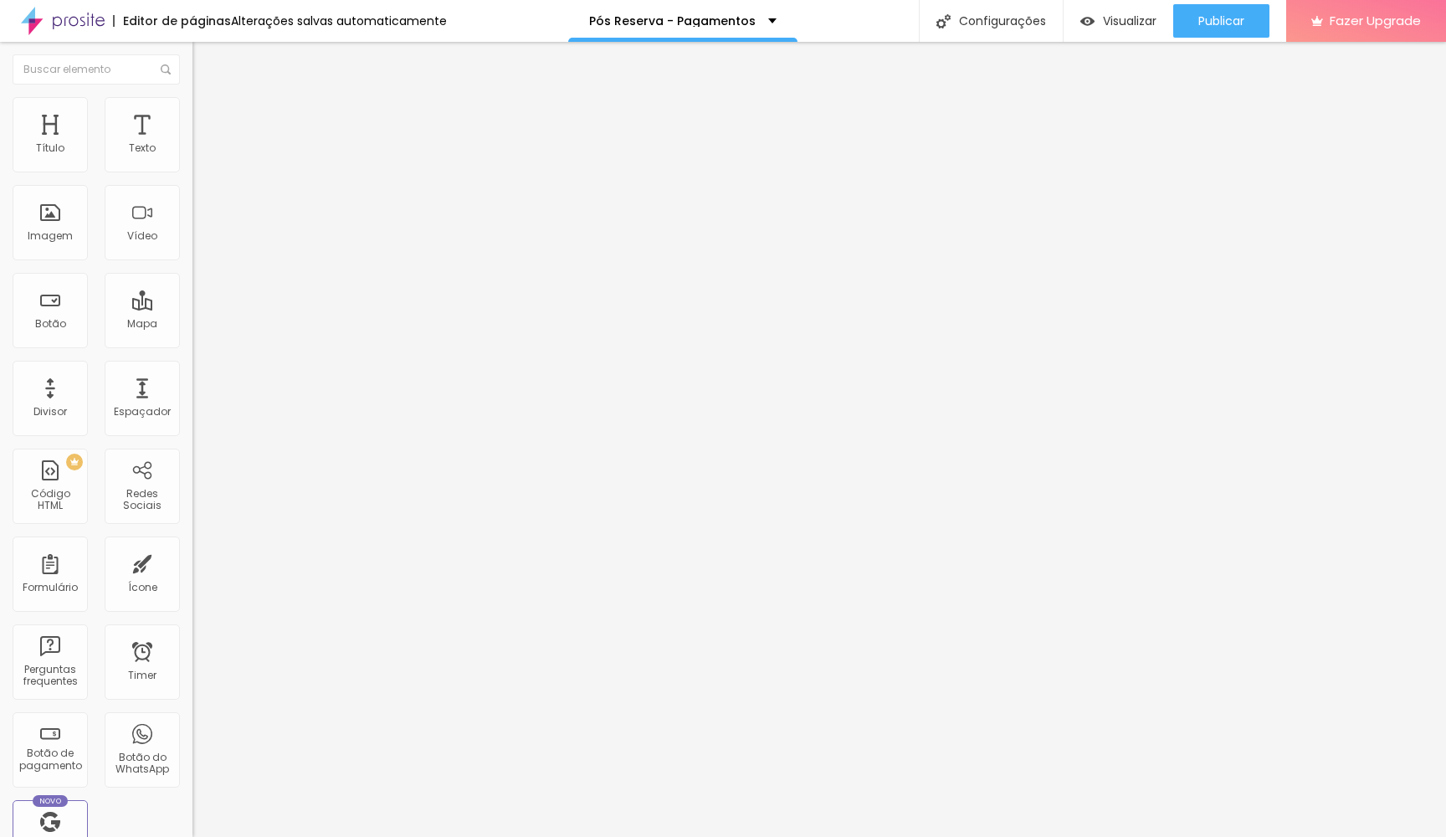
click at [192, 102] on img at bounding box center [199, 104] width 15 height 15
click at [192, 703] on div at bounding box center [288, 703] width 192 height 0
click at [192, 723] on div at bounding box center [288, 723] width 192 height 0
click at [192, 97] on li "Avançado" at bounding box center [288, 105] width 192 height 17
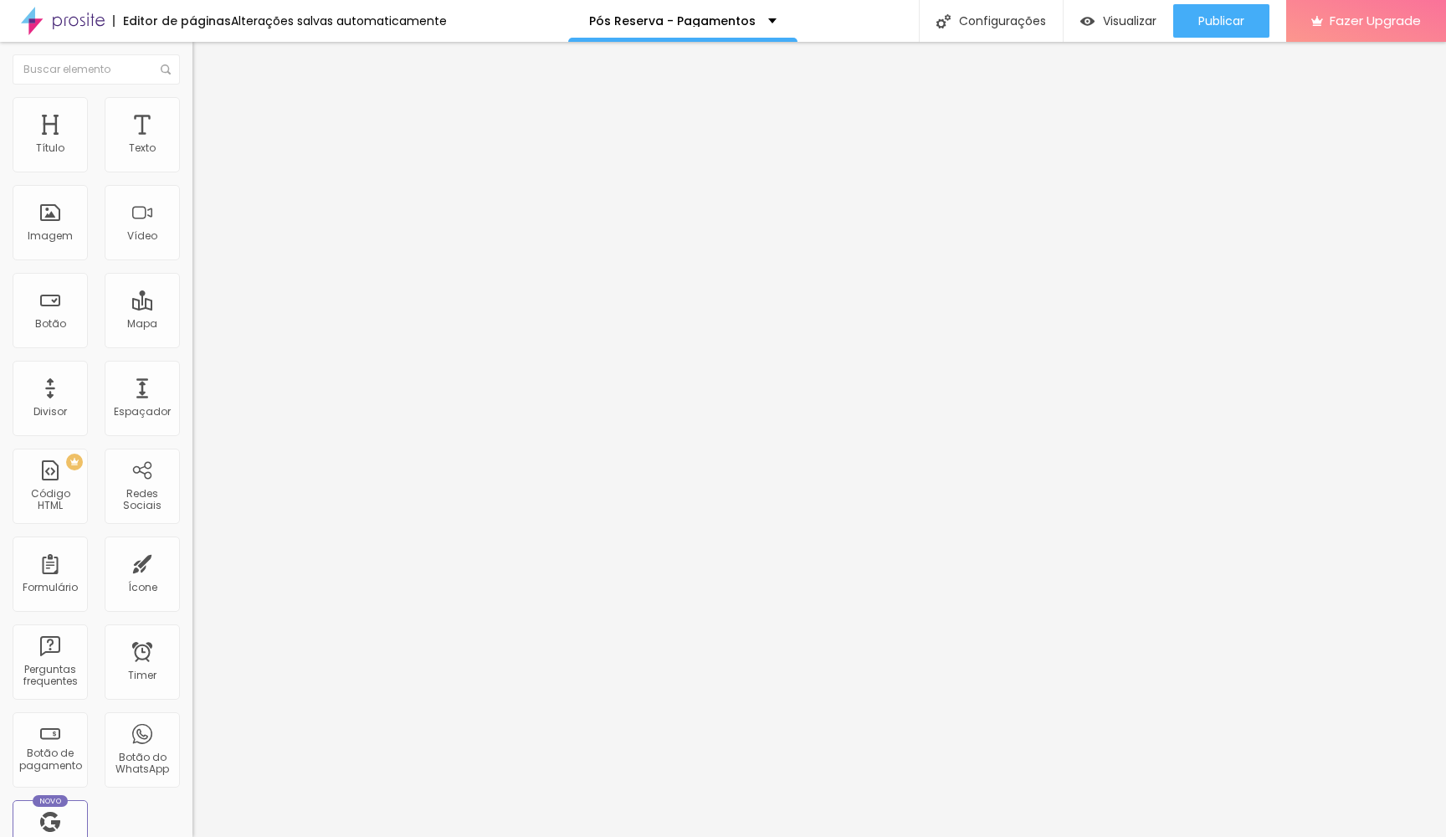
click at [192, 713] on div at bounding box center [288, 713] width 192 height 0
click at [192, 703] on div at bounding box center [288, 703] width 192 height 0
click at [1222, 30] on div "Publicar" at bounding box center [1221, 20] width 46 height 33
click at [1141, 17] on span "Visualizar" at bounding box center [1115, 20] width 54 height 13
click at [199, 243] on icon "button" at bounding box center [200, 240] width 3 height 3
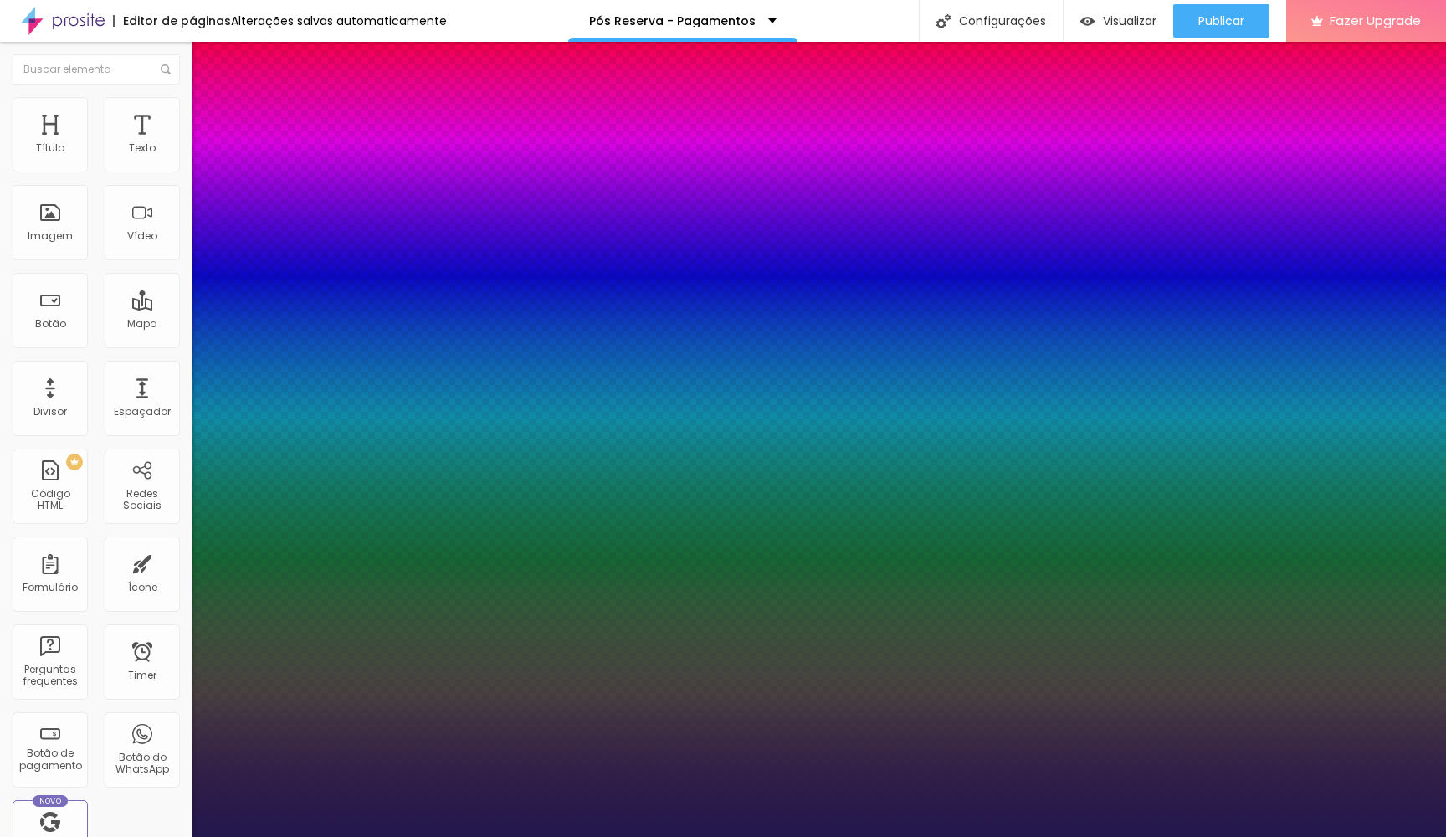
type input "1"
select select "RobotoMono"
type input "1"
click at [670, 836] on div at bounding box center [723, 837] width 1446 height 0
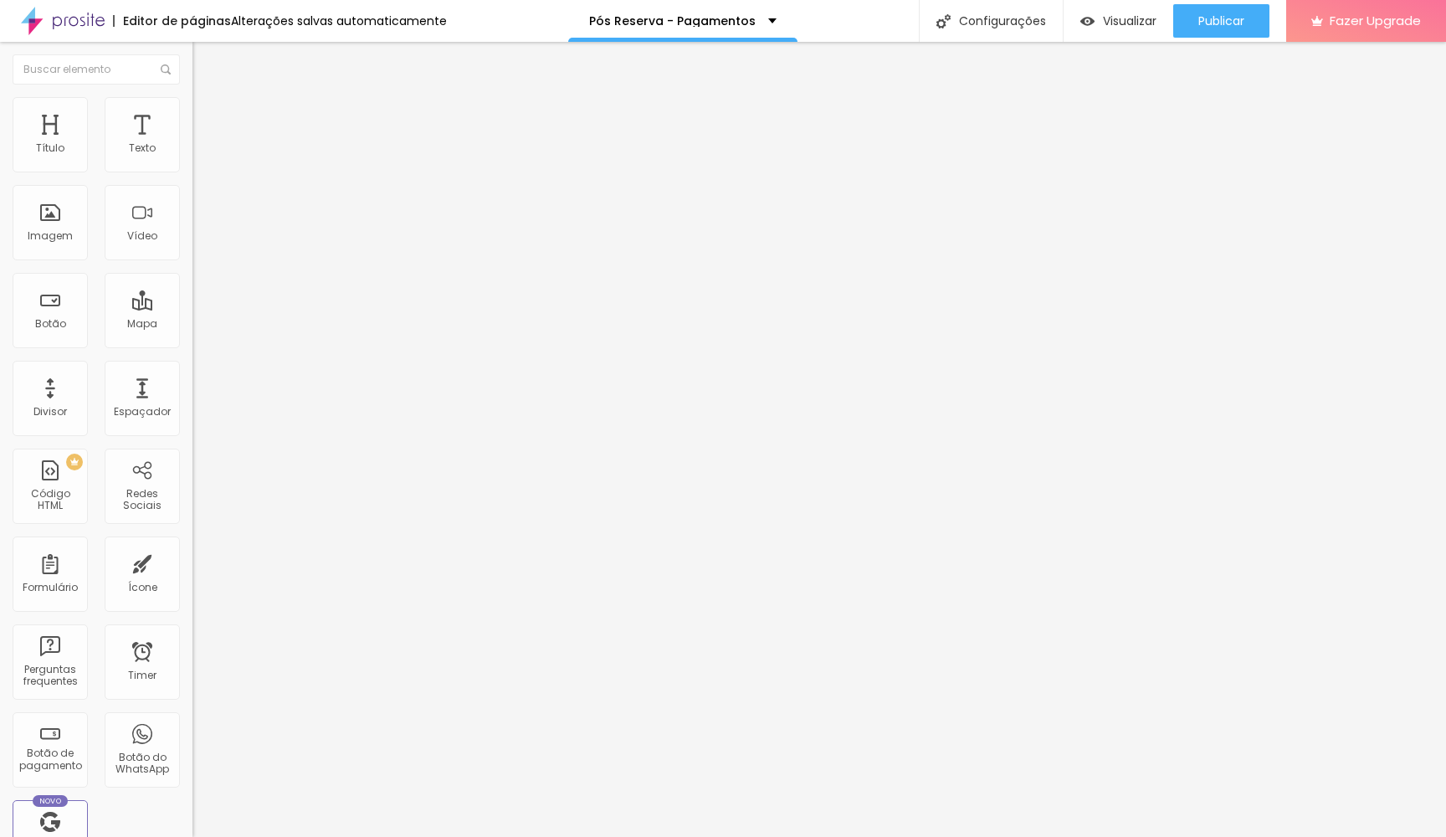
click at [192, 248] on button "button" at bounding box center [203, 239] width 23 height 18
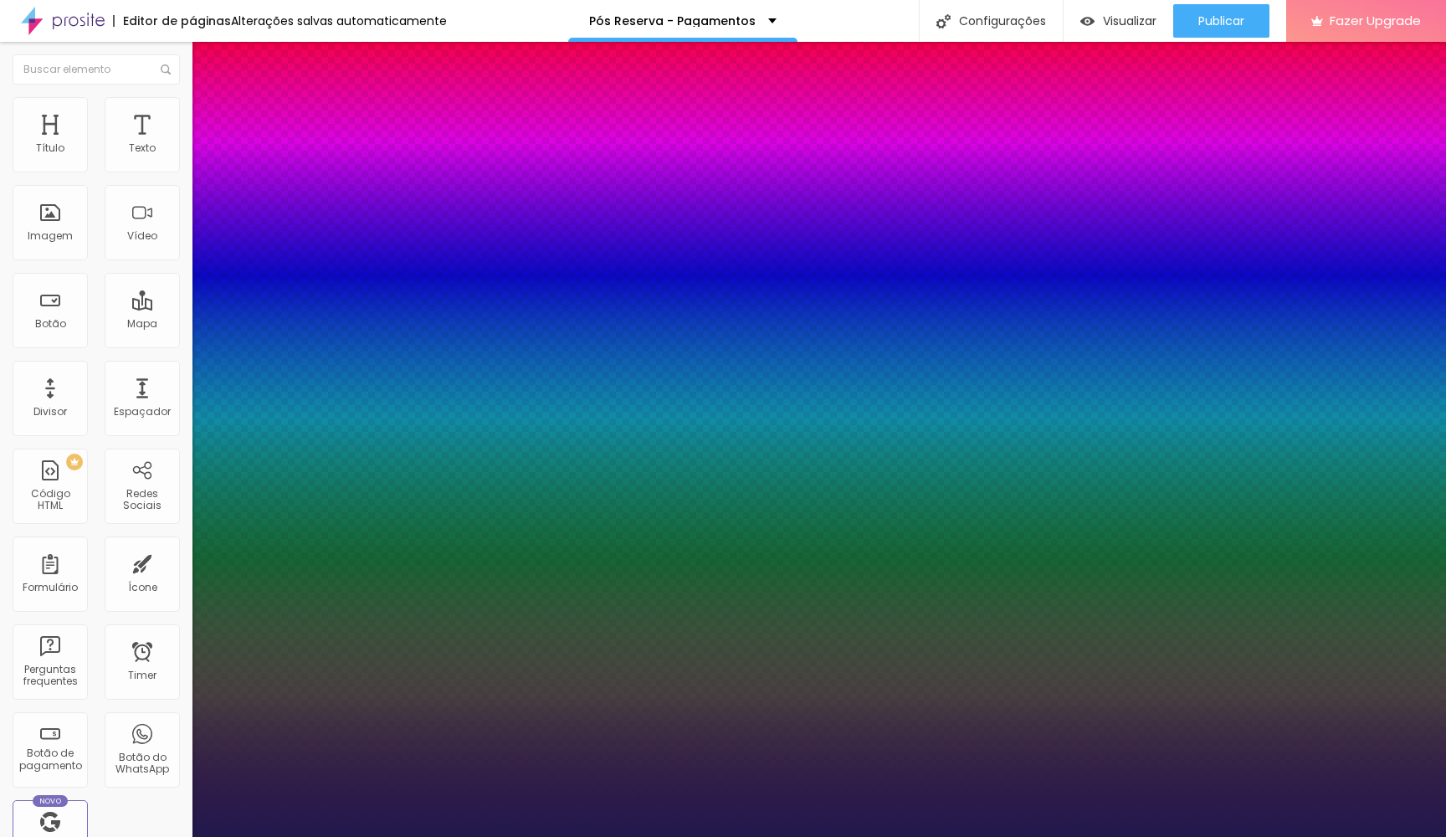
type input "1"
select select "RobotoLight"
type input "1"
click at [479, 836] on div at bounding box center [723, 837] width 1446 height 0
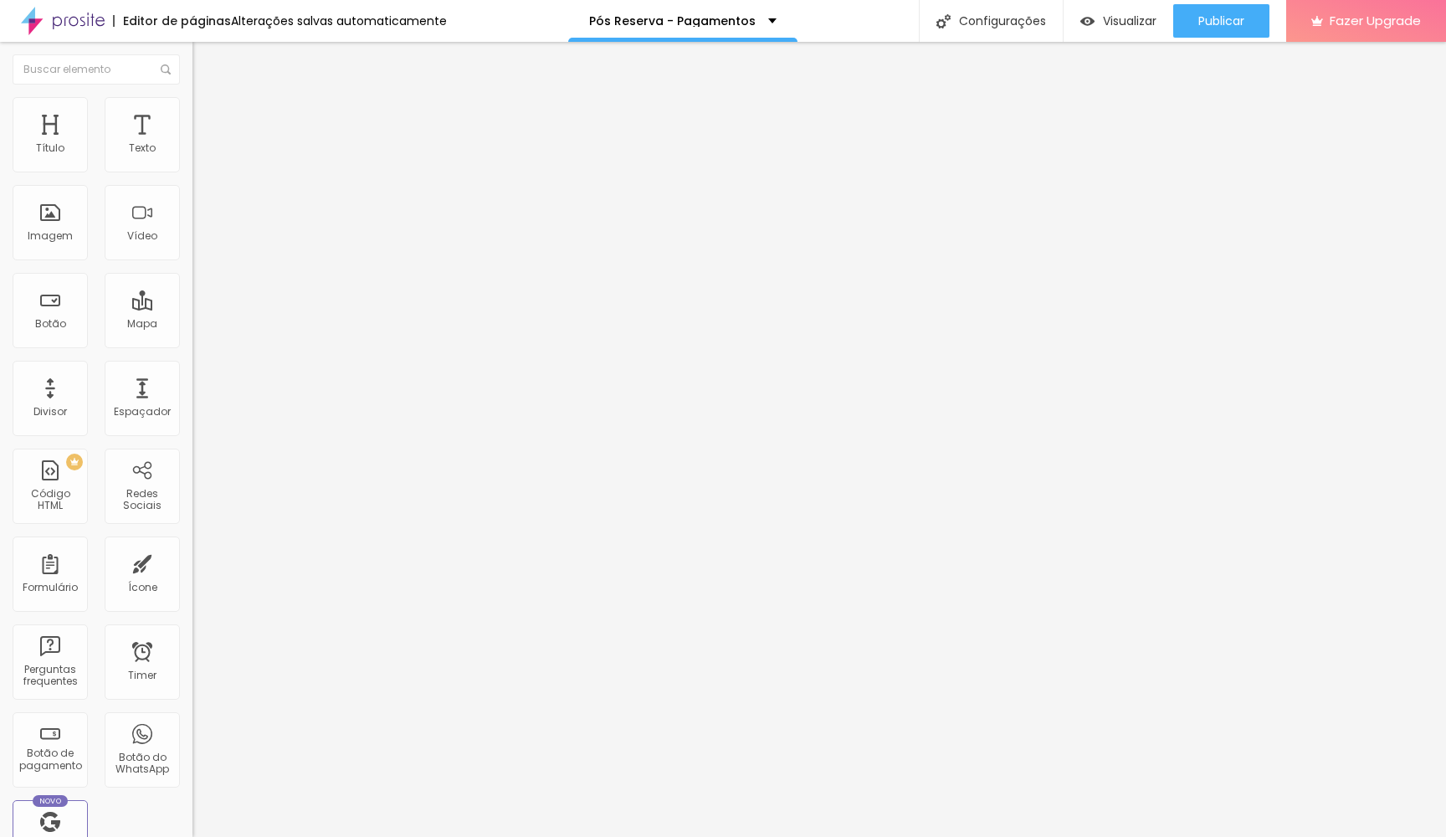
click at [199, 243] on icon "button" at bounding box center [204, 238] width 10 height 10
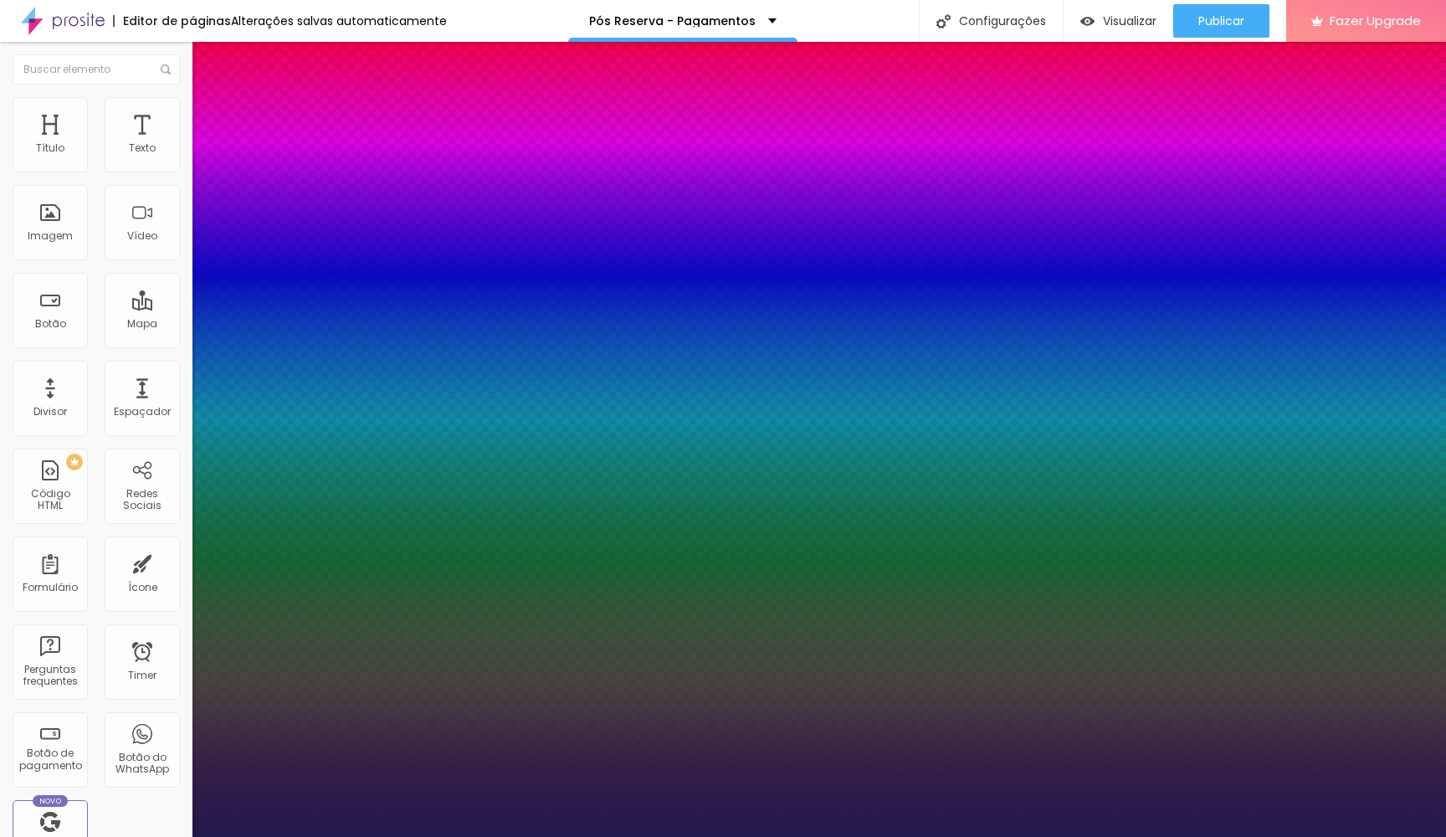
type input "1"
click at [575, 836] on div at bounding box center [723, 837] width 1446 height 0
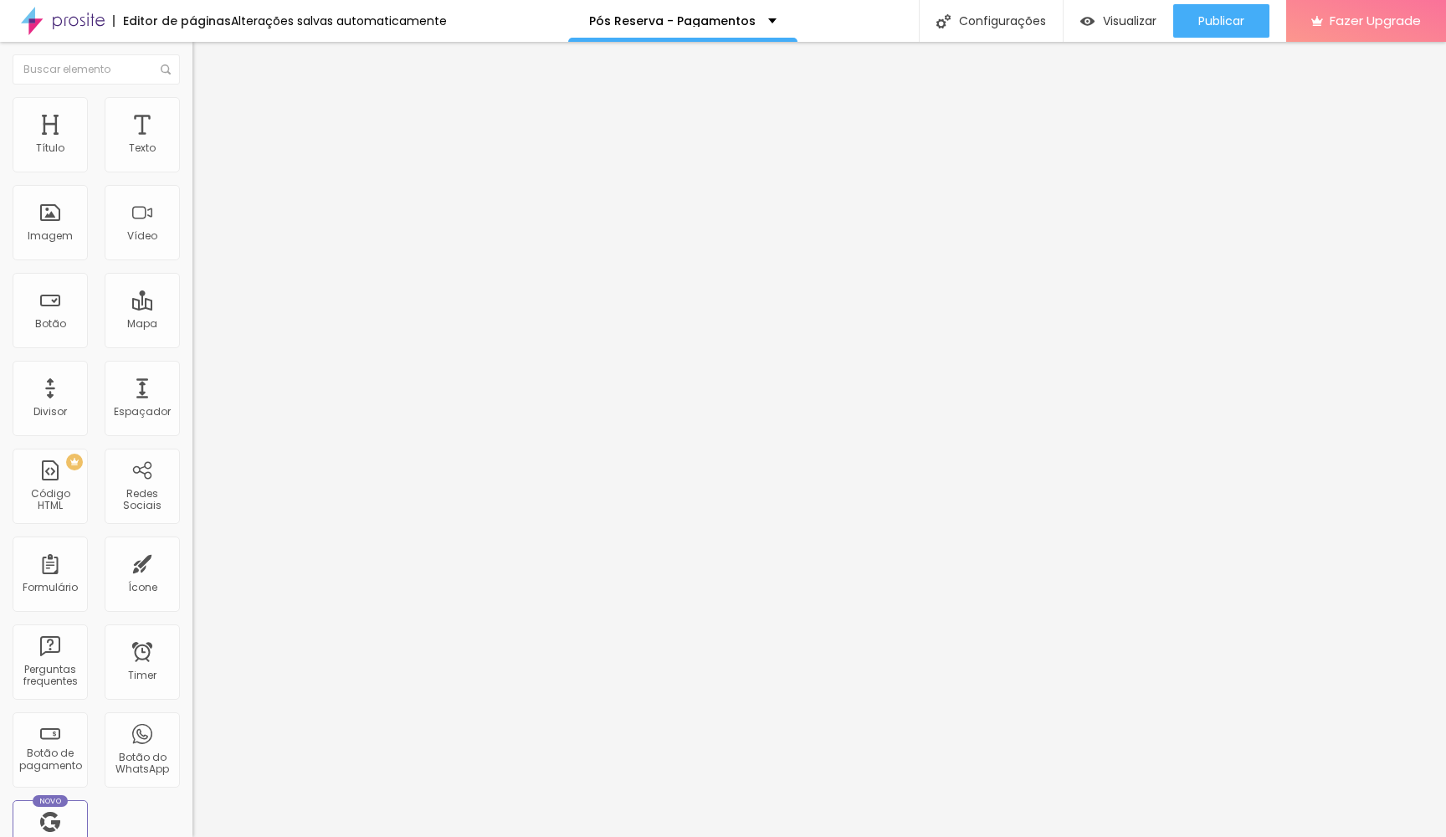
click at [192, 110] on li "Estilo" at bounding box center [288, 105] width 192 height 17
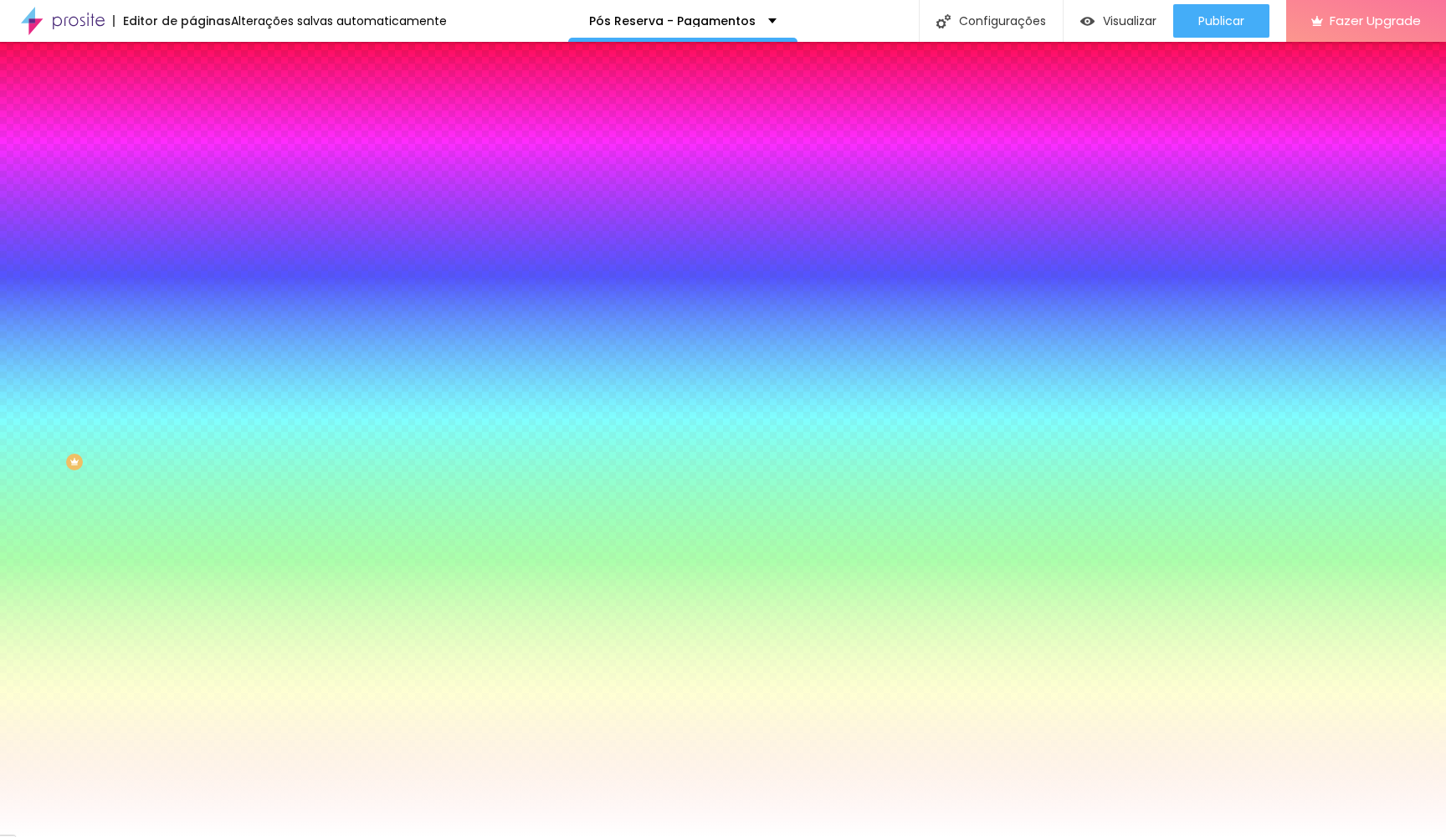
click at [192, 95] on img at bounding box center [199, 87] width 15 height 15
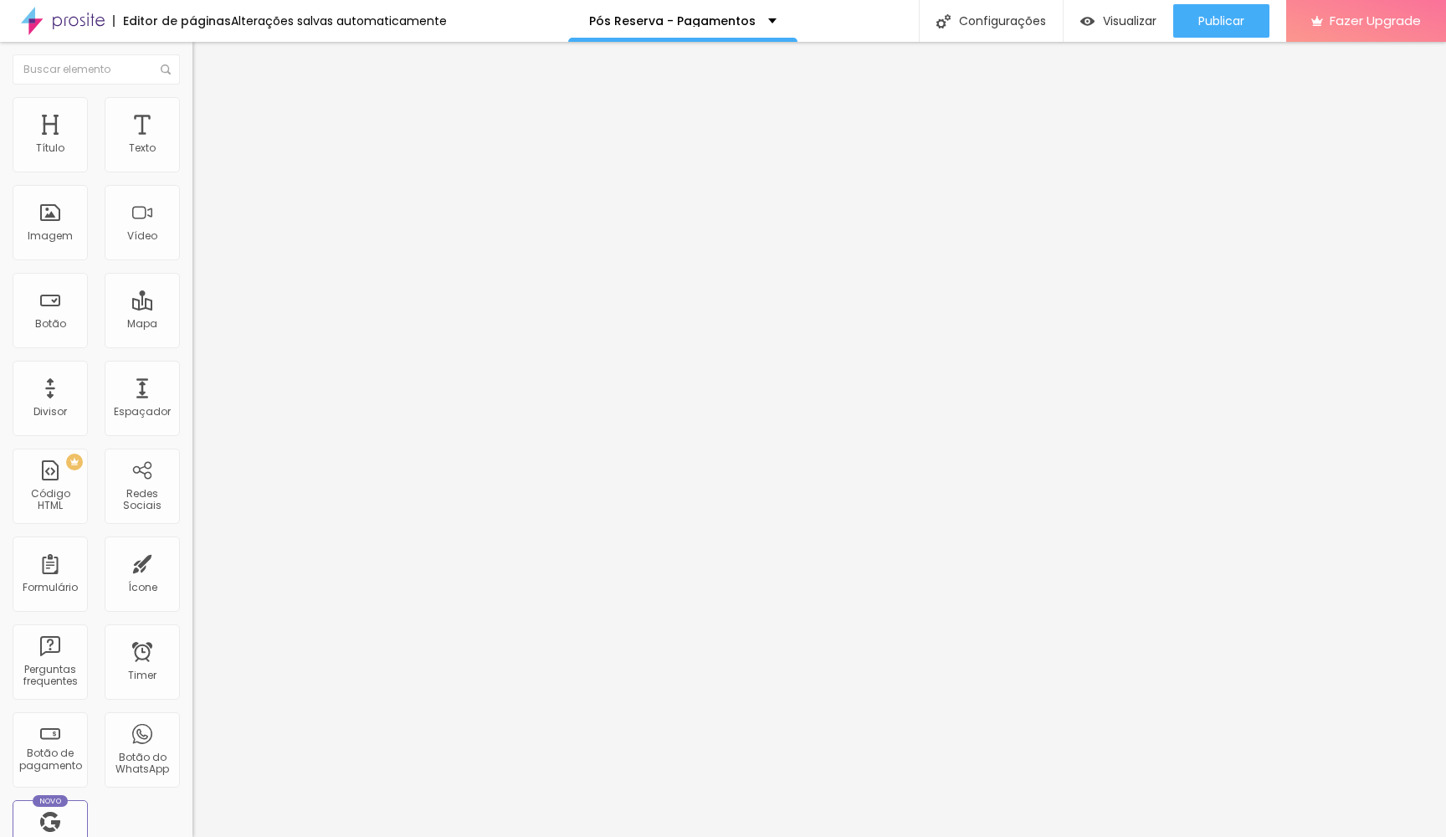
click at [192, 114] on img at bounding box center [199, 121] width 15 height 15
click at [192, 105] on img at bounding box center [199, 104] width 15 height 15
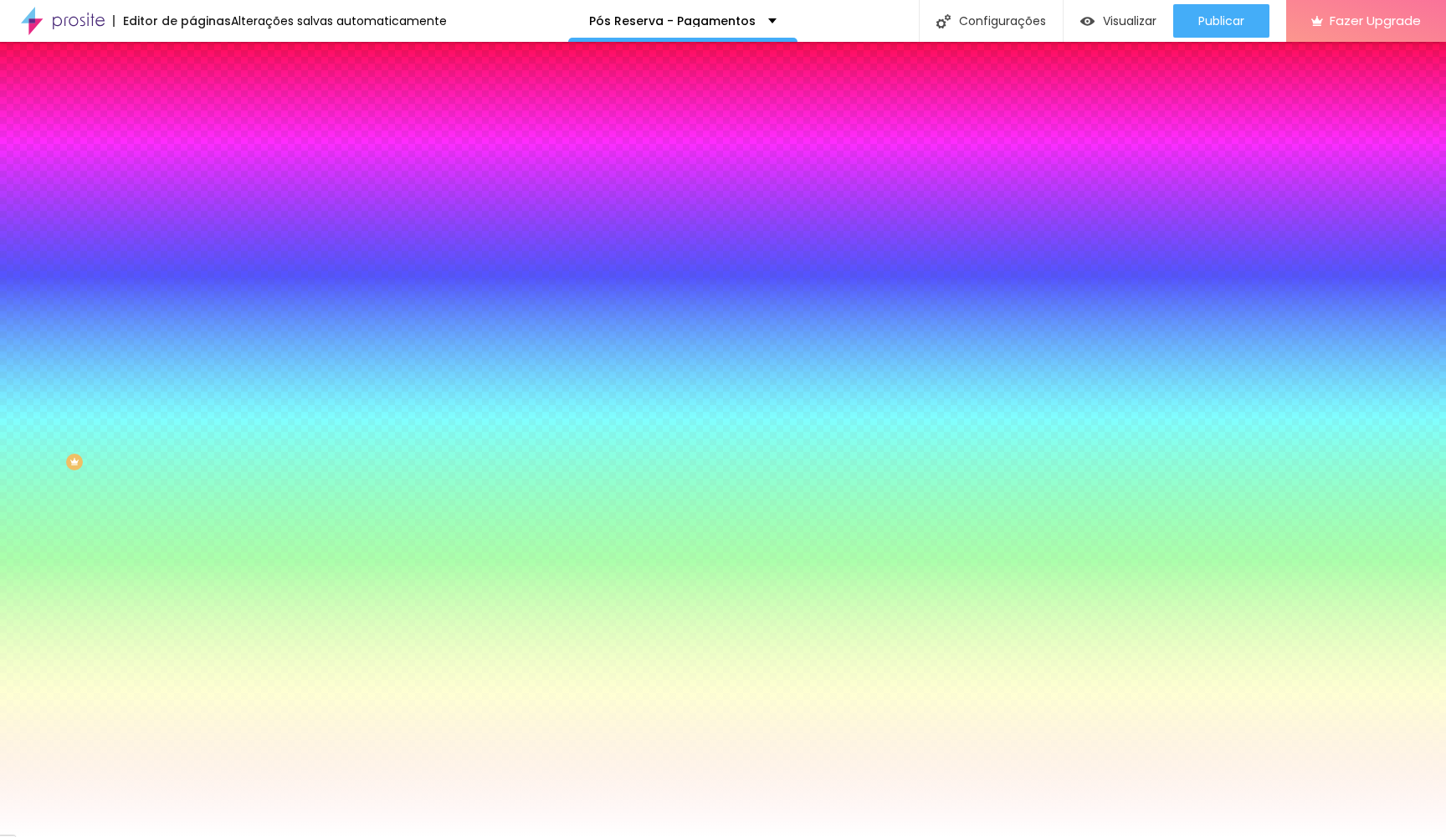
click at [201, 209] on icon "button" at bounding box center [204, 212] width 7 height 7
click at [283, 836] on div at bounding box center [723, 837] width 1446 height 0
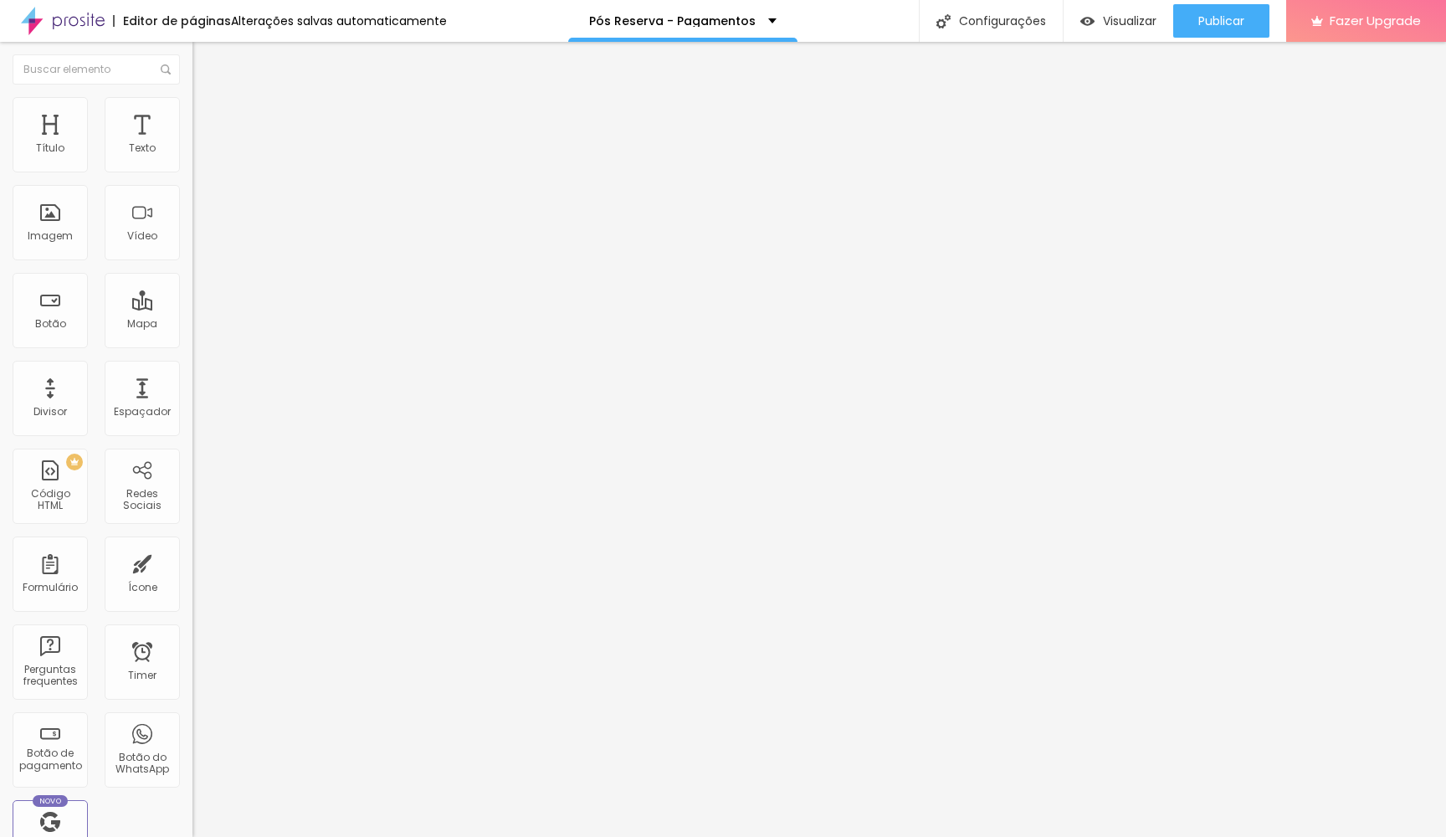
click at [192, 100] on img at bounding box center [199, 104] width 15 height 15
click at [207, 99] on span "Estilo" at bounding box center [220, 92] width 26 height 14
click at [192, 248] on button "button" at bounding box center [203, 239] width 23 height 18
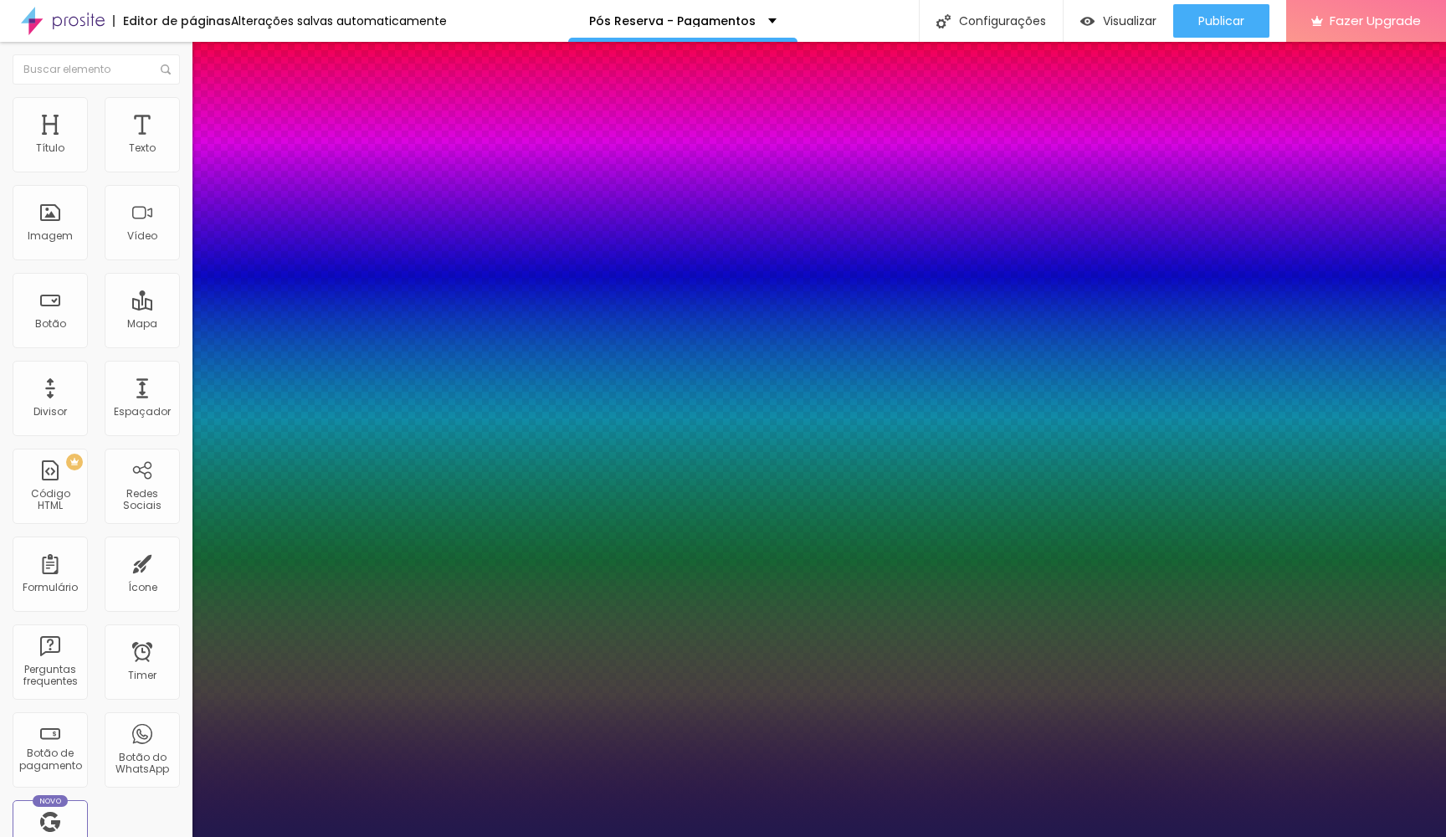
type input "1"
select select "RobotoMono"
type input "1"
select select "Lato"
type input "1"
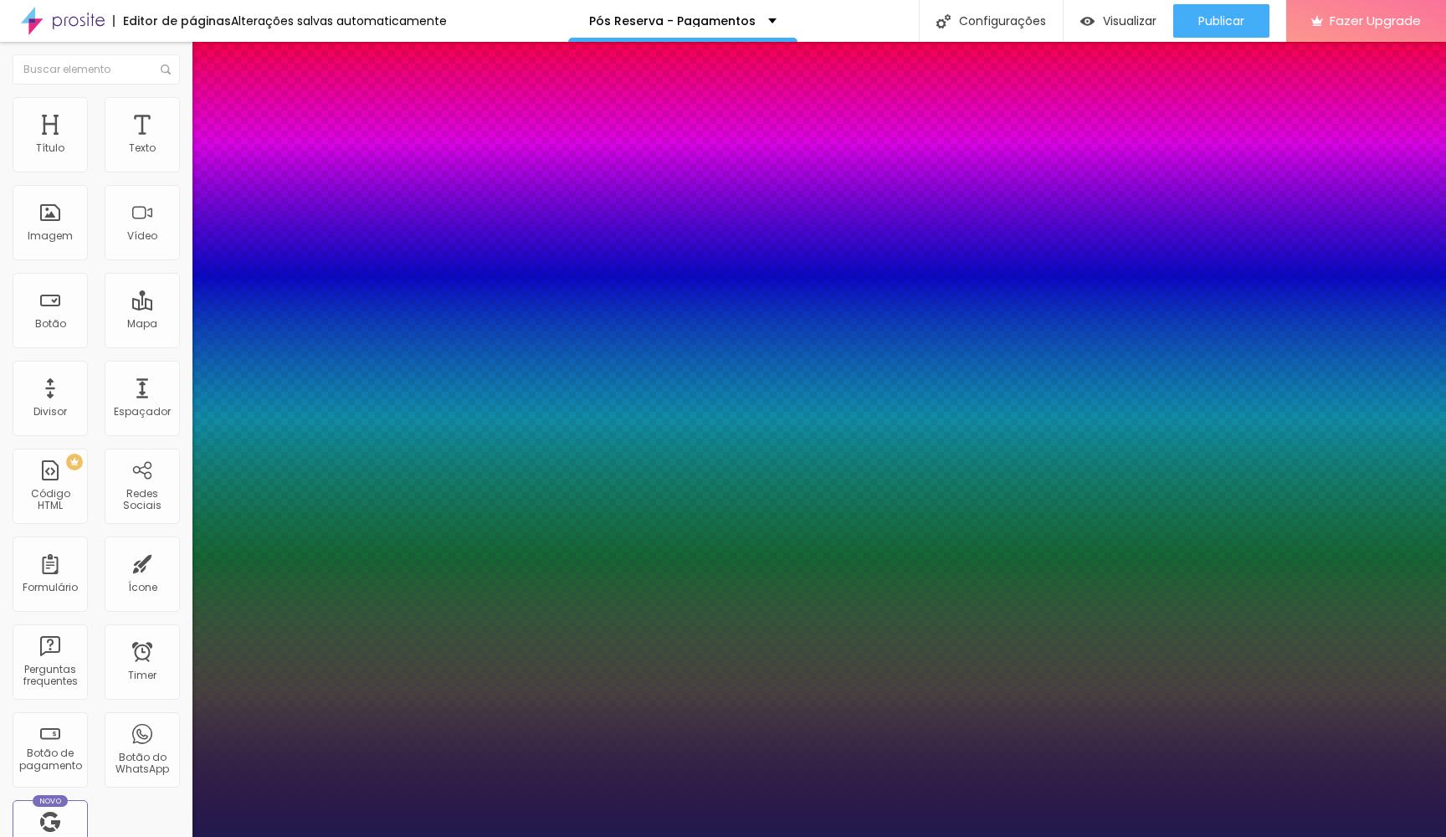
click at [846, 836] on div at bounding box center [723, 837] width 1446 height 0
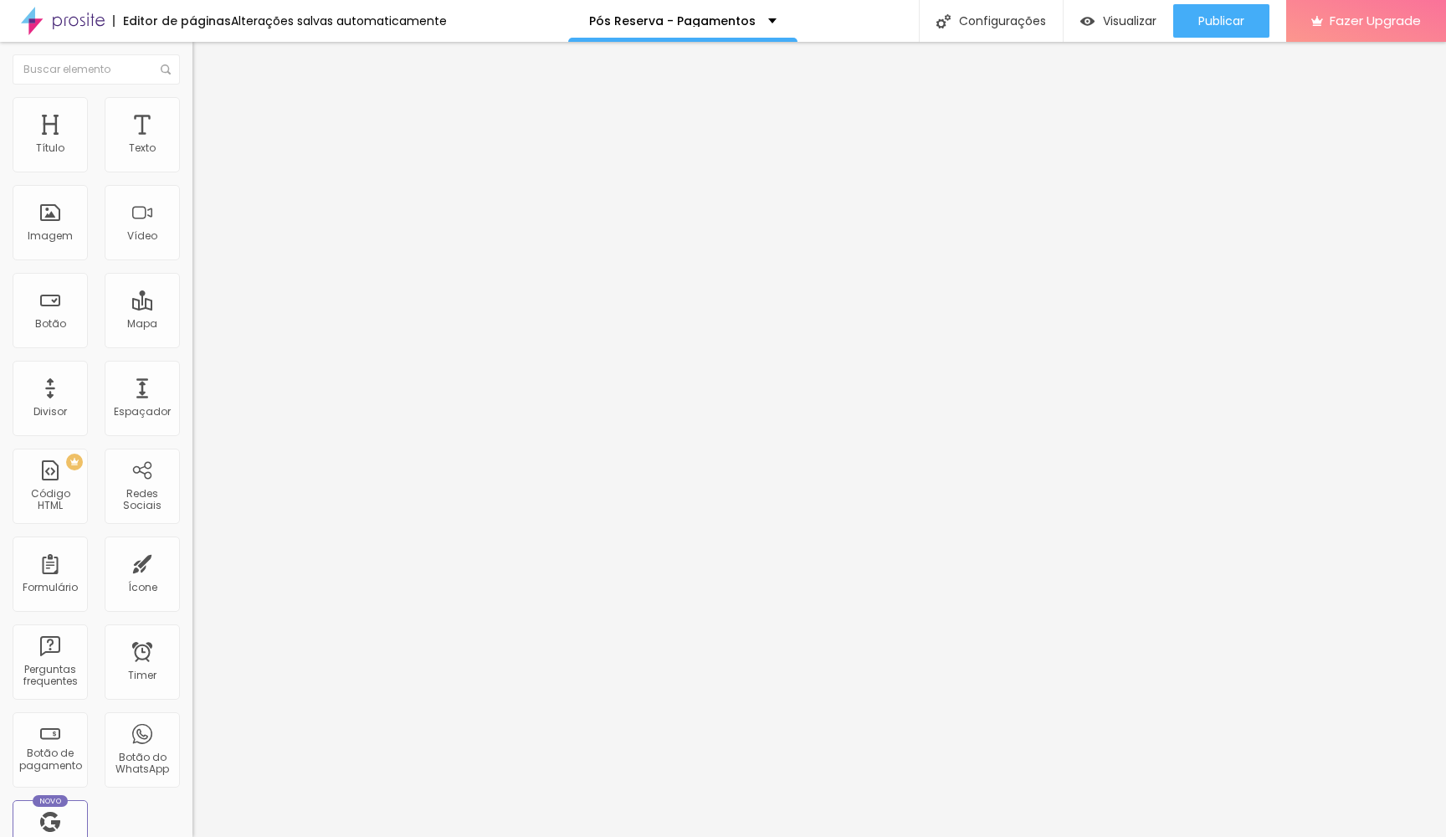
click at [192, 110] on li "Avançado" at bounding box center [288, 105] width 192 height 17
click at [192, 97] on li "Estilo" at bounding box center [288, 88] width 192 height 17
click at [192, 248] on button "button" at bounding box center [203, 239] width 23 height 18
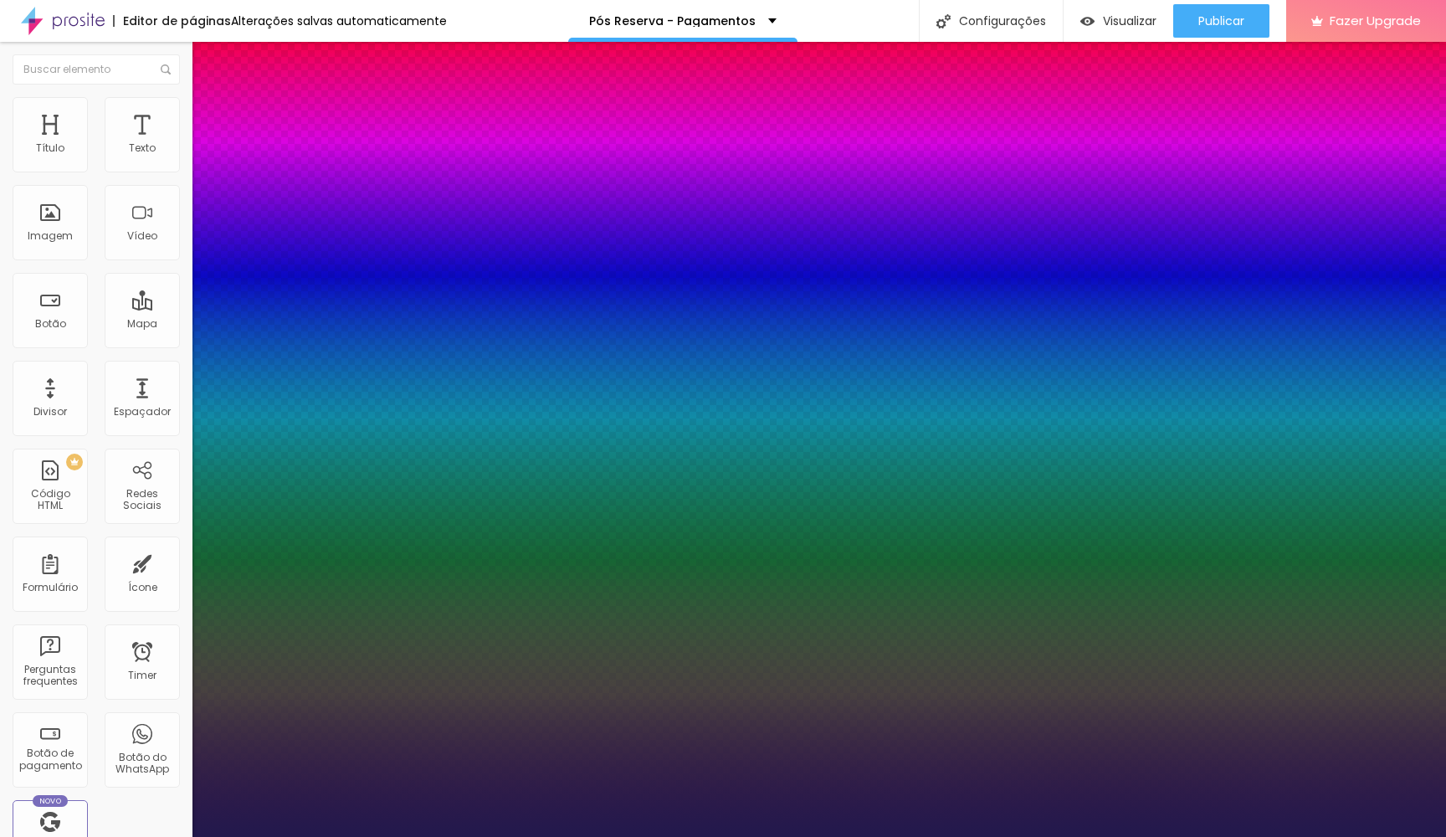
type input "1"
select select "Lato"
type input "1"
type input "18"
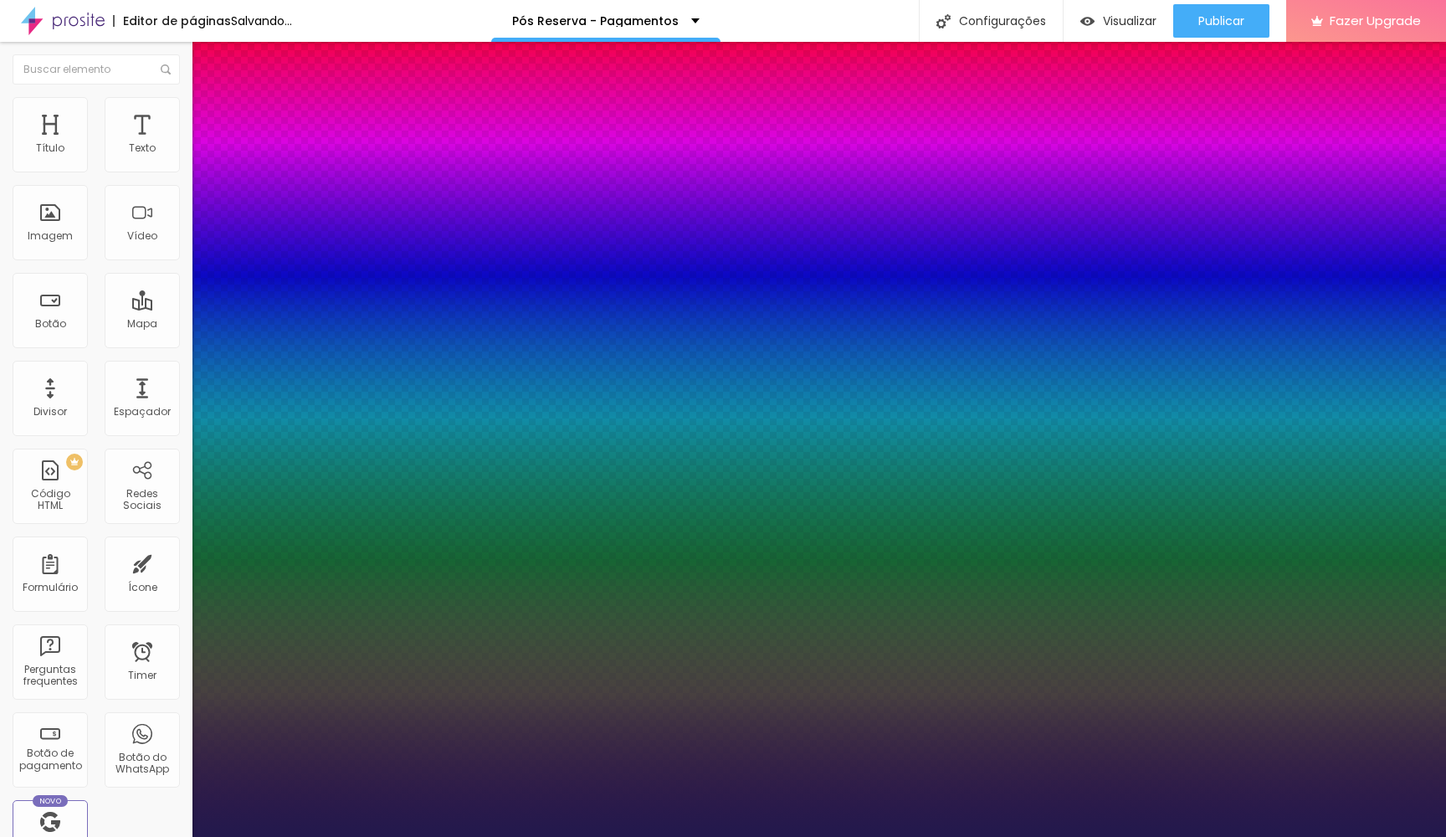
type input "1"
type input "17"
type input "1"
type input "16"
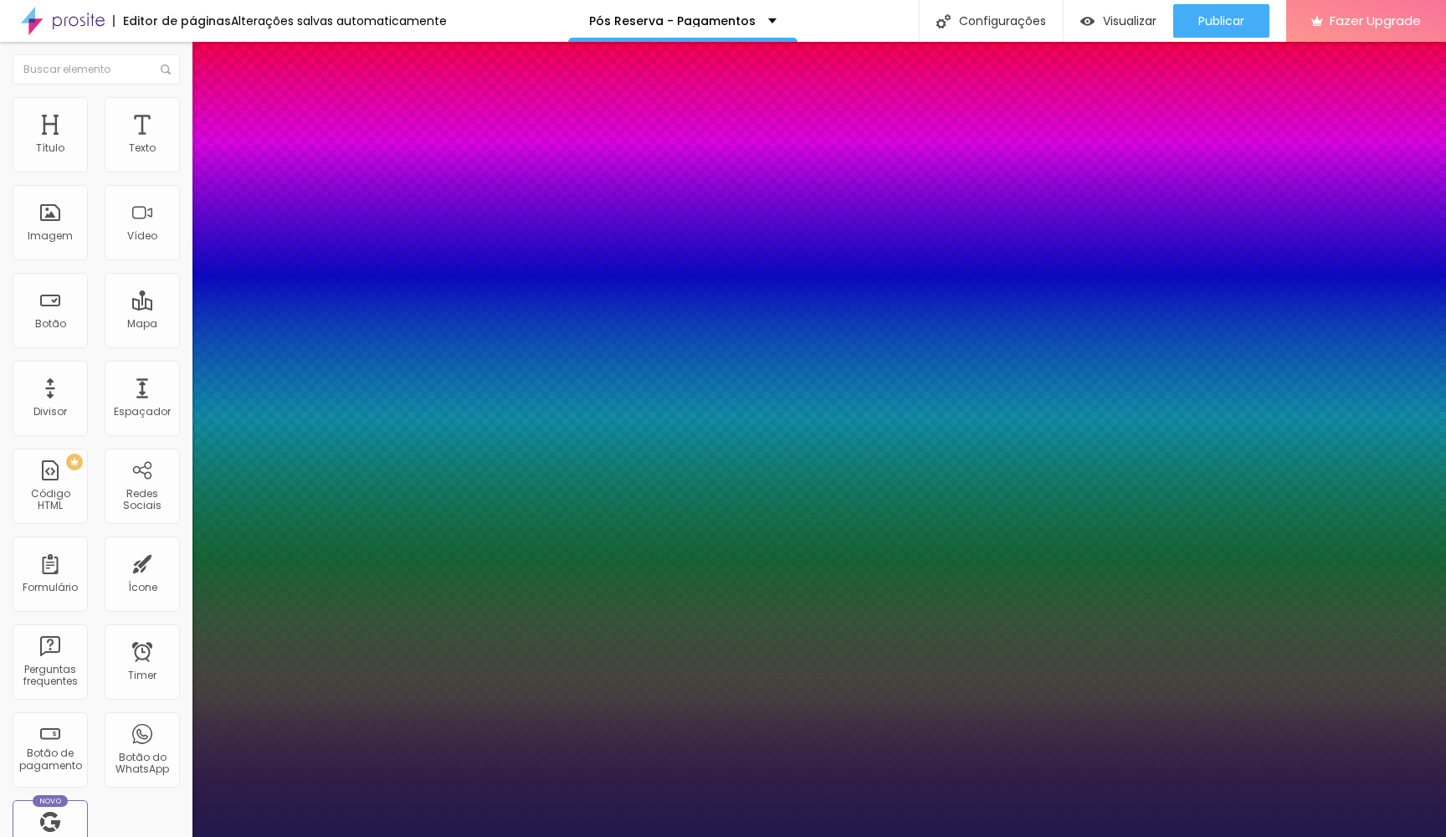
type input "16"
type input "1"
type input "15"
type input "1"
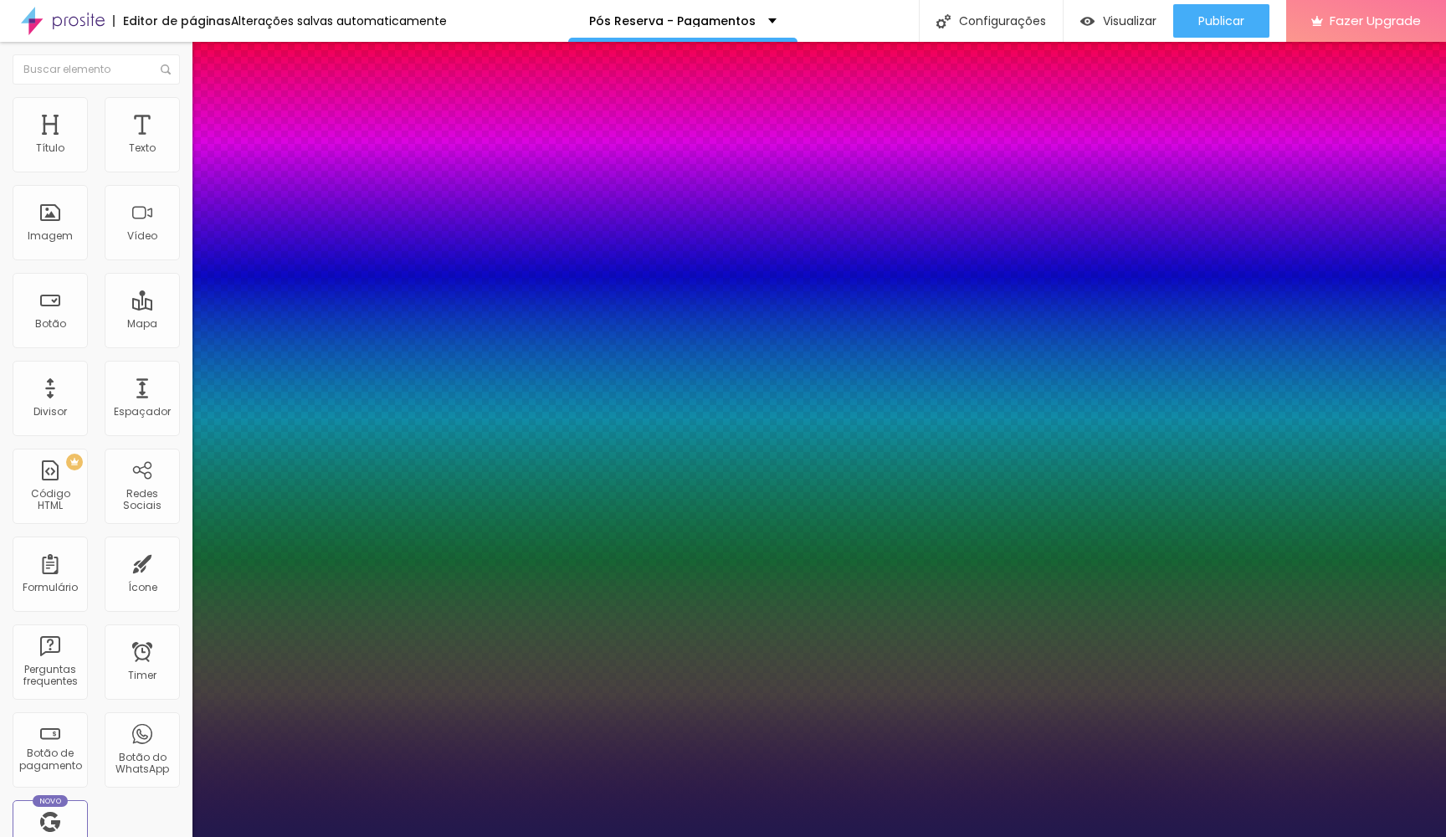
type input "14"
type input "1"
type input "15"
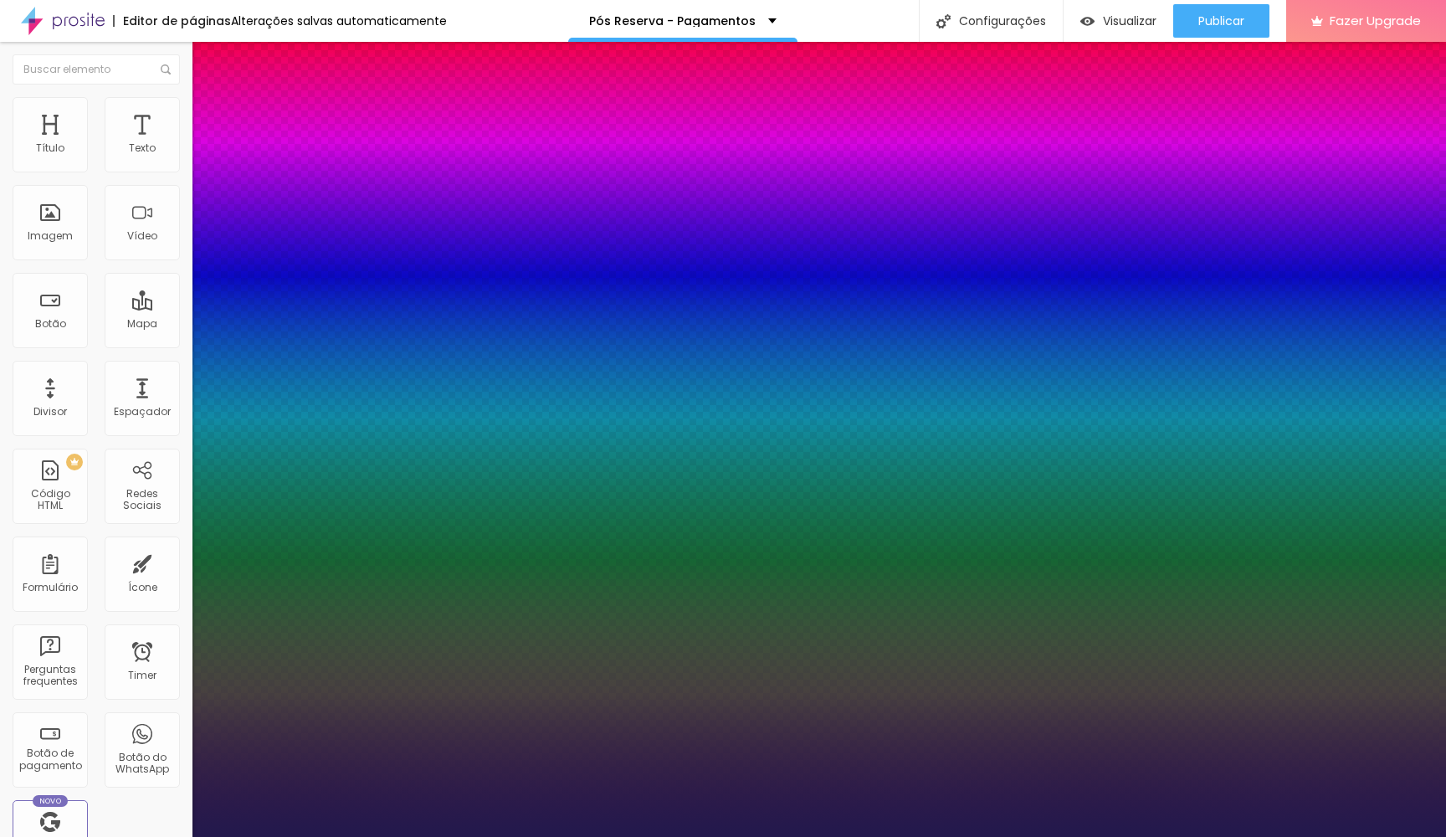
type input "1"
type input "15"
type input "1"
click at [1142, 836] on div at bounding box center [723, 837] width 1446 height 0
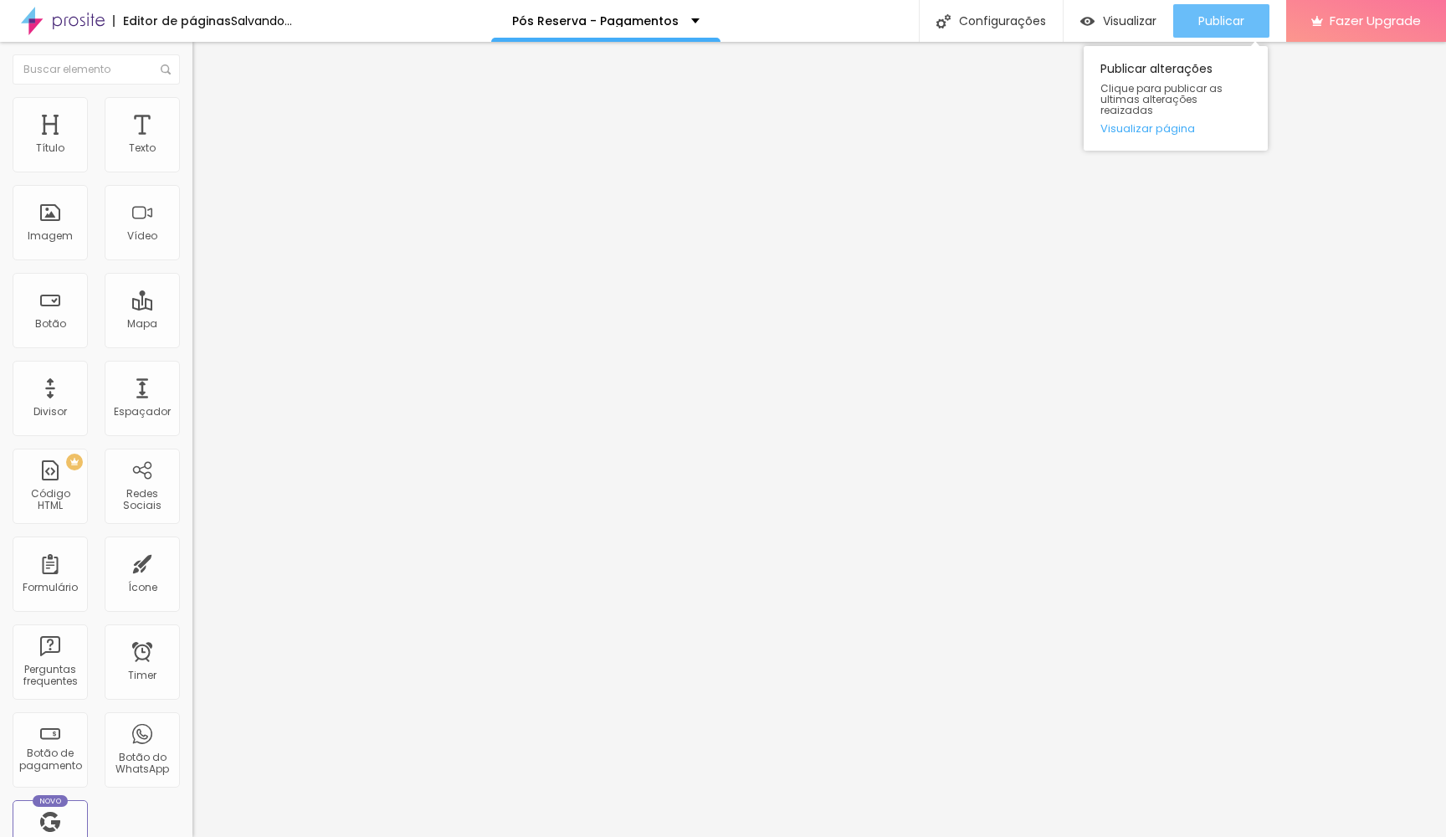
click at [1220, 16] on span "Publicar" at bounding box center [1221, 20] width 46 height 13
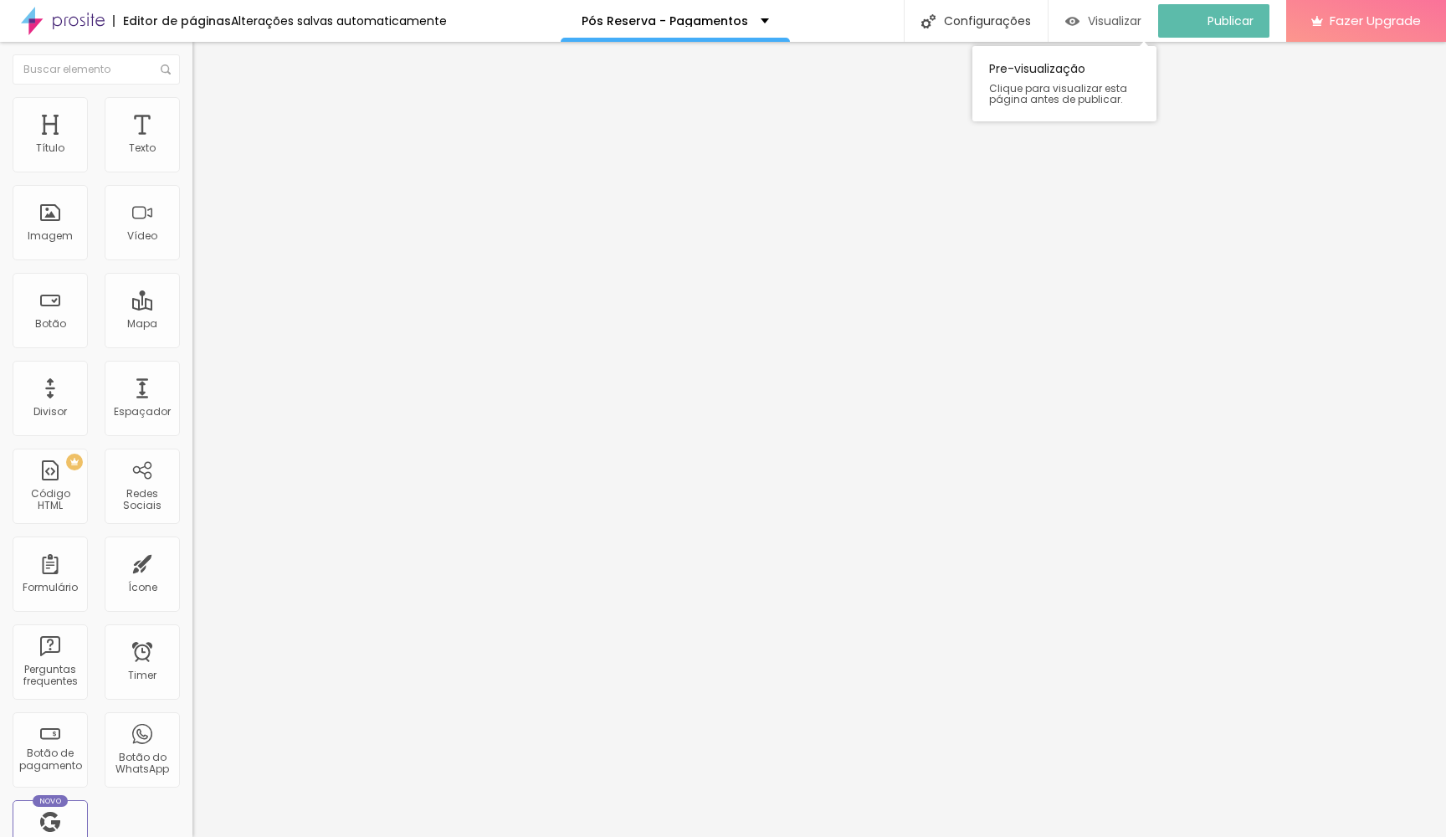
click at [1119, 28] on span "Visualizar" at bounding box center [1115, 20] width 54 height 13
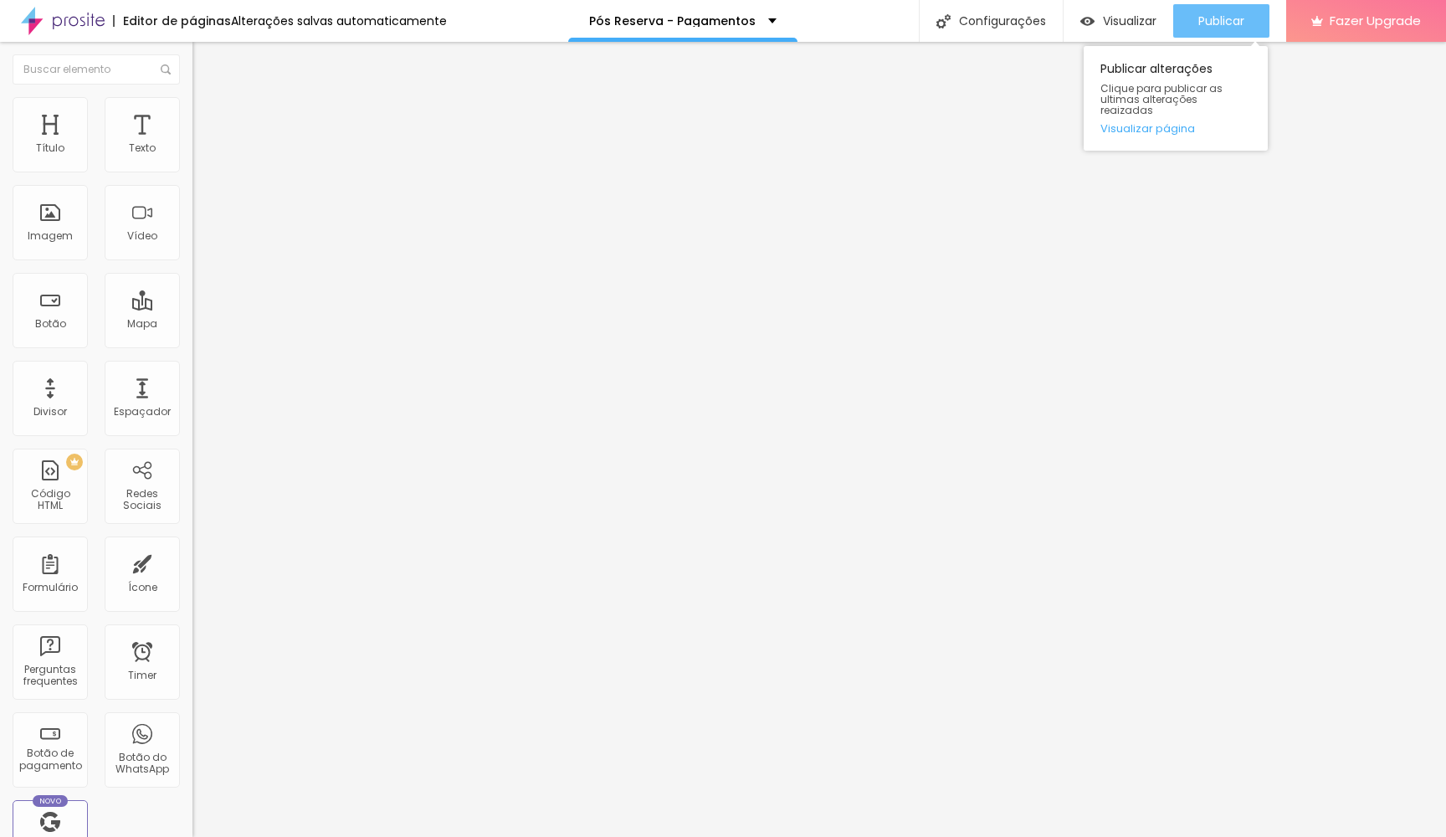
click at [1222, 28] on div "Publicar" at bounding box center [1221, 20] width 46 height 33
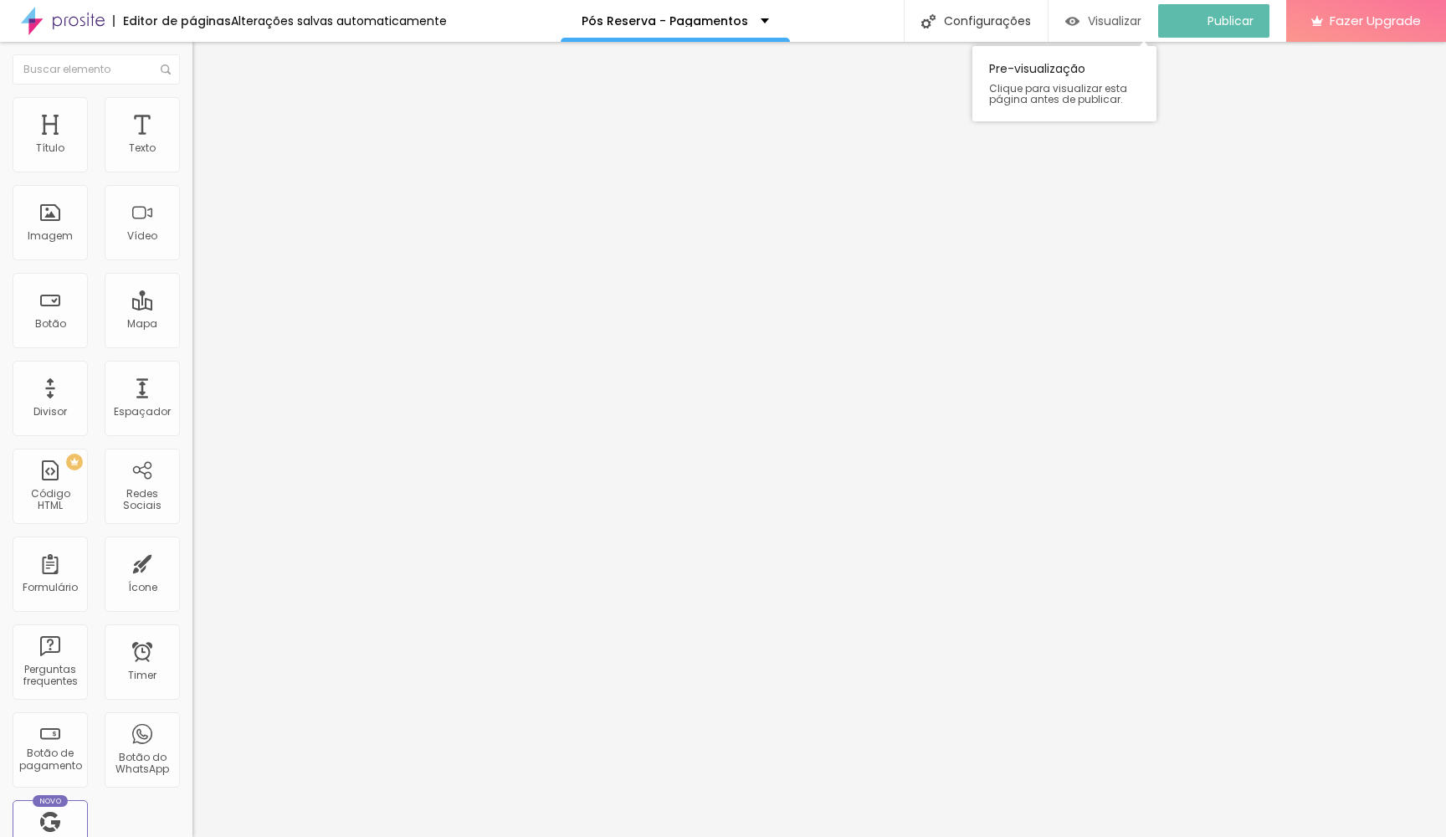
click at [1123, 19] on span "Visualizar" at bounding box center [1115, 20] width 54 height 13
